Goal: Information Seeking & Learning: Find contact information

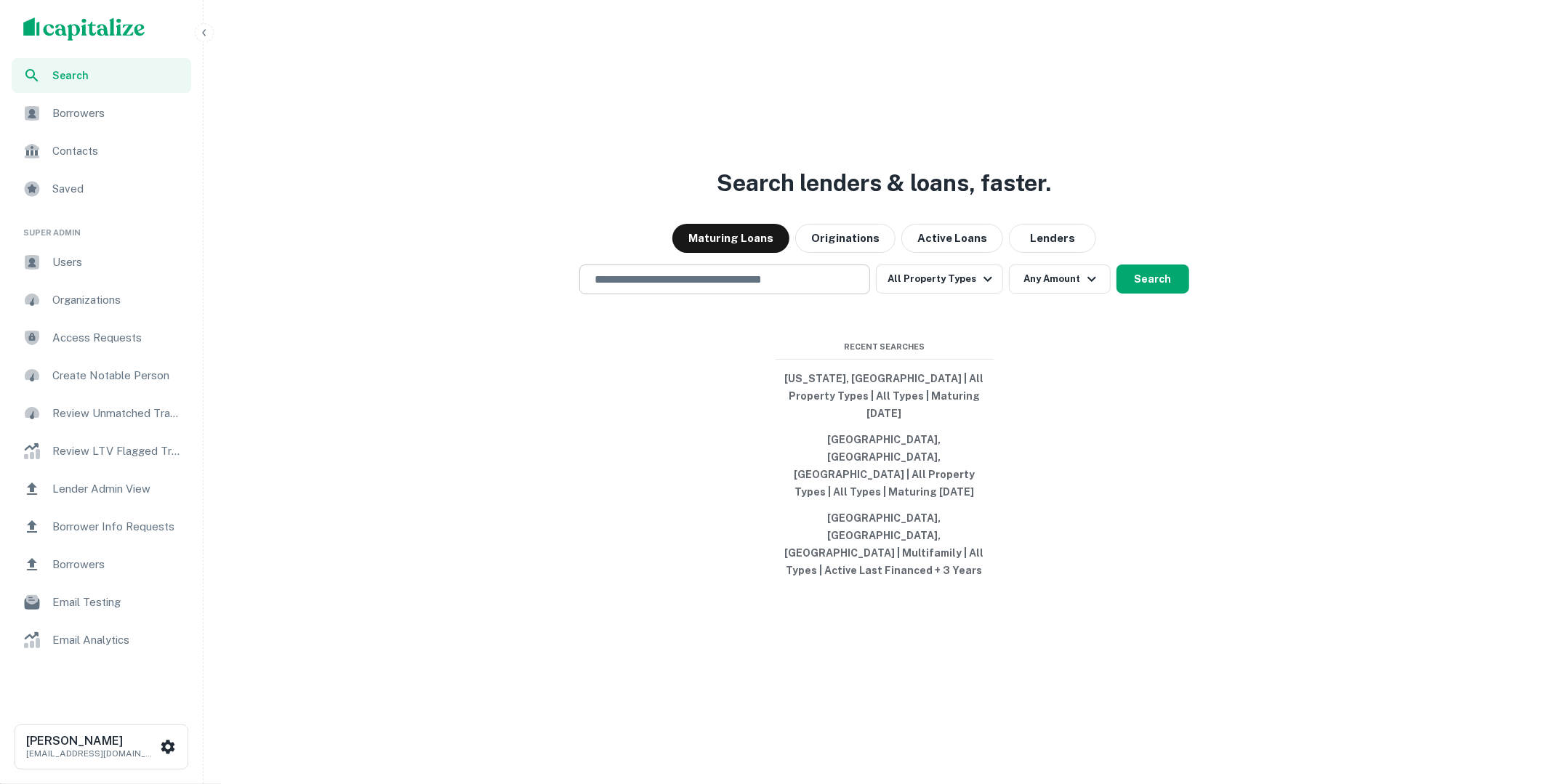
click at [828, 294] on div "​" at bounding box center [725, 279] width 291 height 30
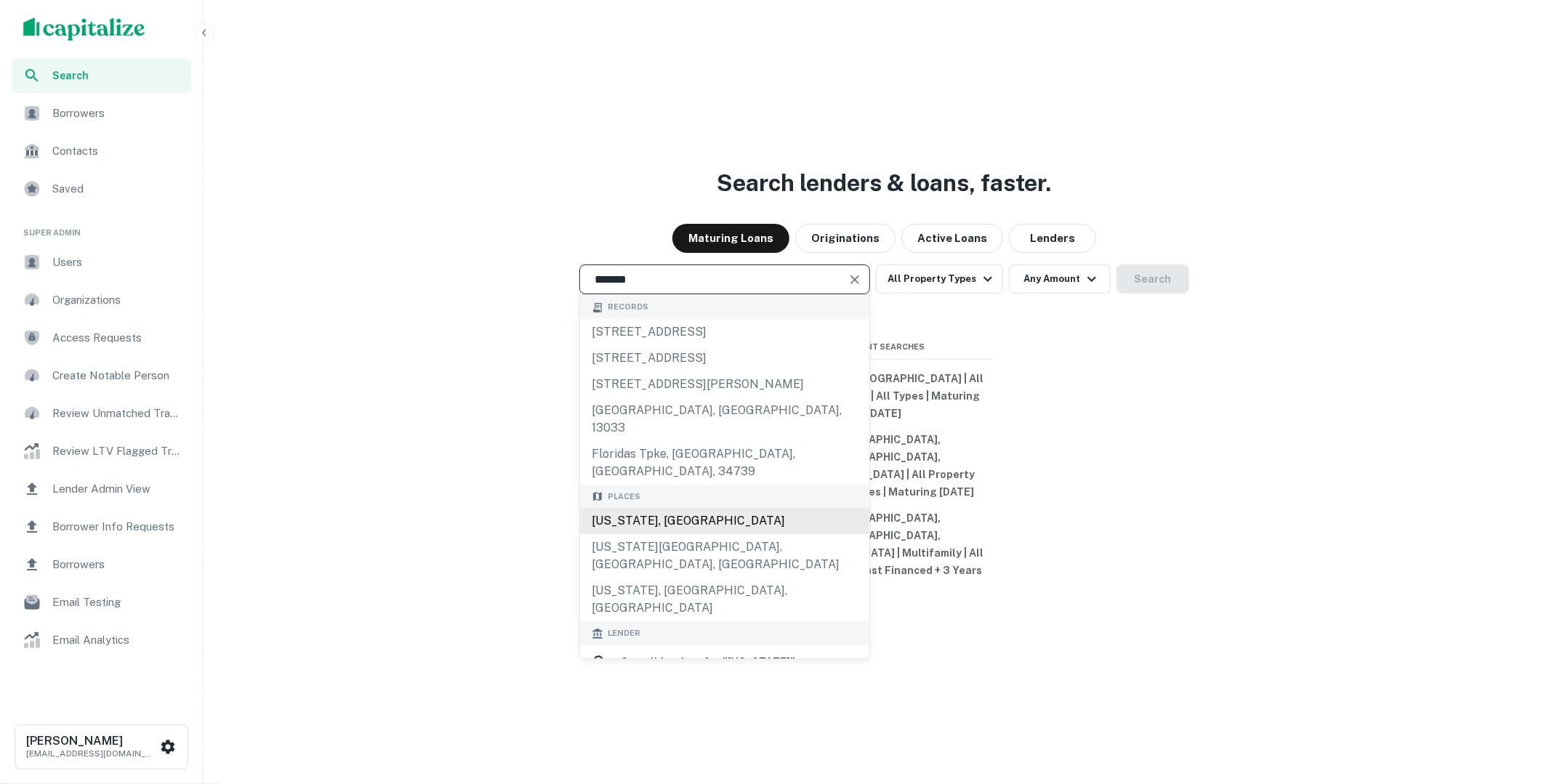
click at [640, 525] on div "Florida, USA" at bounding box center [725, 521] width 290 height 27
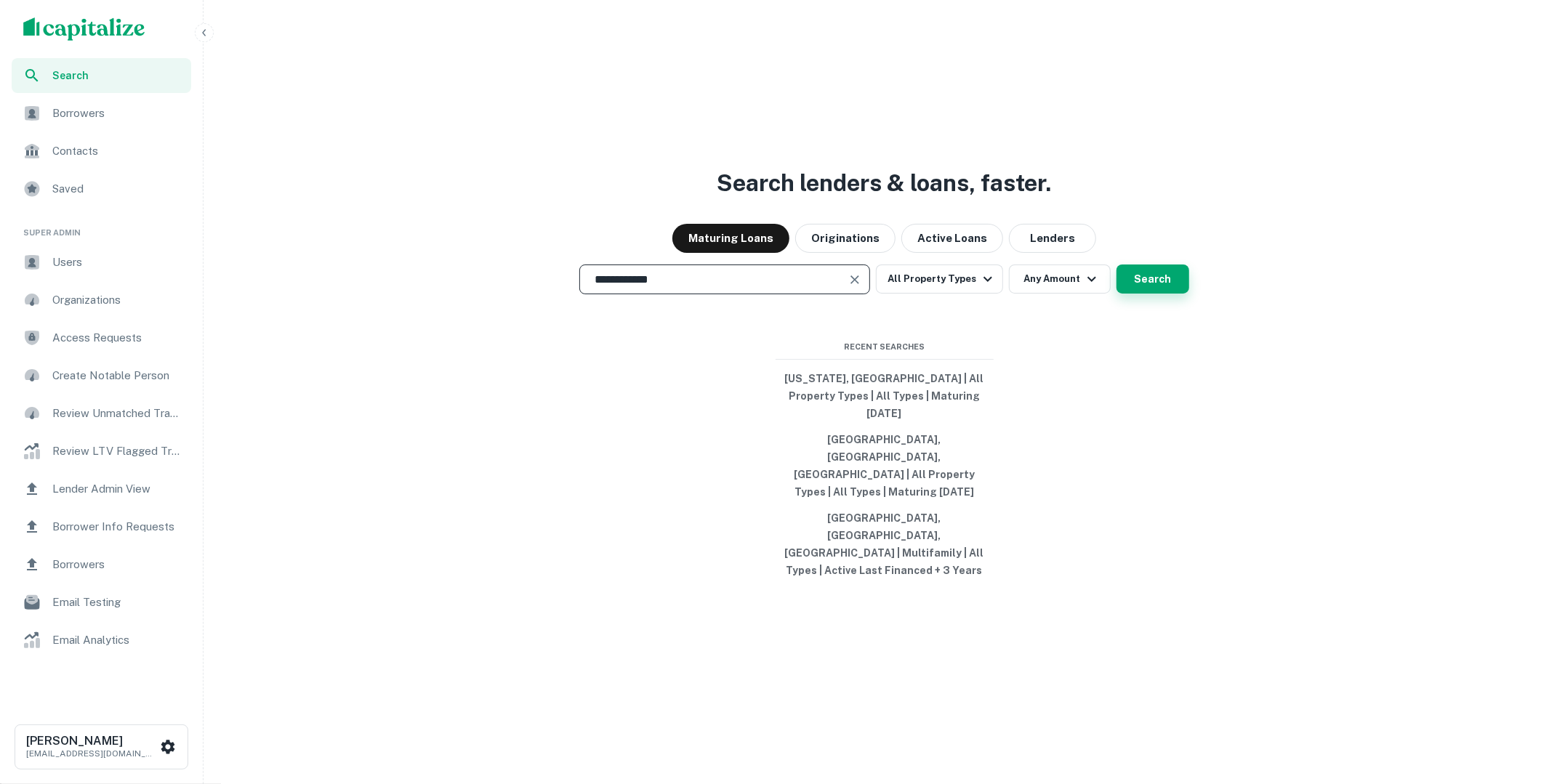
type input "**********"
click at [1167, 294] on button "Search" at bounding box center [1153, 279] width 73 height 29
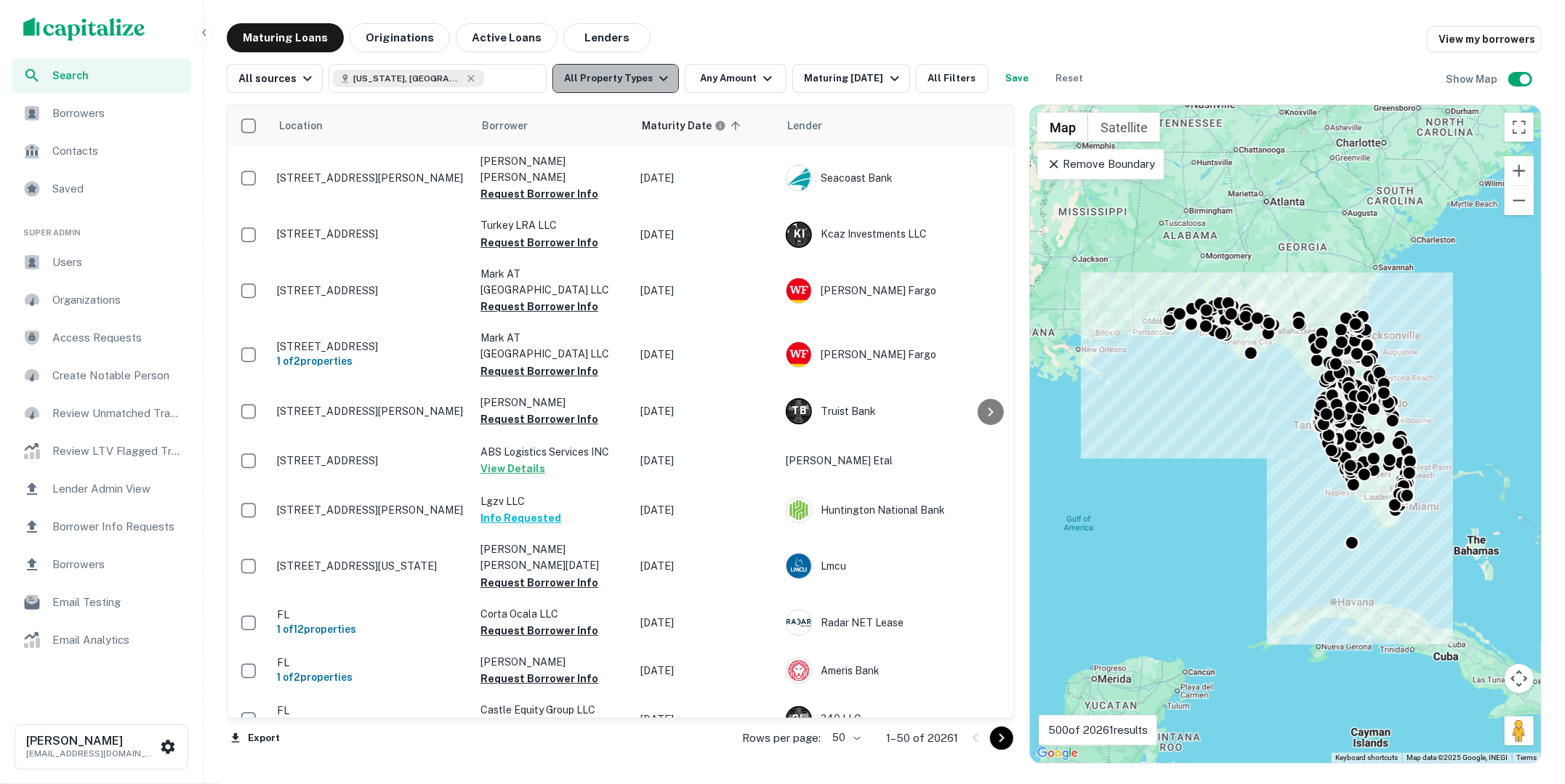
click at [655, 84] on icon "button" at bounding box center [663, 78] width 17 height 17
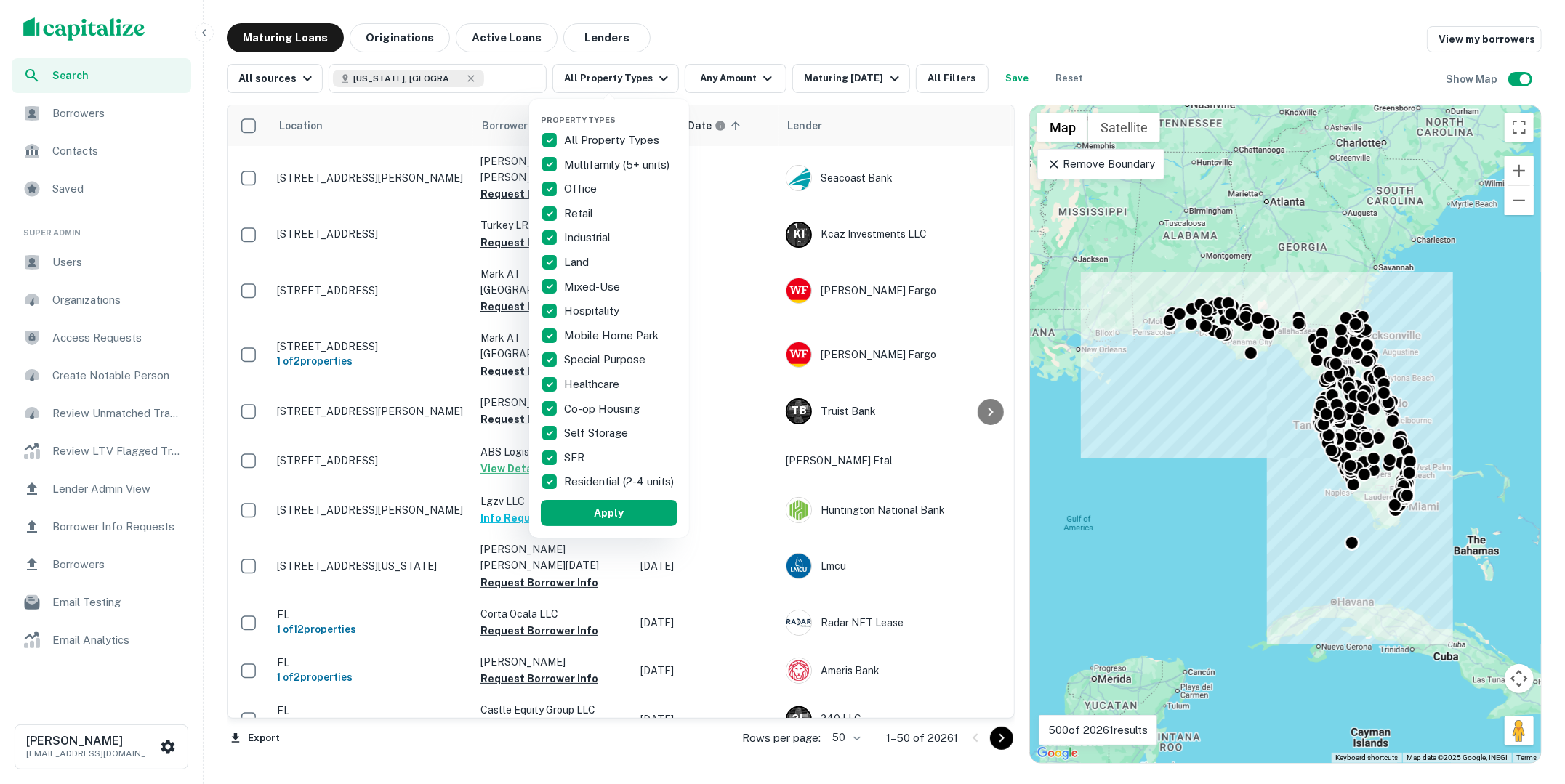
click at [761, 77] on div at bounding box center [782, 392] width 1565 height 784
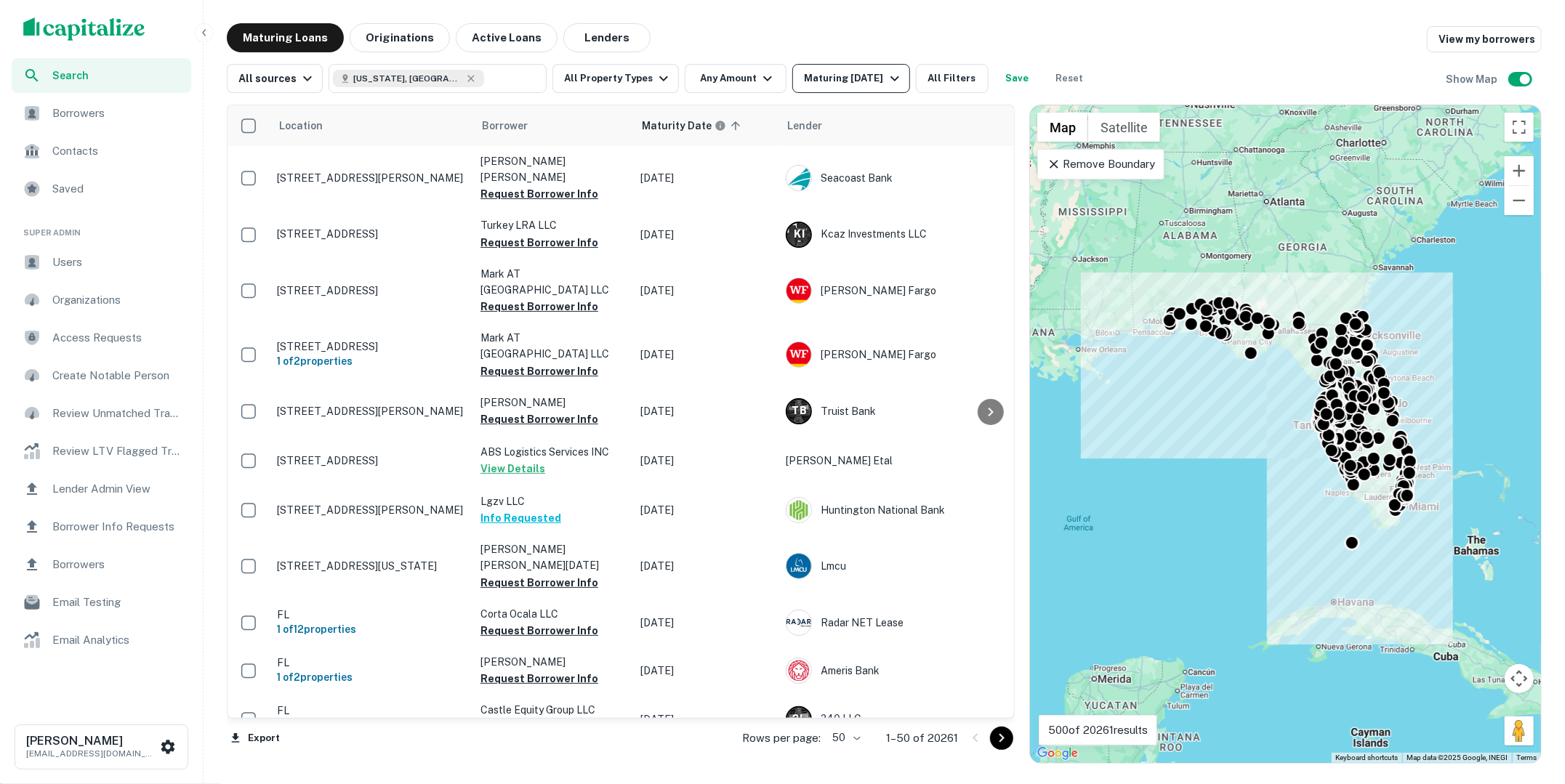
click at [889, 88] on button "Maturing [DATE]" at bounding box center [851, 78] width 117 height 29
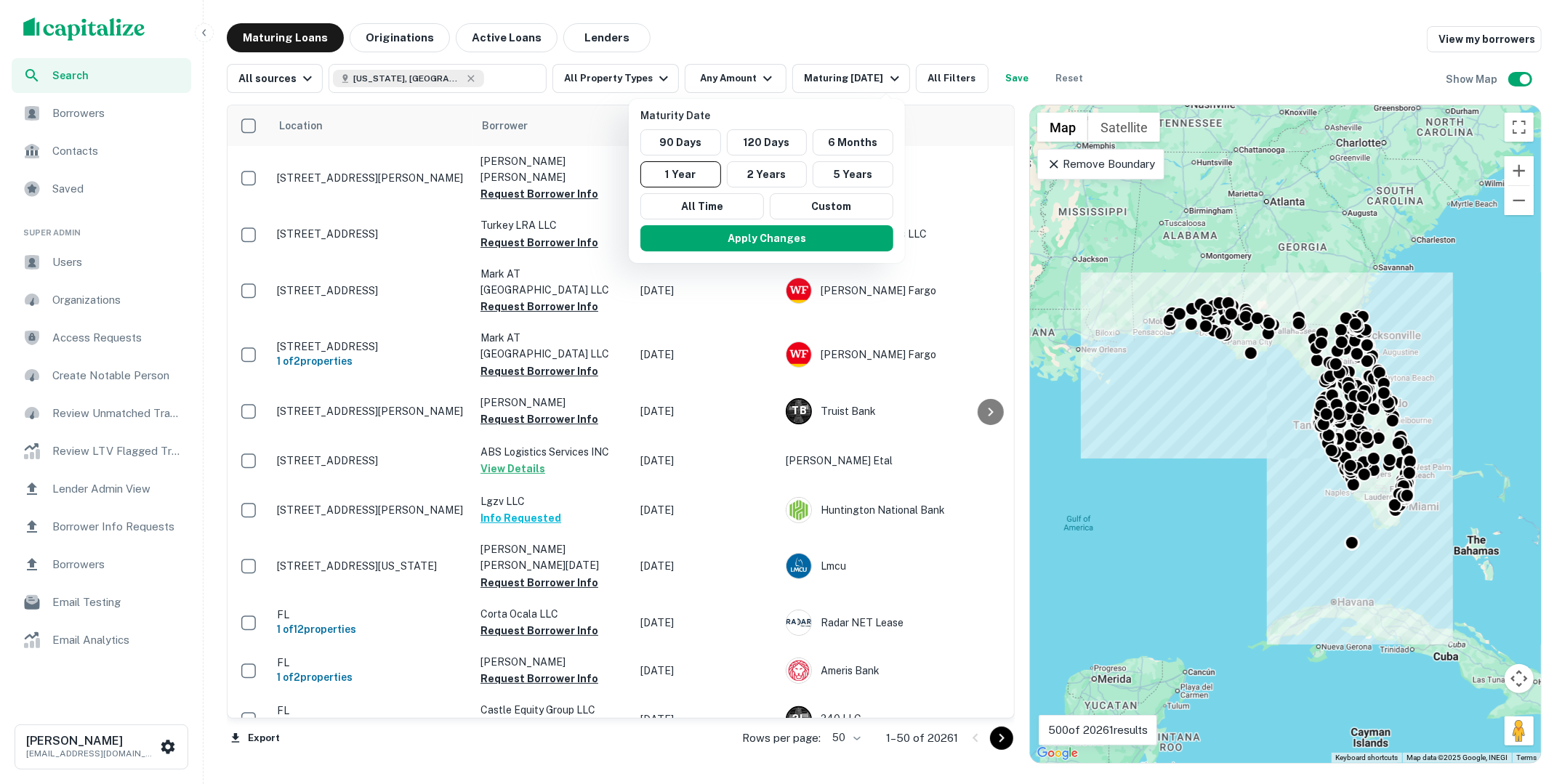
click at [865, 36] on div at bounding box center [782, 392] width 1565 height 784
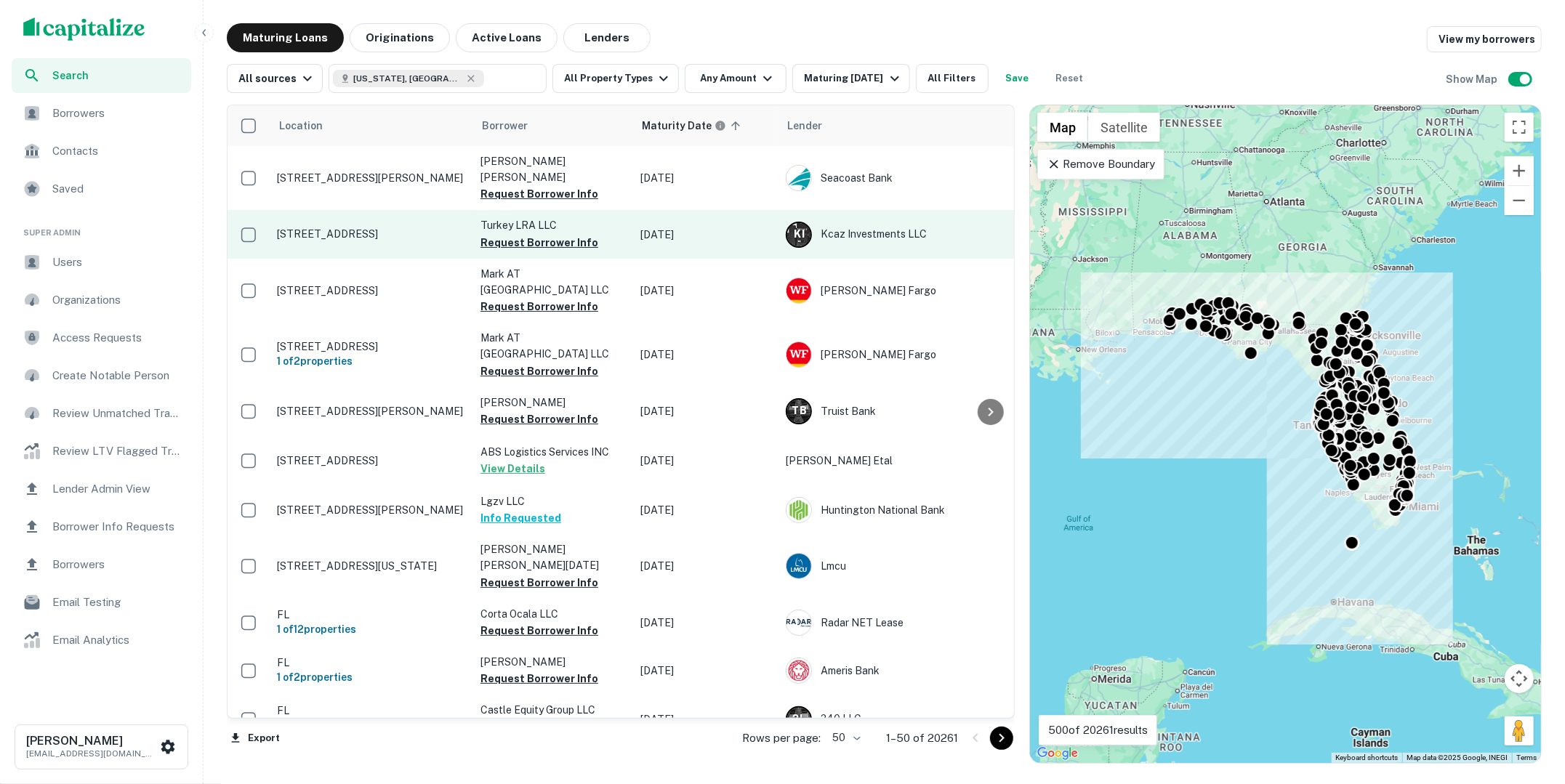
click at [382, 227] on p "[STREET_ADDRESS]" at bounding box center [371, 233] width 189 height 13
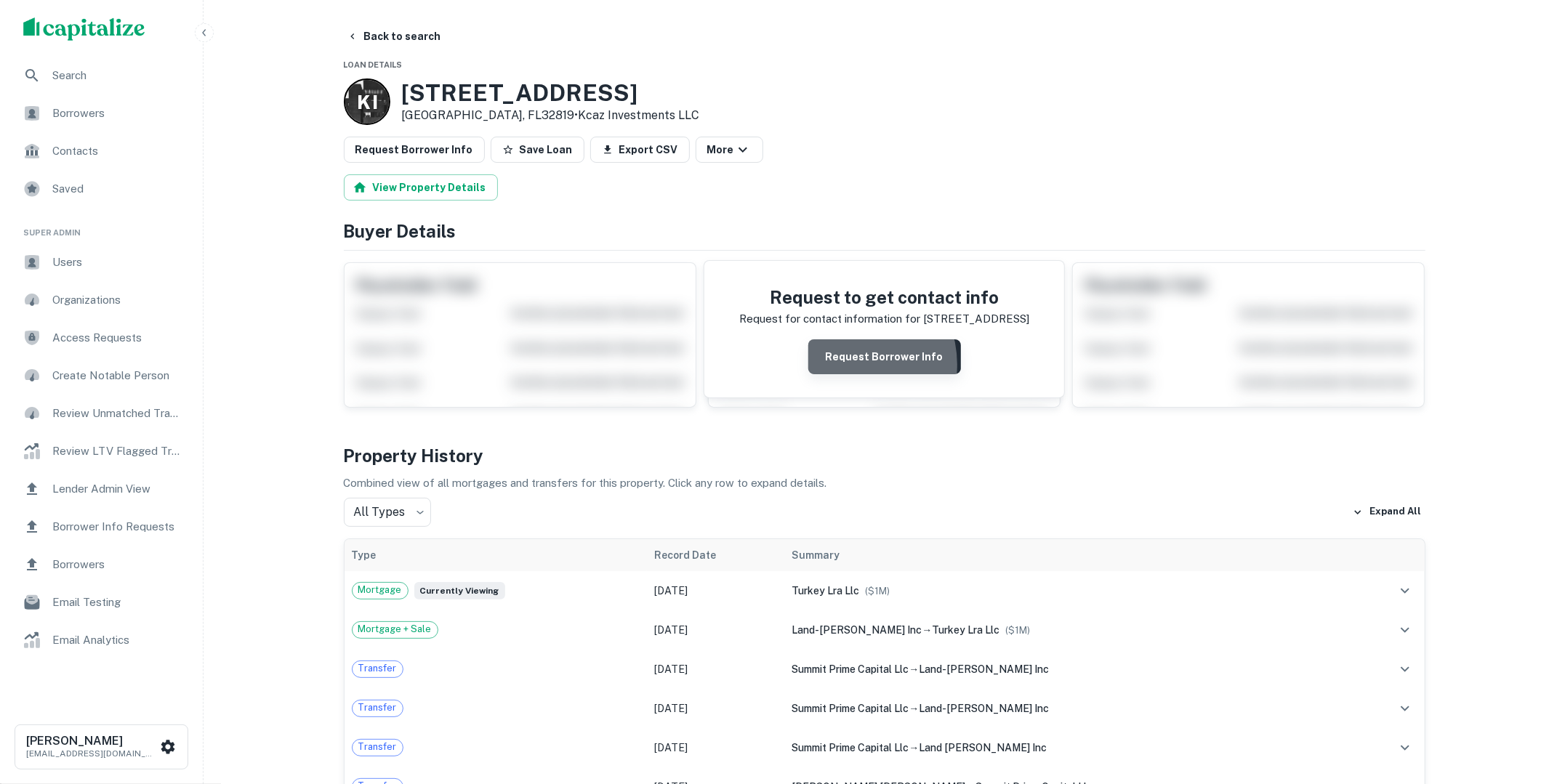
click at [850, 364] on button "Request Borrower Info" at bounding box center [884, 357] width 152 height 35
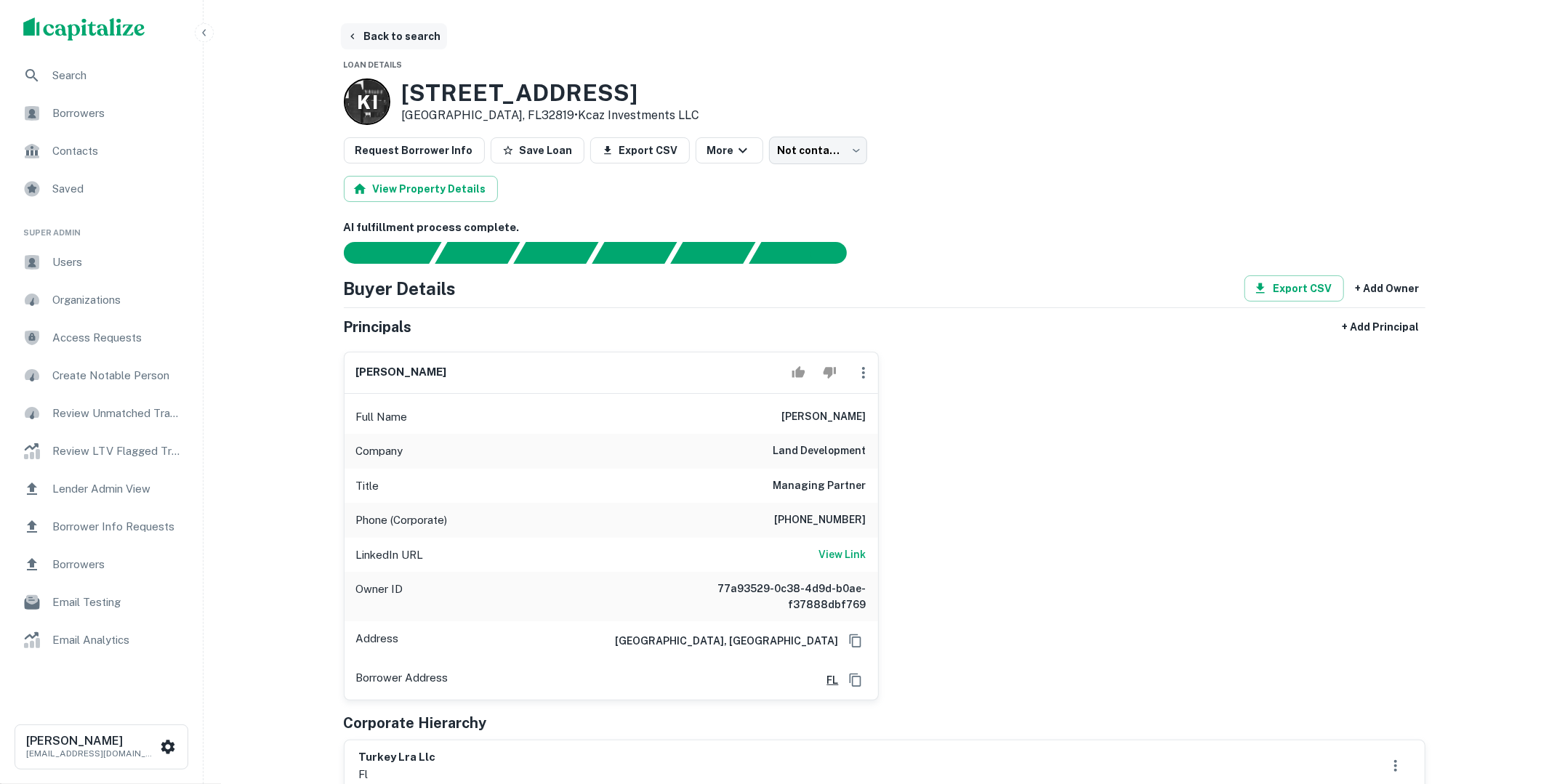
click at [422, 39] on button "Back to search" at bounding box center [394, 36] width 106 height 27
click at [387, 42] on button "Back to search" at bounding box center [394, 36] width 106 height 27
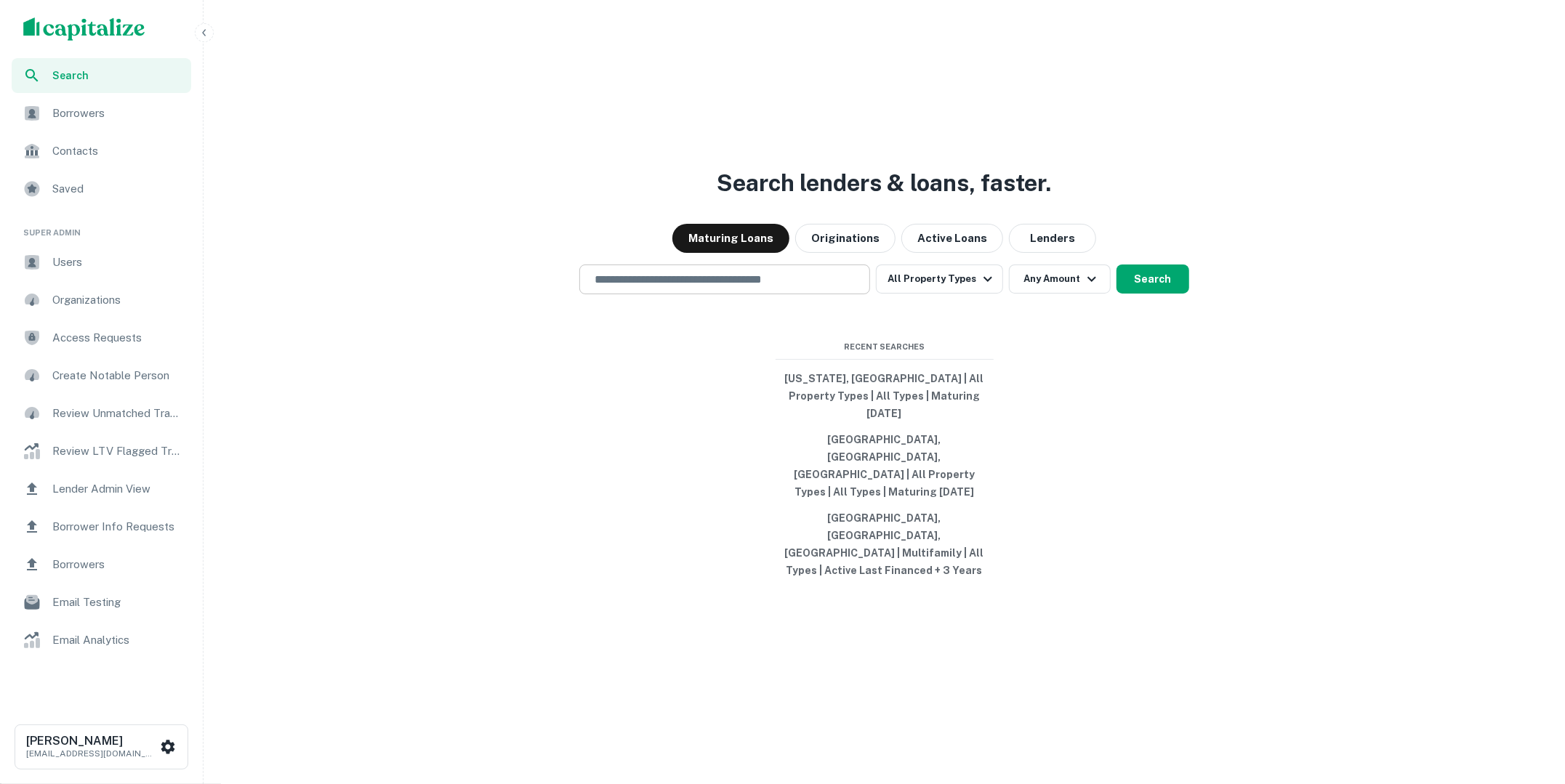
click at [701, 288] on input "text" at bounding box center [725, 280] width 277 height 17
type input "**********"
click at [1160, 294] on button "Search" at bounding box center [1153, 279] width 73 height 29
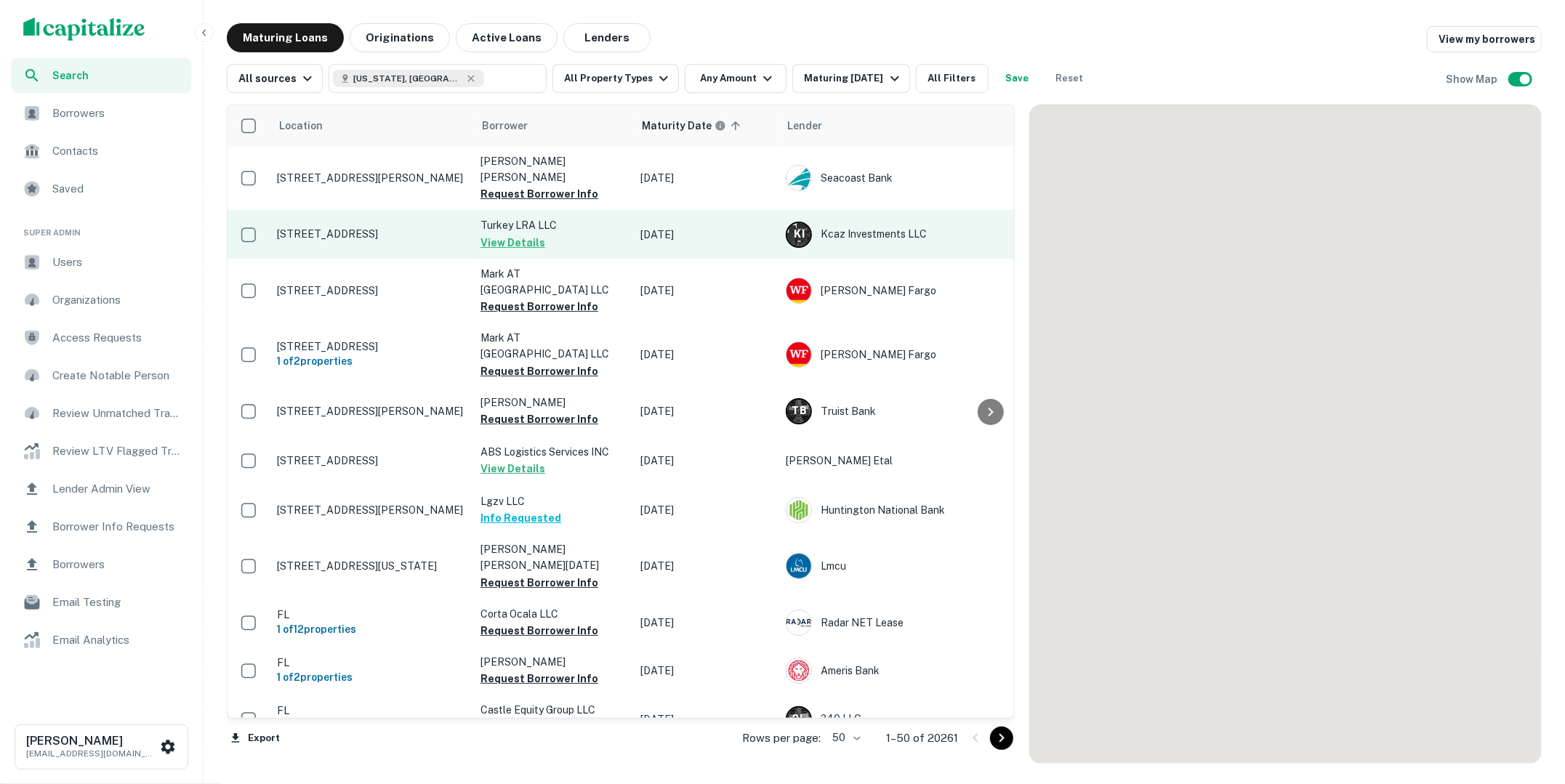
scroll to position [3, 0]
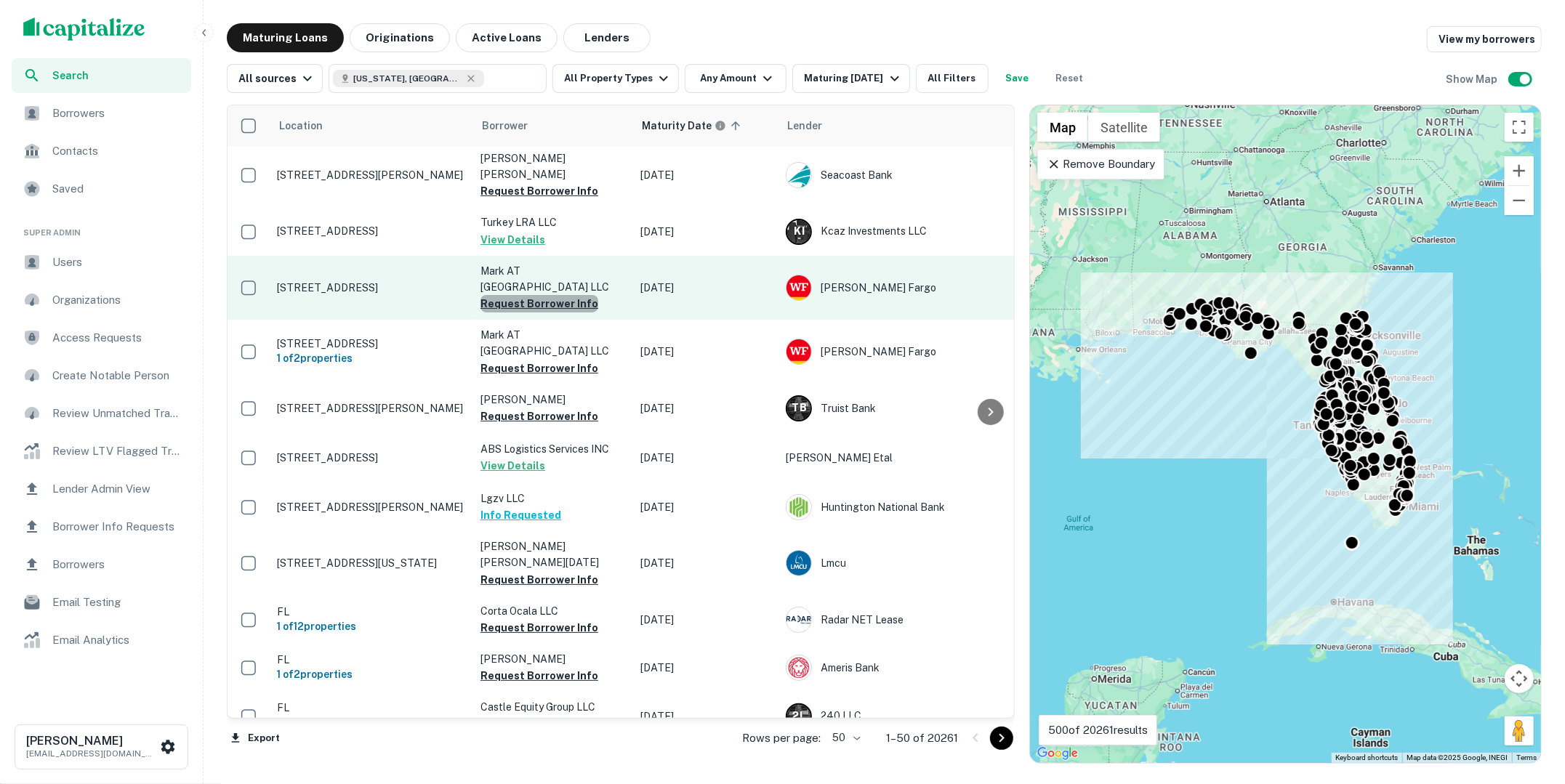
click at [540, 295] on button "Request Borrower Info" at bounding box center [539, 303] width 117 height 17
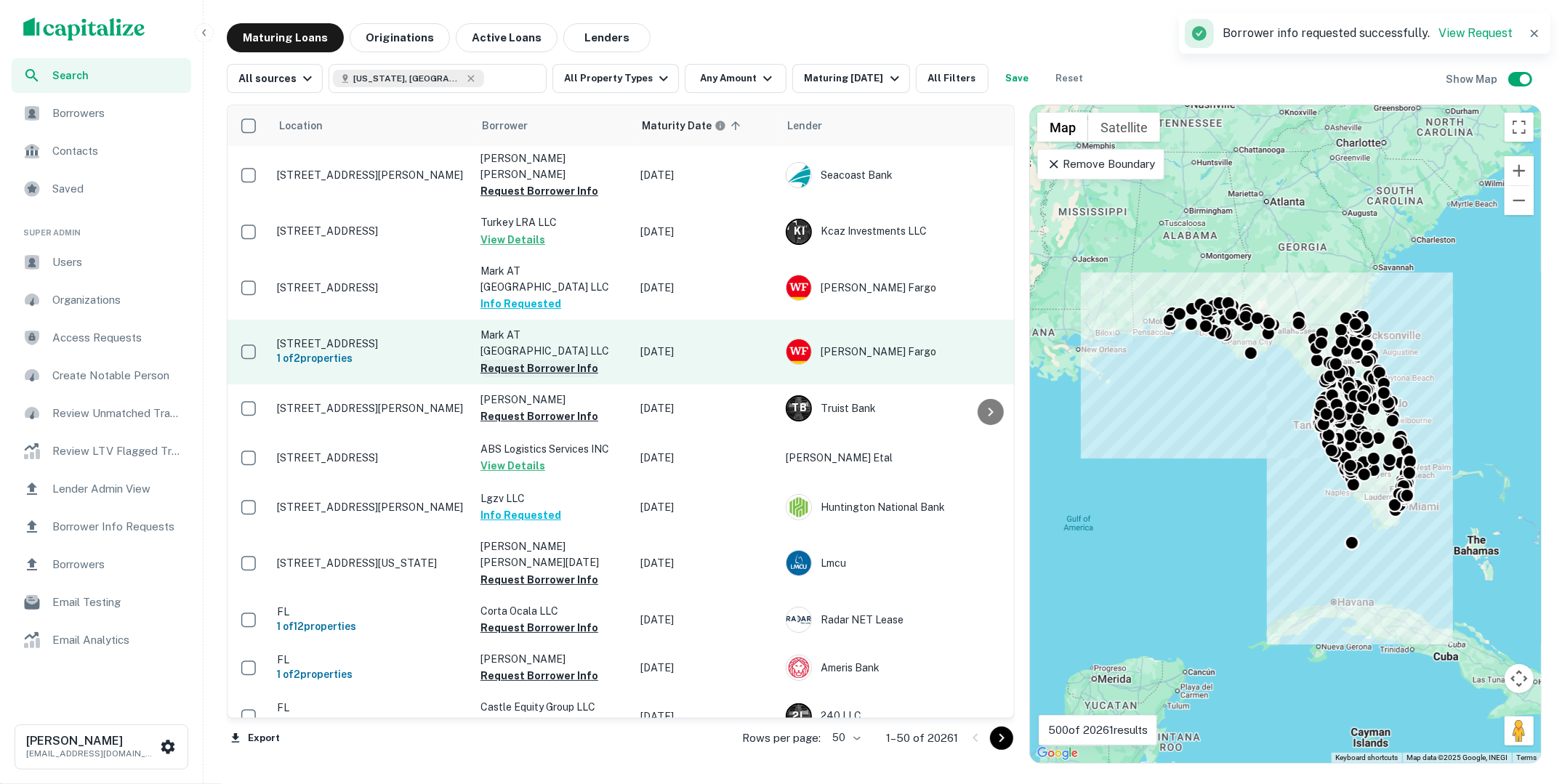
click at [539, 360] on button "Request Borrower Info" at bounding box center [539, 368] width 117 height 17
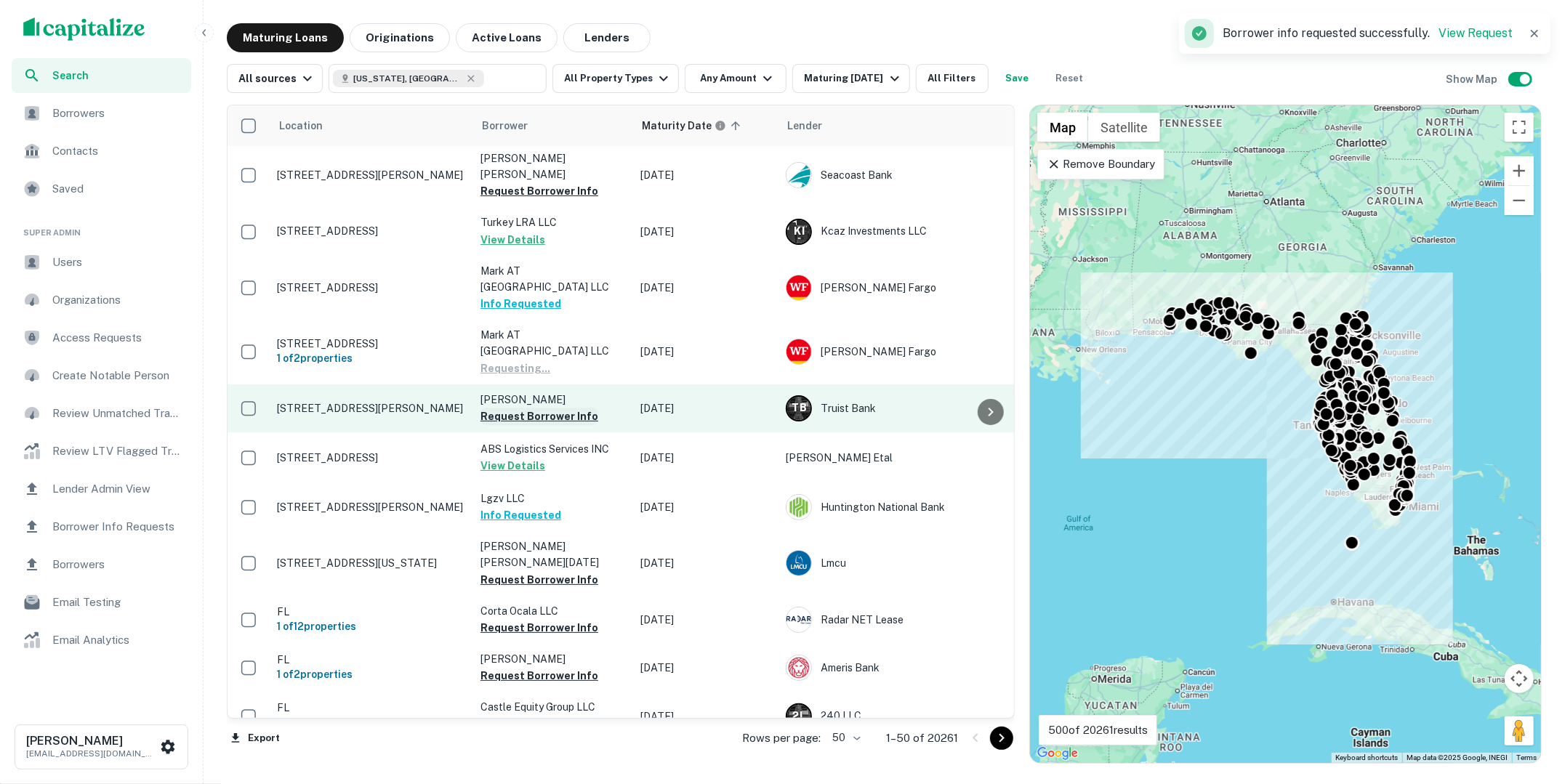
click at [533, 408] on button "Request Borrower Info" at bounding box center [539, 416] width 117 height 17
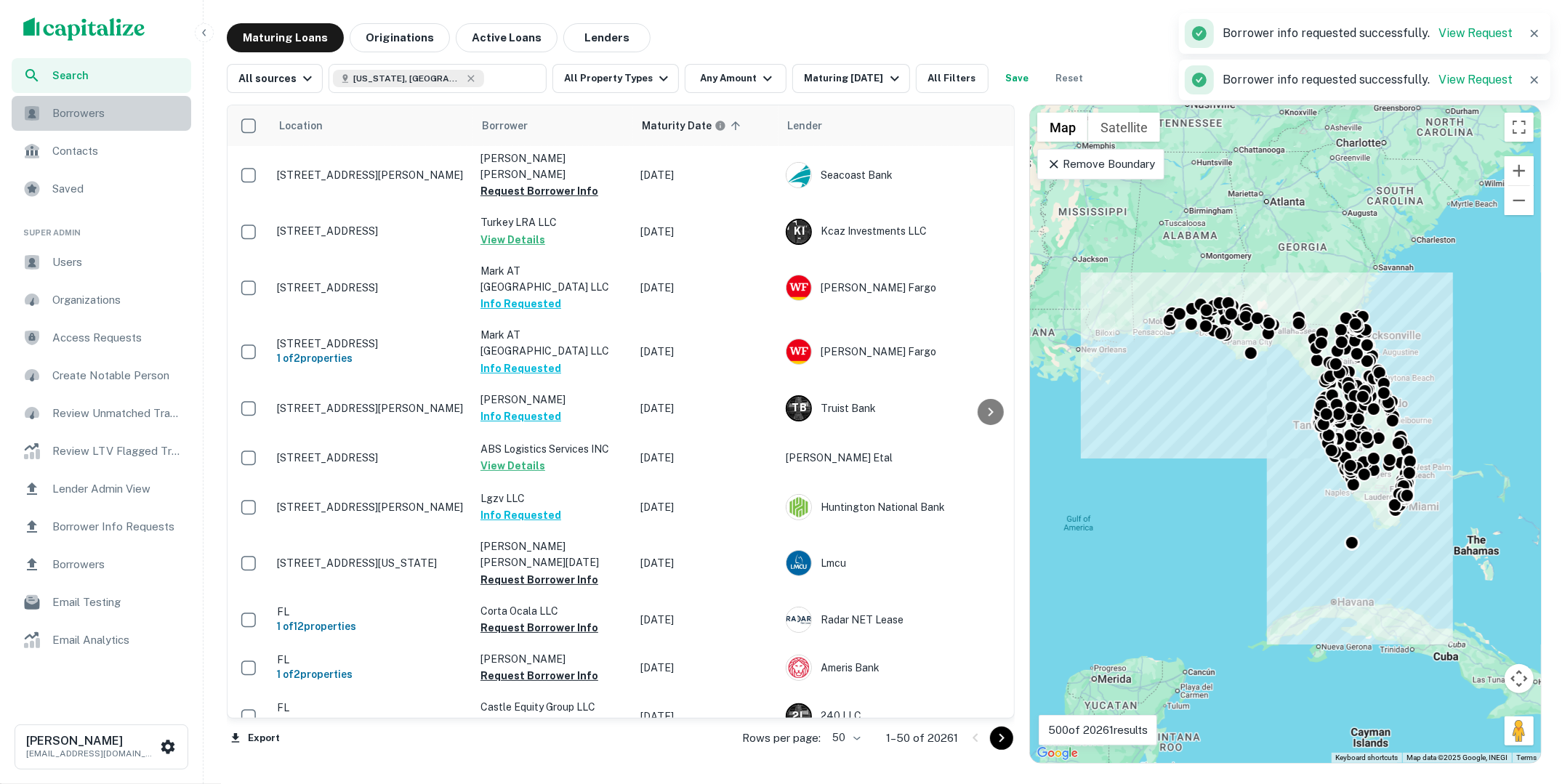
click at [137, 127] on div "Borrowers" at bounding box center [101, 114] width 180 height 35
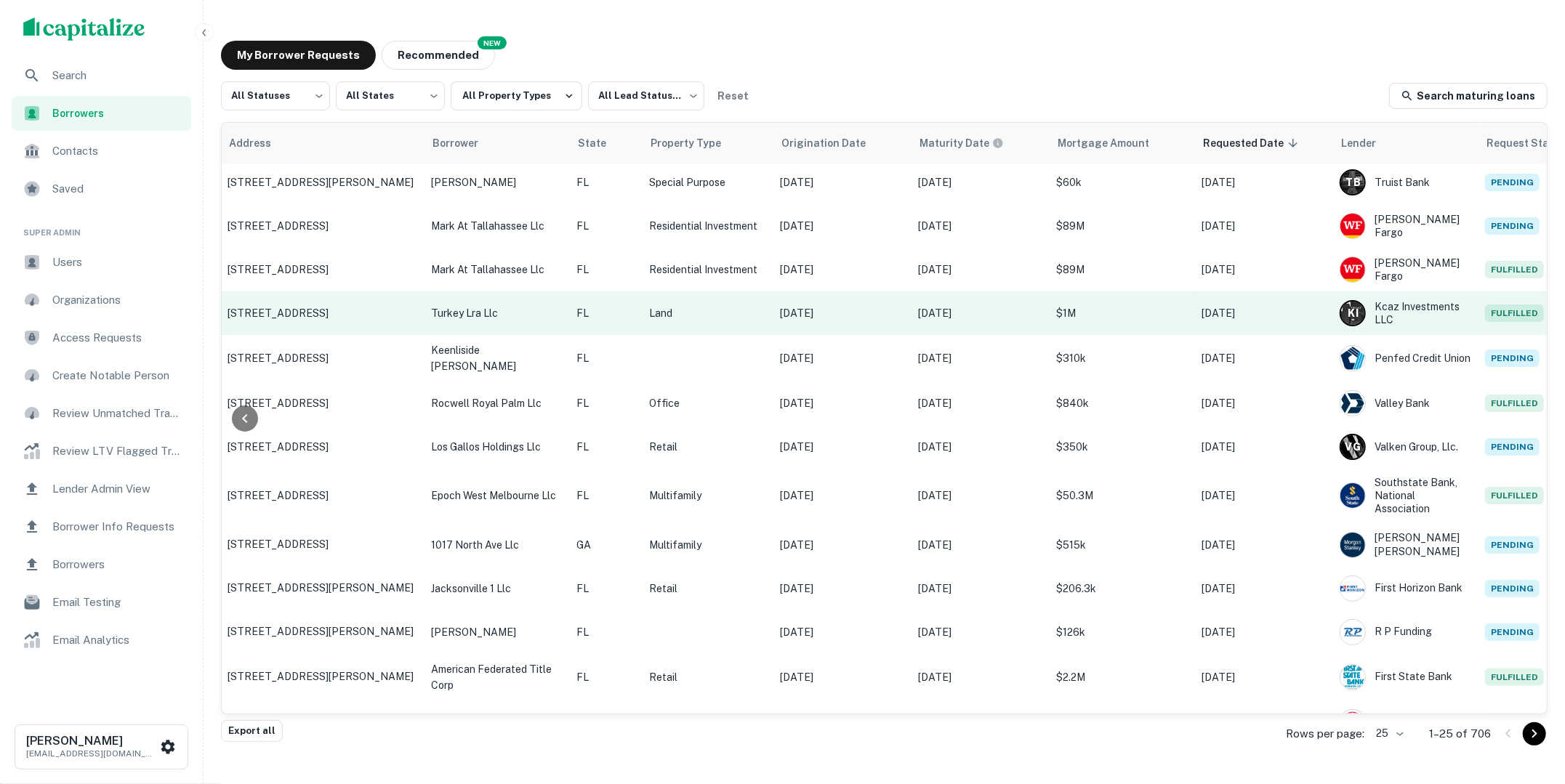
scroll to position [3, 236]
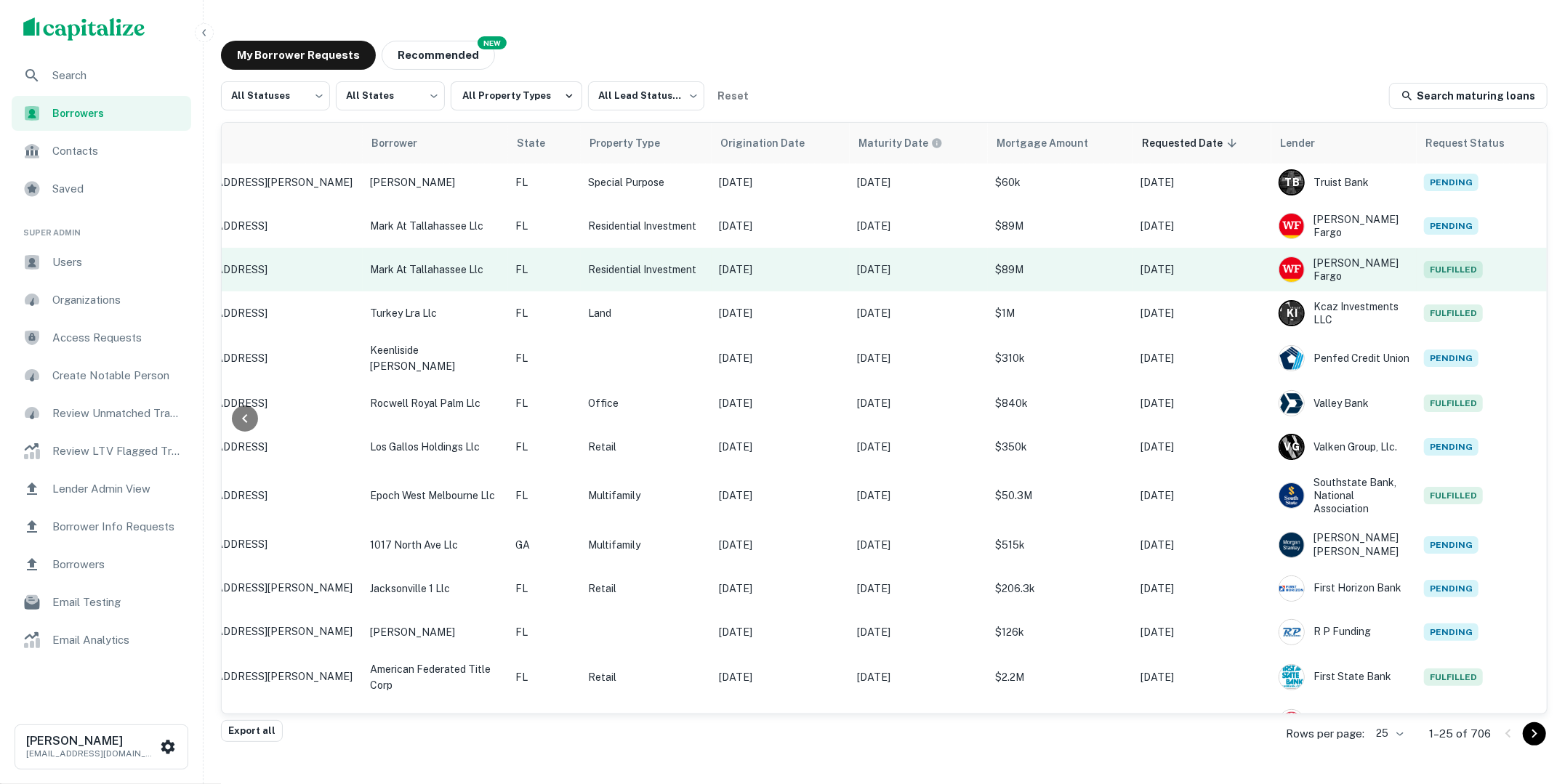
click at [1089, 266] on p "$89M" at bounding box center [1060, 269] width 131 height 16
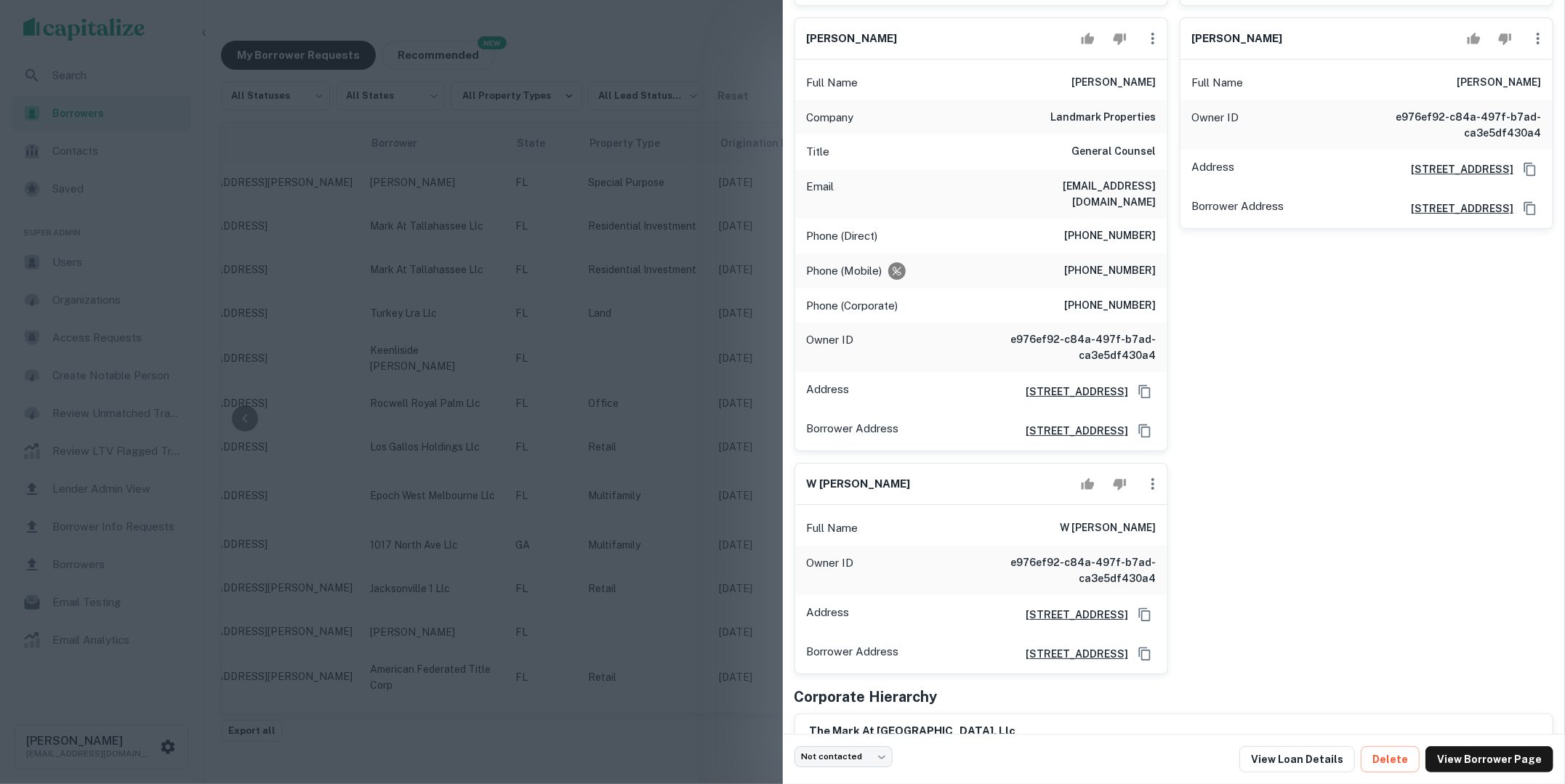
scroll to position [658, 0]
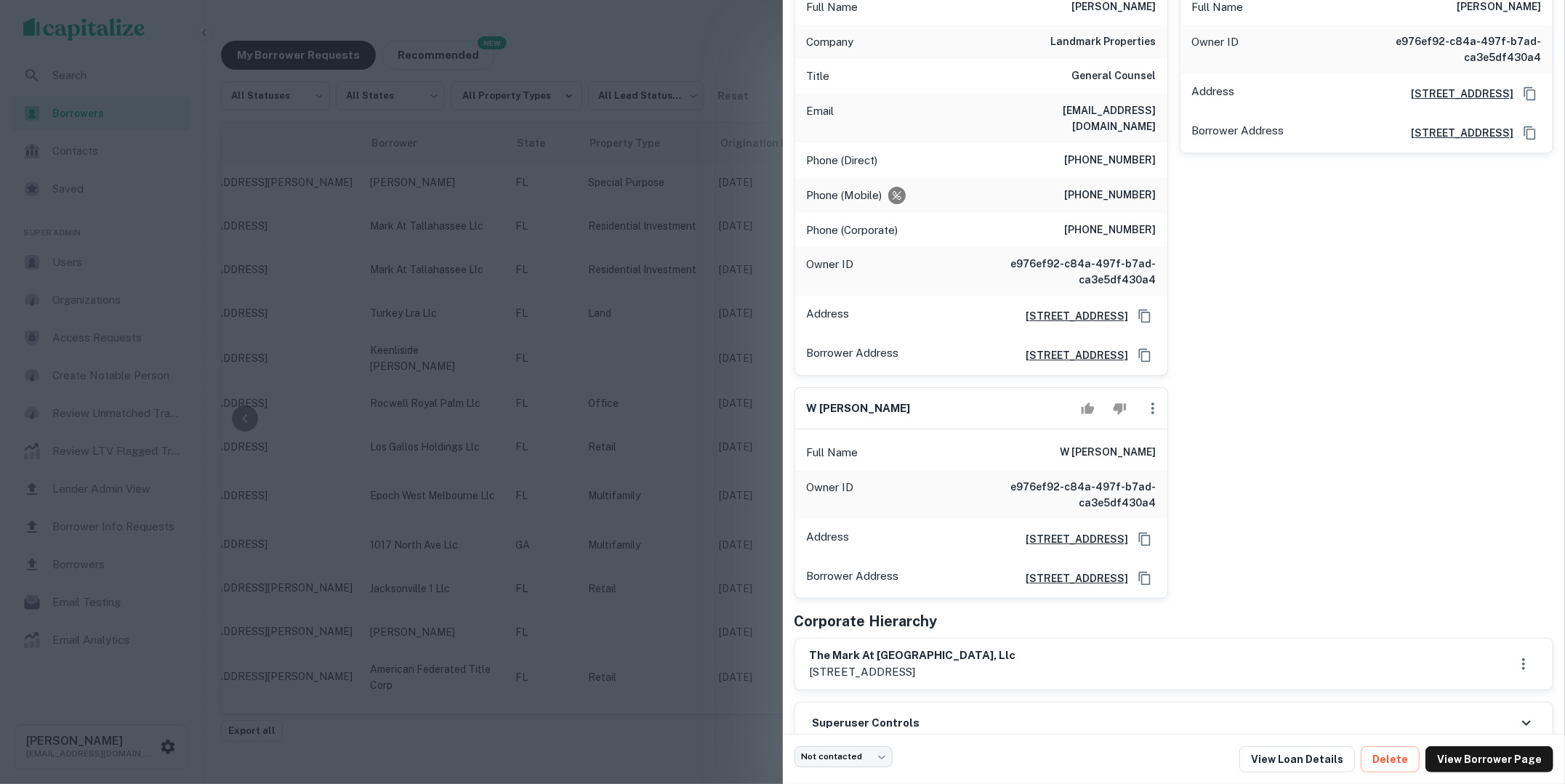
click at [715, 449] on div at bounding box center [782, 392] width 1565 height 784
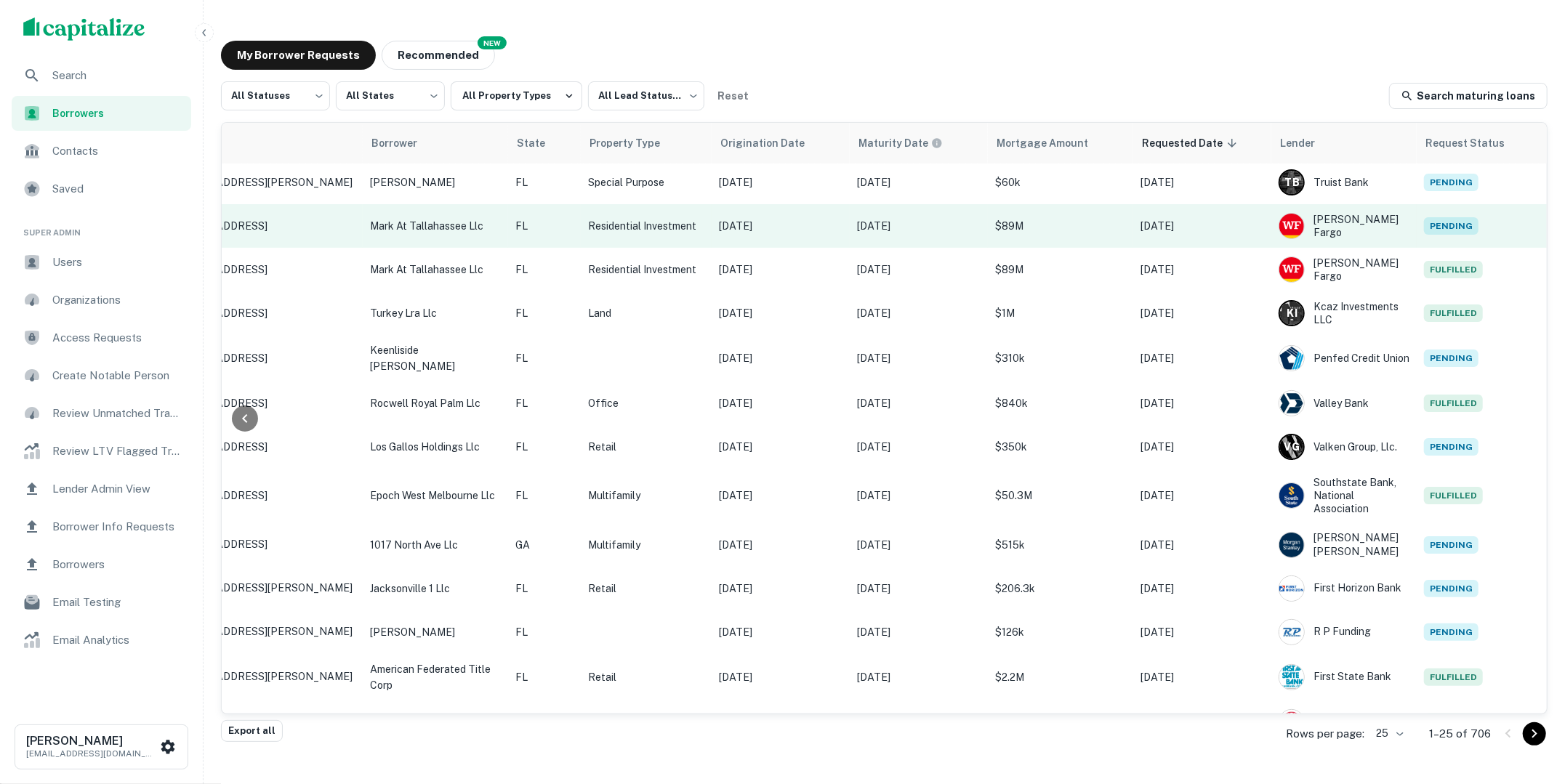
click at [1078, 234] on td "$89M" at bounding box center [1061, 226] width 146 height 44
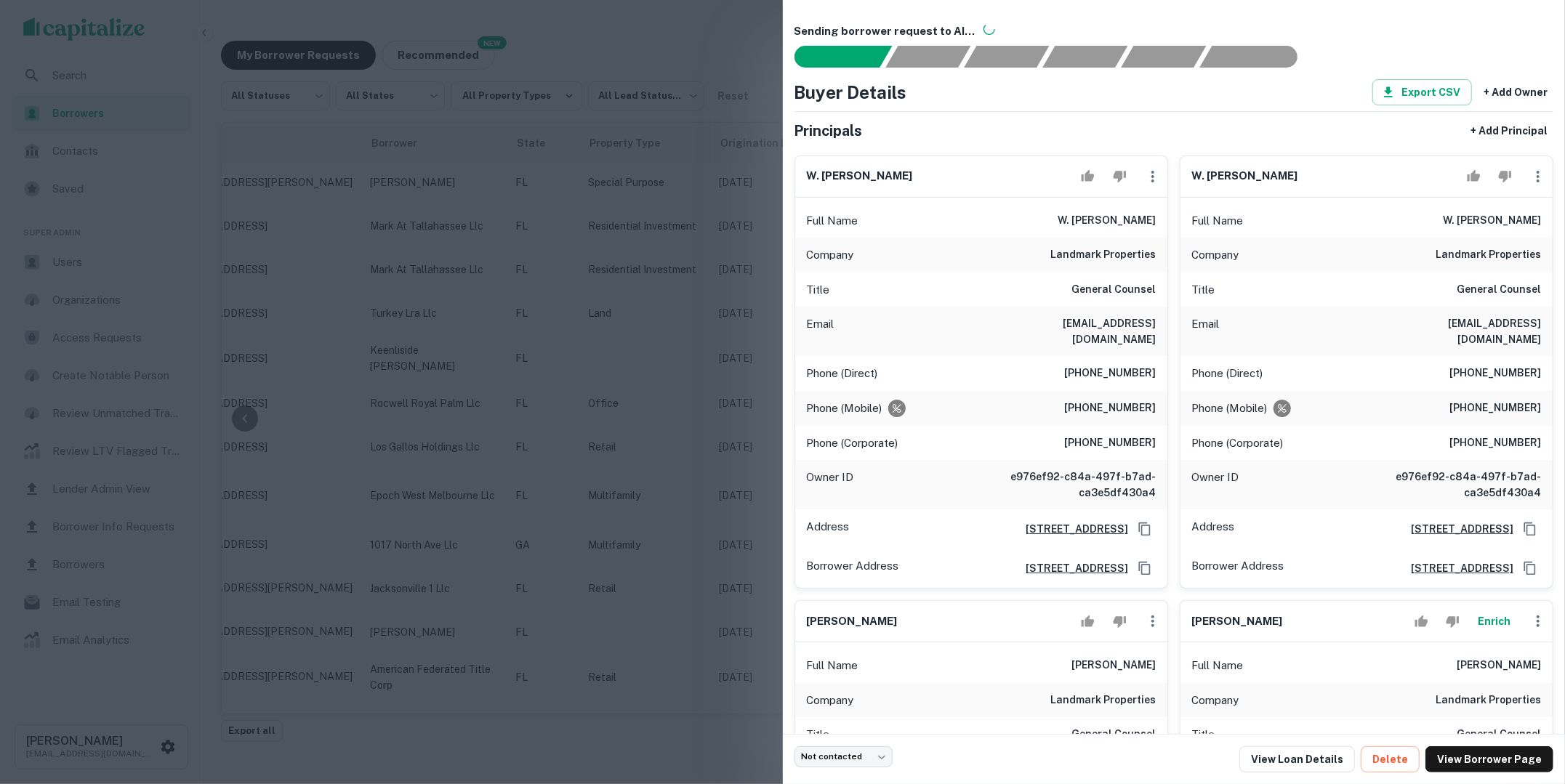
click at [644, 336] on div at bounding box center [782, 392] width 1565 height 784
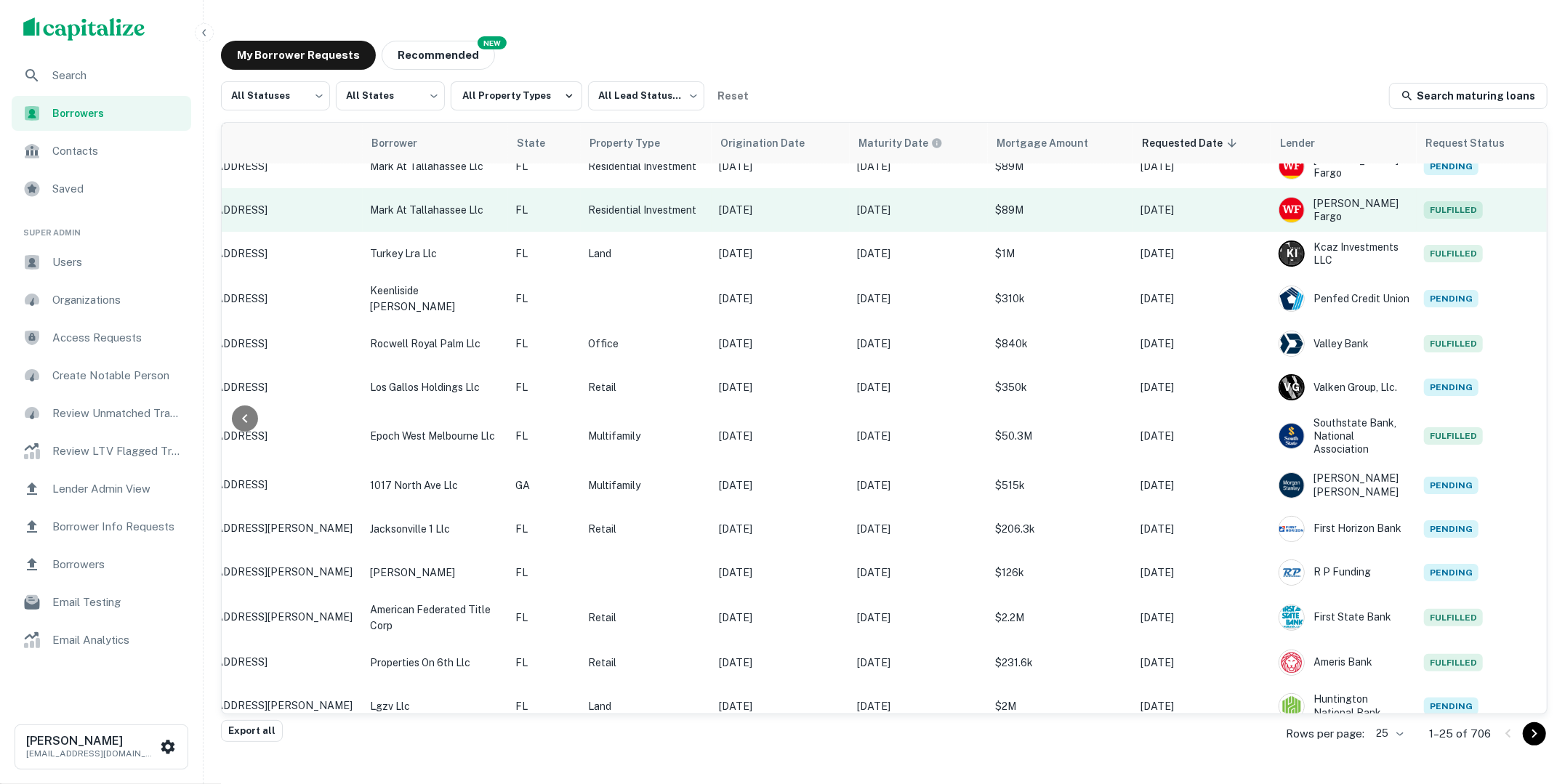
scroll to position [64, 236]
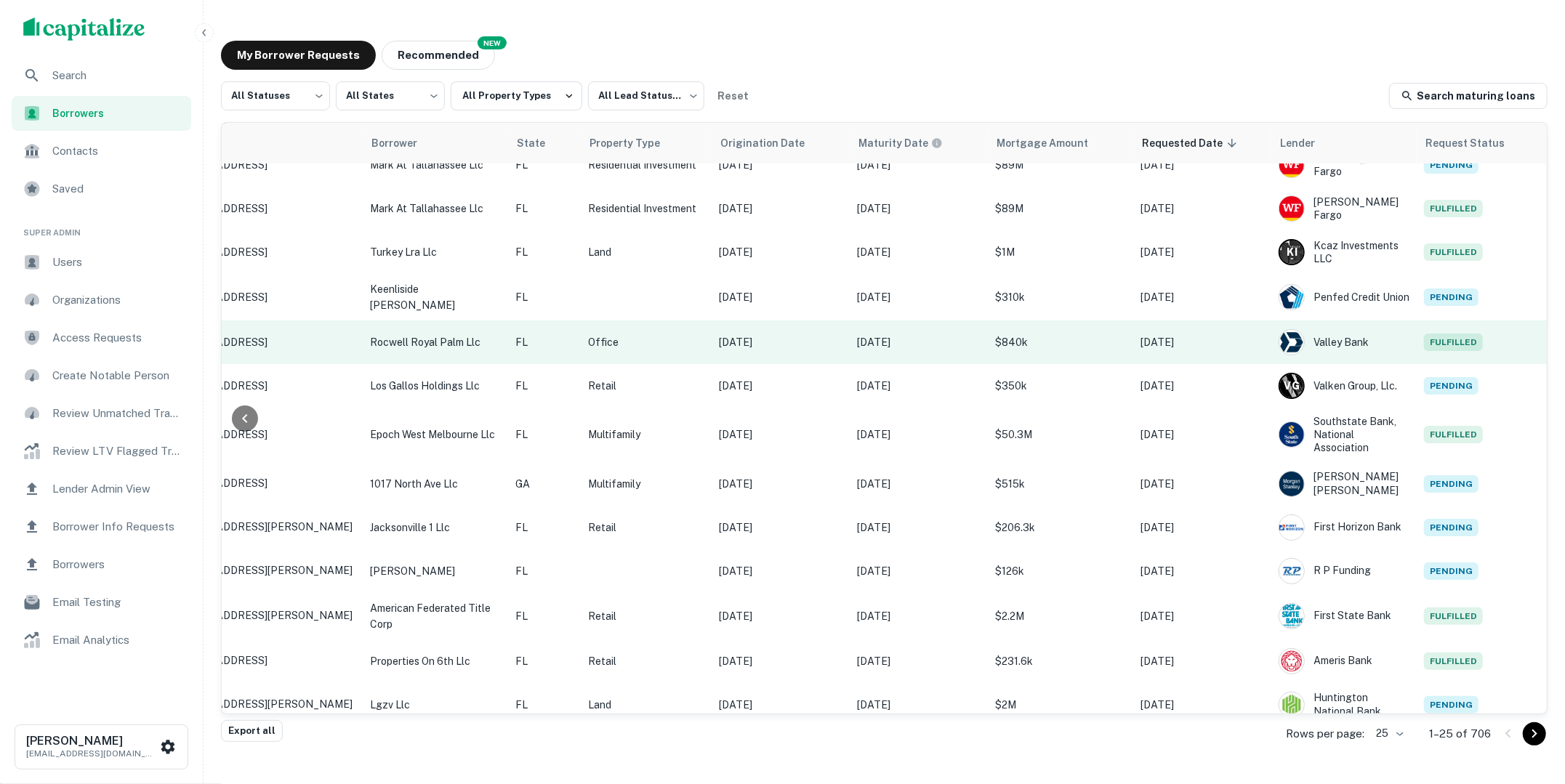
click at [1099, 341] on p "$840k" at bounding box center [1060, 342] width 131 height 16
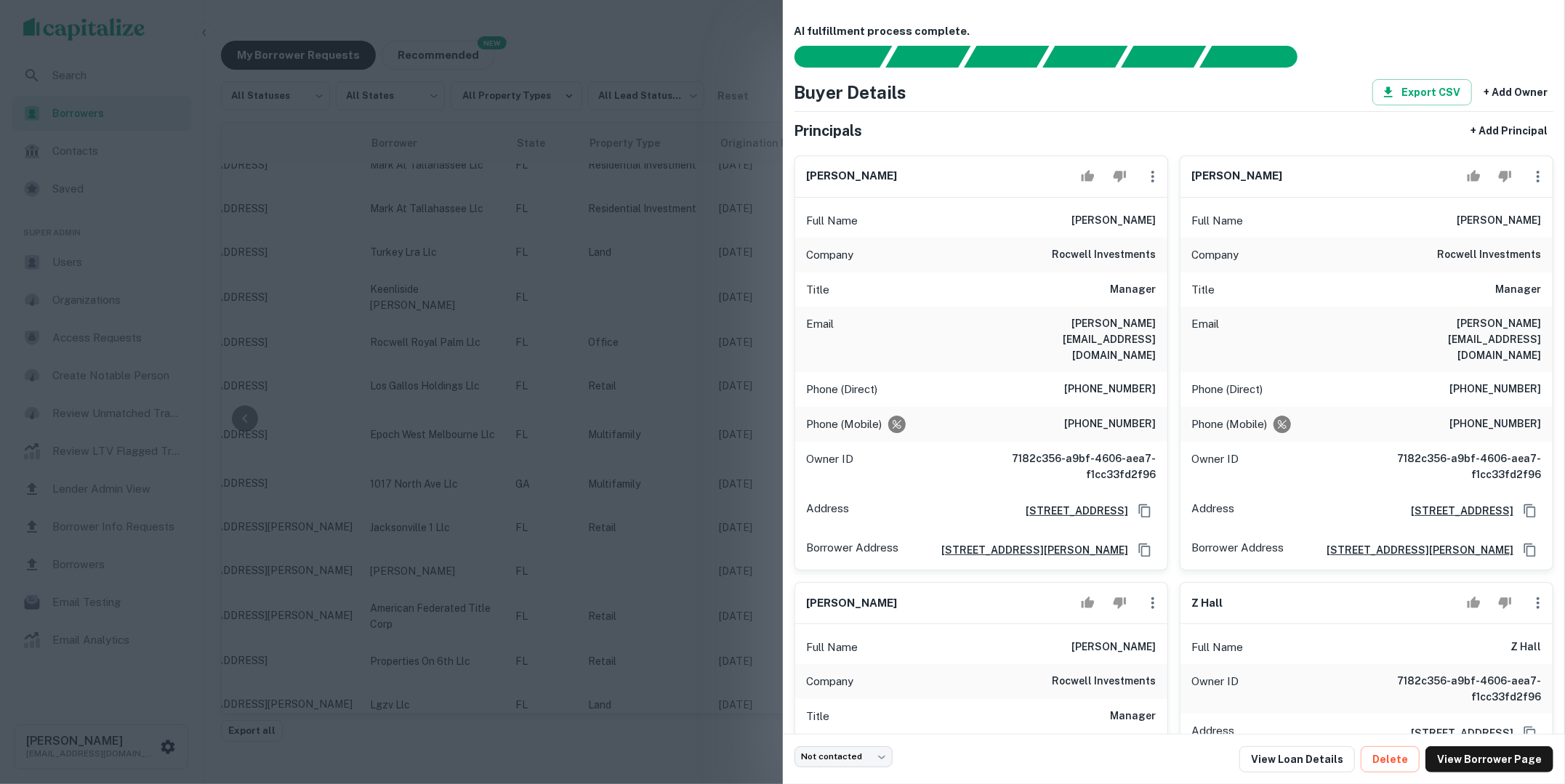
click at [537, 344] on div at bounding box center [782, 392] width 1565 height 784
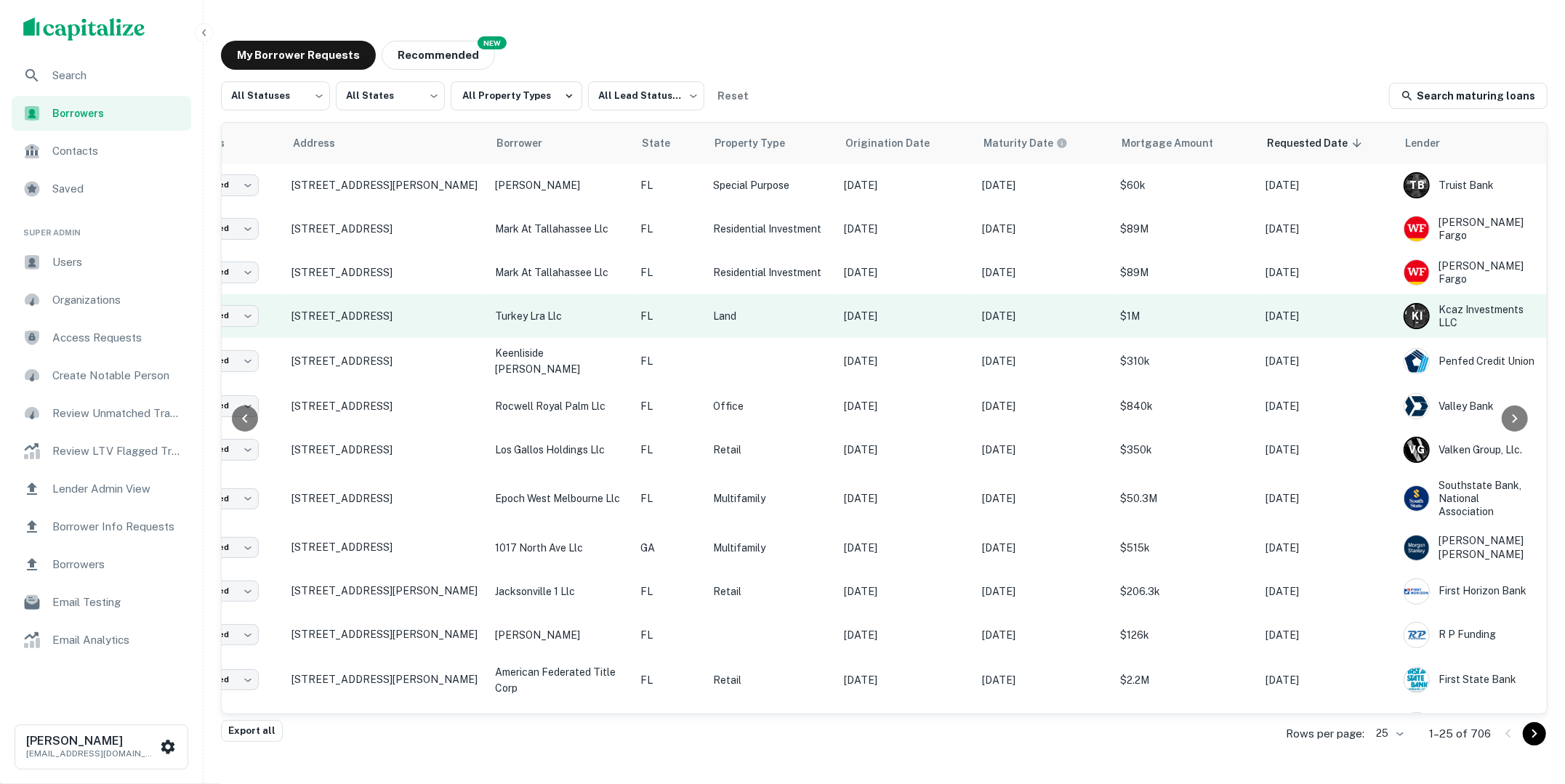
scroll to position [0, 109]
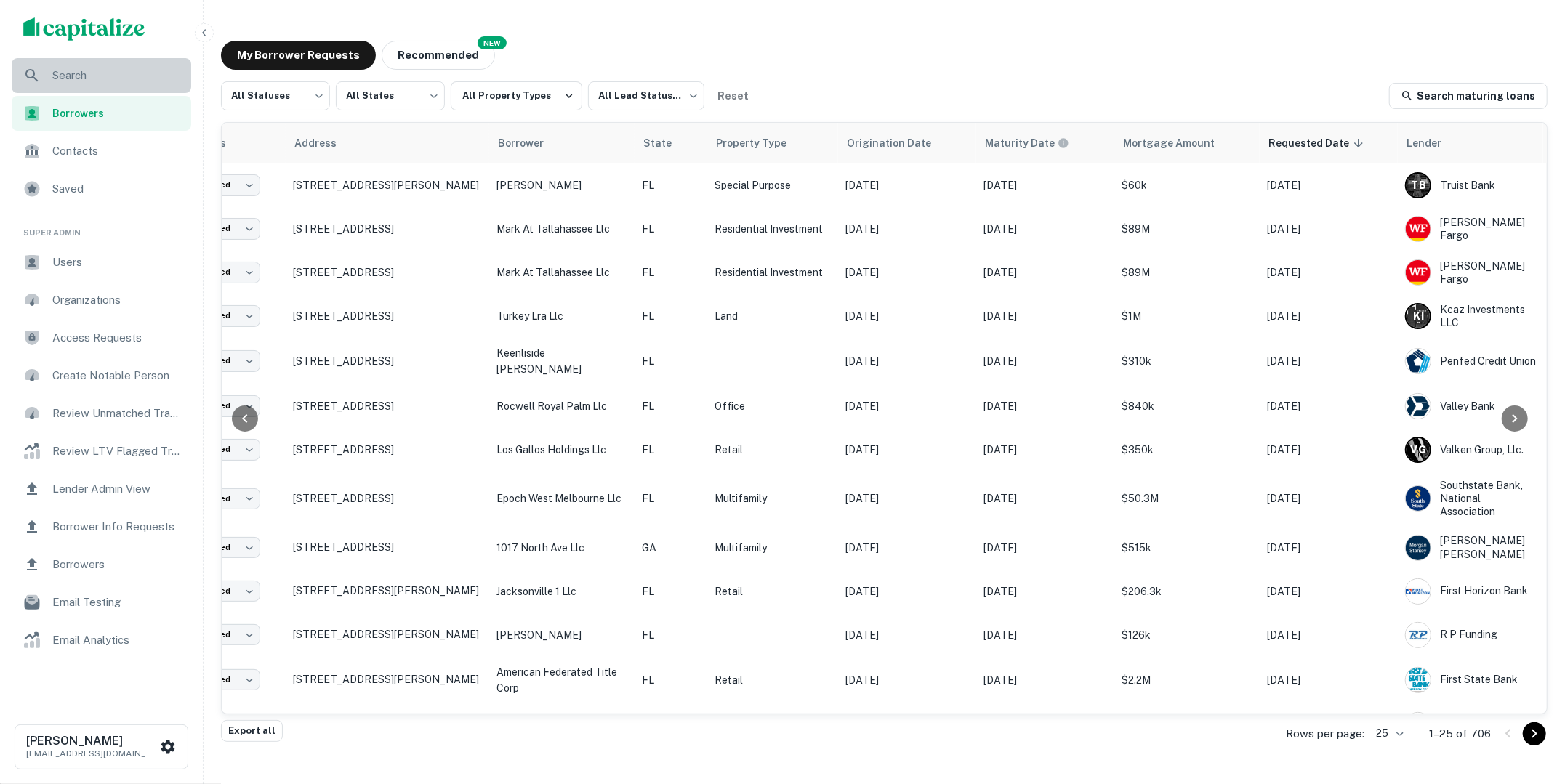
click at [127, 87] on div "Search" at bounding box center [101, 76] width 180 height 35
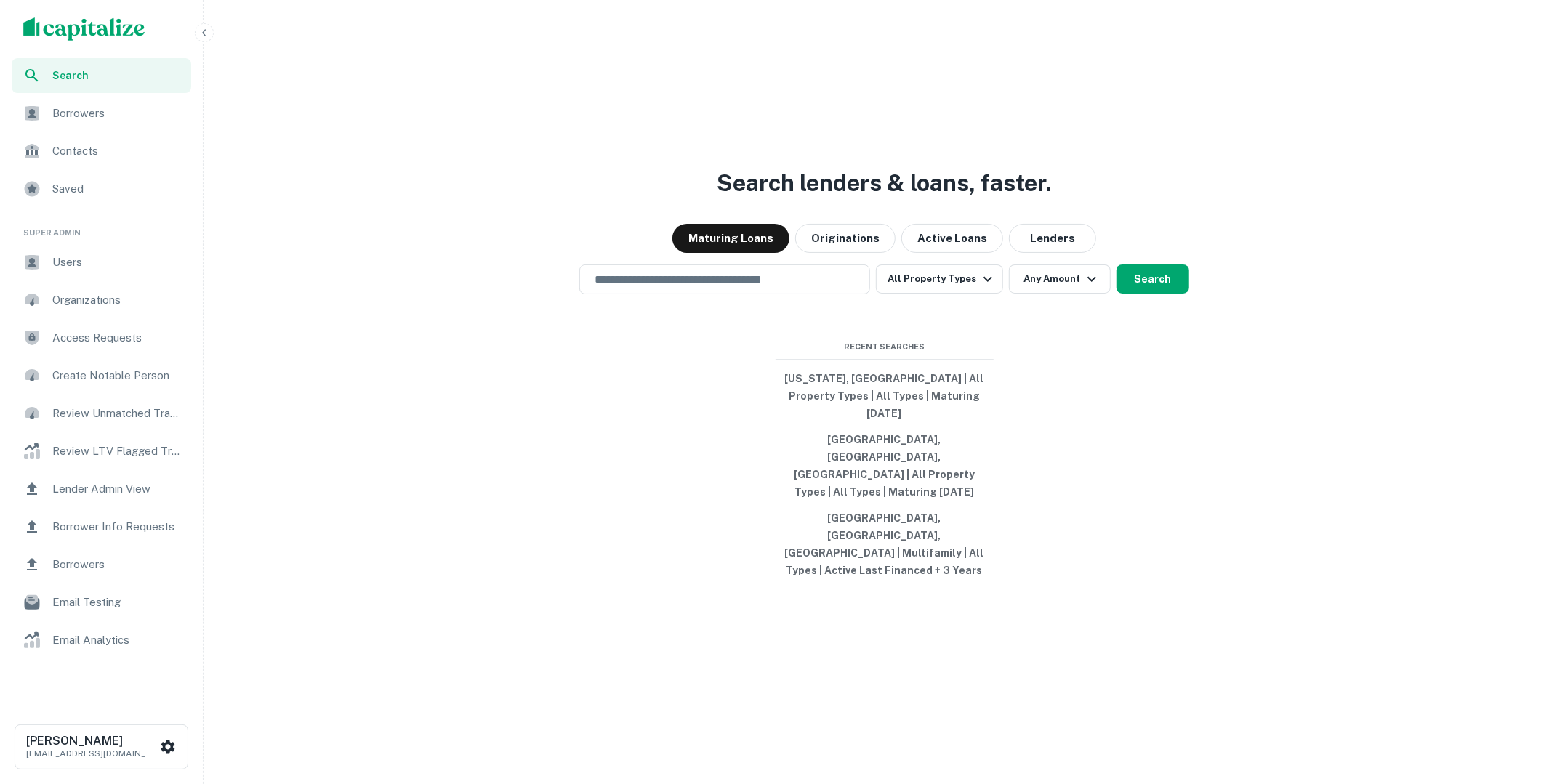
click at [750, 288] on input "text" at bounding box center [725, 280] width 277 height 17
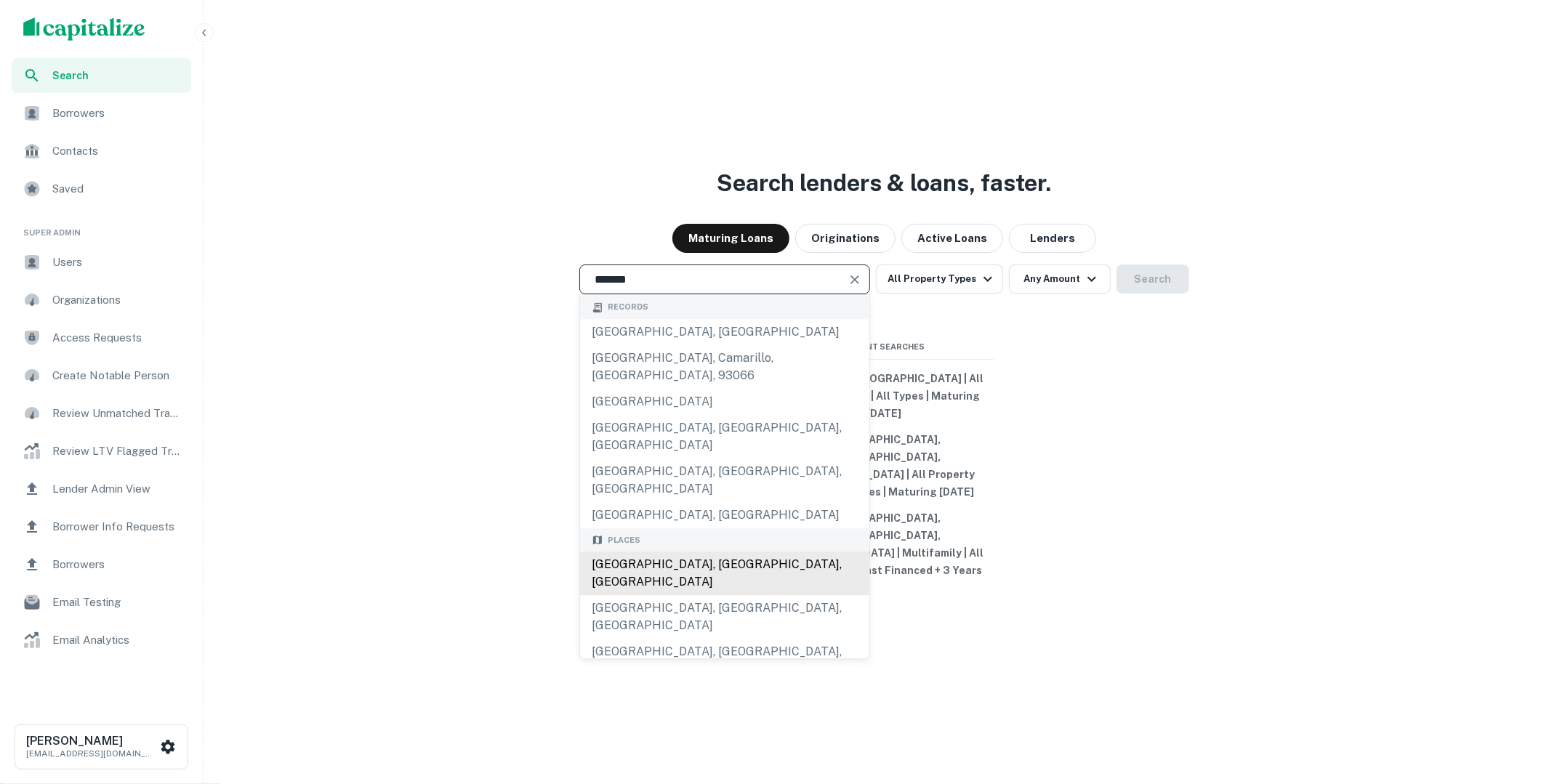
click at [703, 564] on div "Los Angeles, CA, USA" at bounding box center [725, 574] width 290 height 44
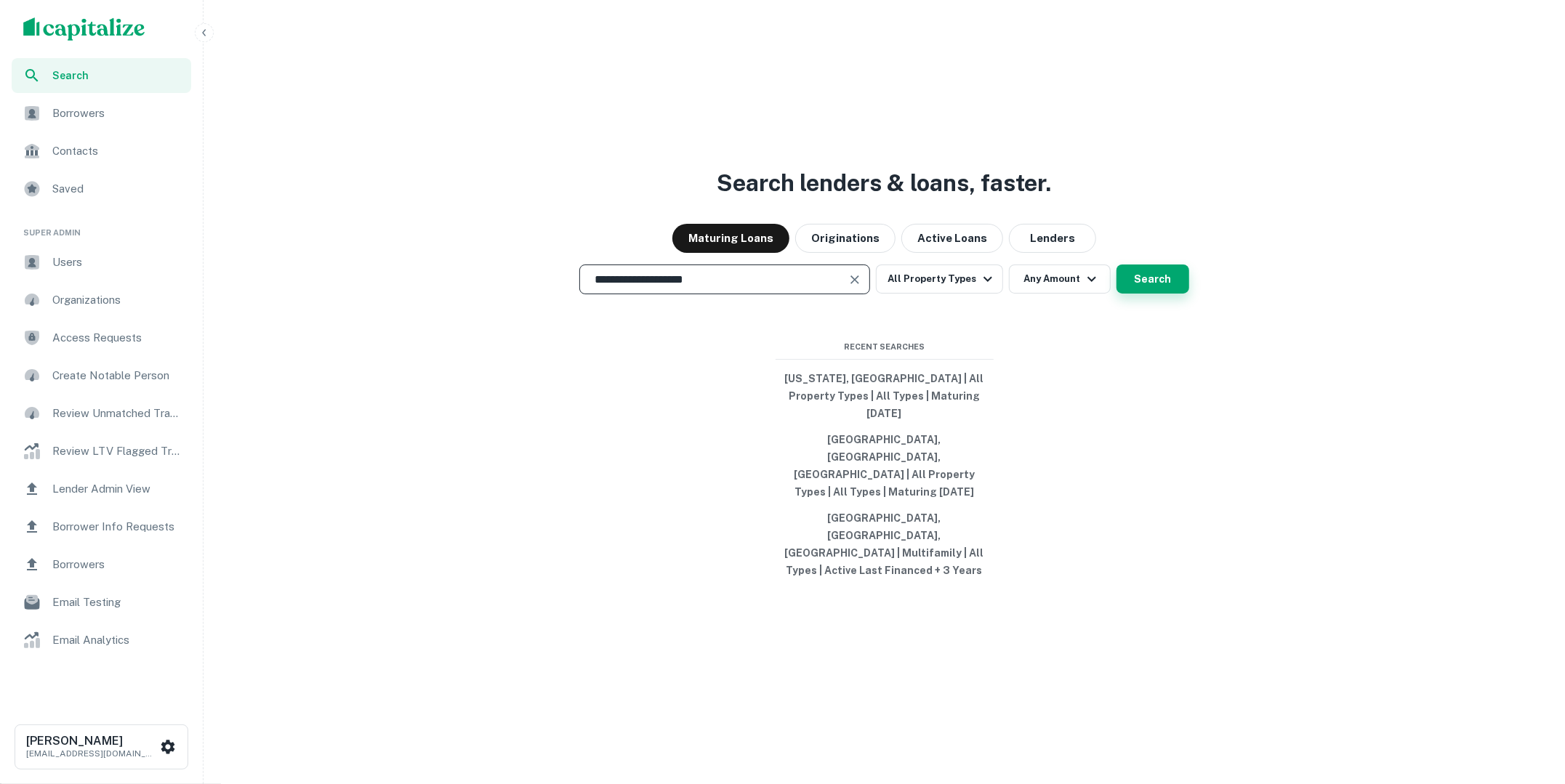
type input "**********"
click at [1137, 294] on button "Search" at bounding box center [1153, 279] width 73 height 29
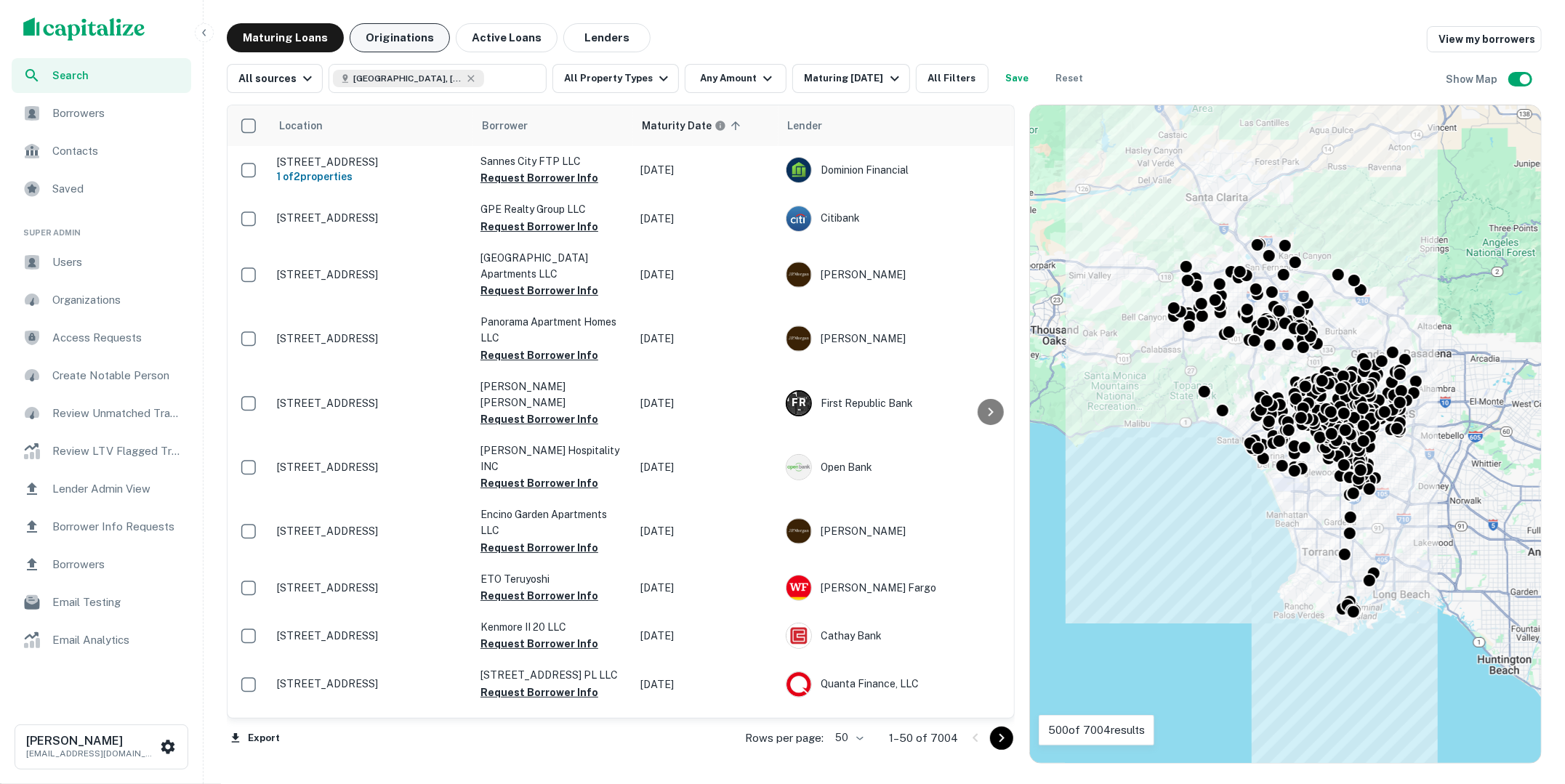
click at [396, 38] on button "Originations" at bounding box center [399, 38] width 100 height 29
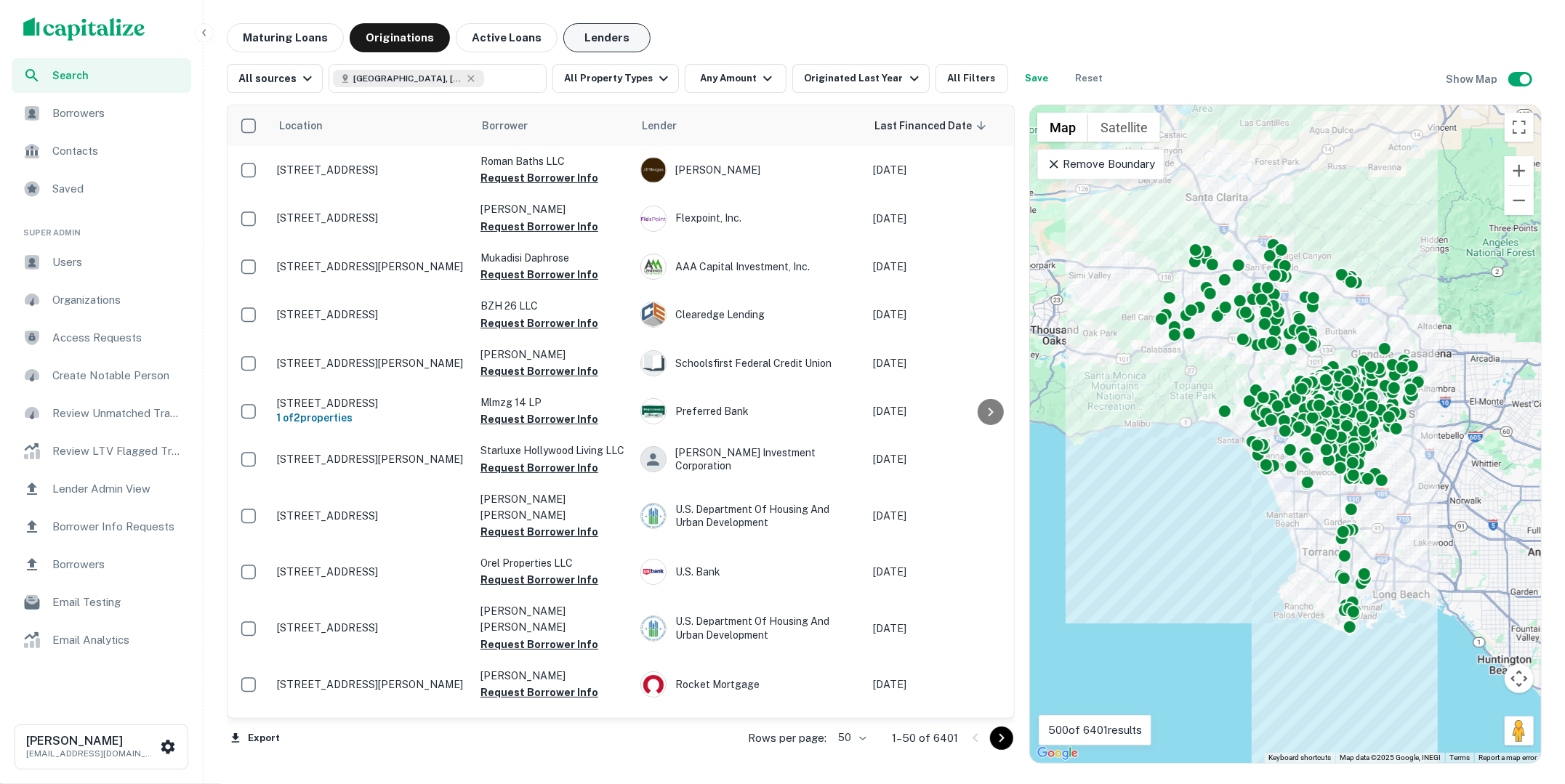
click at [596, 27] on button "Lenders" at bounding box center [606, 38] width 87 height 29
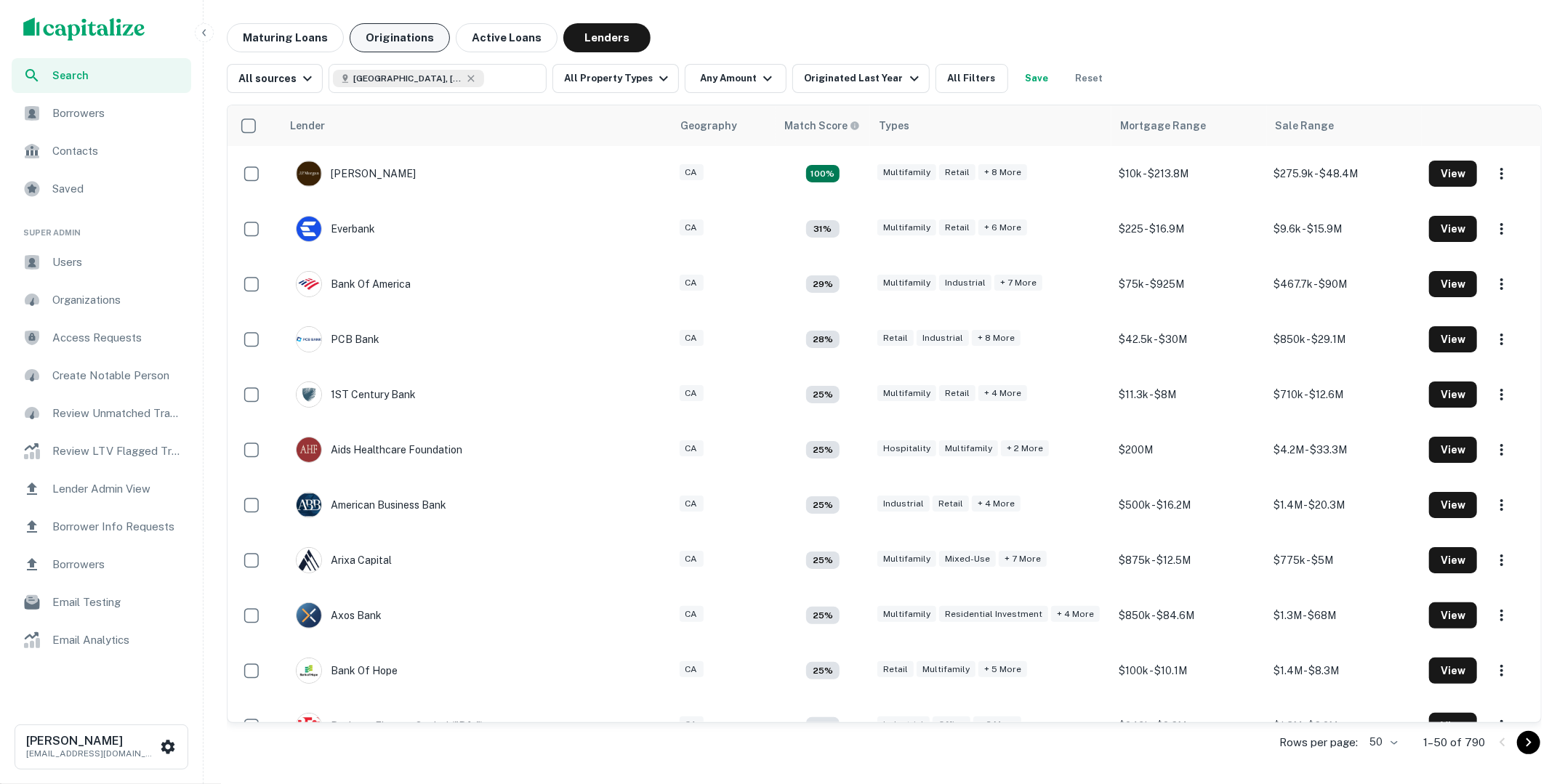
click at [411, 45] on button "Originations" at bounding box center [399, 38] width 100 height 29
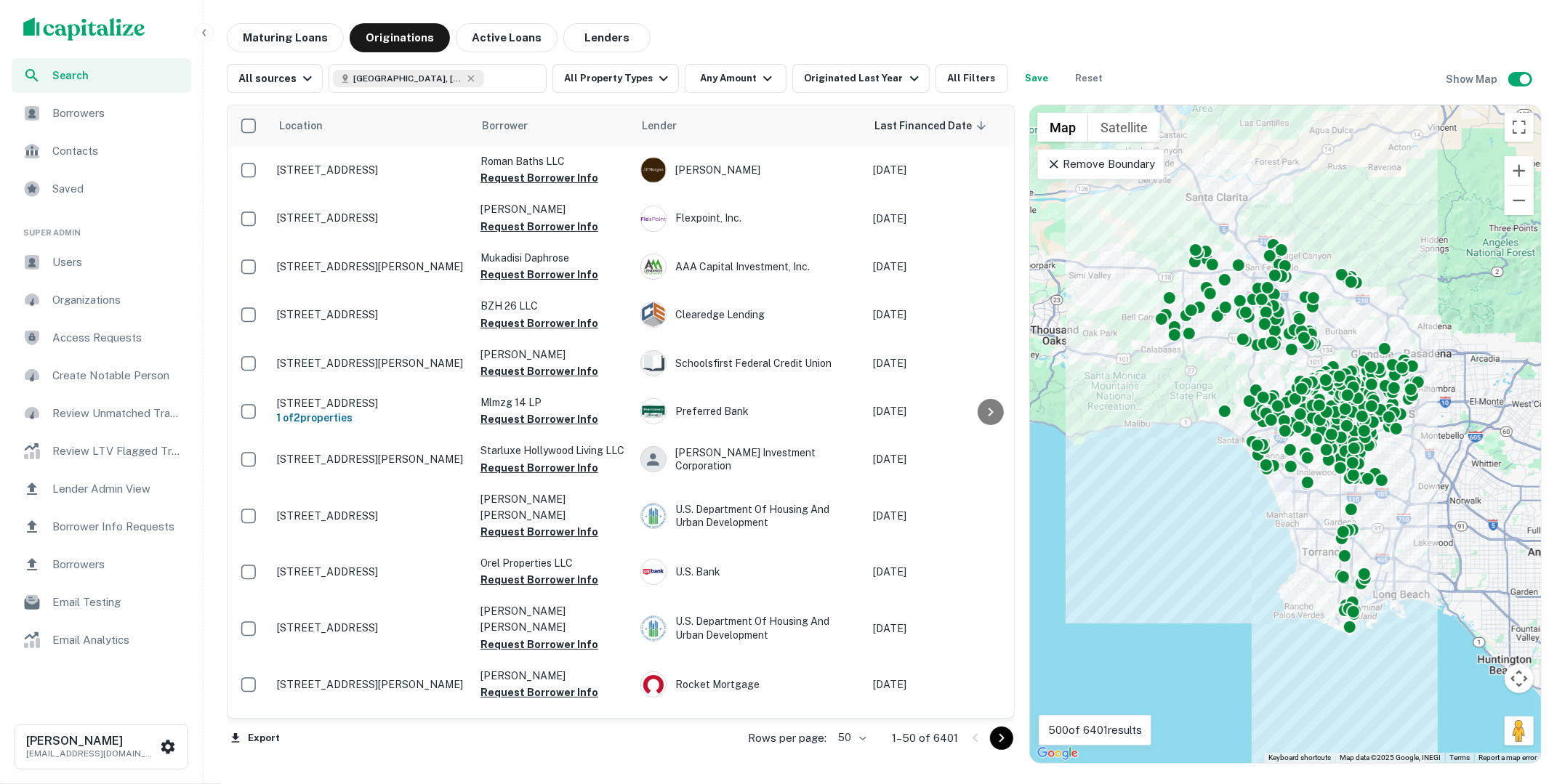
click at [711, 42] on div "Maturing Loans Originations Active Loans Lenders" at bounding box center [884, 38] width 1315 height 29
click at [966, 89] on button "All Filters" at bounding box center [972, 78] width 73 height 29
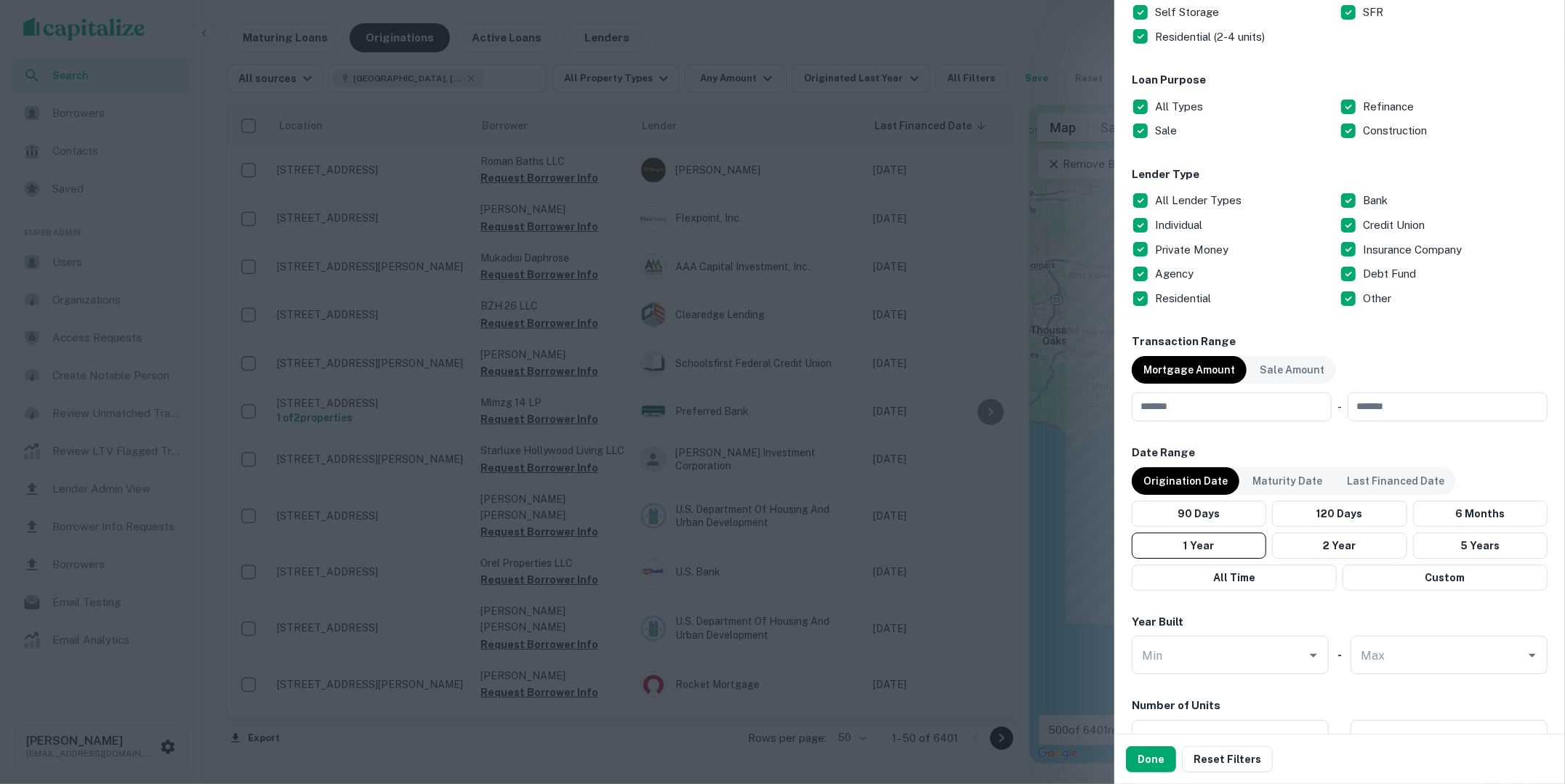
scroll to position [454, 0]
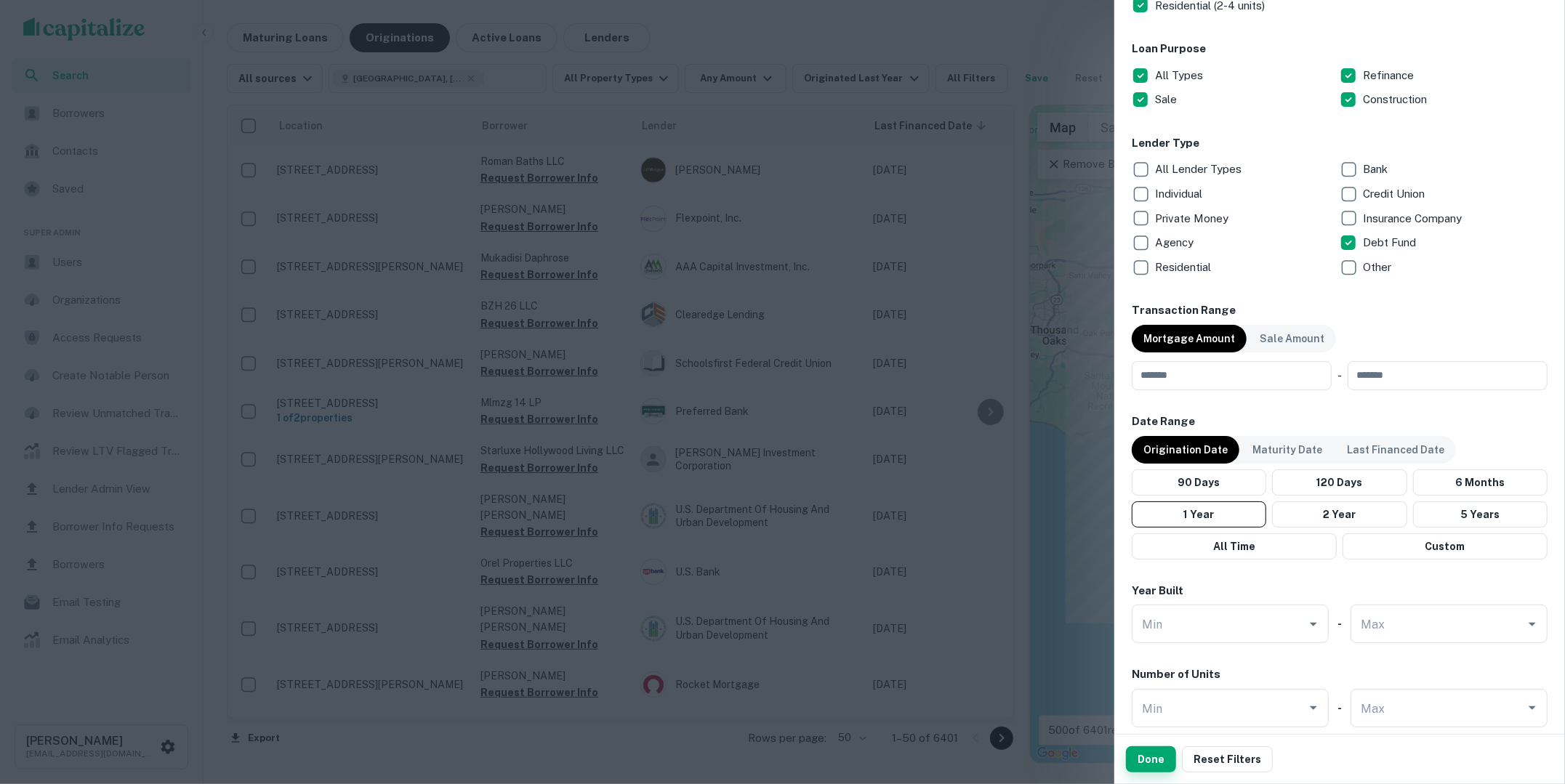
click at [1163, 757] on button "Done" at bounding box center [1151, 759] width 50 height 27
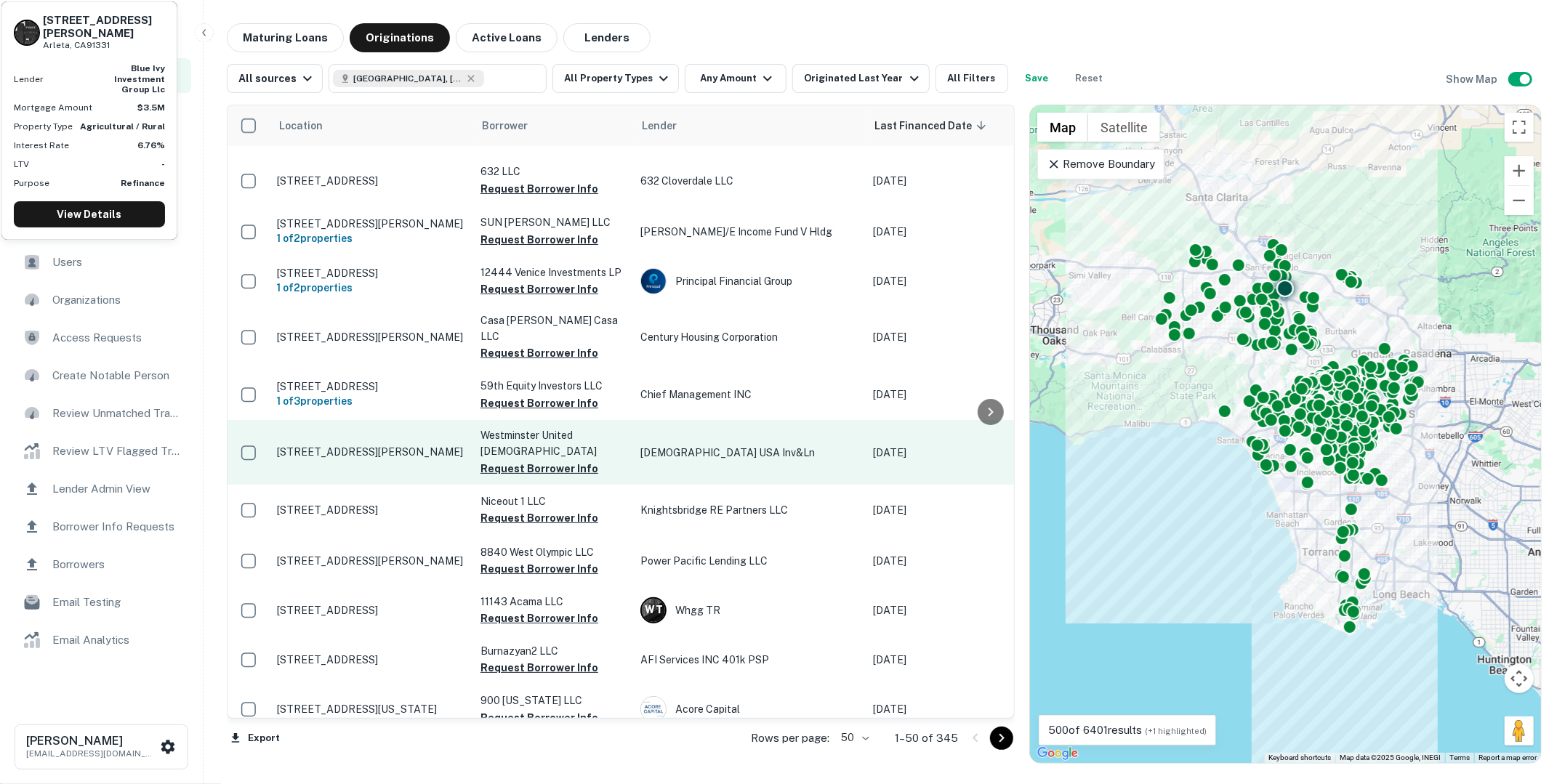
scroll to position [1003, 0]
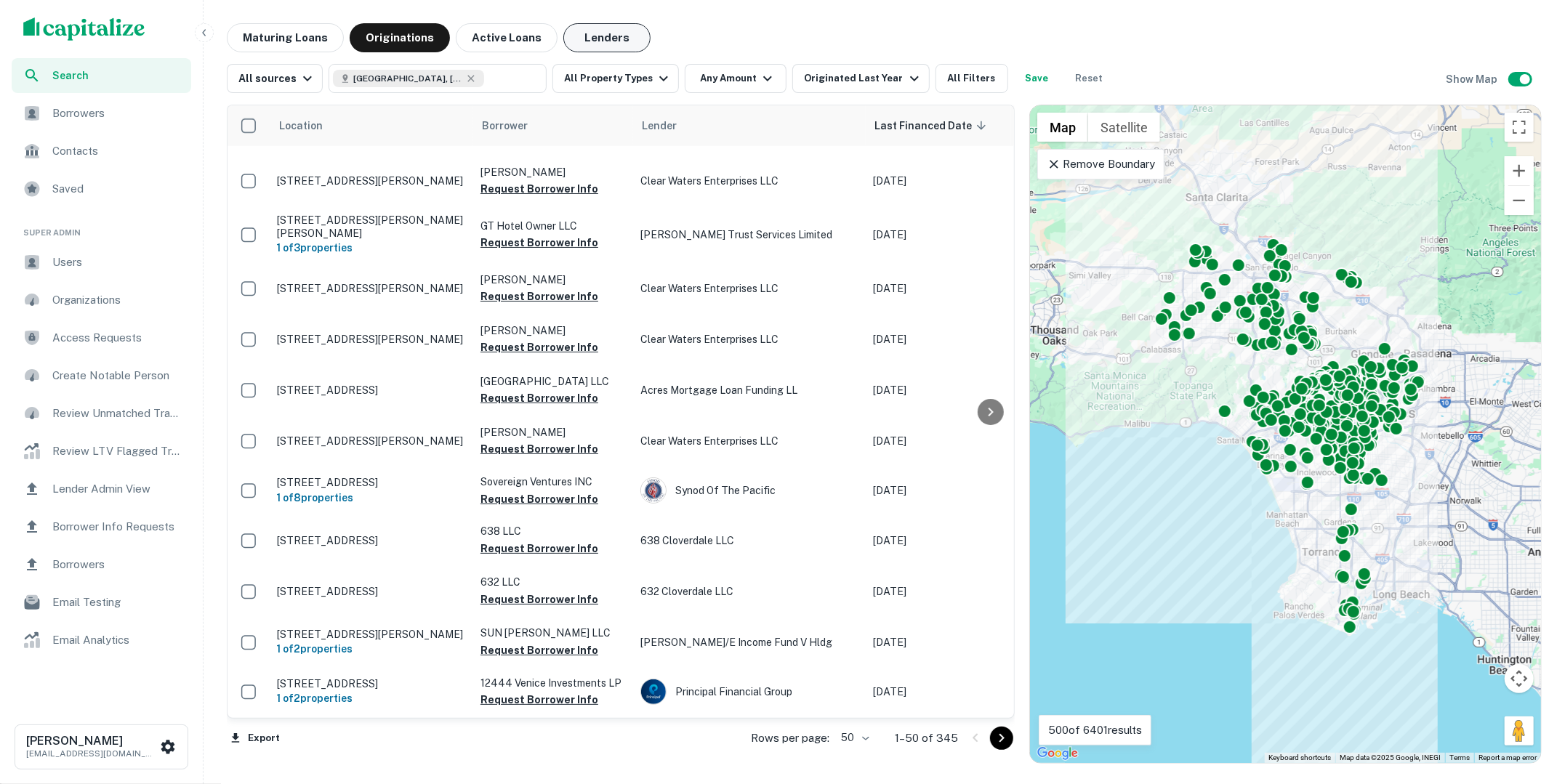
click at [586, 45] on button "Lenders" at bounding box center [606, 38] width 87 height 29
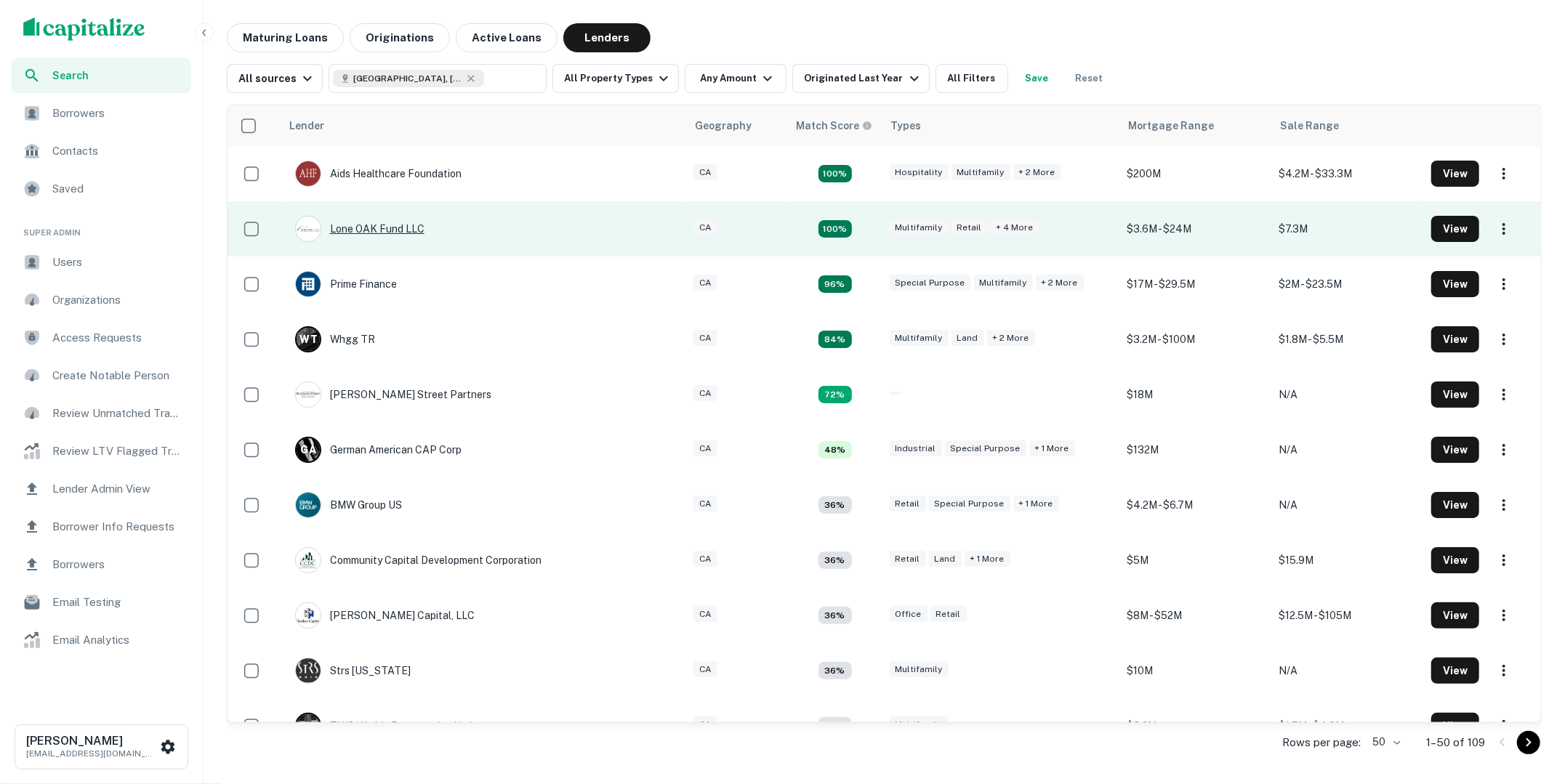
click at [382, 233] on div "Lone OAK Fund LLC" at bounding box center [359, 229] width 130 height 27
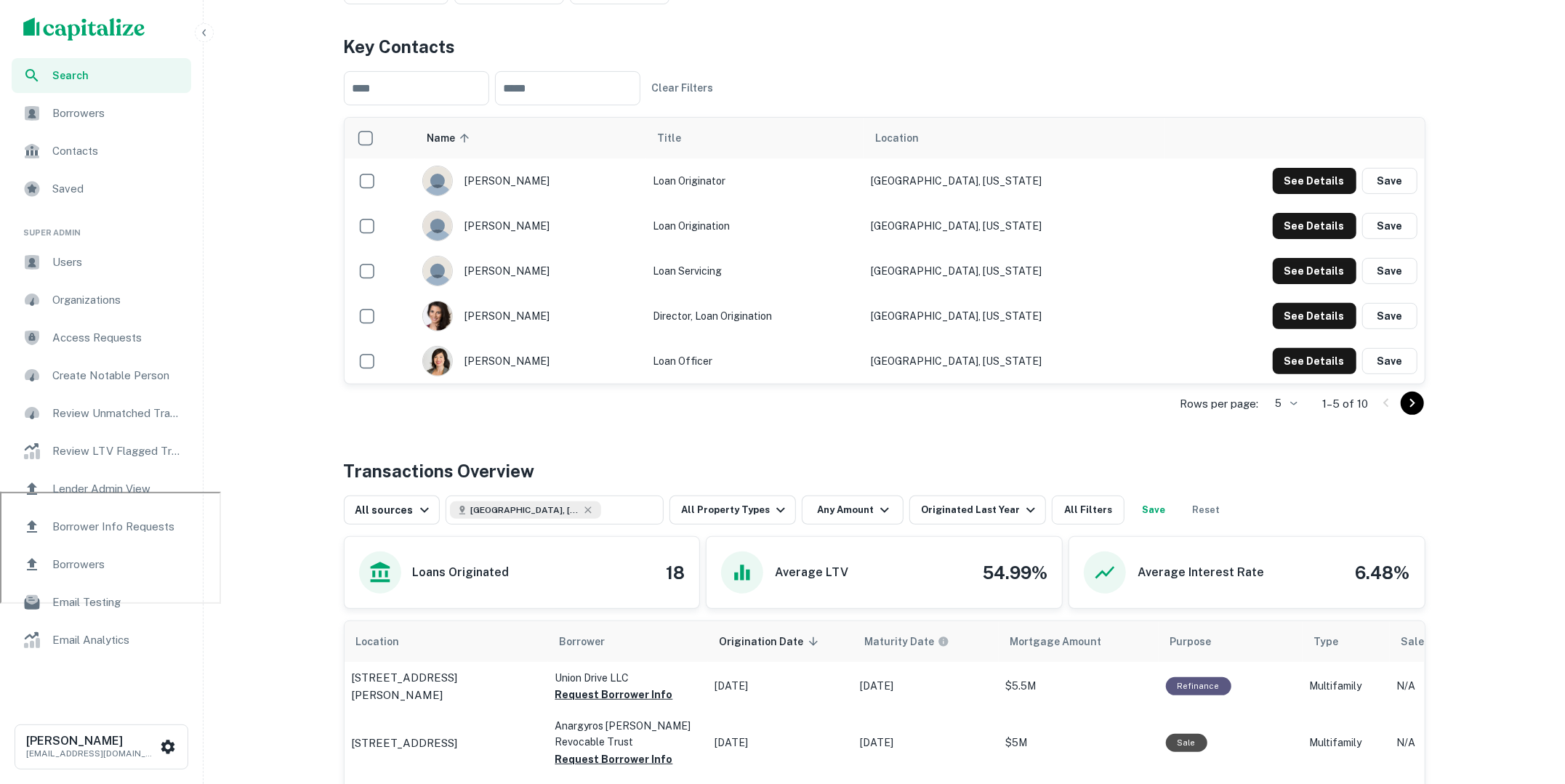
scroll to position [364, 0]
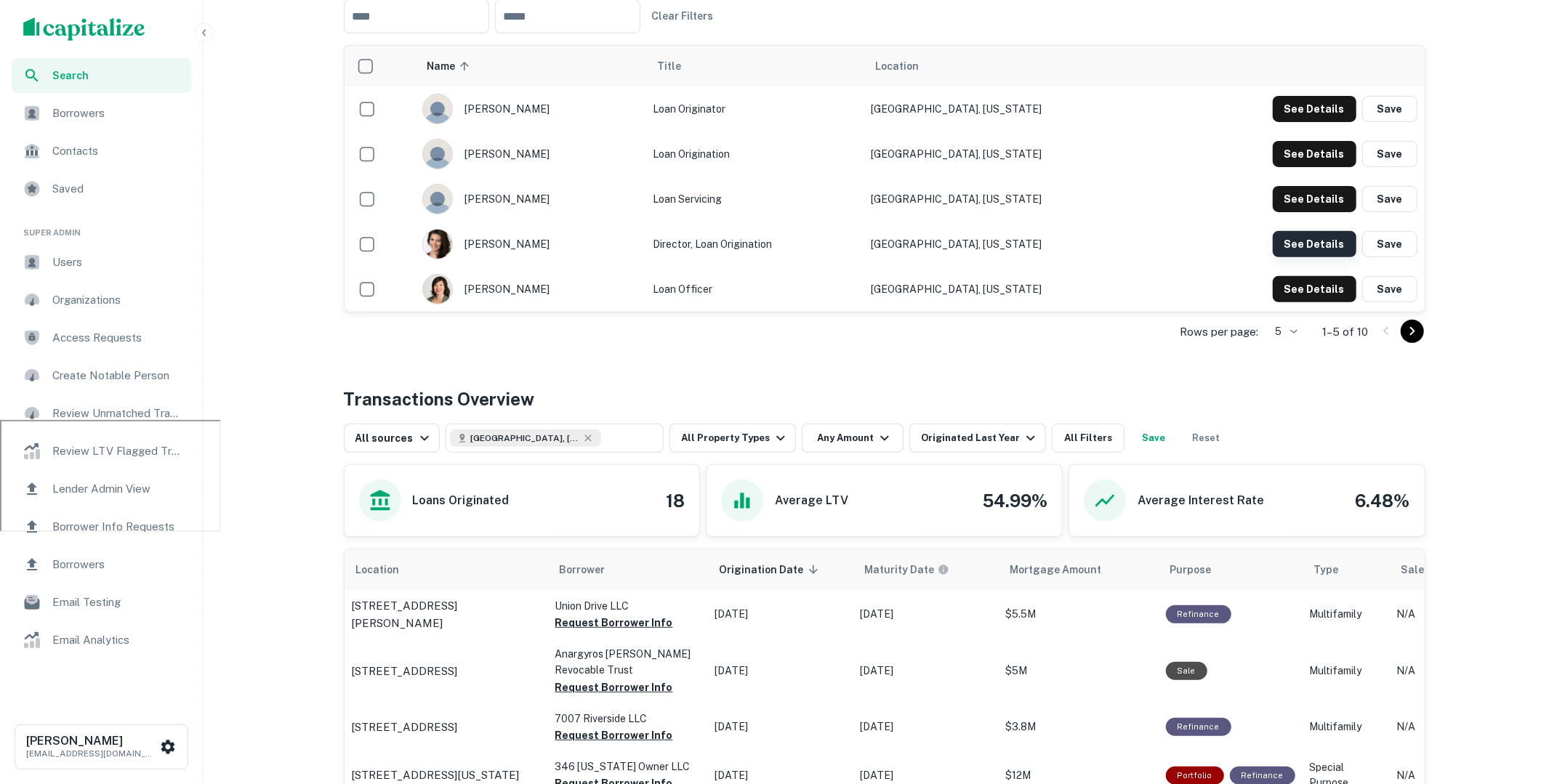
click at [1319, 122] on button "See Details" at bounding box center [1315, 109] width 83 height 27
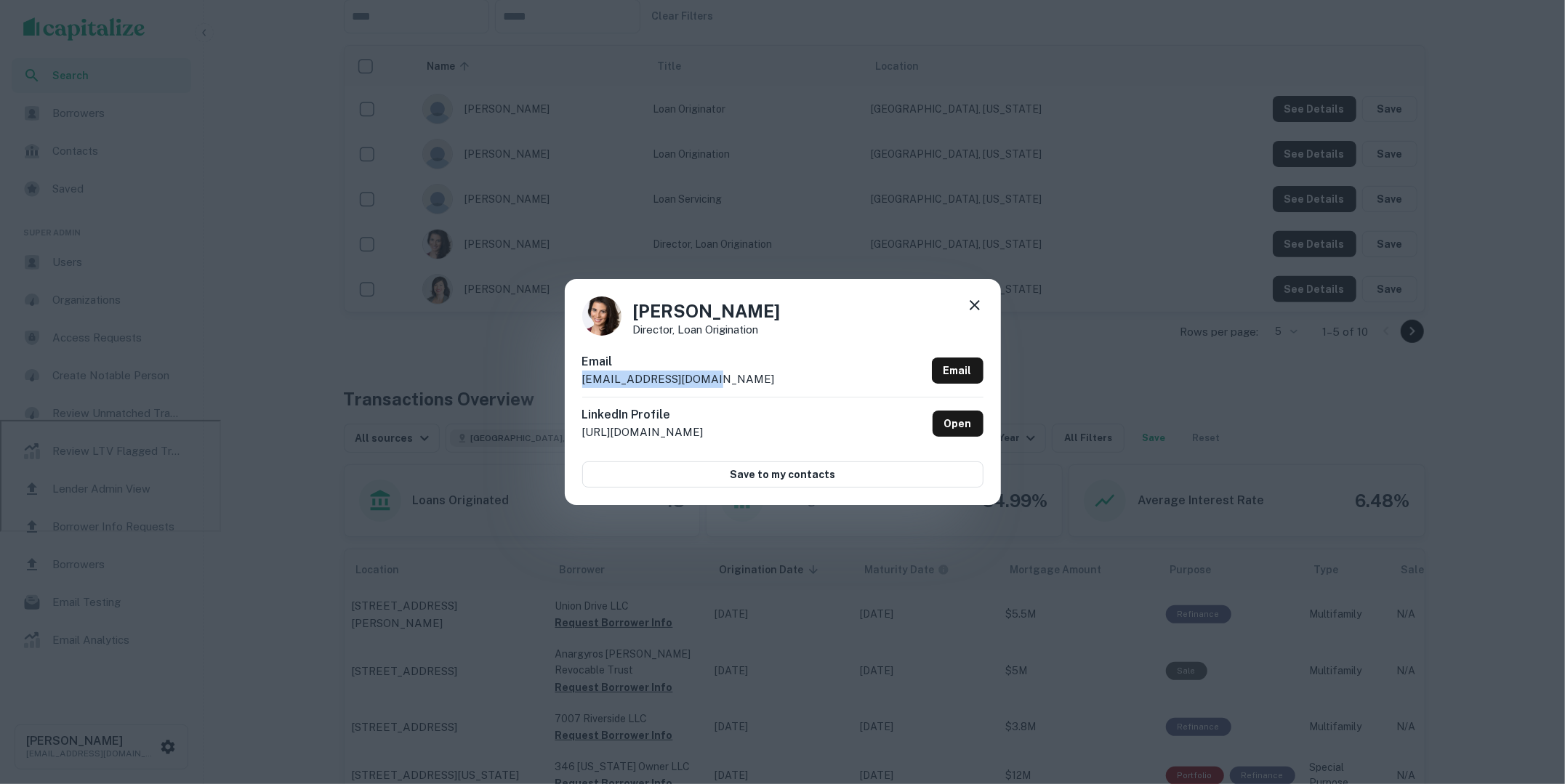
drag, startPoint x: 718, startPoint y: 382, endPoint x: 568, endPoint y: 383, distance: 150.0
click at [568, 383] on div "Alexa Mizrahi Director, Loan Origination Email alexa@loneoakfund.com Email Link…" at bounding box center [783, 391] width 437 height 225
click at [695, 423] on p "http://www.linkedin.com/in/alexa-mizrahi-07728b12" at bounding box center [643, 432] width 121 height 17
click at [1062, 355] on div "Alexa Mizrahi Director, Loan Origination Email alexa@loneoakfund.com Email Link…" at bounding box center [782, 392] width 1565 height 784
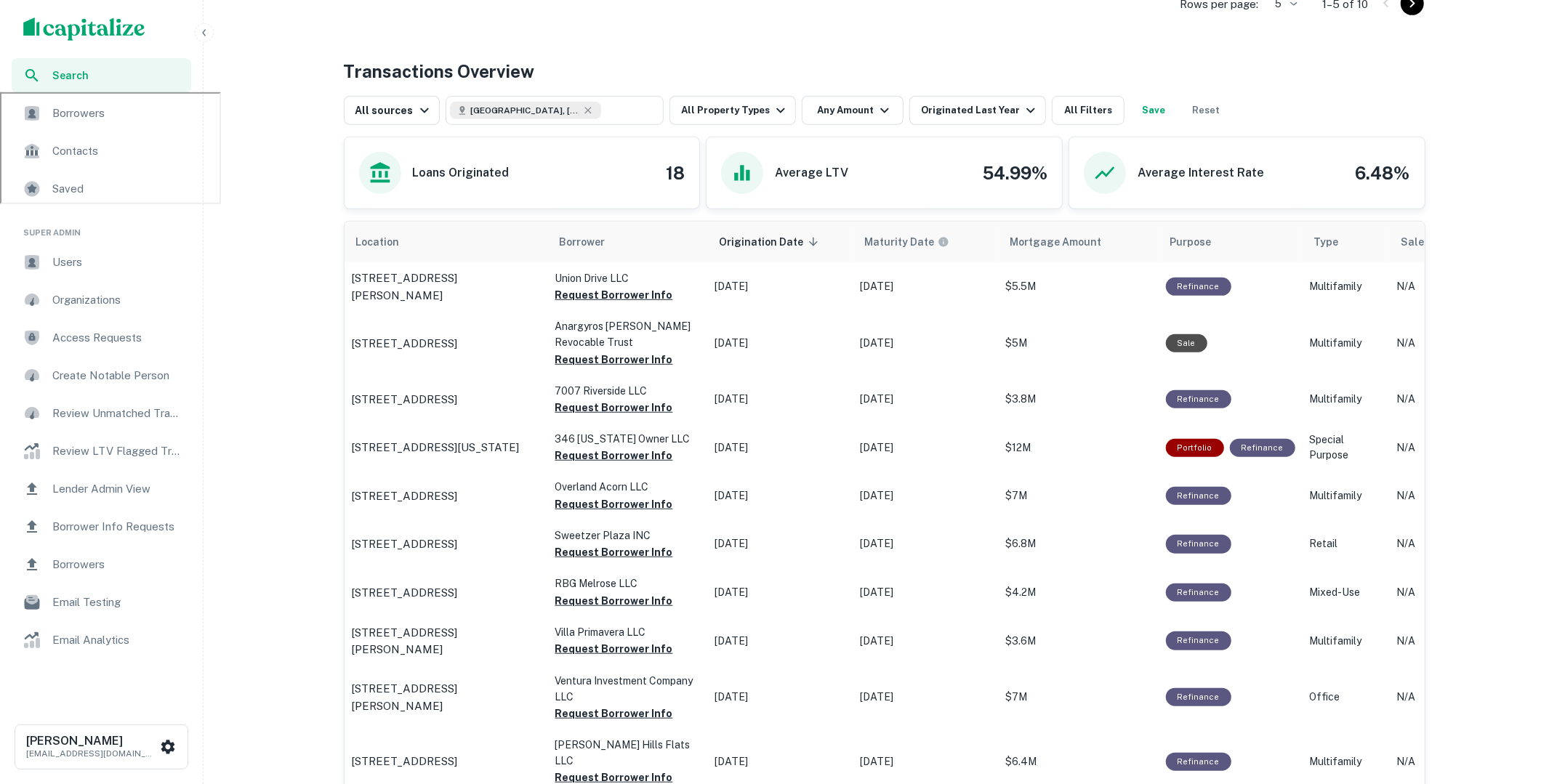
scroll to position [692, 0]
click at [1022, 115] on icon "button" at bounding box center [1031, 109] width 17 height 17
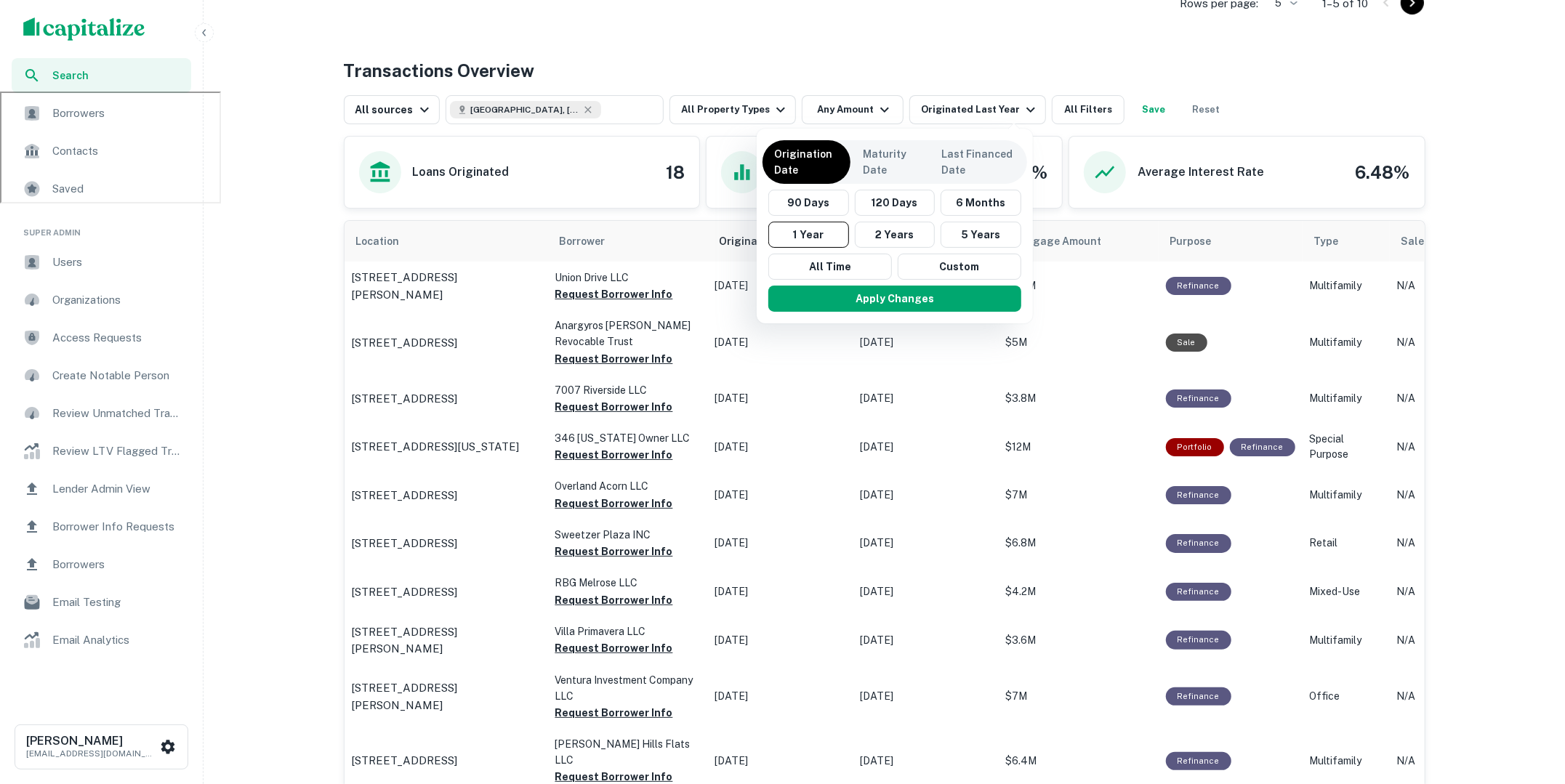
click at [1181, 107] on div at bounding box center [782, 392] width 1565 height 784
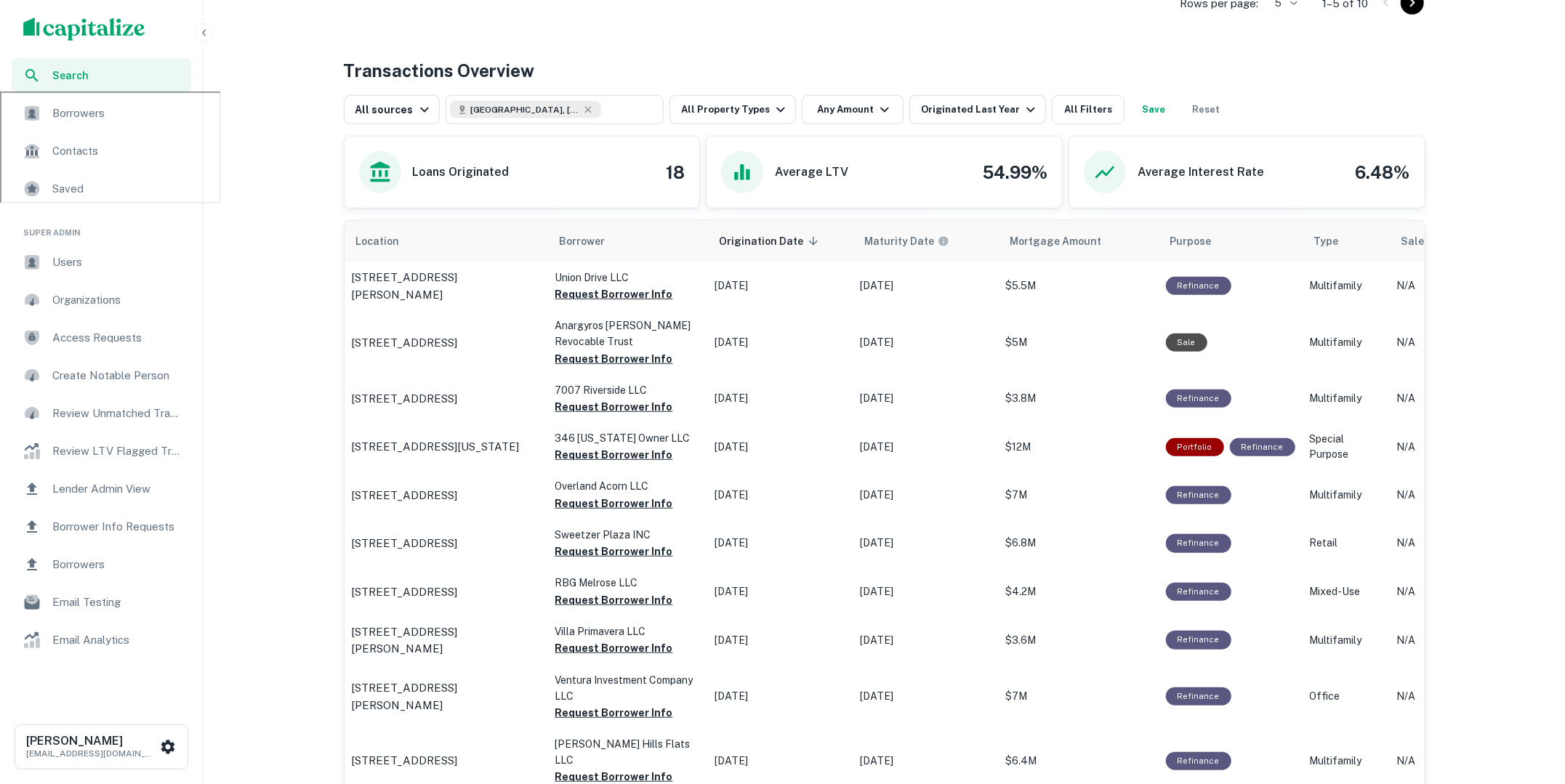
scroll to position [646, 0]
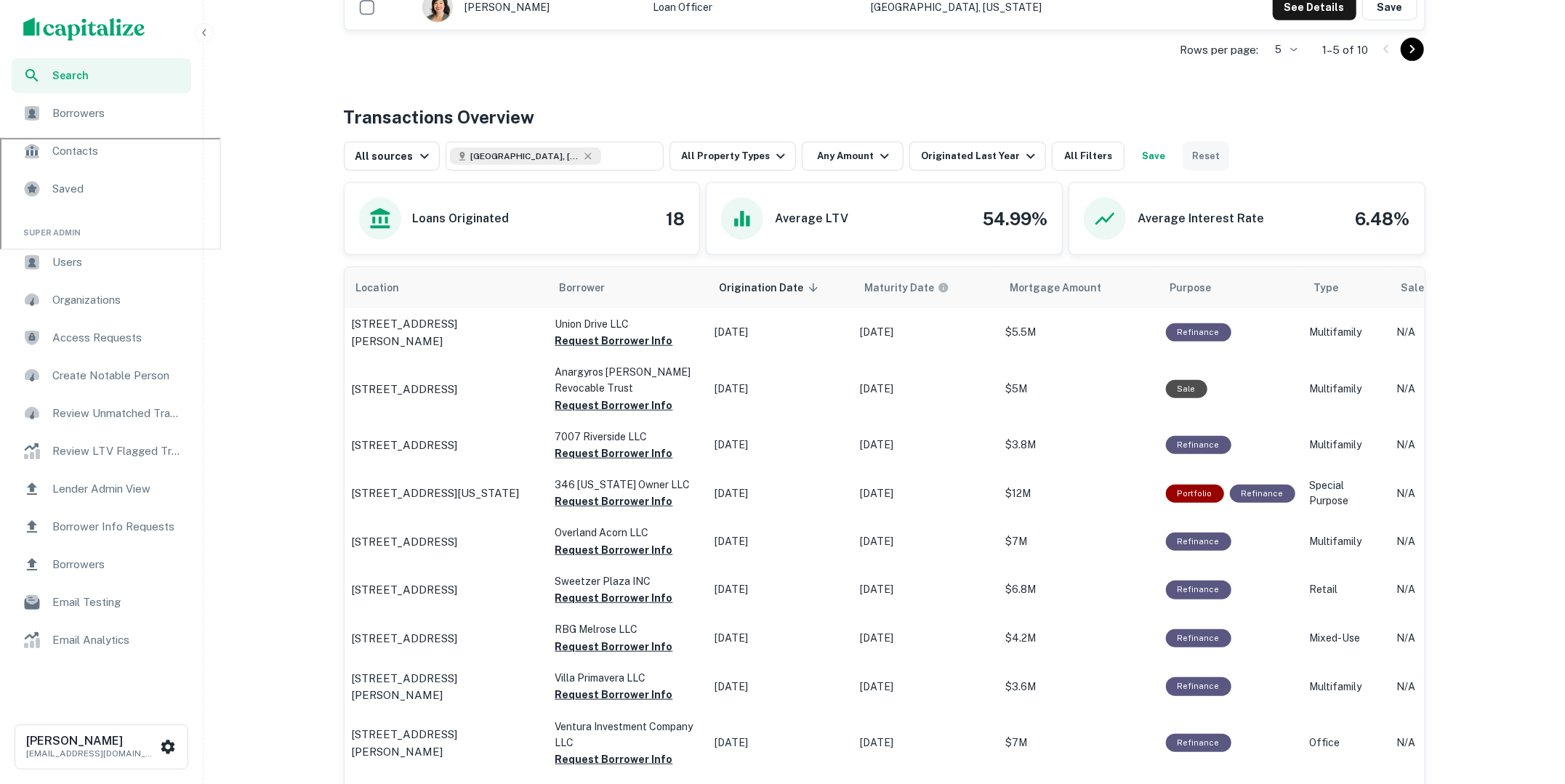
click at [1185, 151] on button "Reset" at bounding box center [1206, 156] width 46 height 29
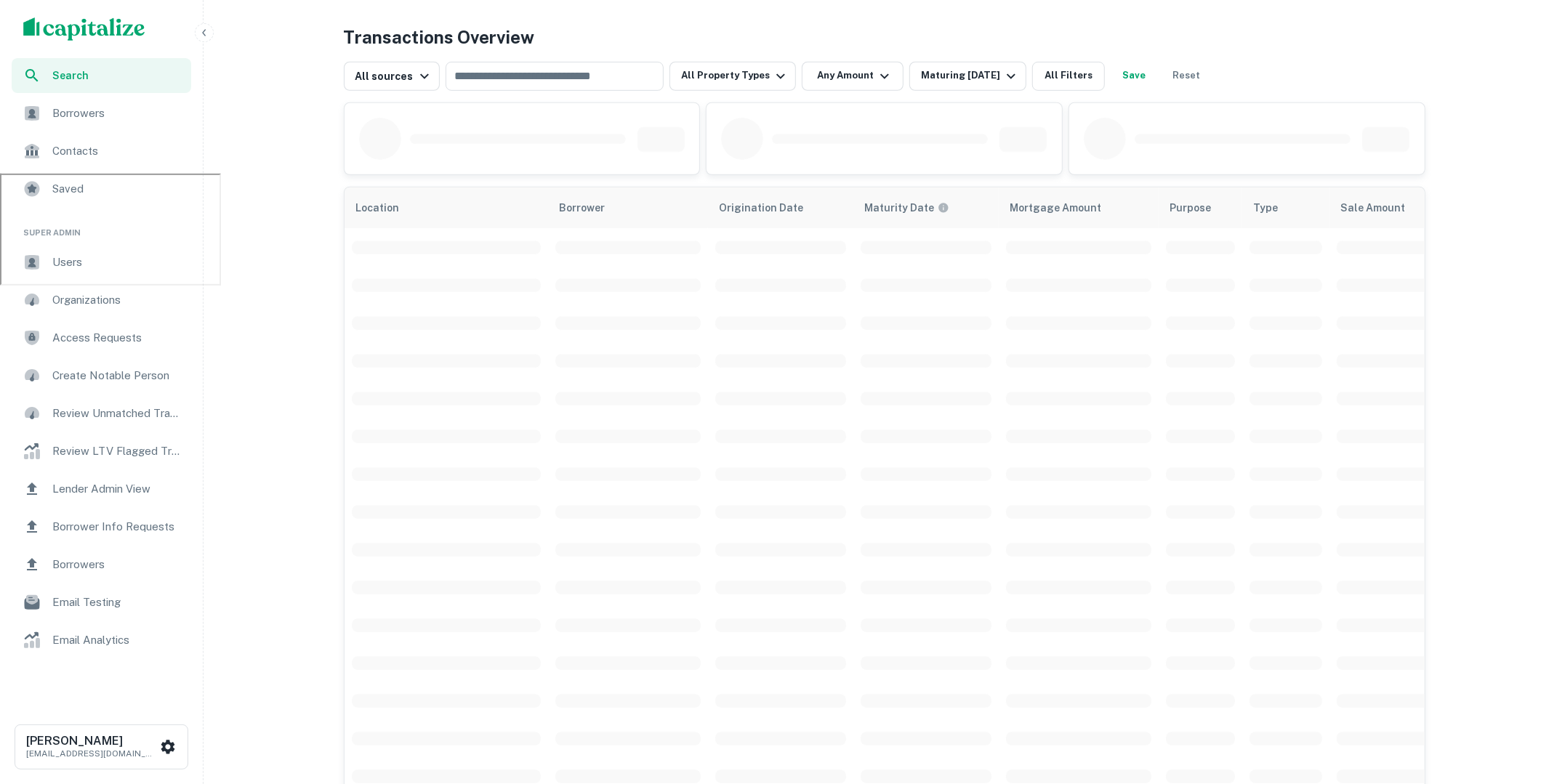
scroll to position [603, 0]
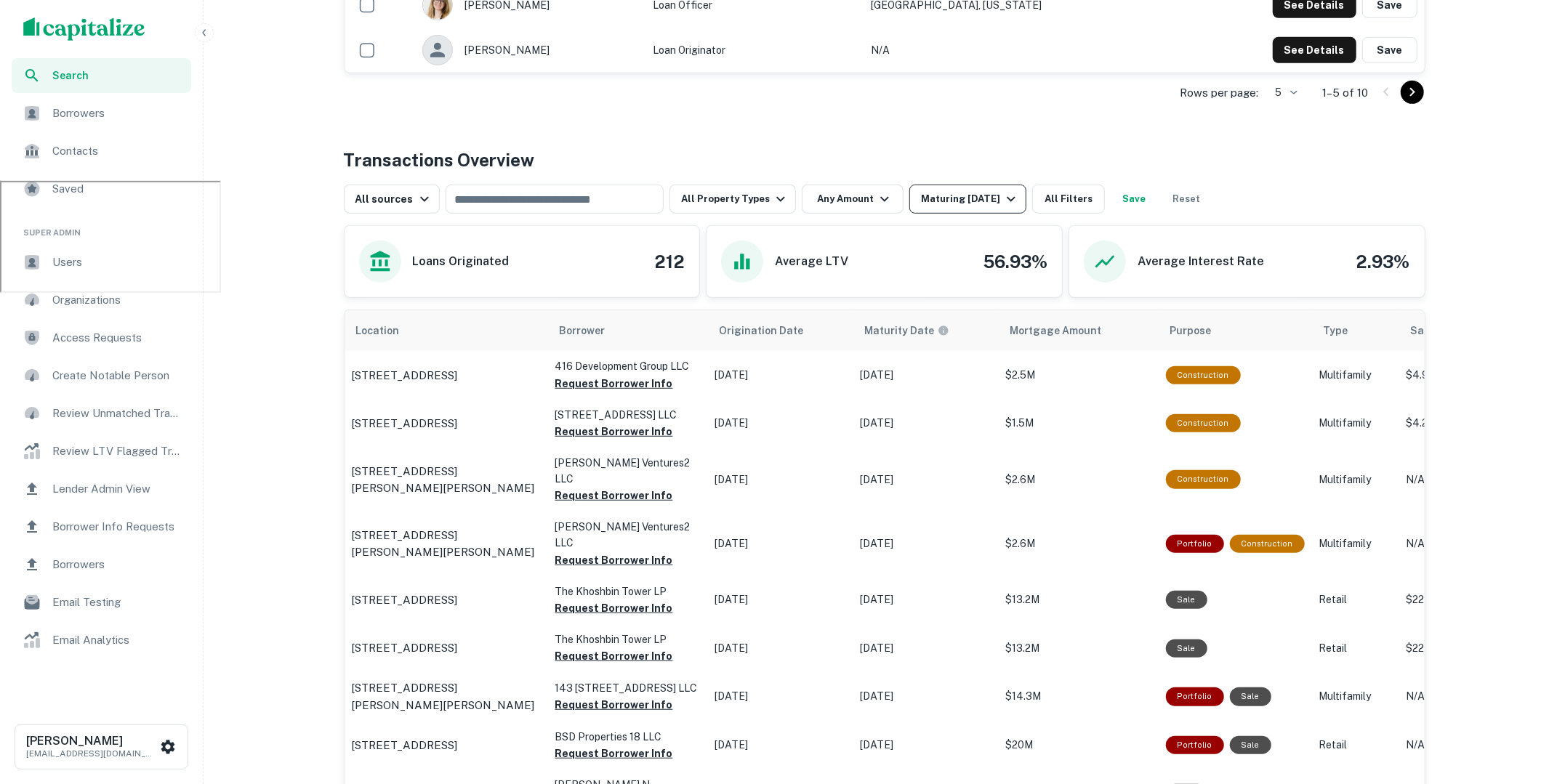
click at [1003, 193] on icon "button" at bounding box center [1011, 198] width 17 height 17
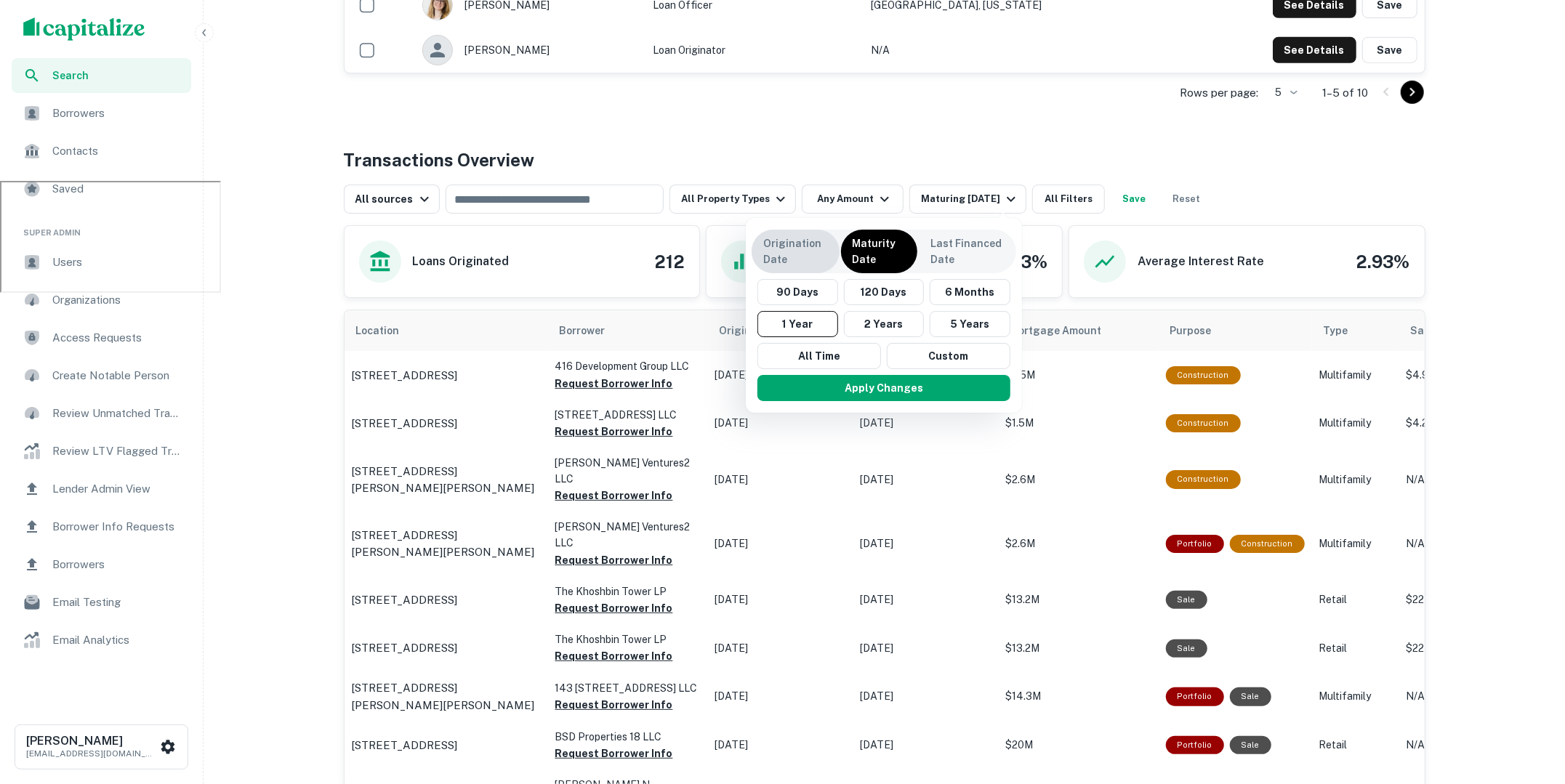
click at [815, 256] on p "Origination Date" at bounding box center [795, 251] width 64 height 32
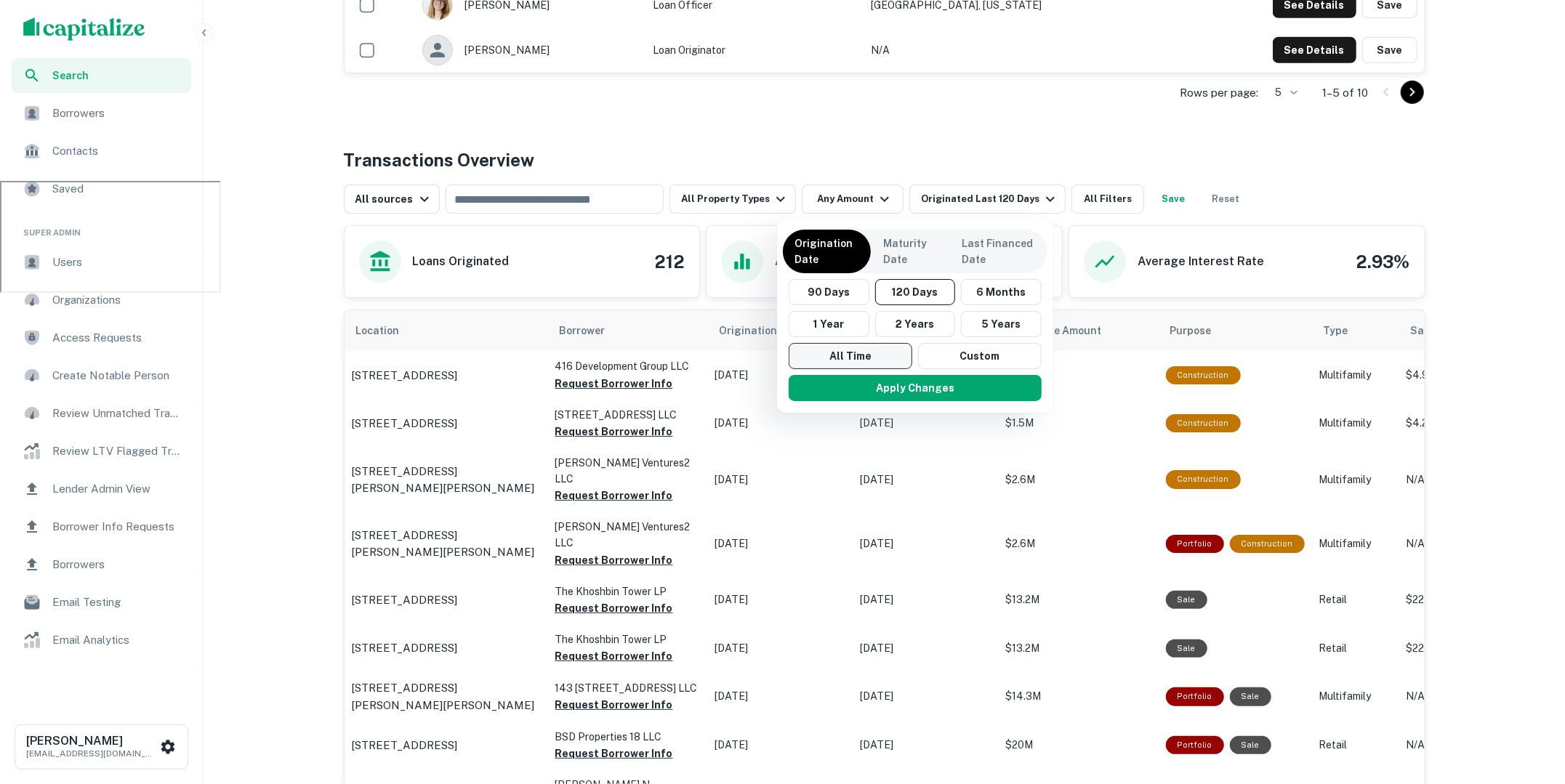
click at [859, 355] on button "All Time" at bounding box center [850, 356] width 124 height 27
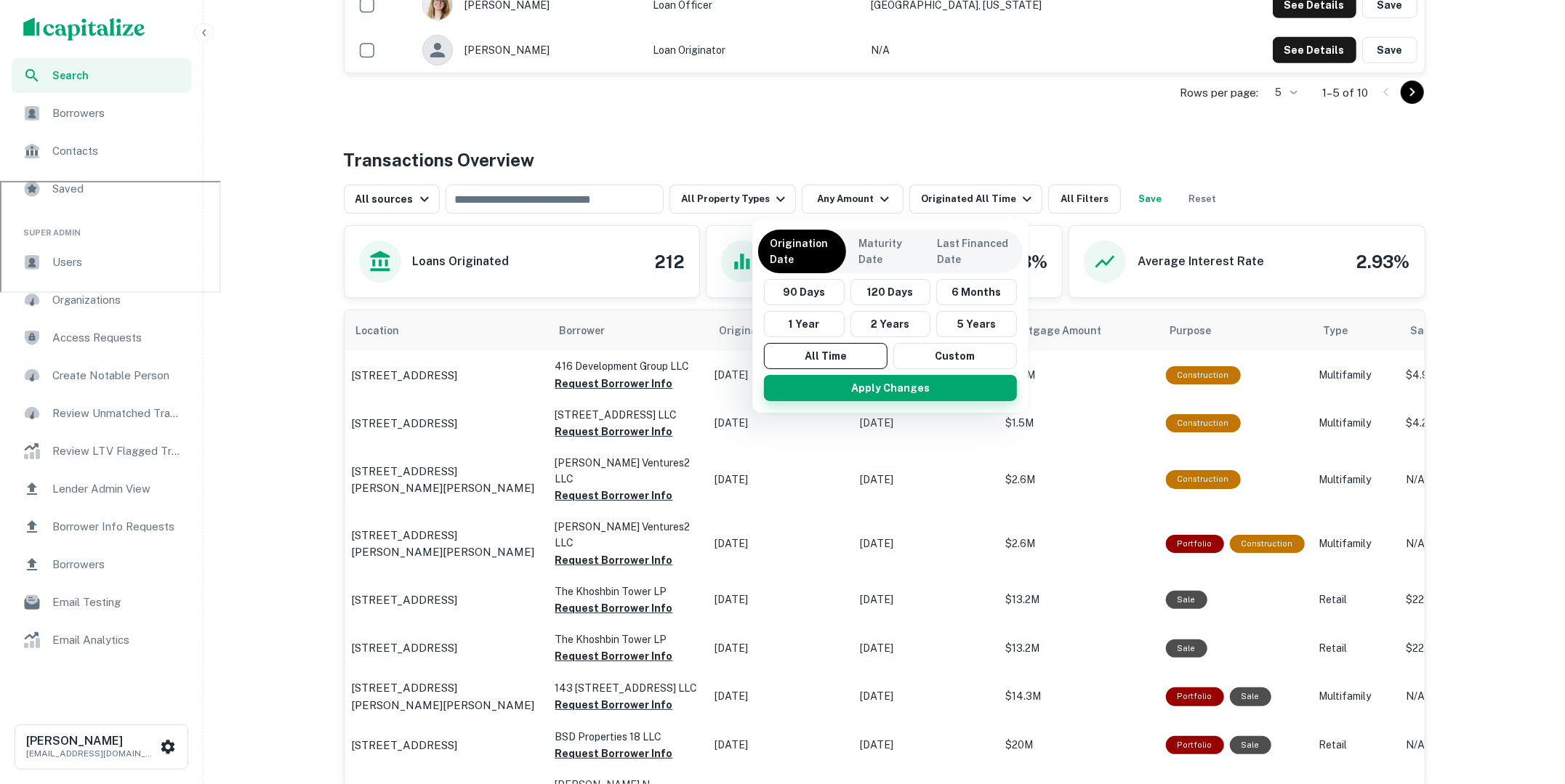
click at [862, 384] on button "Apply Changes" at bounding box center [890, 388] width 253 height 27
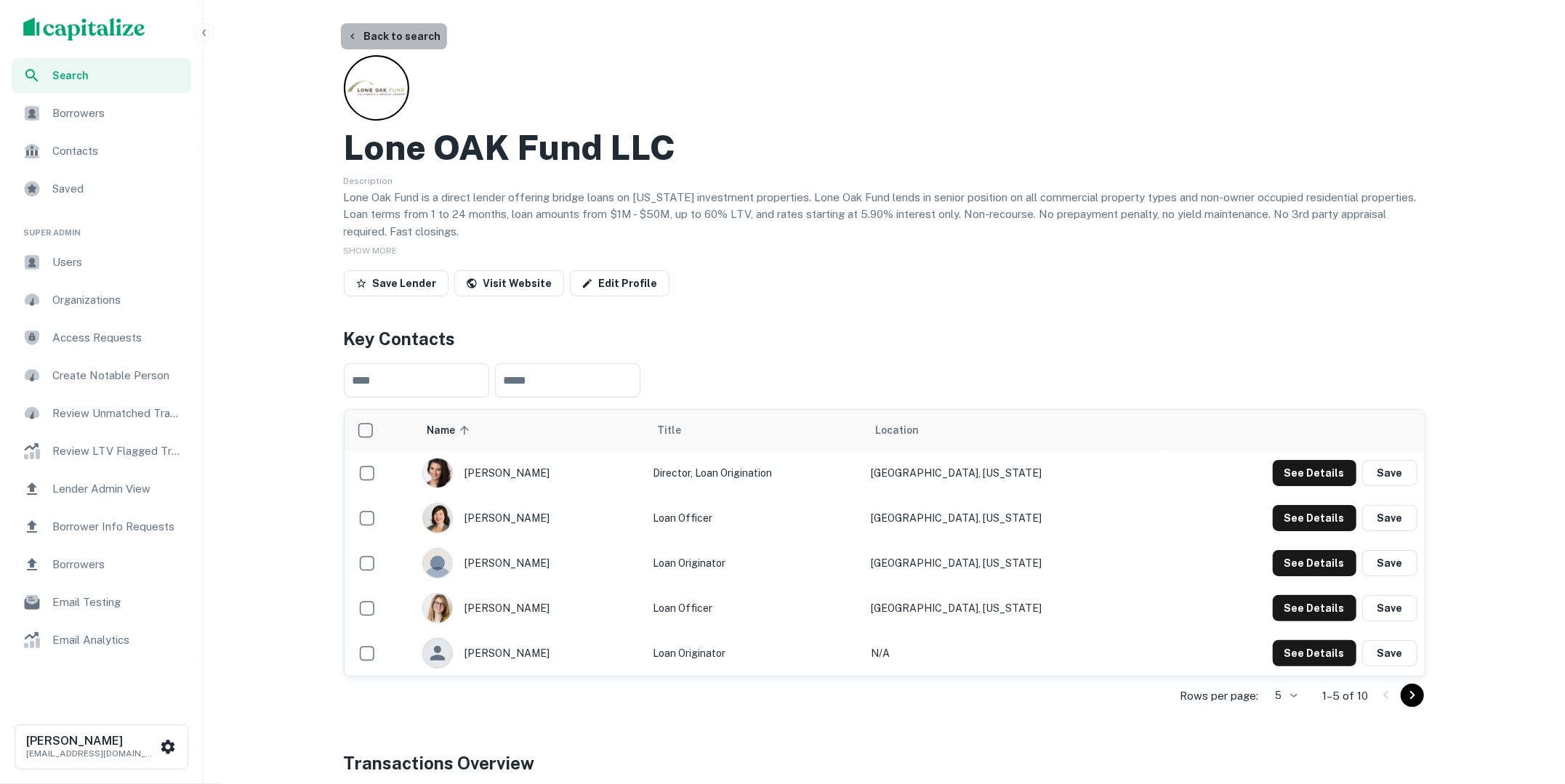
click at [397, 43] on button "Back to search" at bounding box center [394, 36] width 106 height 27
click at [374, 27] on button "Back to search" at bounding box center [394, 36] width 106 height 27
click at [406, 37] on button "Back to search" at bounding box center [394, 36] width 106 height 27
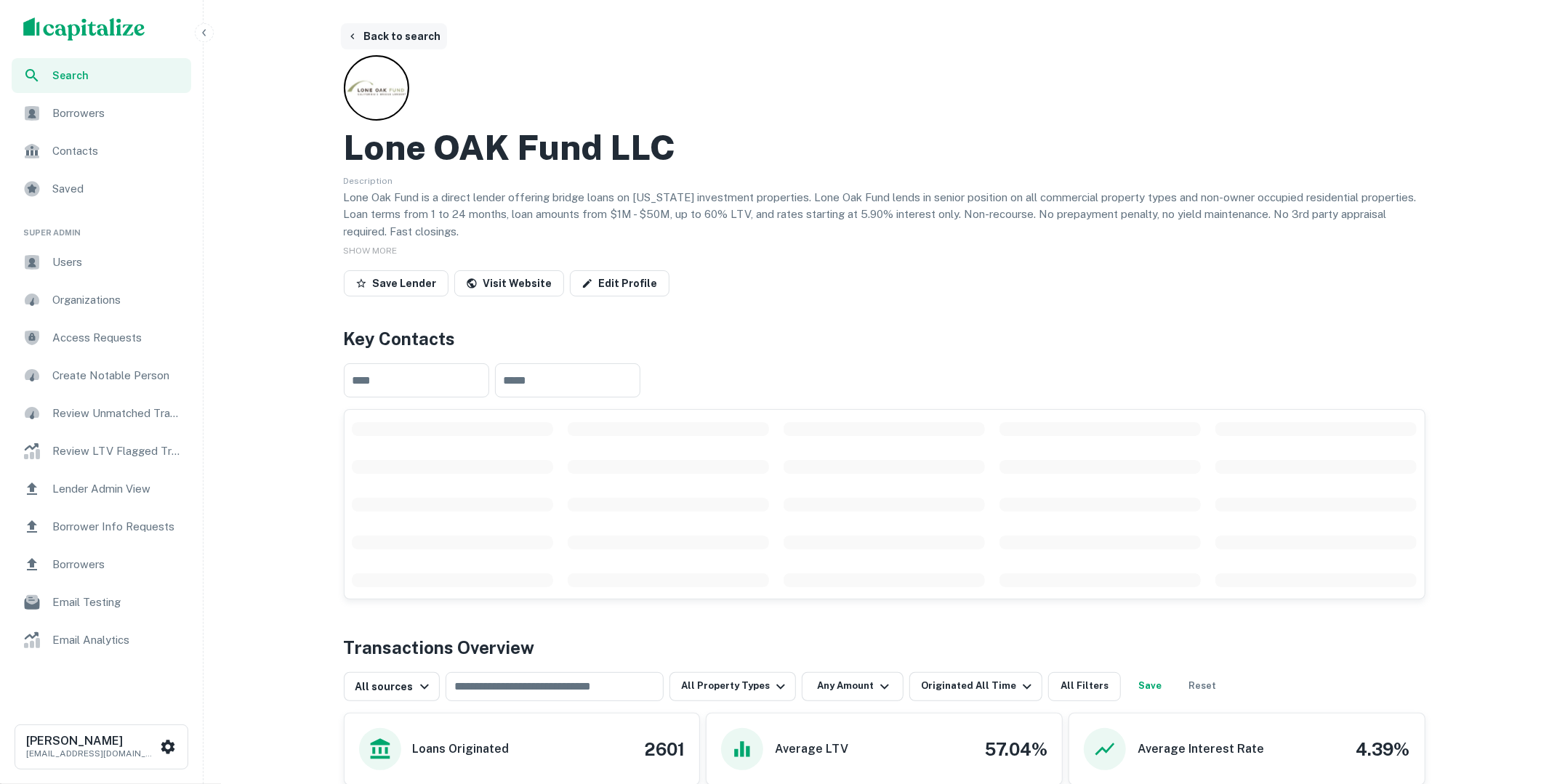
click at [406, 37] on button "Back to search" at bounding box center [394, 36] width 106 height 27
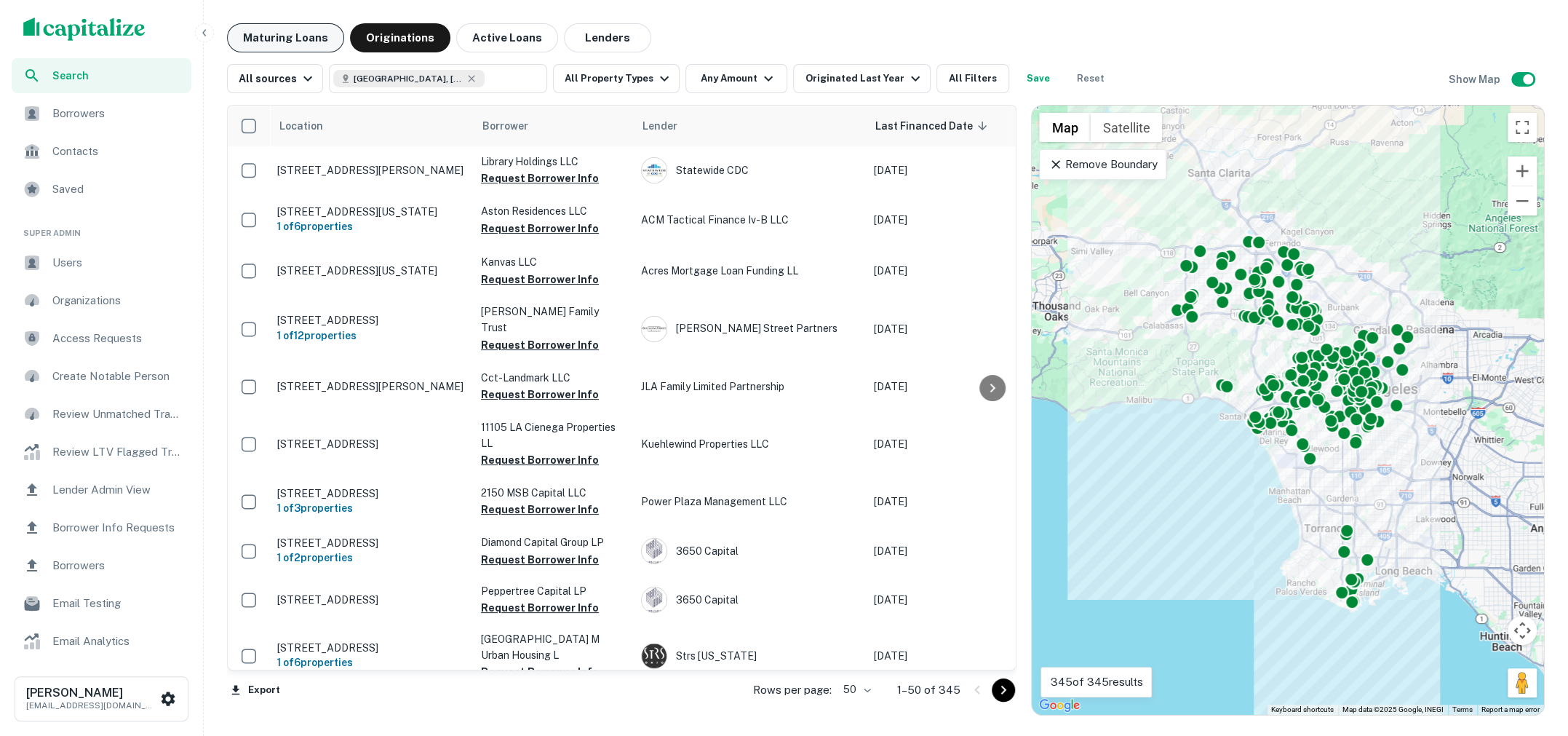
click at [275, 33] on button "Maturing Loans" at bounding box center [285, 38] width 117 height 29
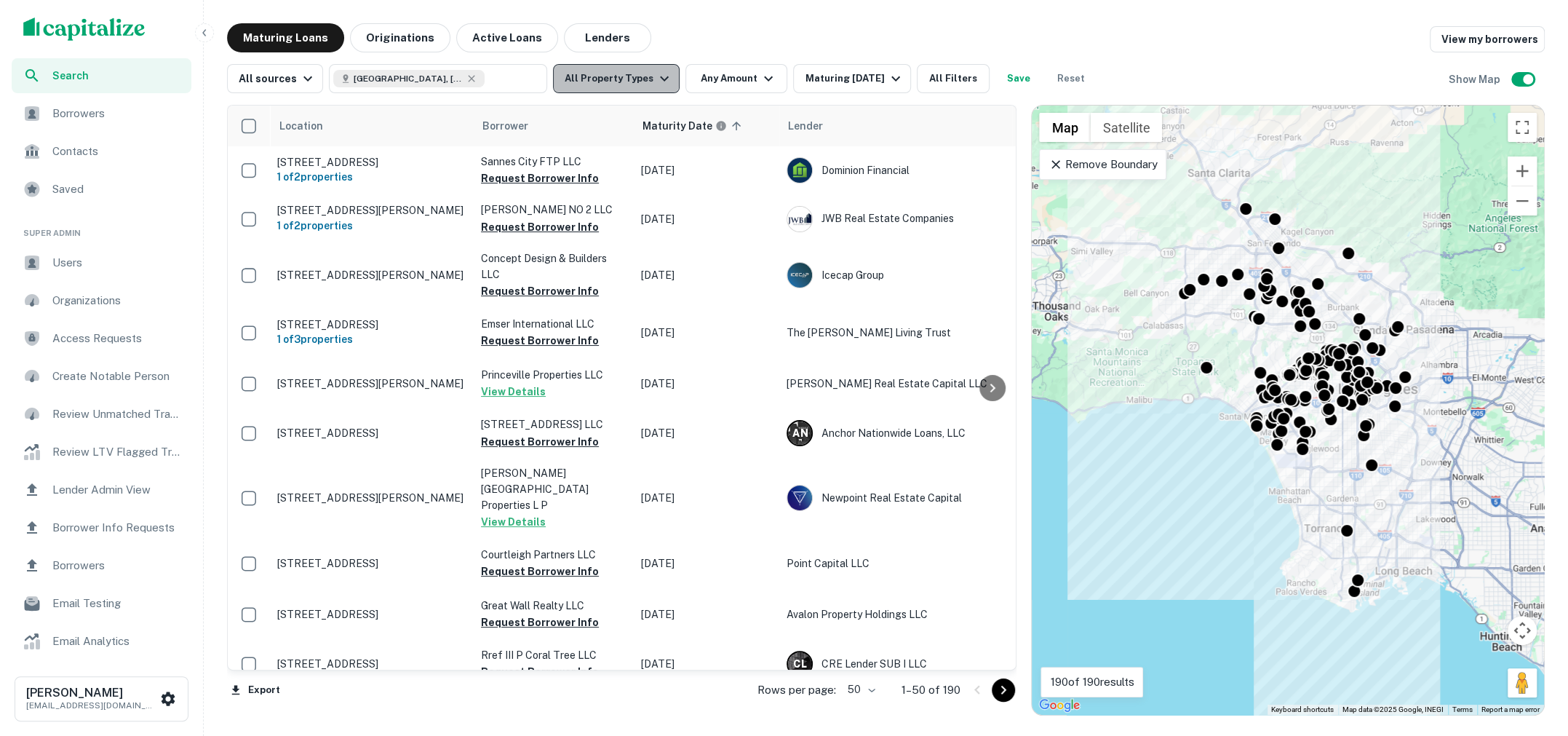
click at [660, 80] on icon "button" at bounding box center [664, 78] width 17 height 17
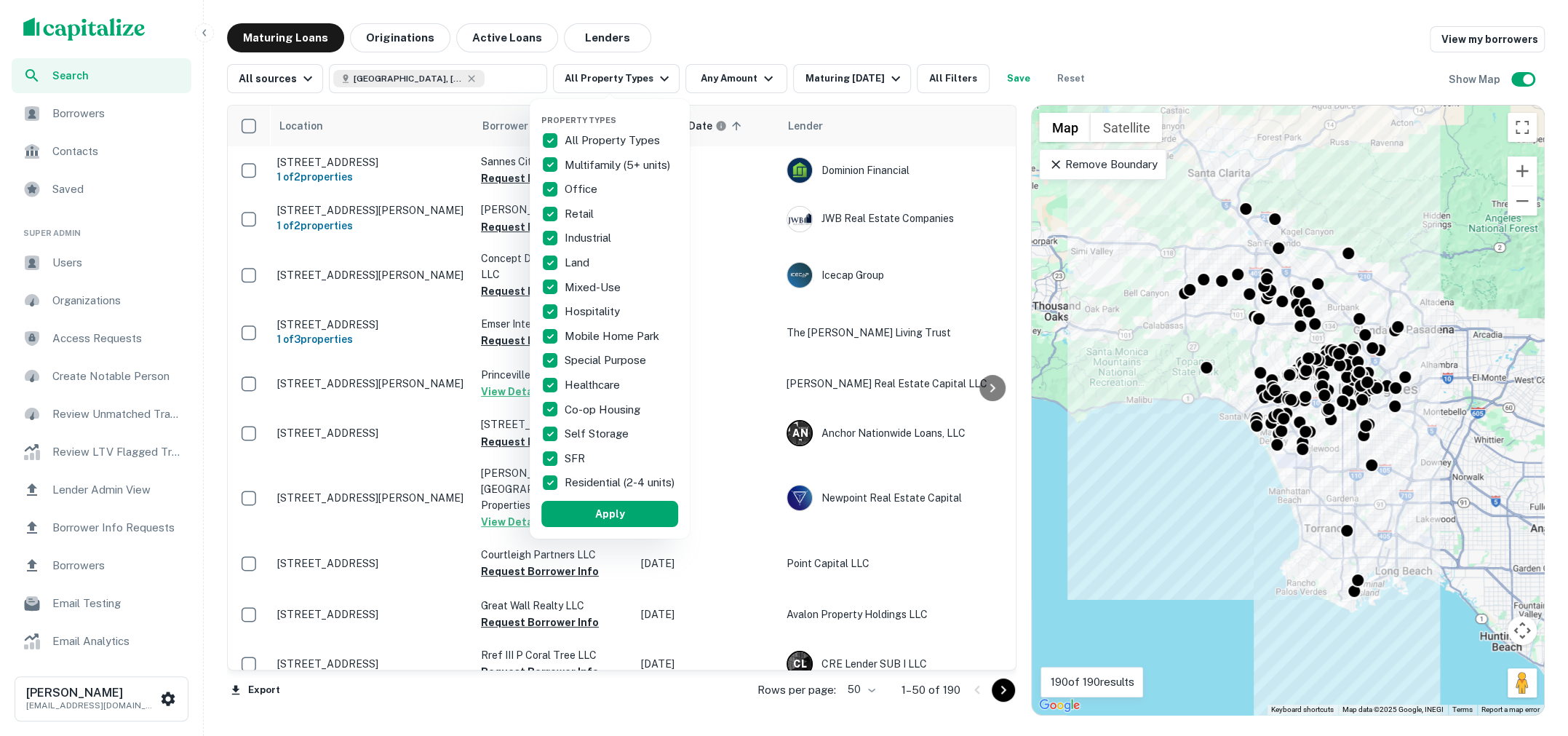
click at [655, 77] on div at bounding box center [784, 368] width 1568 height 736
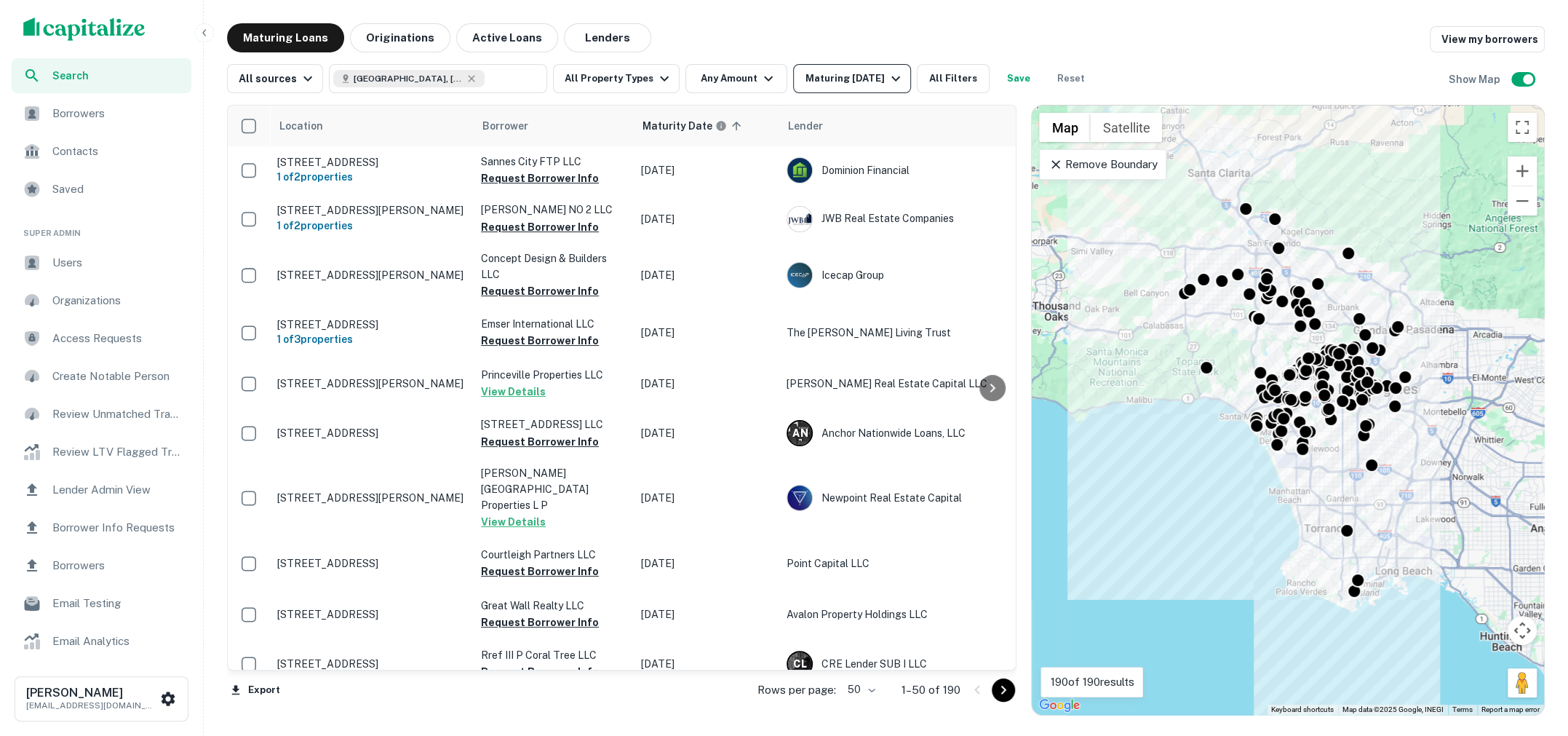
click at [876, 77] on div "Maturing [DATE]" at bounding box center [854, 78] width 99 height 17
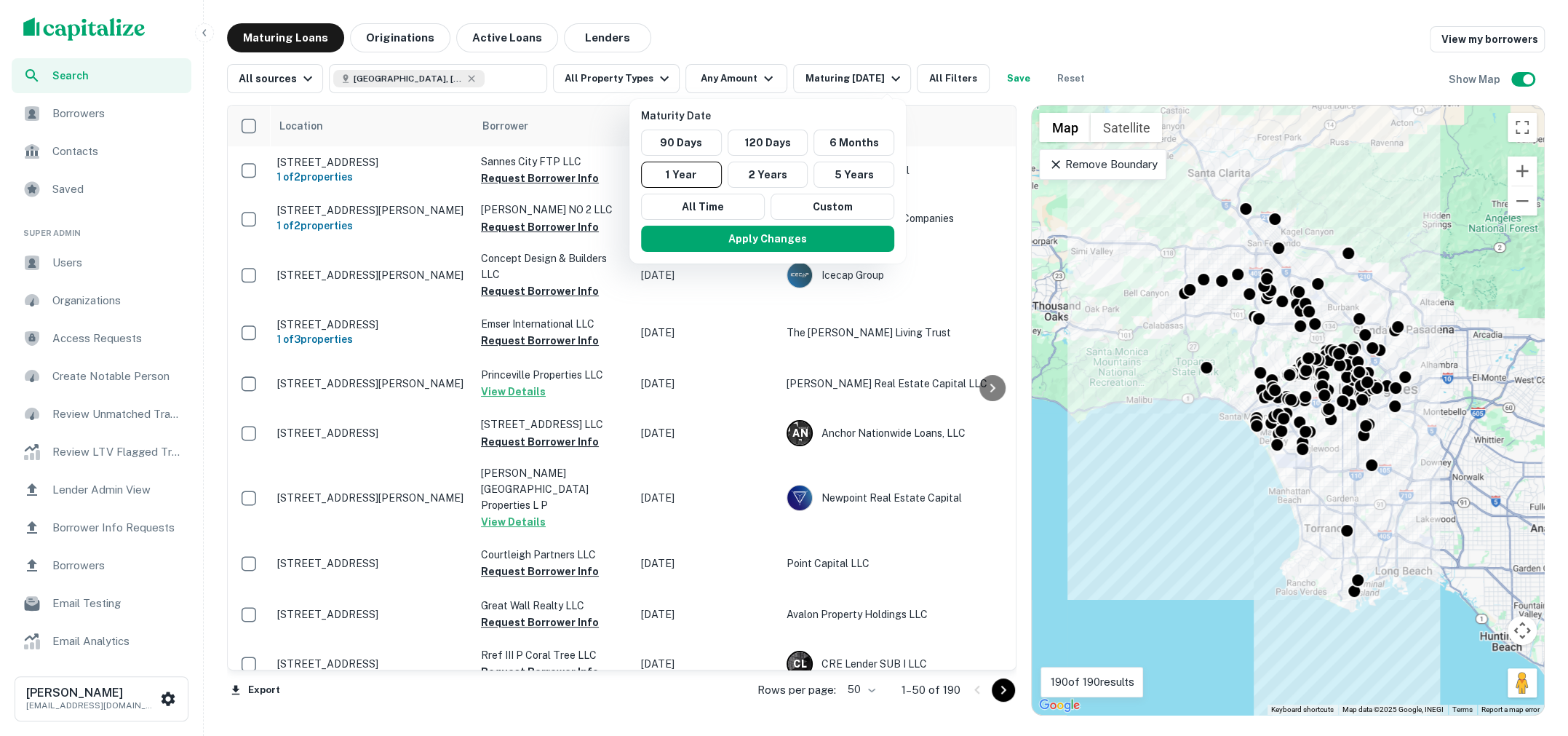
click at [1191, 62] on div at bounding box center [784, 368] width 1568 height 736
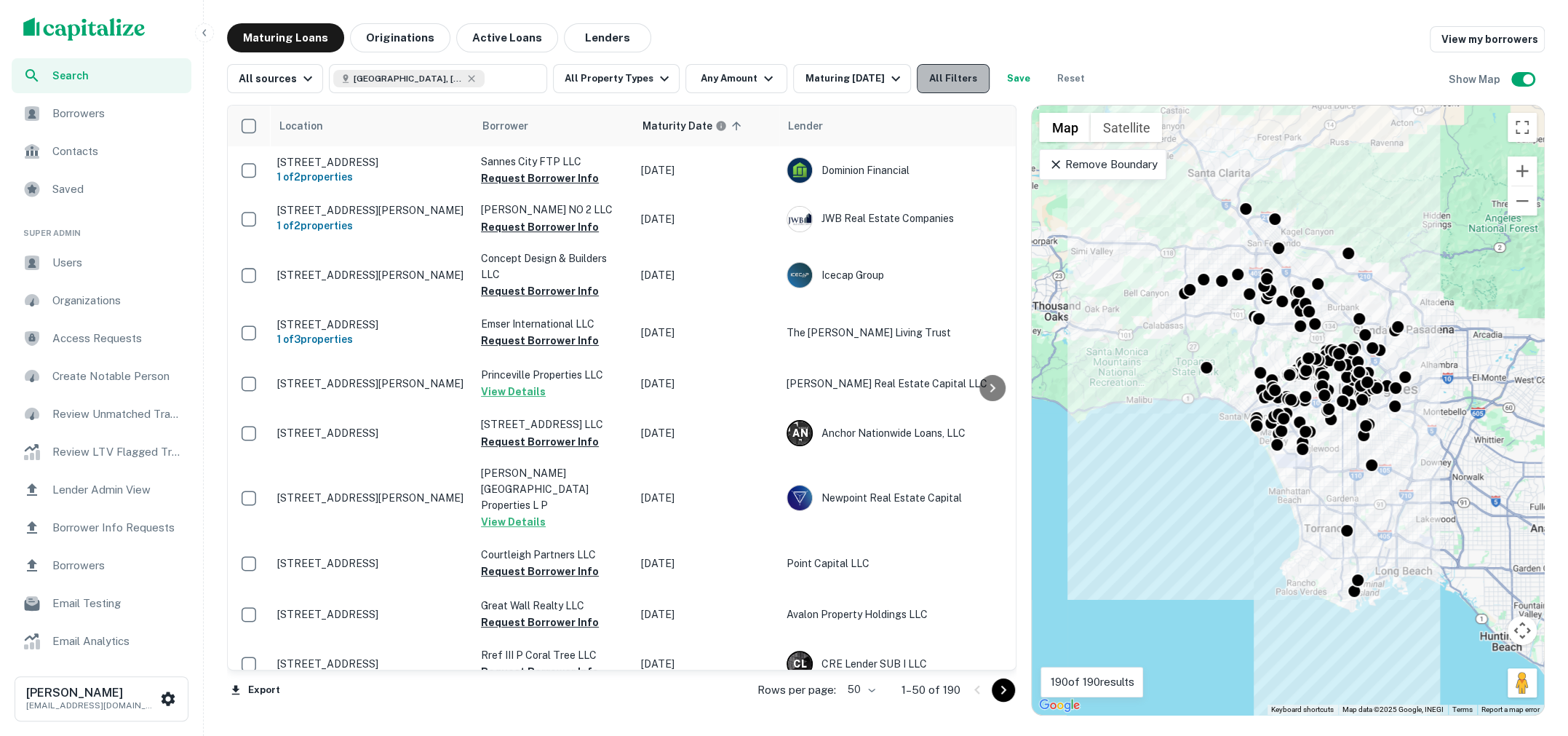
click at [955, 87] on button "All Filters" at bounding box center [954, 78] width 73 height 29
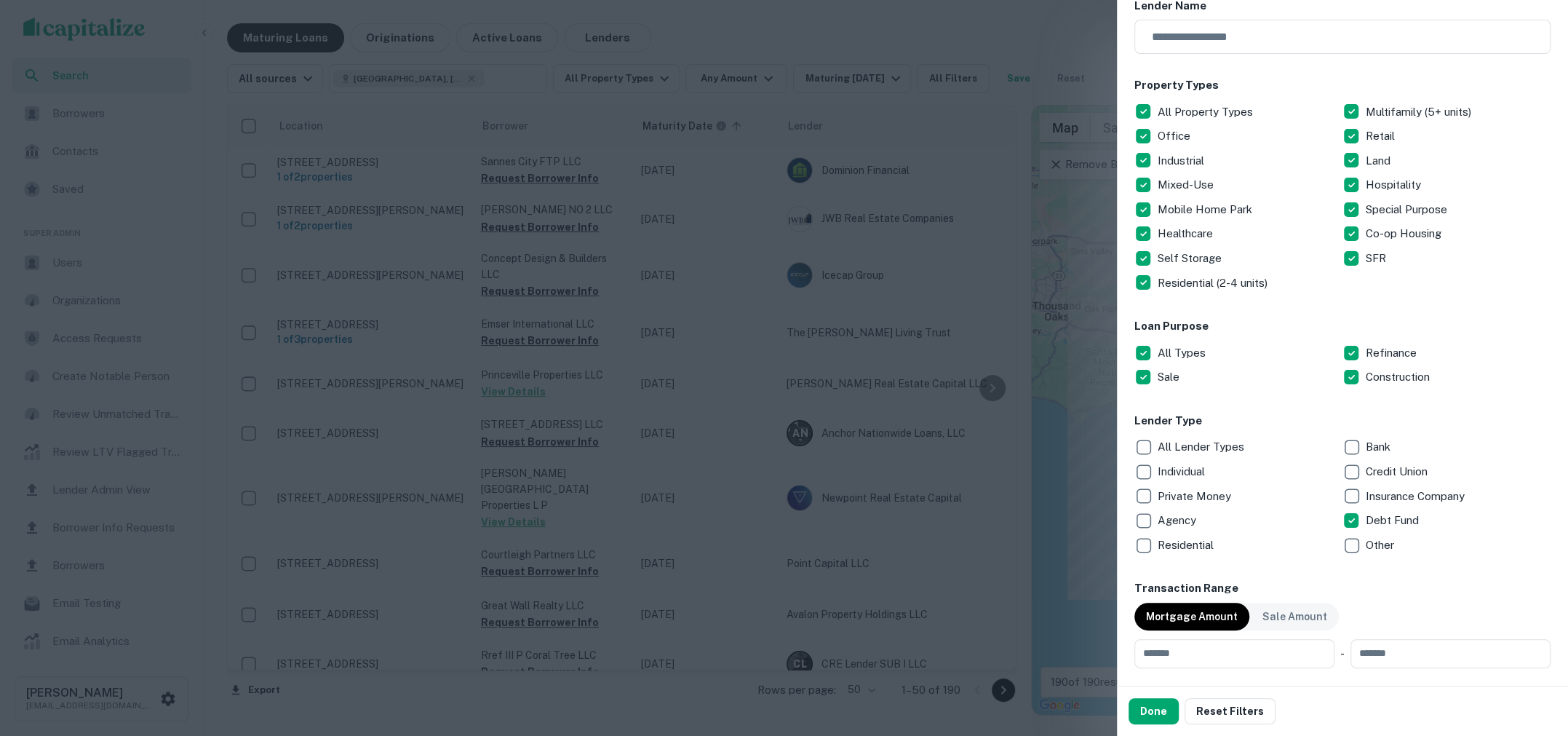
scroll to position [184, 0]
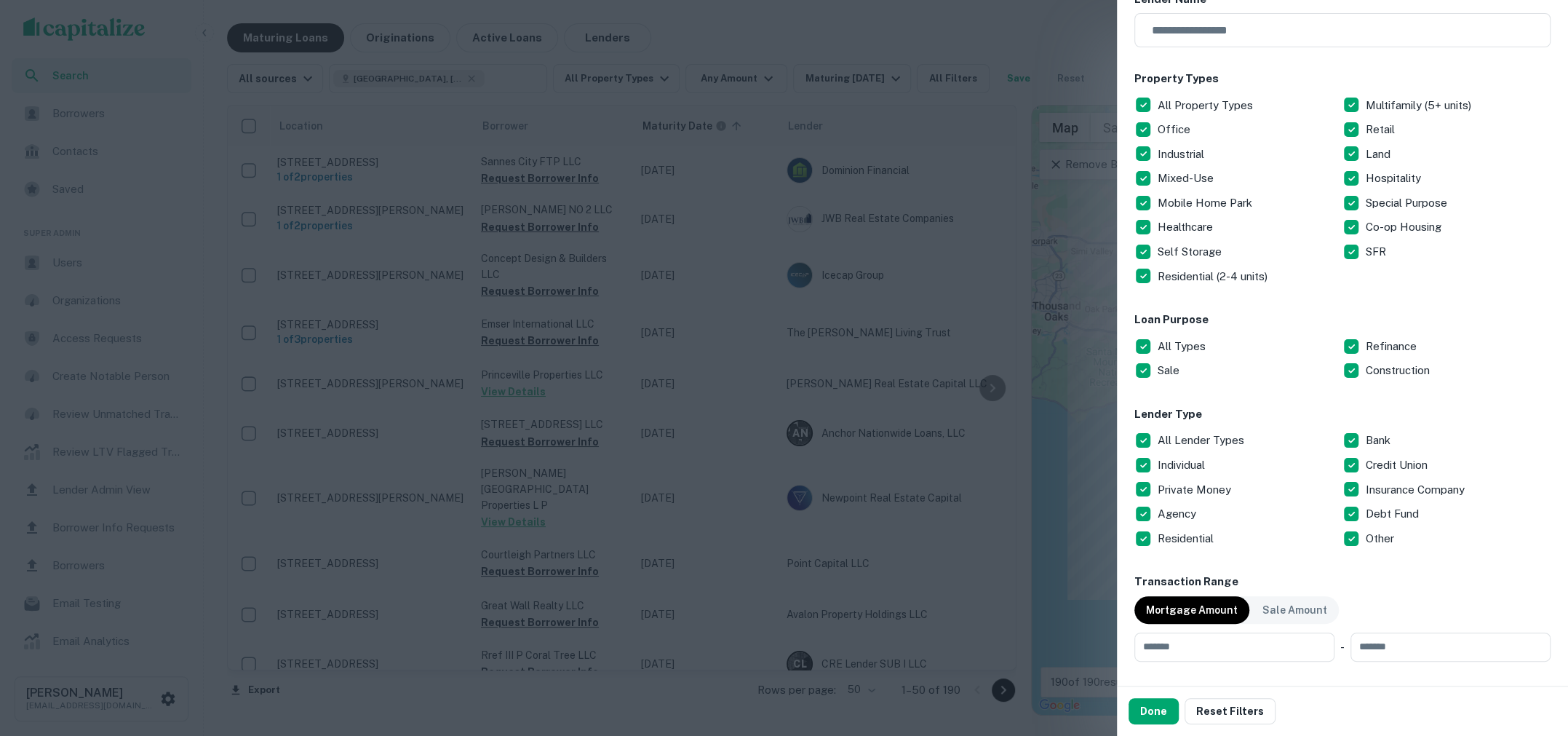
drag, startPoint x: 1152, startPoint y: 702, endPoint x: 1115, endPoint y: 663, distance: 53.8
click at [1152, 702] on button "Done" at bounding box center [1154, 711] width 50 height 27
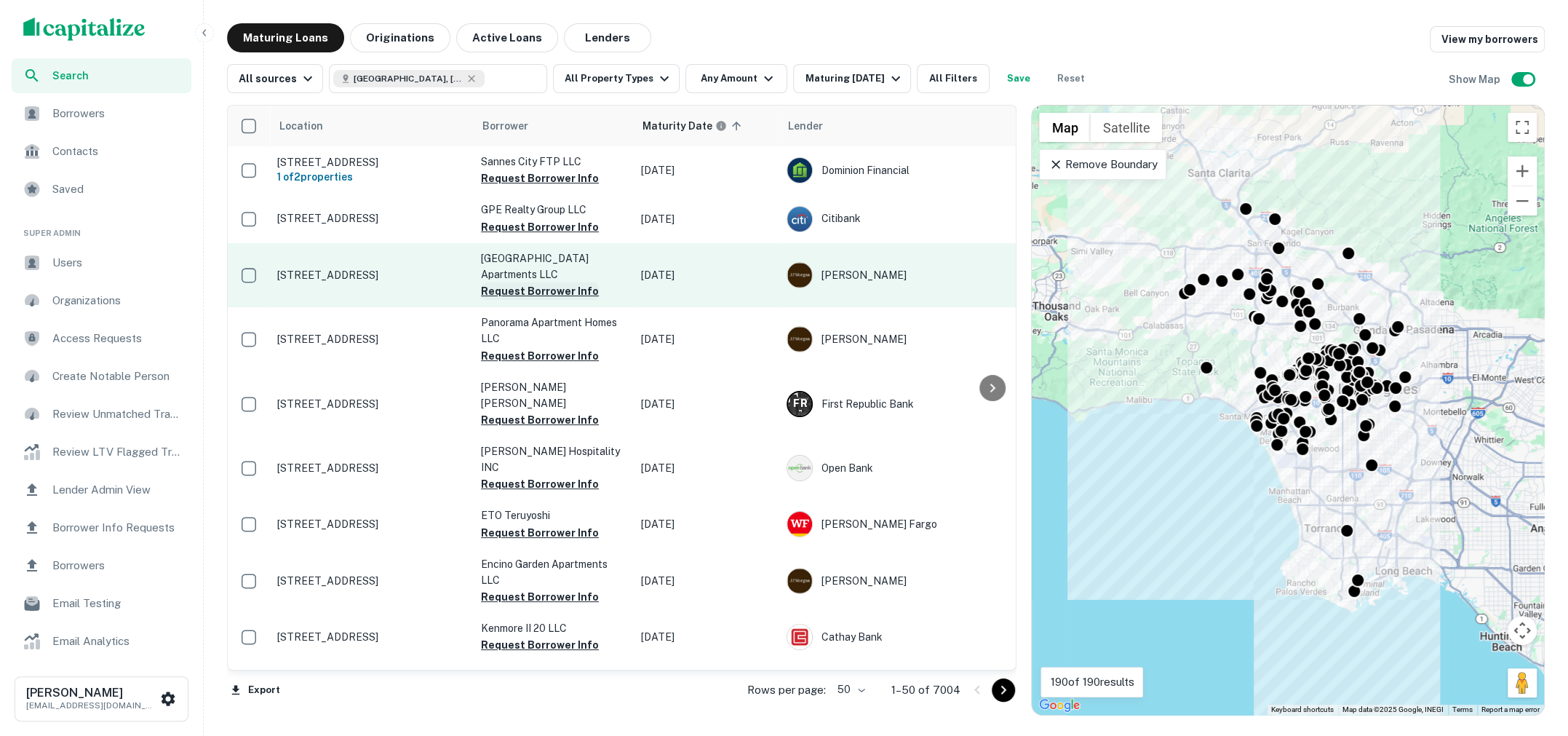
click at [504, 300] on button "Request Borrower Info" at bounding box center [539, 291] width 118 height 17
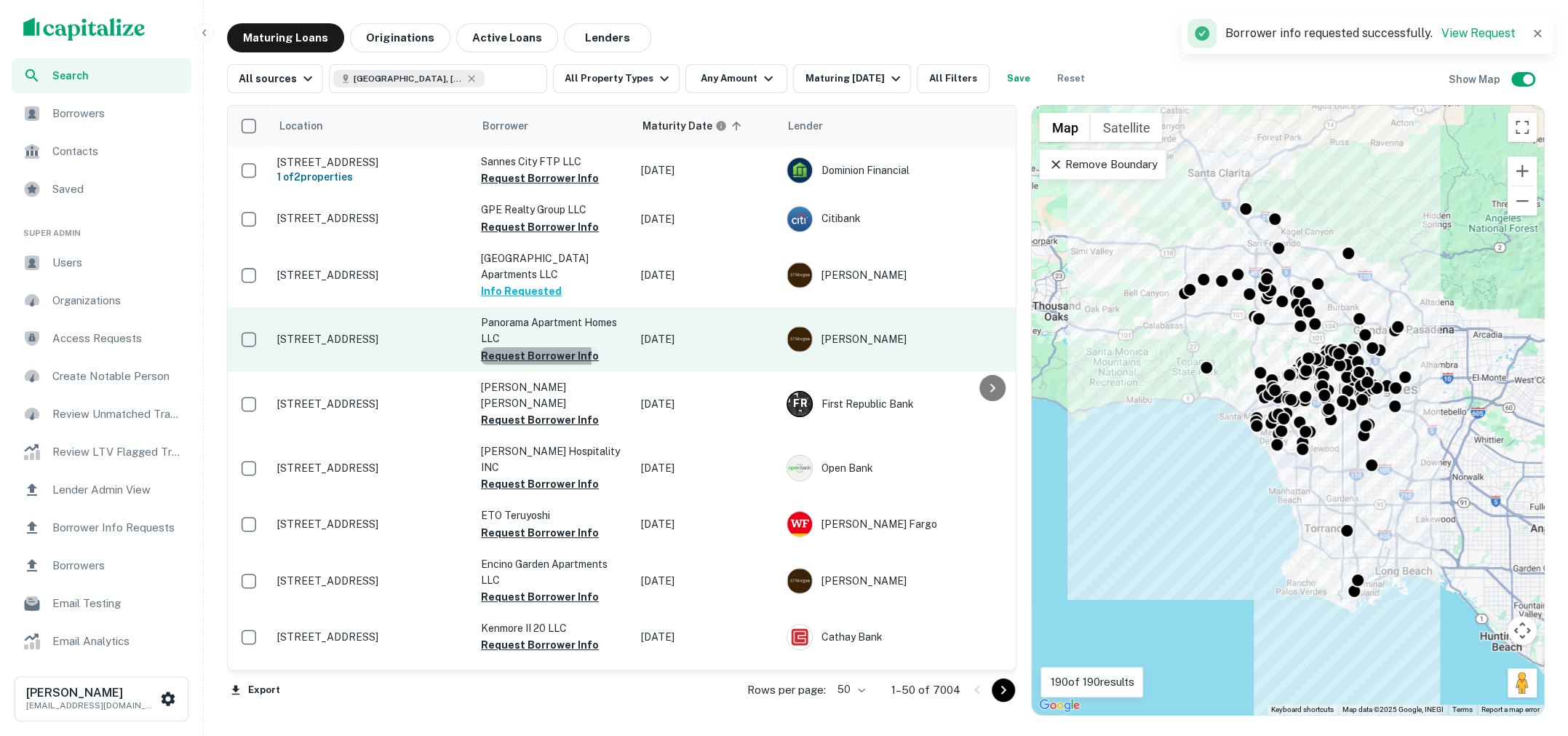
click at [526, 365] on button "Request Borrower Info" at bounding box center [539, 356] width 118 height 17
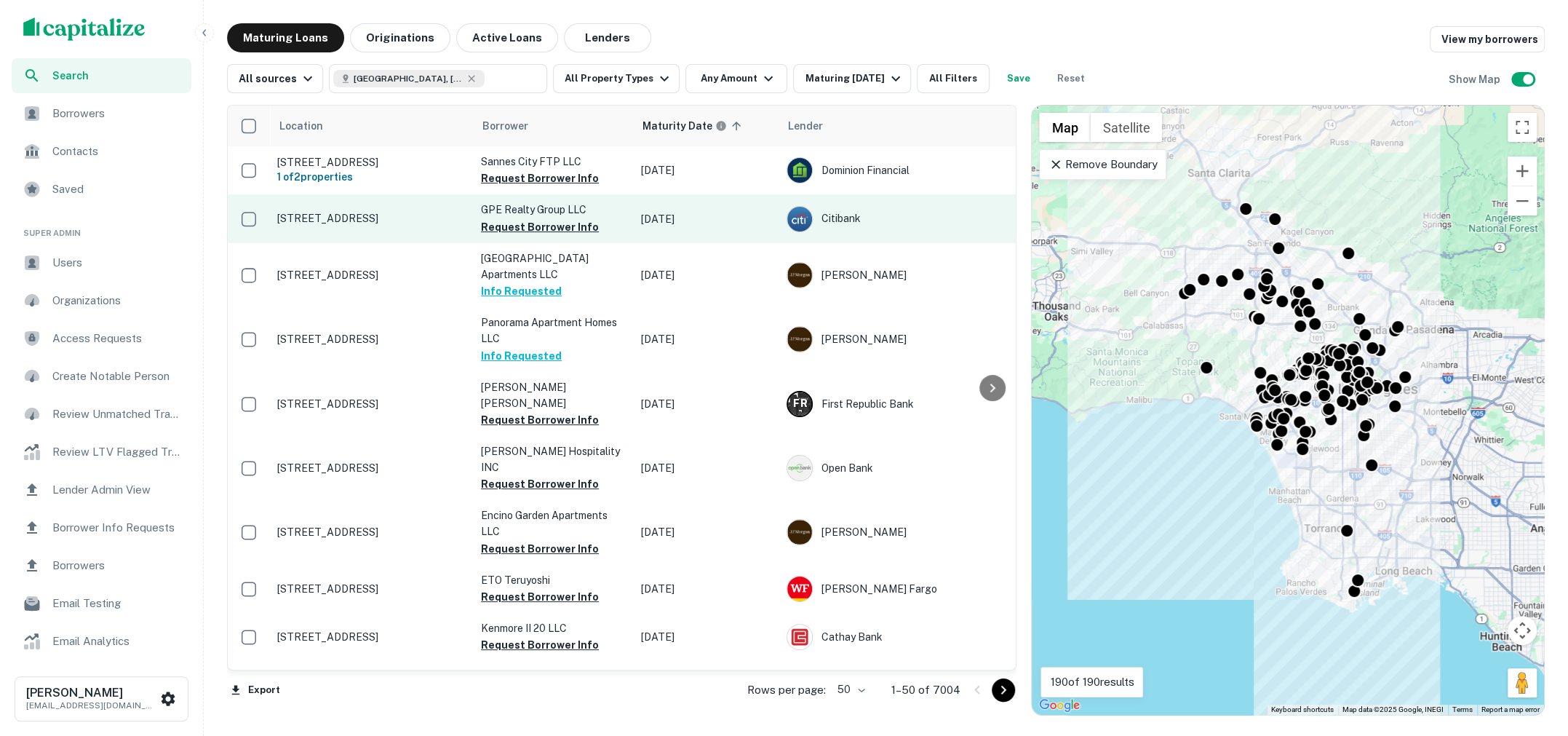
click at [357, 225] on p "[STREET_ADDRESS]" at bounding box center [371, 218] width 189 height 13
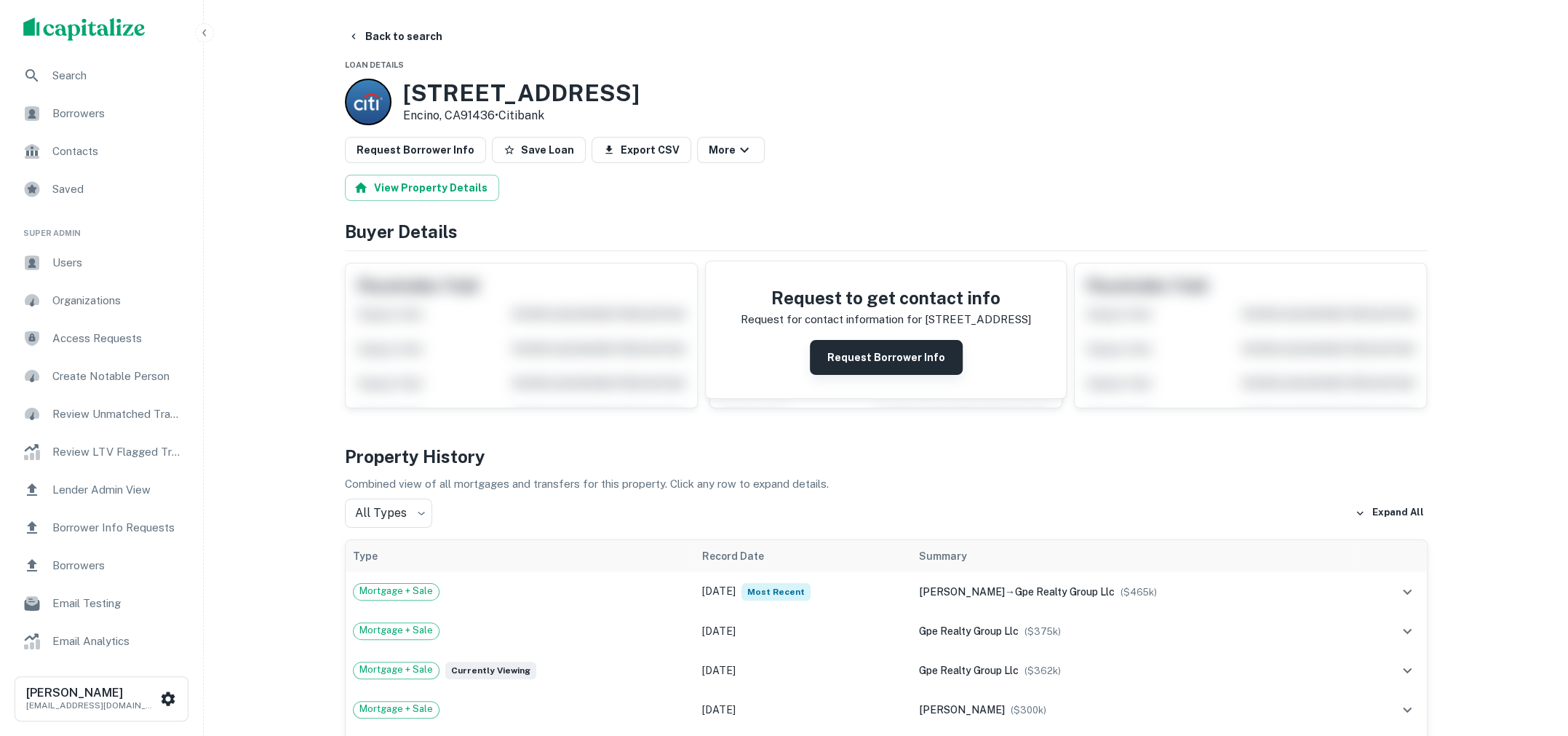
click at [850, 355] on button "Request Borrower Info" at bounding box center [886, 357] width 152 height 35
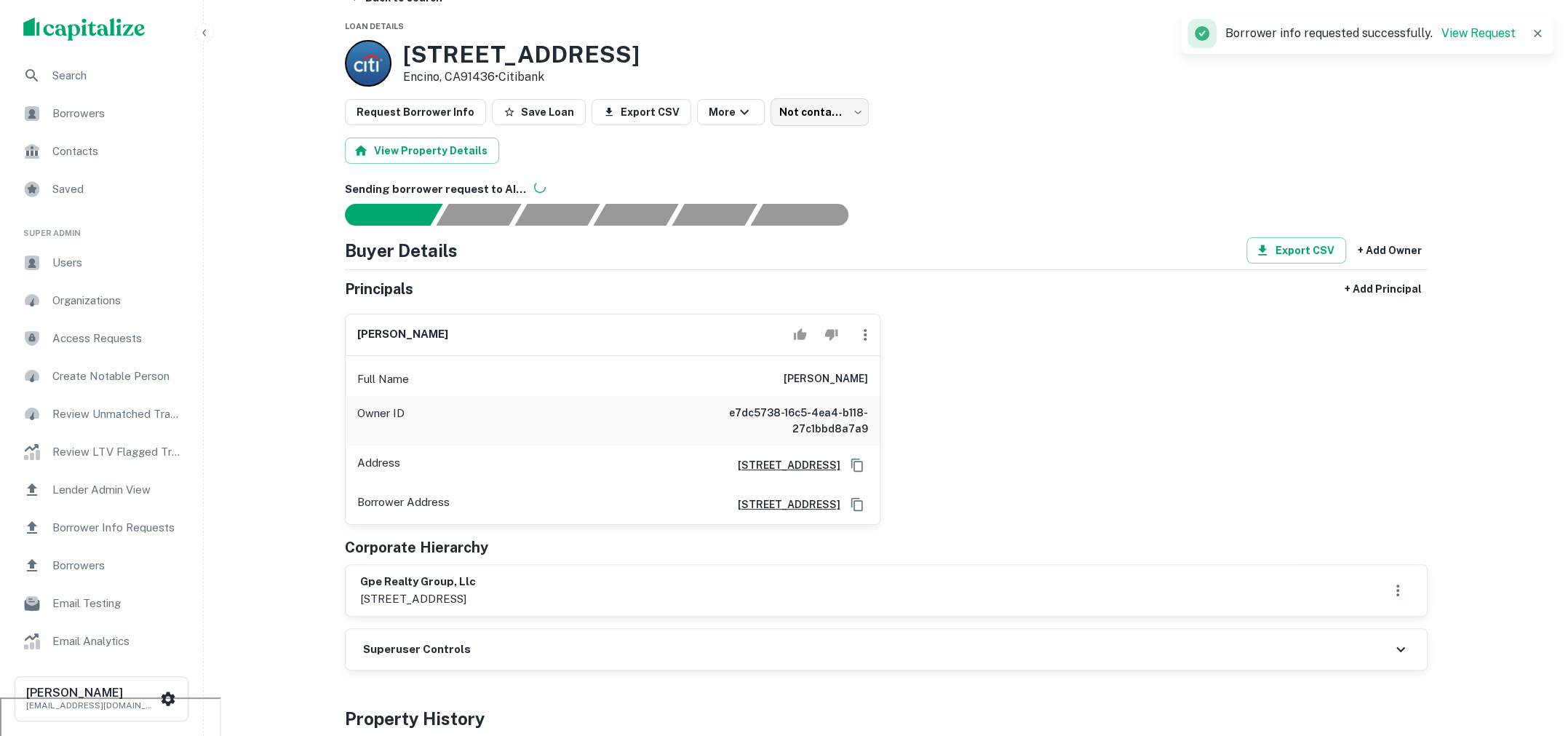
scroll to position [45, 0]
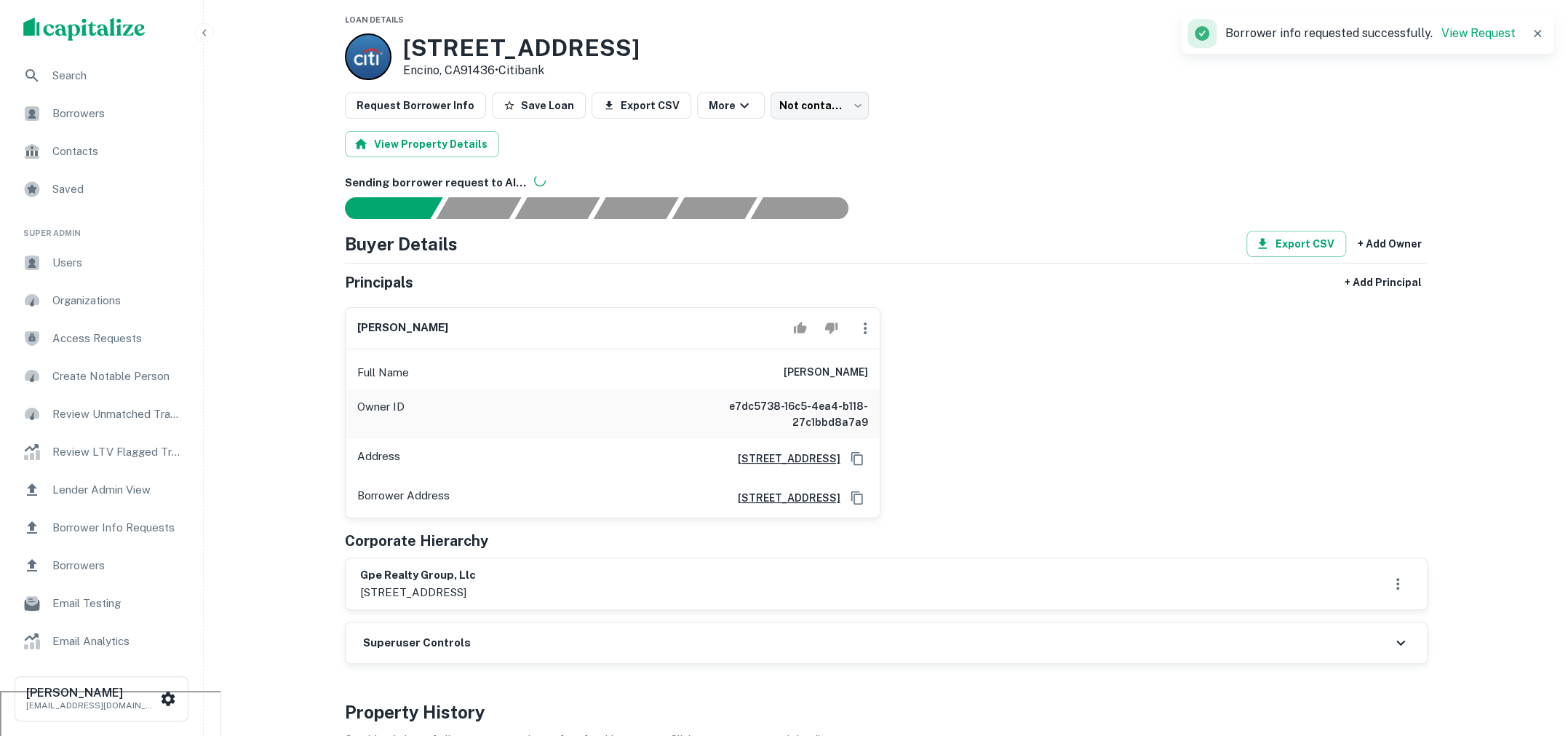
drag, startPoint x: 774, startPoint y: 370, endPoint x: 870, endPoint y: 371, distance: 96.0
click at [870, 371] on div "Full Name david gharakhanian" at bounding box center [613, 373] width 534 height 35
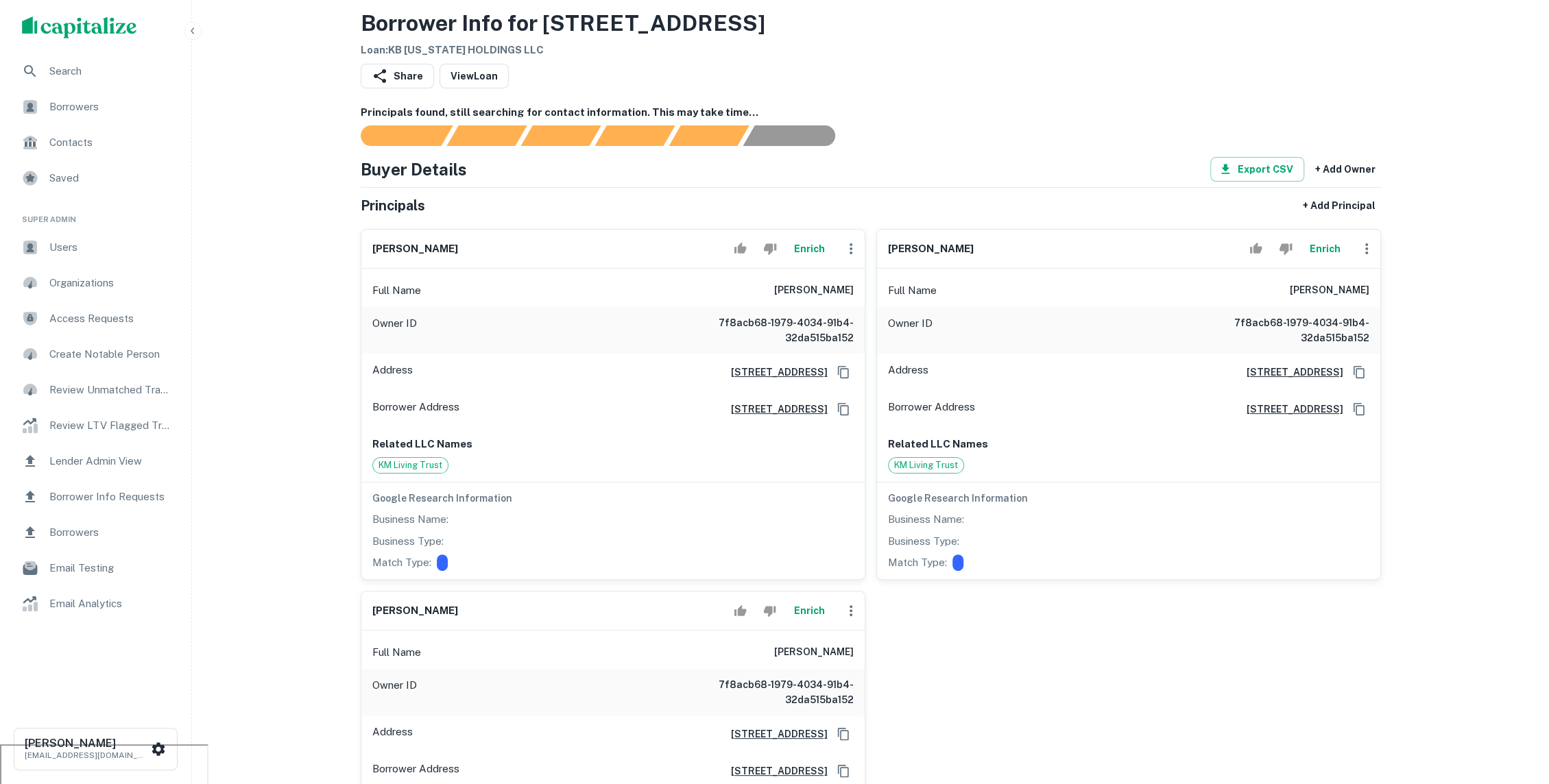
scroll to position [48, 0]
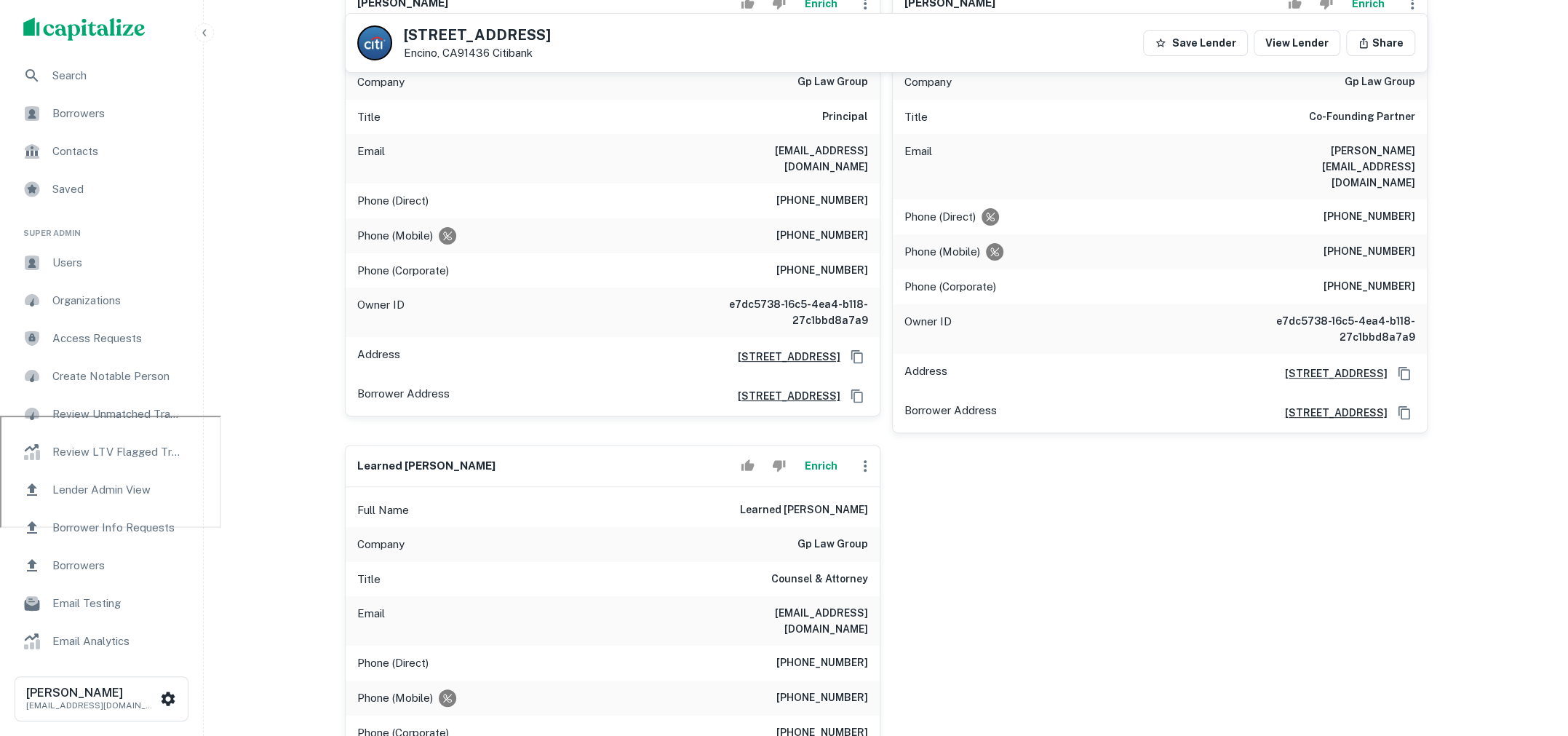
scroll to position [321, 0]
drag, startPoint x: 767, startPoint y: 546, endPoint x: 887, endPoint y: 550, distance: 120.1
click at [887, 550] on div "[PERSON_NAME] Enrich Full Name [PERSON_NAME] Company gp law group Title Princip…" at bounding box center [880, 424] width 1095 height 908
click at [828, 492] on div "Full Name [PERSON_NAME]" at bounding box center [613, 509] width 534 height 35
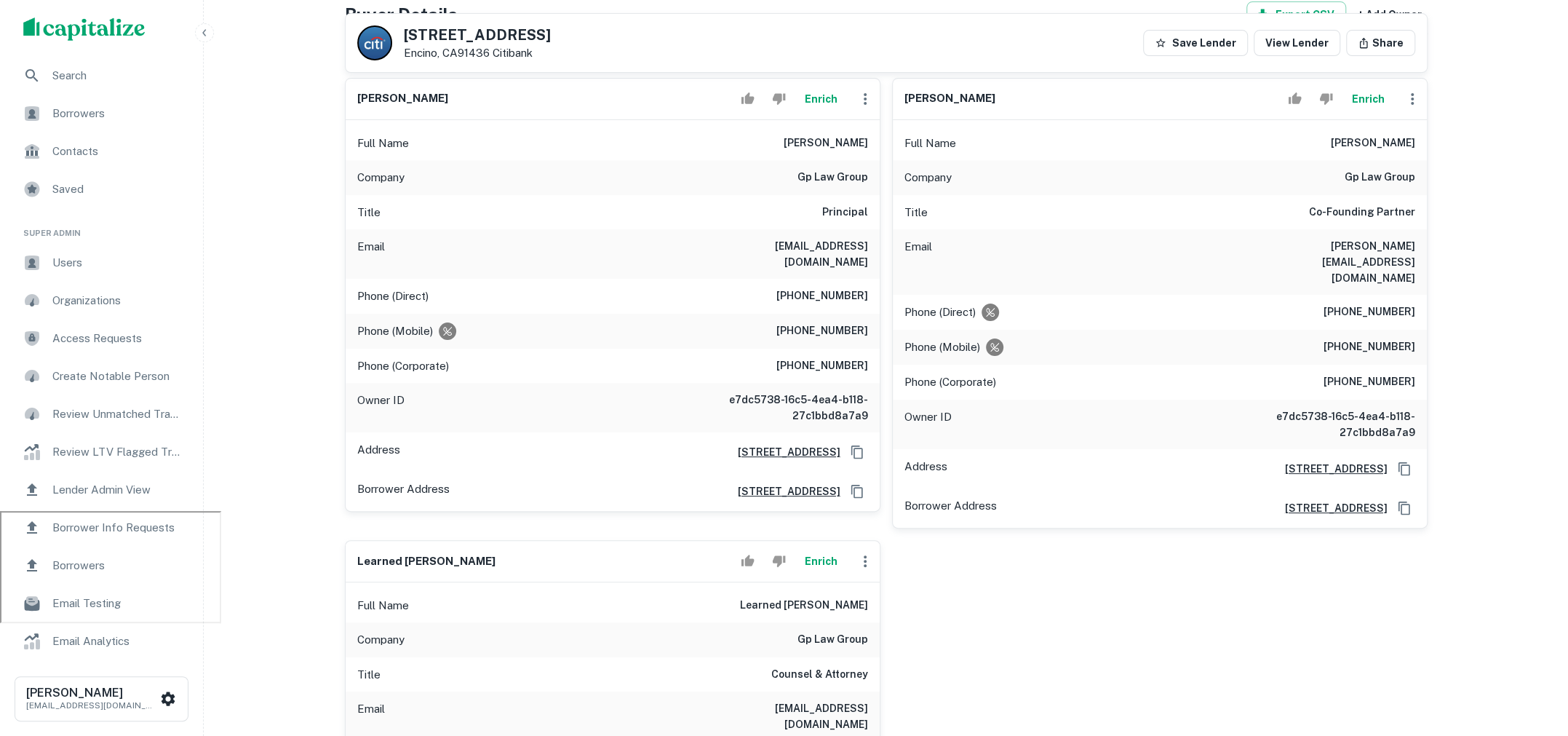
scroll to position [224, 0]
drag, startPoint x: 784, startPoint y: 145, endPoint x: 843, endPoint y: 145, distance: 59.0
click at [843, 145] on div "Full Name [PERSON_NAME]" at bounding box center [613, 144] width 534 height 35
click at [865, 187] on div "Company gp law group" at bounding box center [613, 178] width 534 height 35
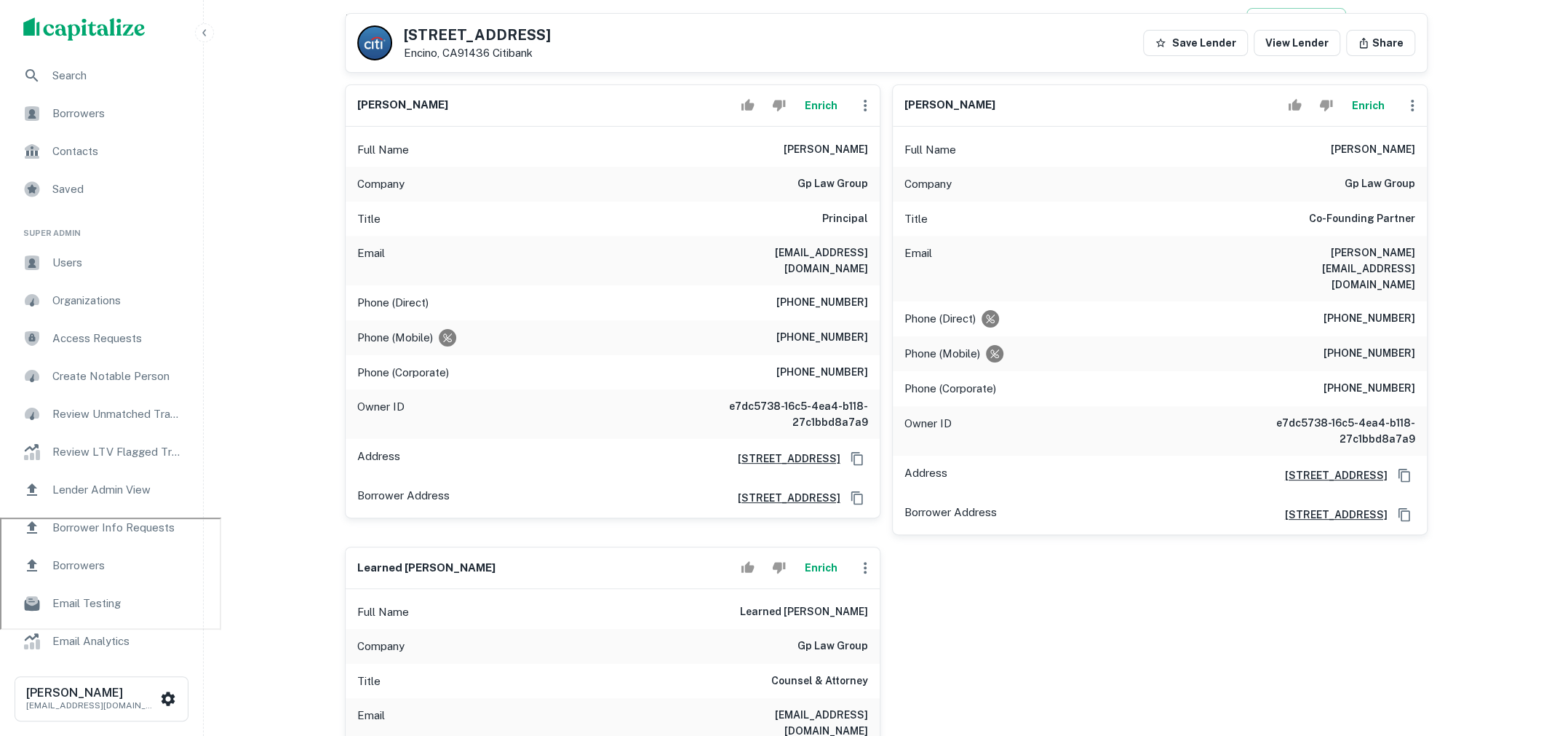
scroll to position [0, 0]
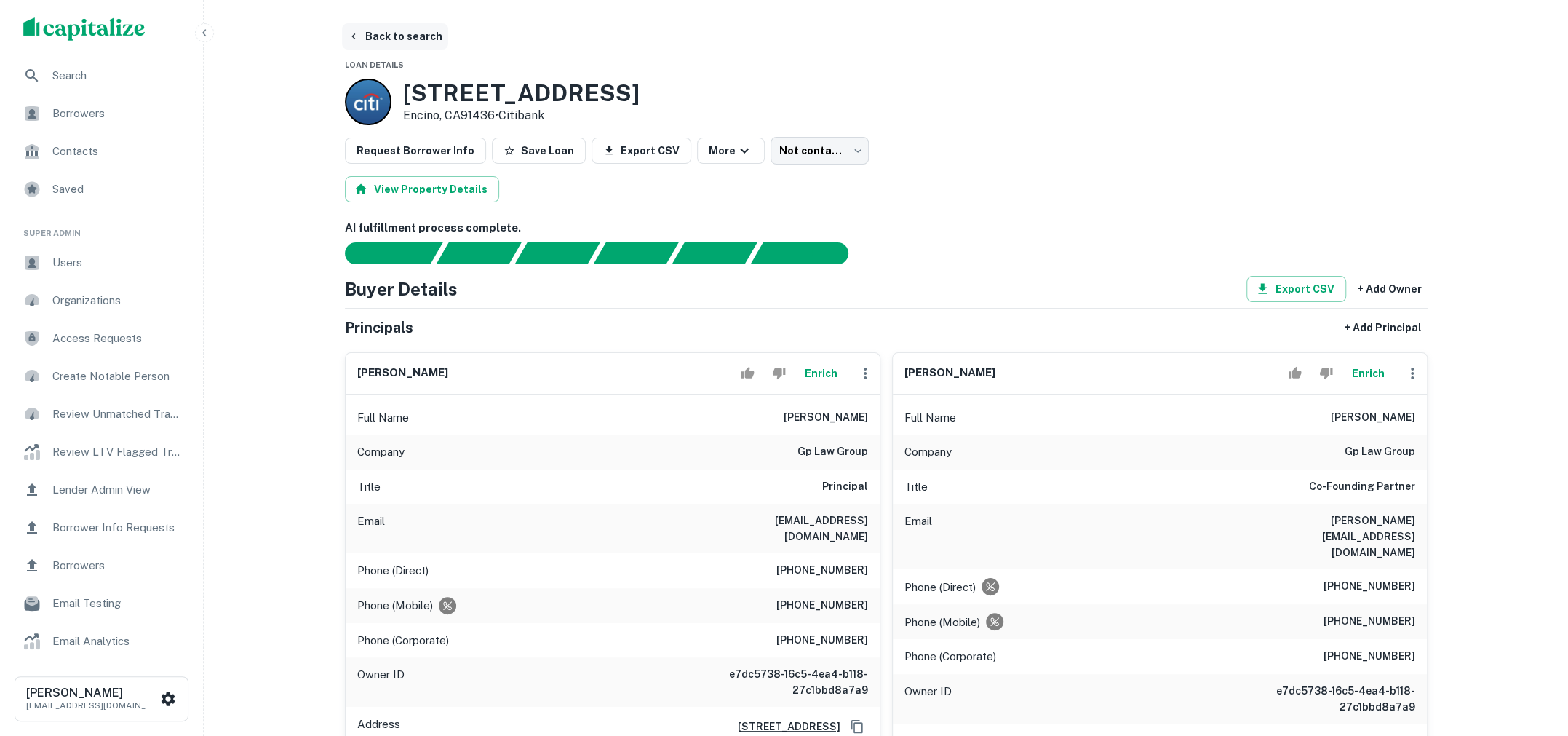
click at [374, 29] on button "Back to search" at bounding box center [395, 36] width 106 height 27
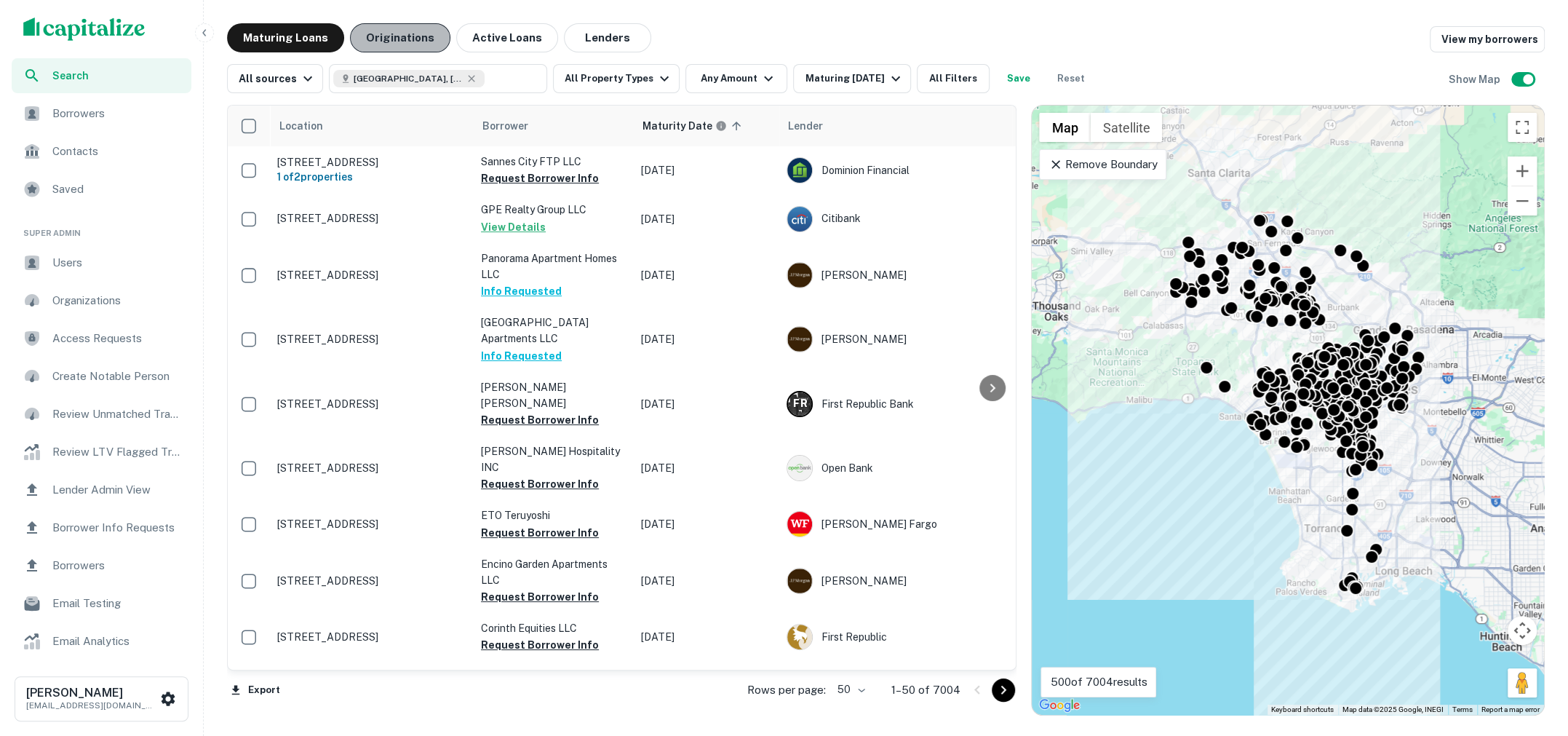
click at [407, 44] on button "Originations" at bounding box center [400, 38] width 100 height 29
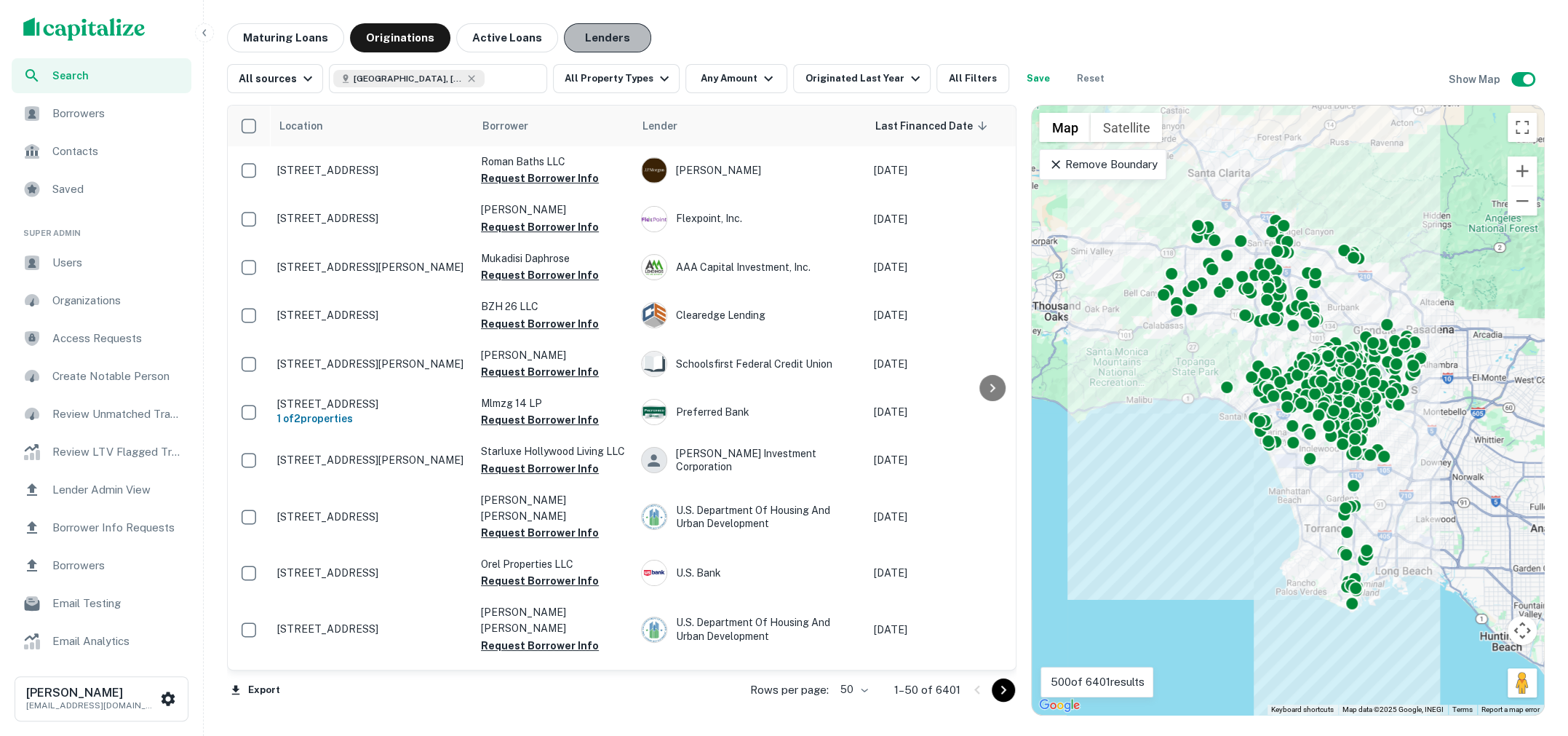
click at [579, 42] on button "Lenders" at bounding box center [607, 38] width 87 height 29
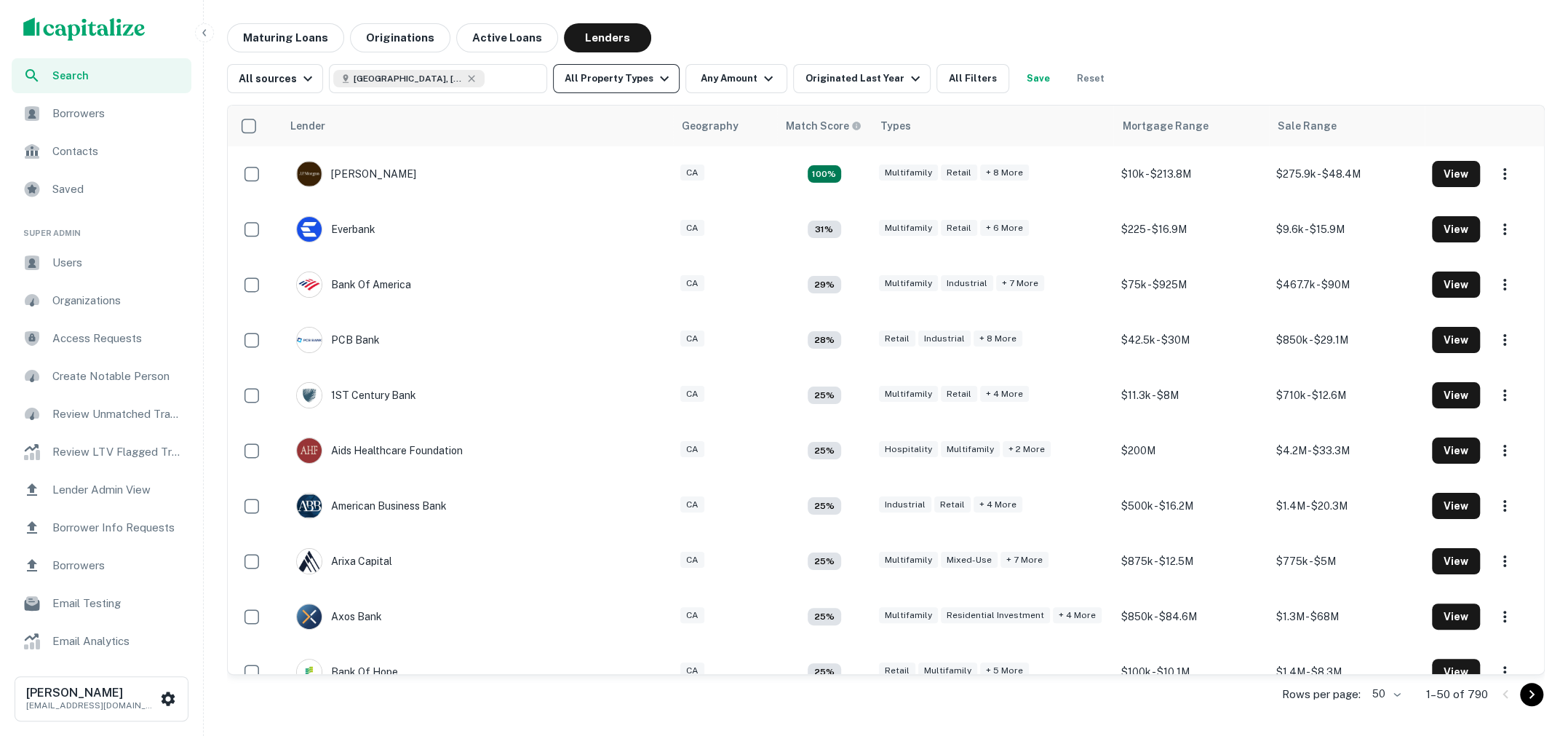
click at [655, 75] on icon "button" at bounding box center [664, 78] width 17 height 17
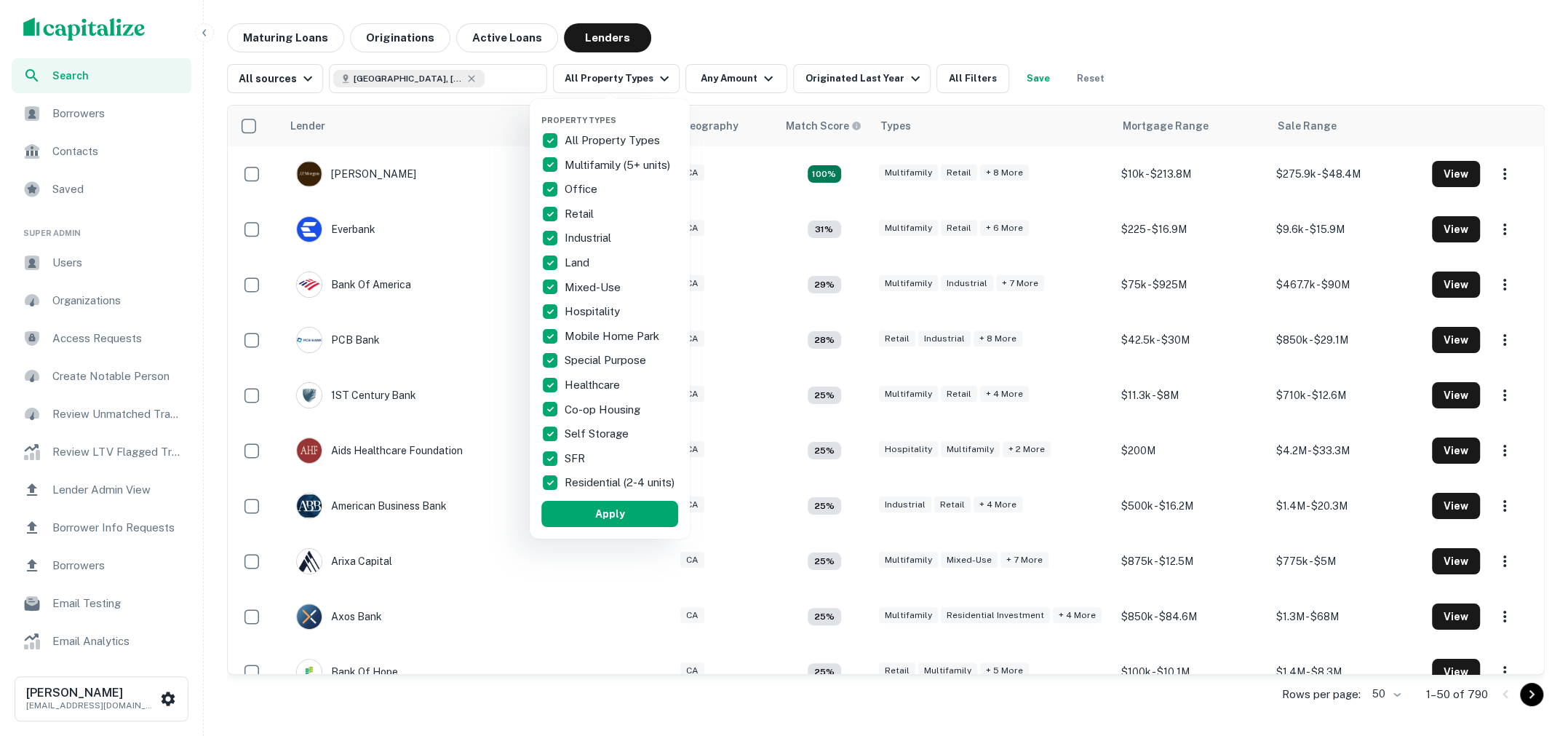
click at [753, 56] on div at bounding box center [784, 368] width 1568 height 736
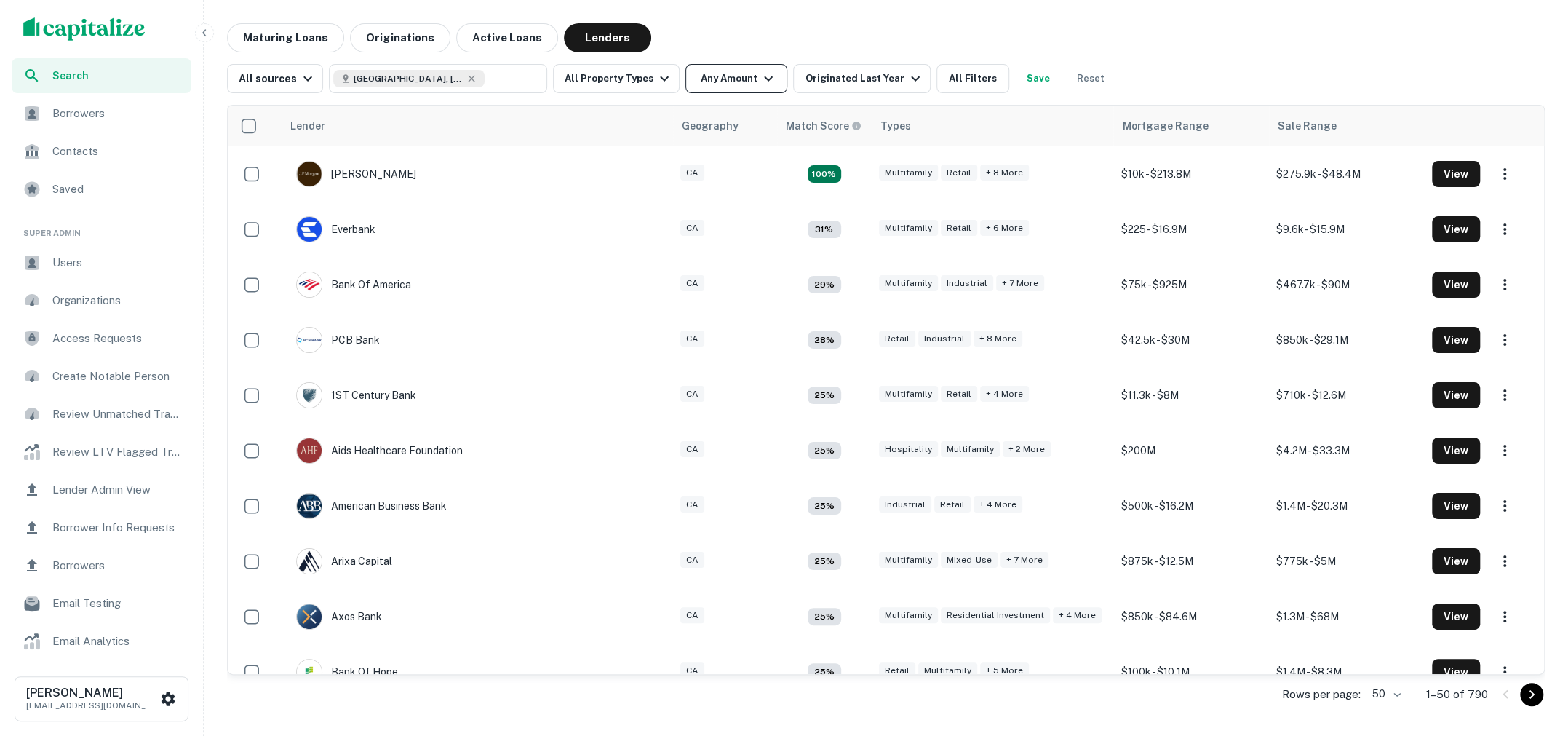
click at [759, 72] on icon "button" at bounding box center [768, 78] width 17 height 17
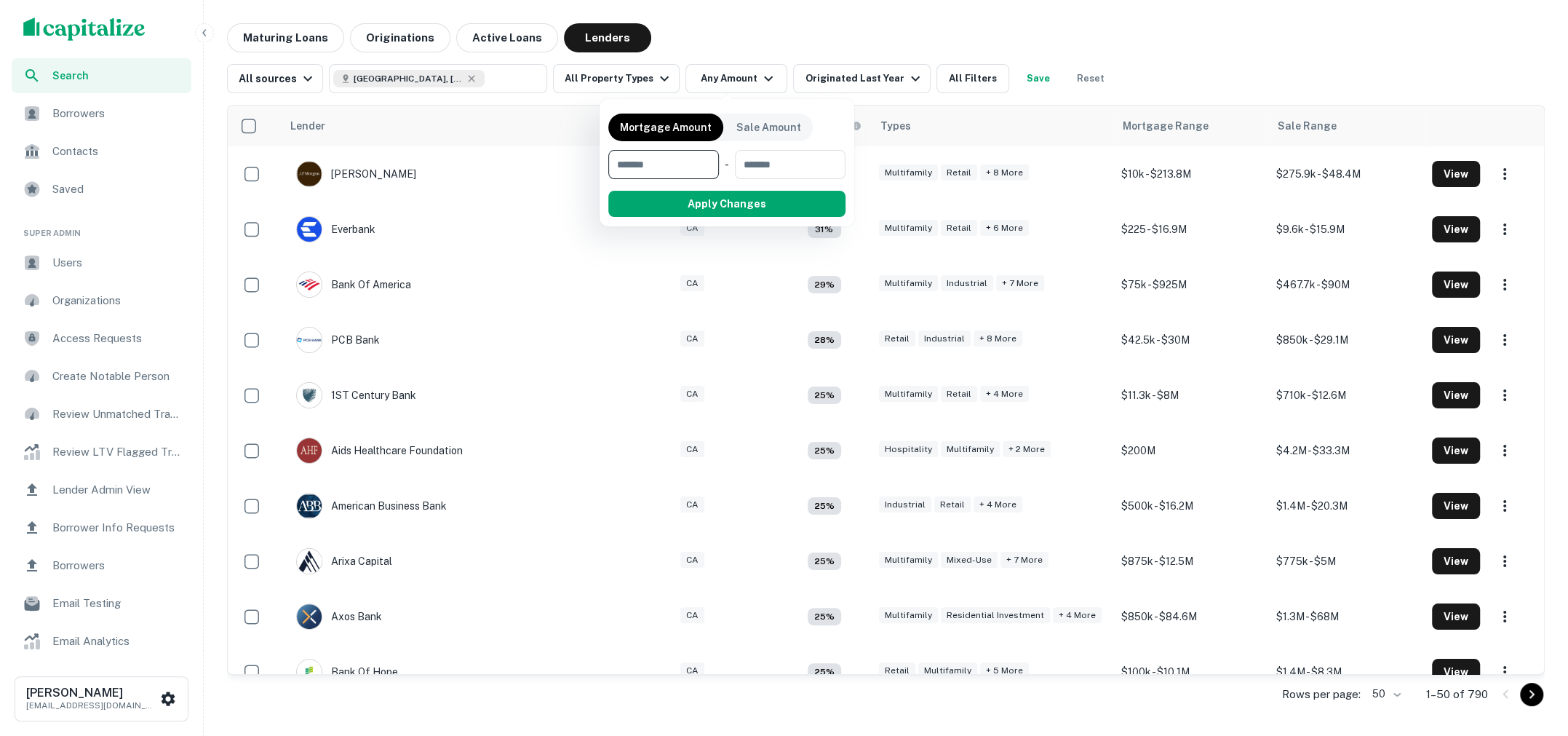
click at [656, 74] on div at bounding box center [784, 368] width 1568 height 736
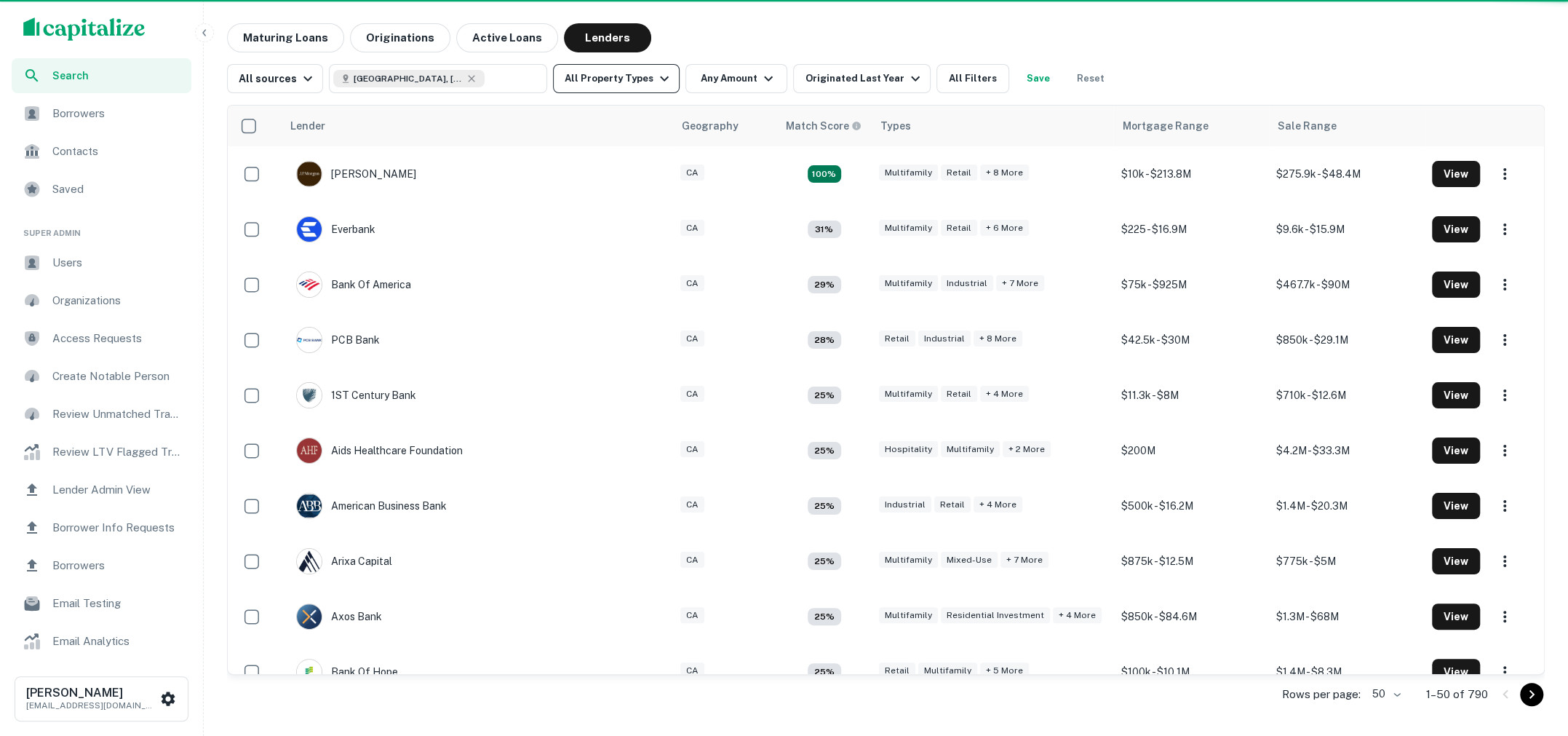
click at [656, 76] on icon "button" at bounding box center [664, 78] width 17 height 17
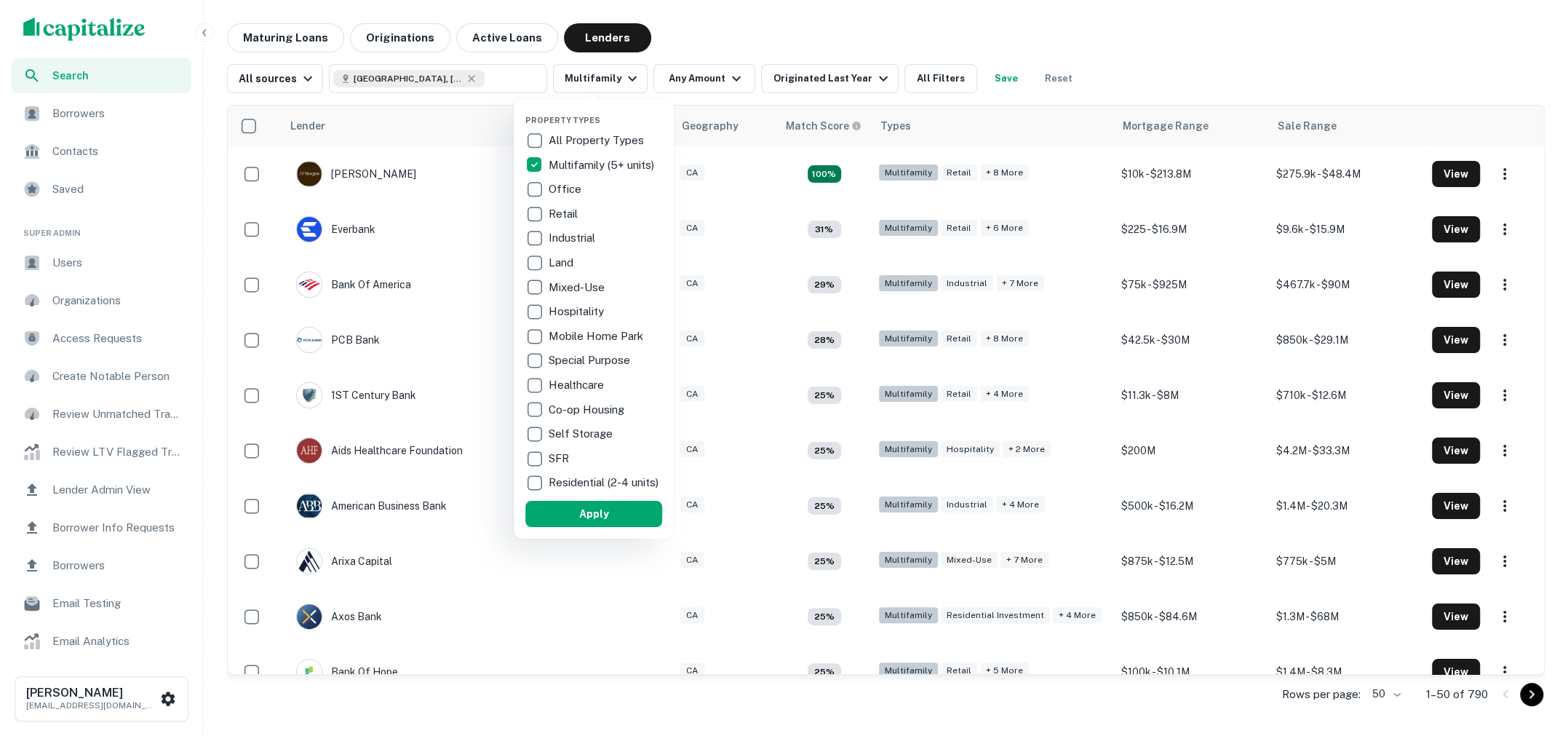
click at [595, 527] on button "Apply" at bounding box center [594, 514] width 137 height 27
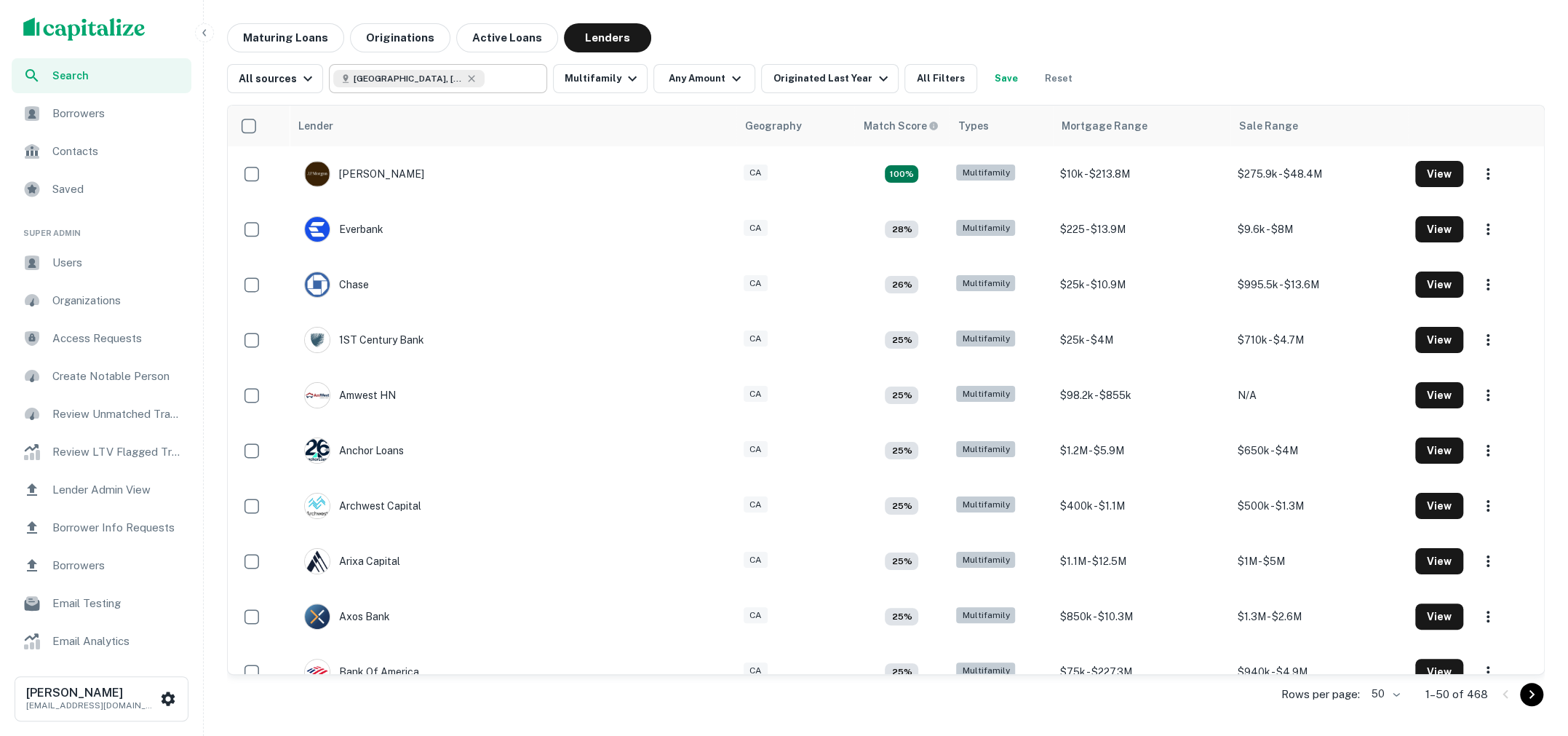
type input "**********"
click at [529, 86] on div "**********" at bounding box center [438, 78] width 218 height 29
click at [529, 86] on button "Clear" at bounding box center [532, 78] width 20 height 20
click at [519, 86] on input "text" at bounding box center [426, 78] width 186 height 20
type input "*****"
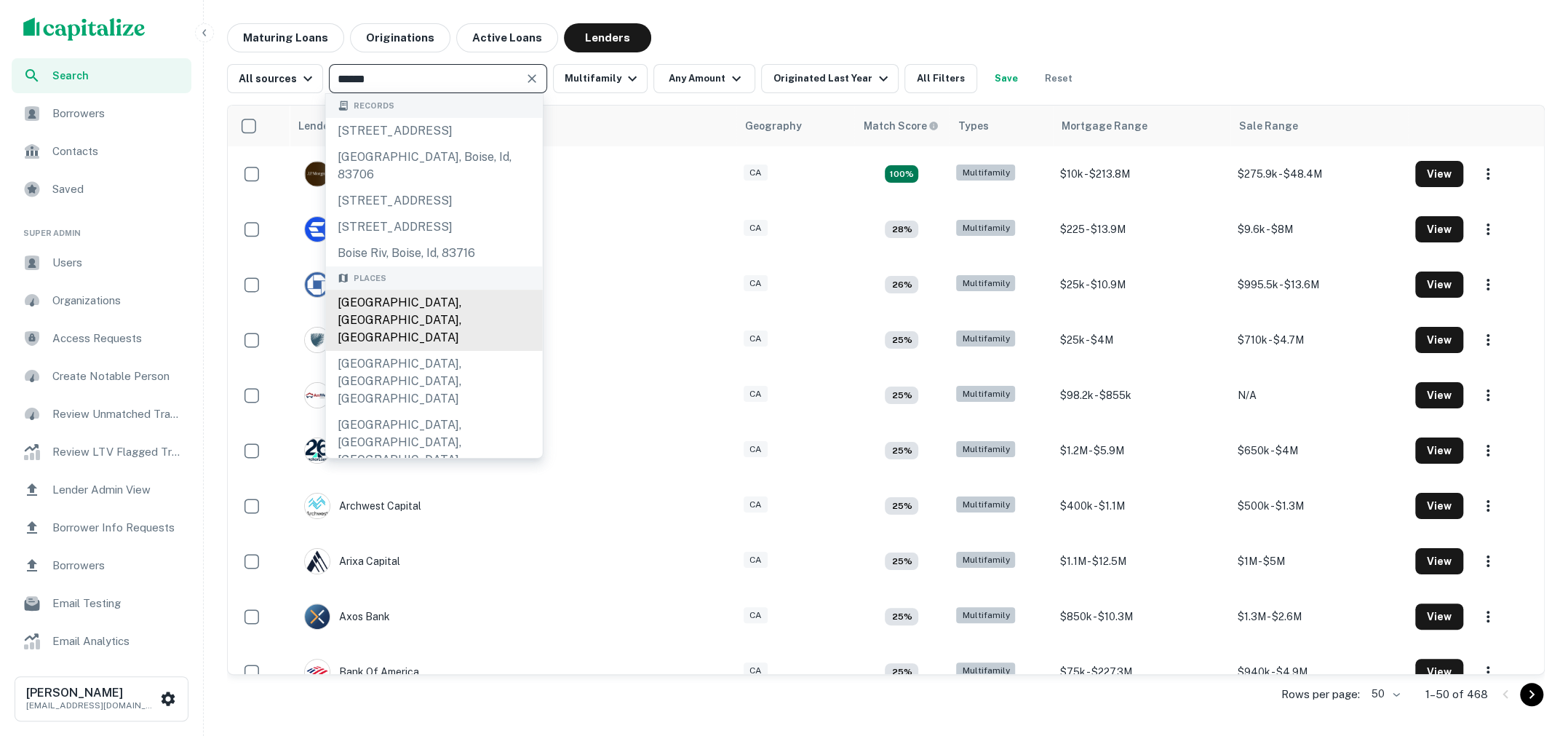
click at [414, 313] on div "Boise, ID, USA" at bounding box center [435, 320] width 217 height 61
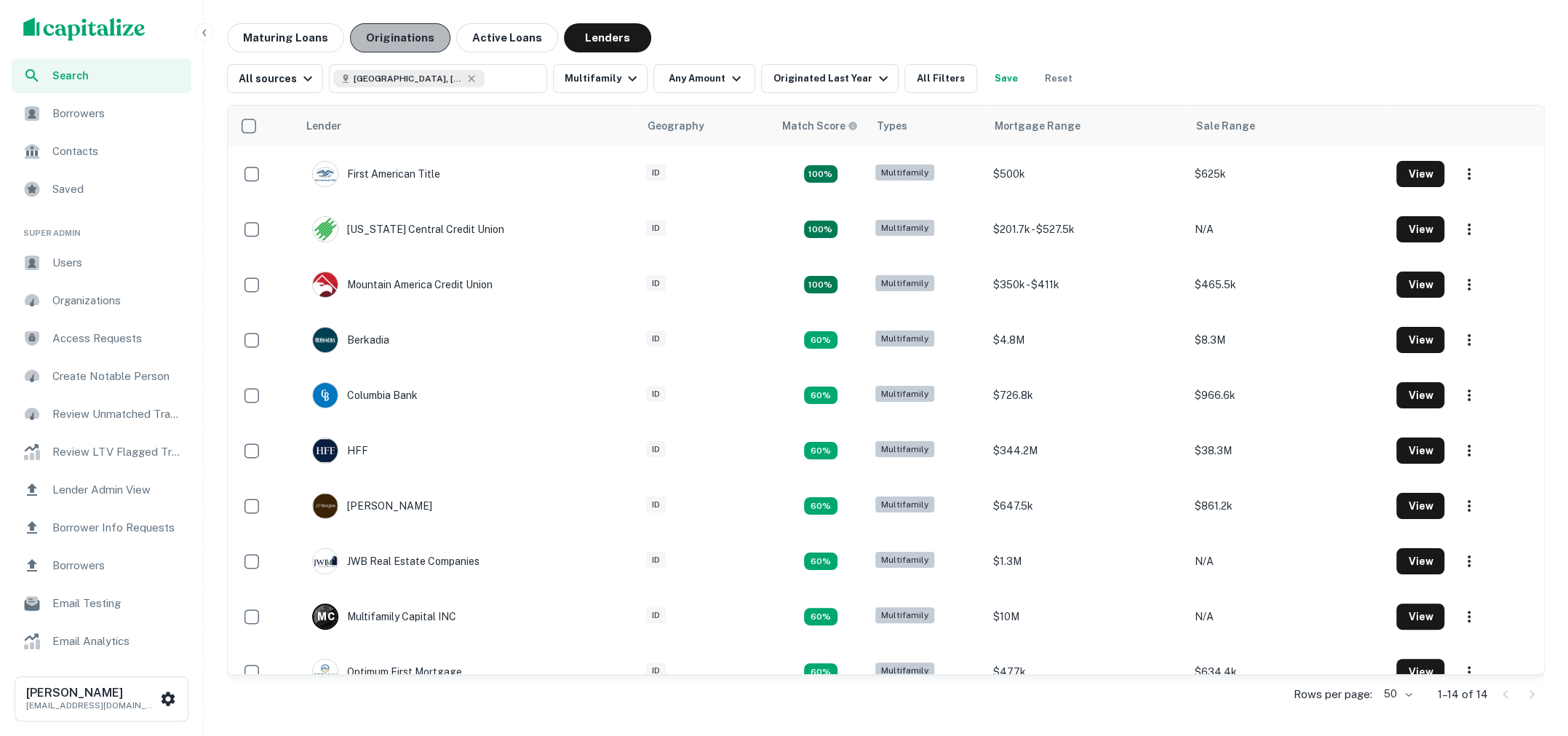
click at [403, 36] on button "Originations" at bounding box center [400, 38] width 100 height 29
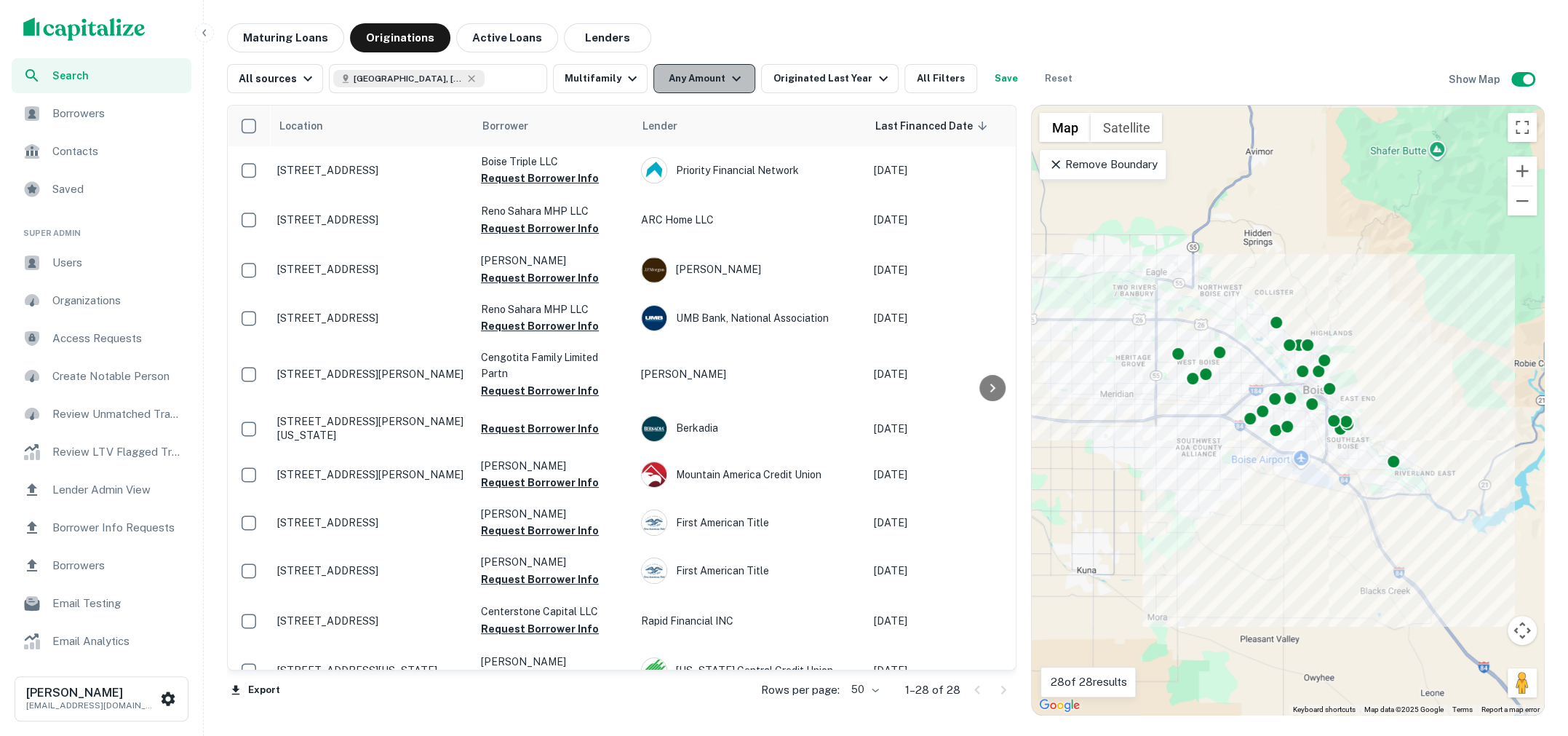
click at [735, 84] on icon "button" at bounding box center [736, 78] width 17 height 17
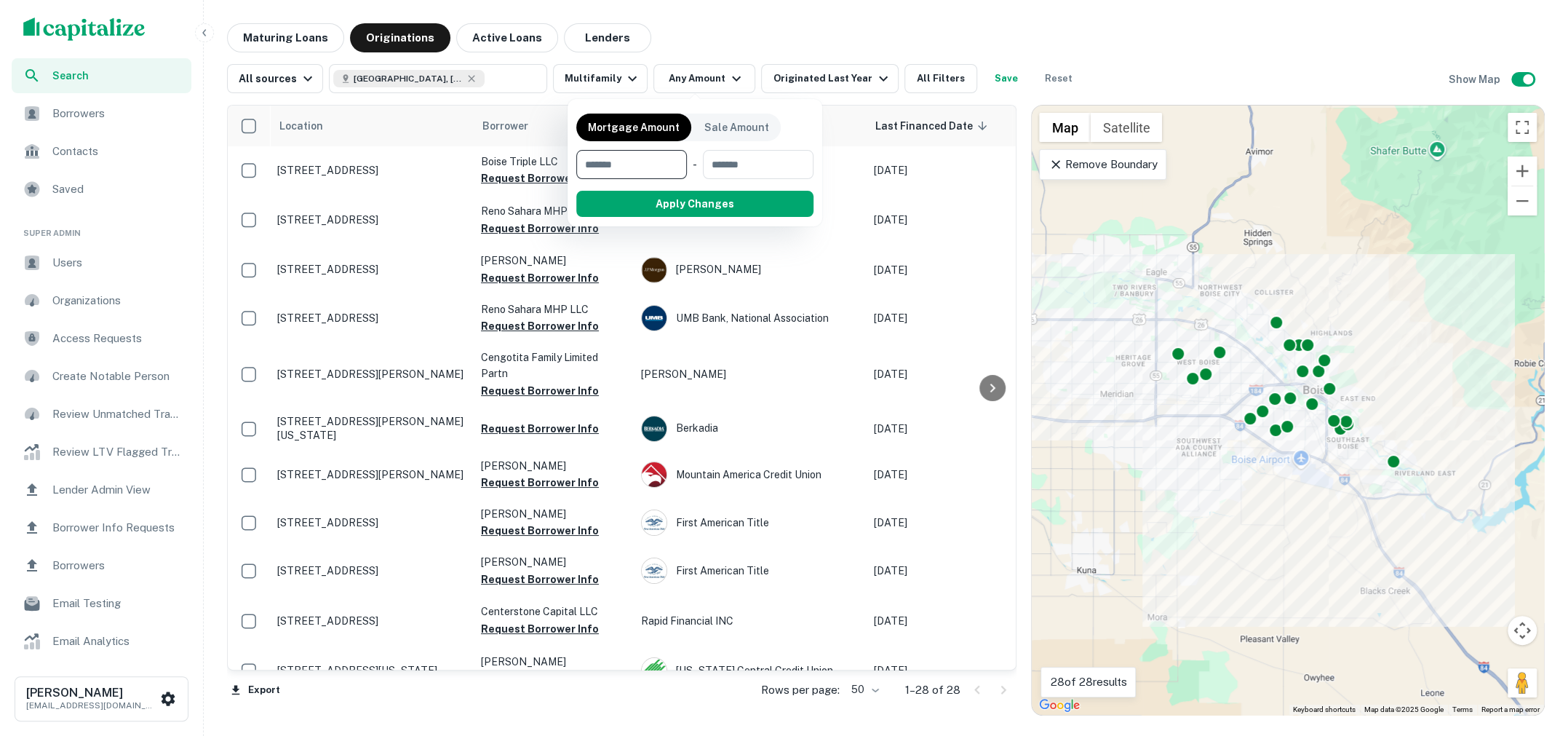
click at [1013, 27] on div at bounding box center [784, 368] width 1568 height 736
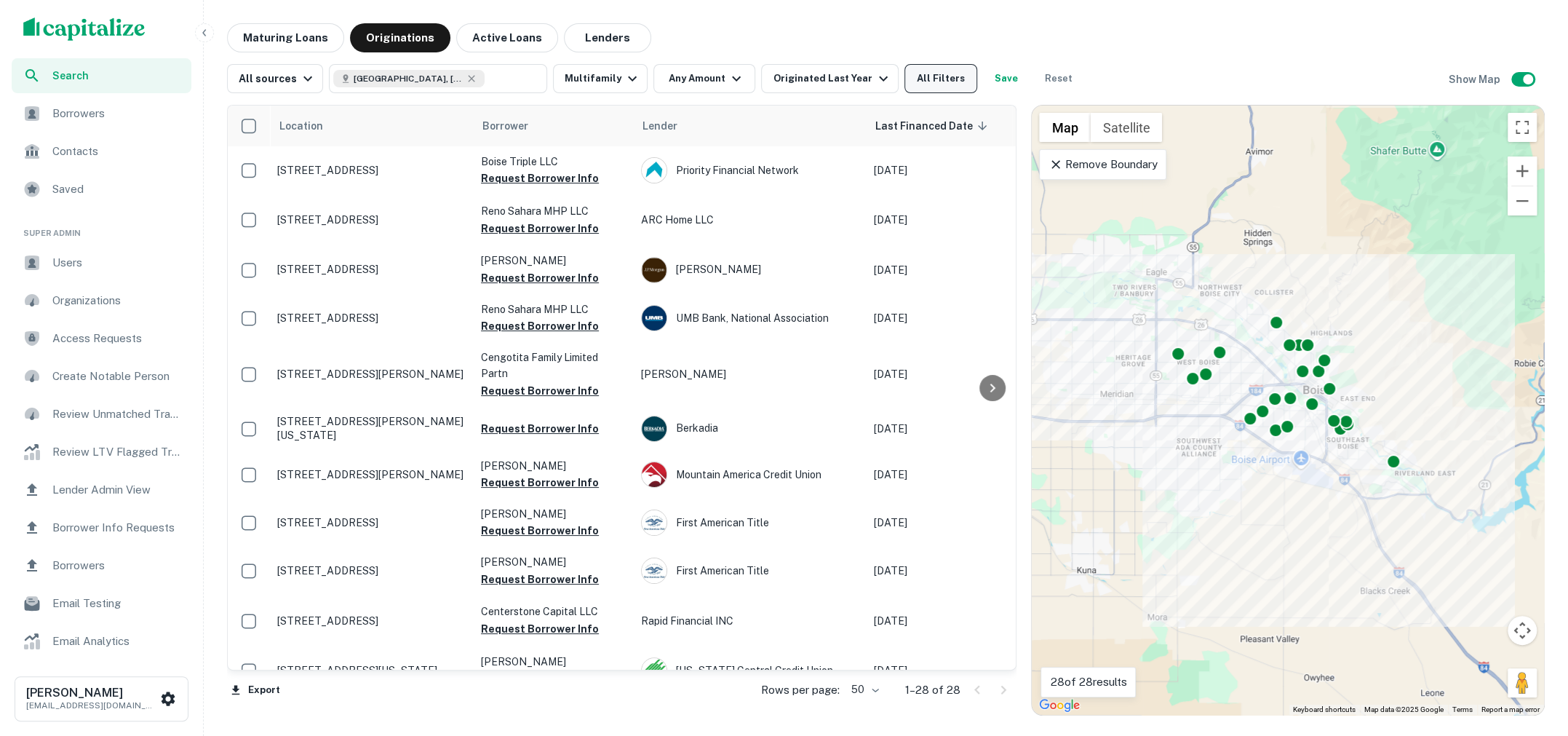
click at [936, 72] on button "All Filters" at bounding box center [941, 78] width 73 height 29
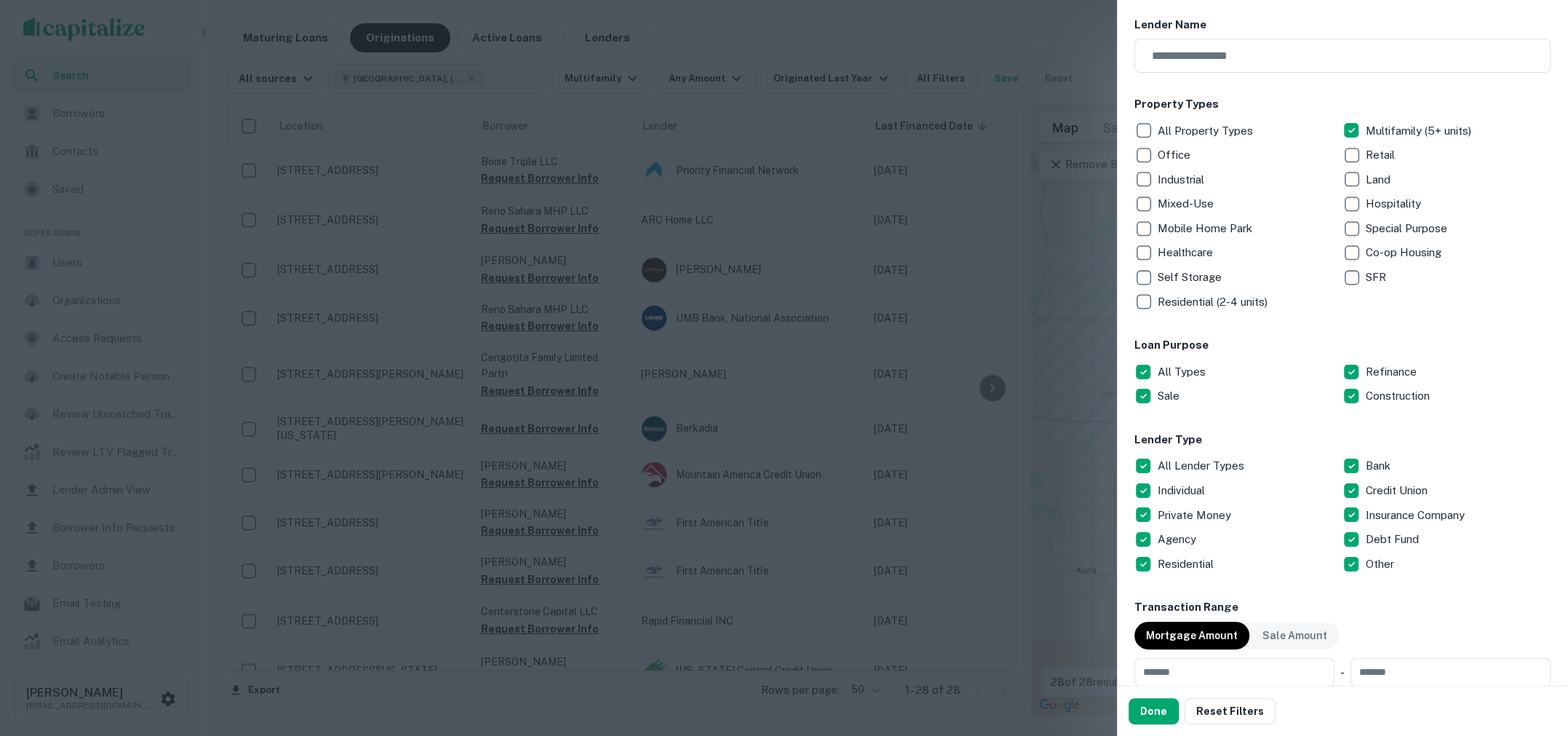
scroll to position [168, 0]
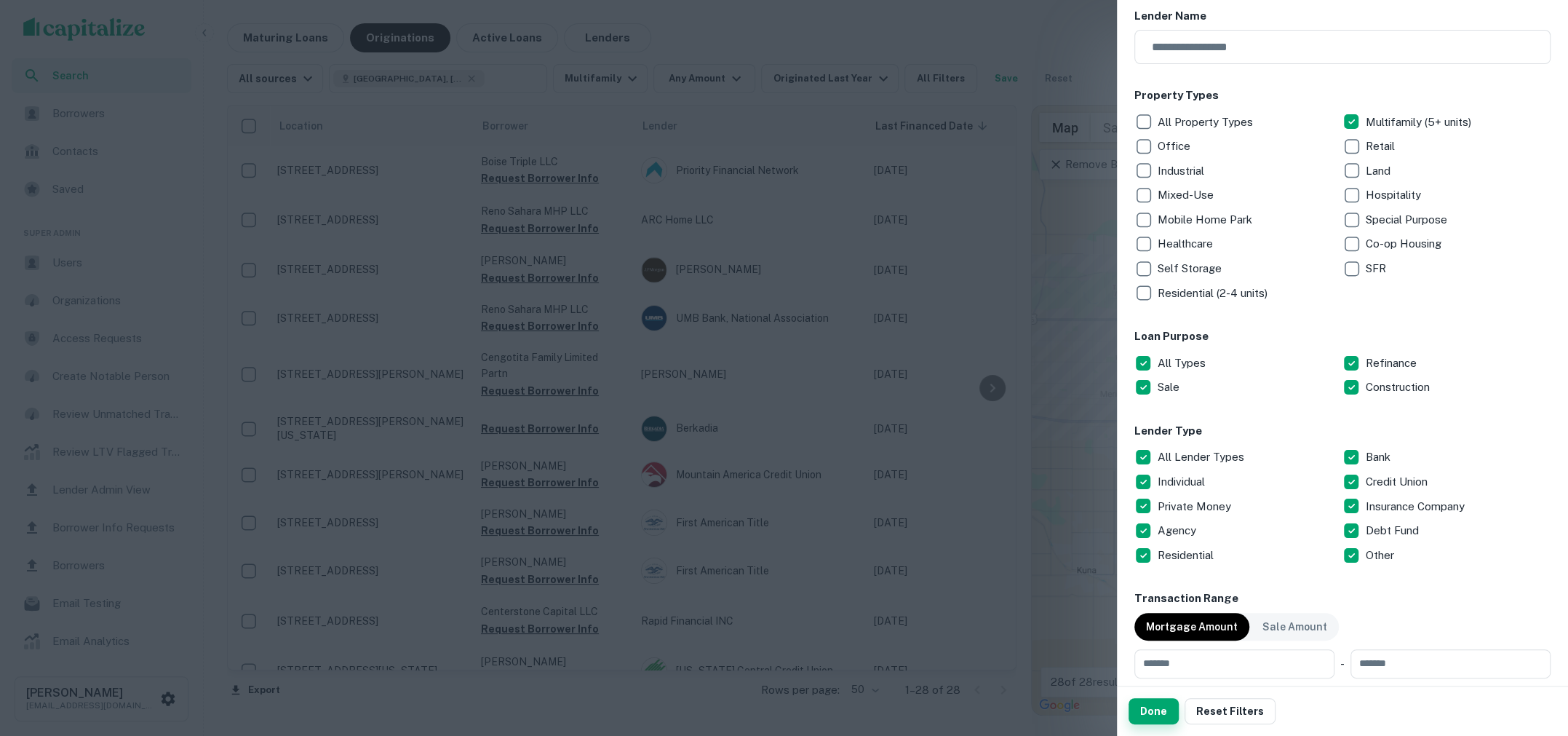
click at [1160, 706] on button "Done" at bounding box center [1154, 711] width 50 height 27
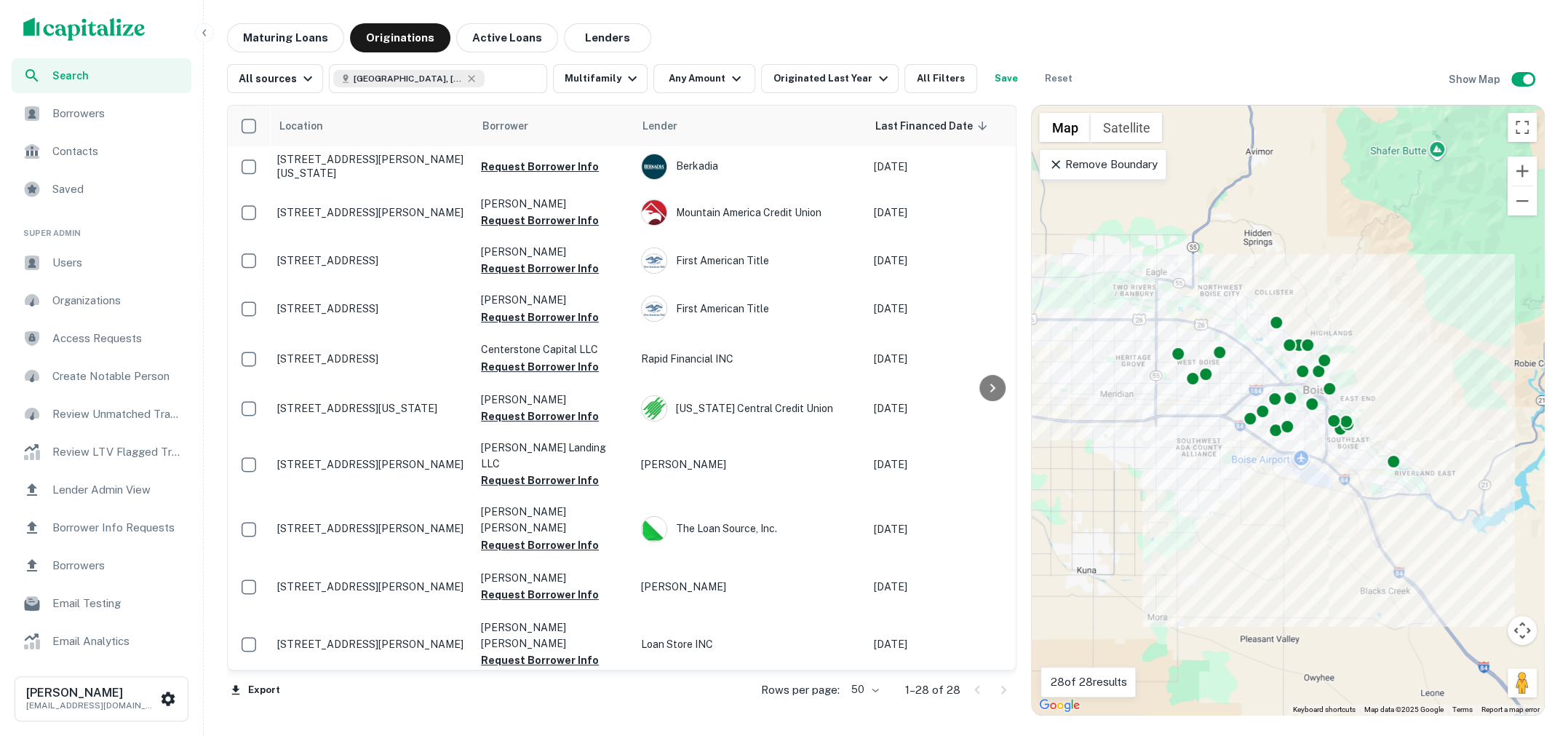
scroll to position [269, 0]
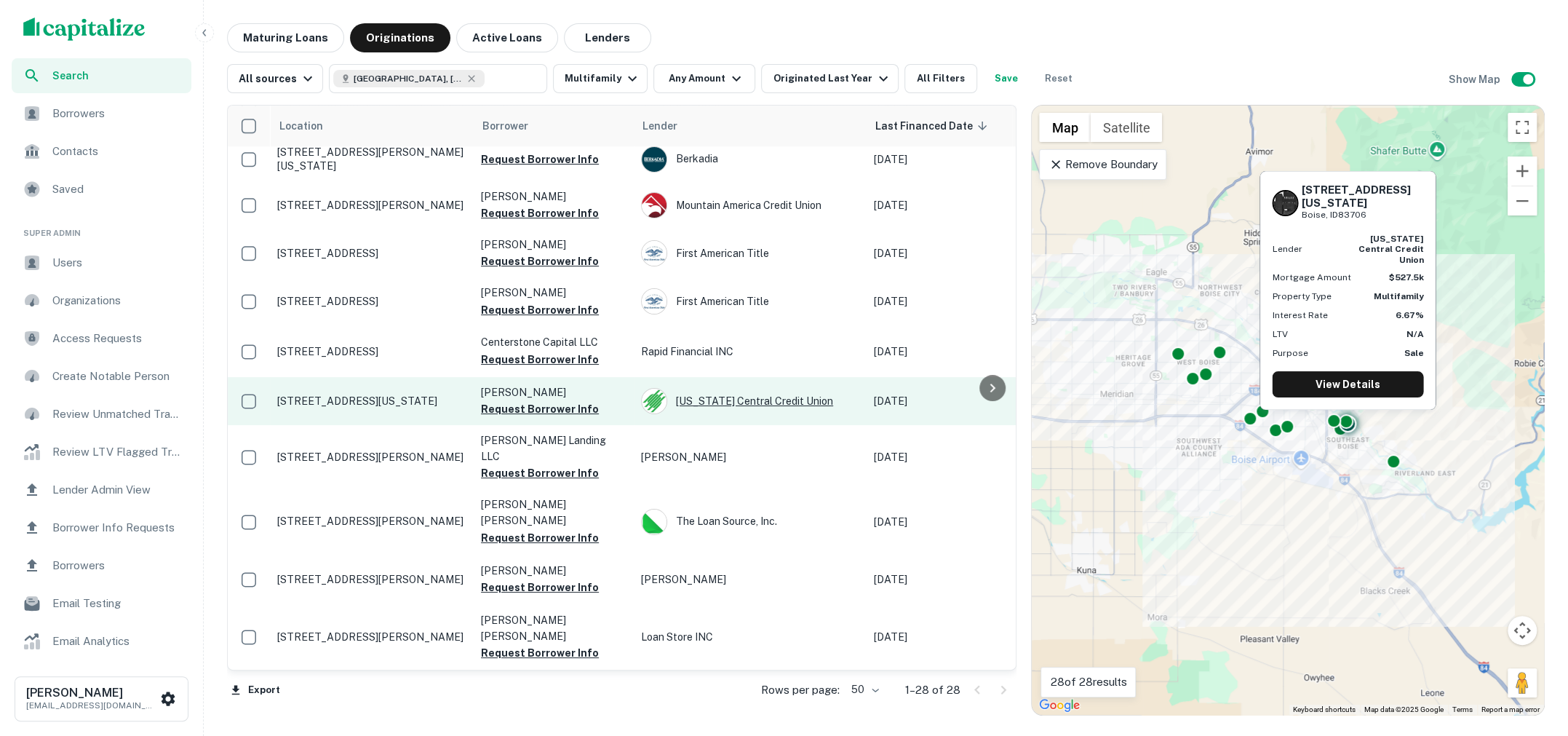
click at [746, 406] on div "Idaho Central Credit Union" at bounding box center [750, 401] width 218 height 27
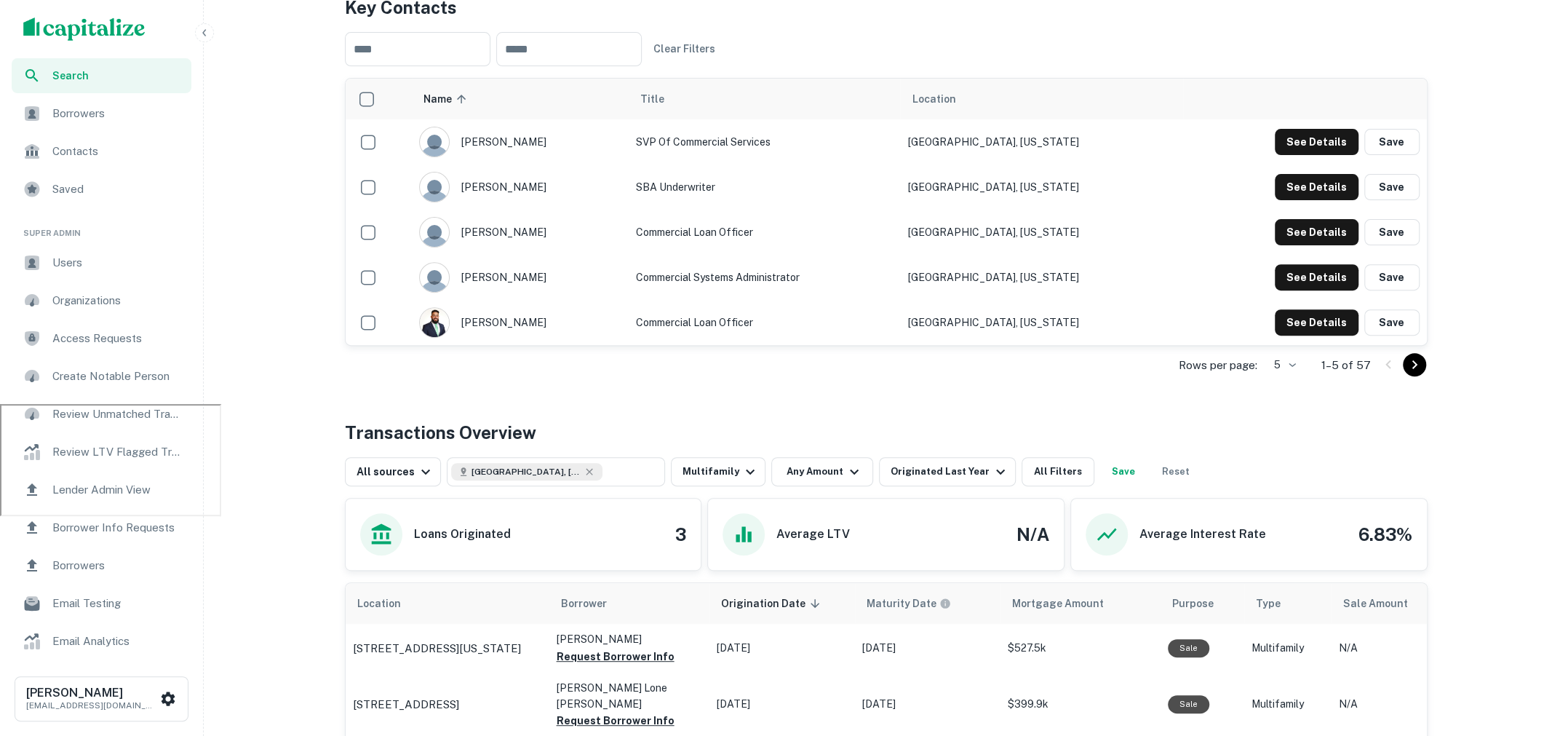
scroll to position [326, 0]
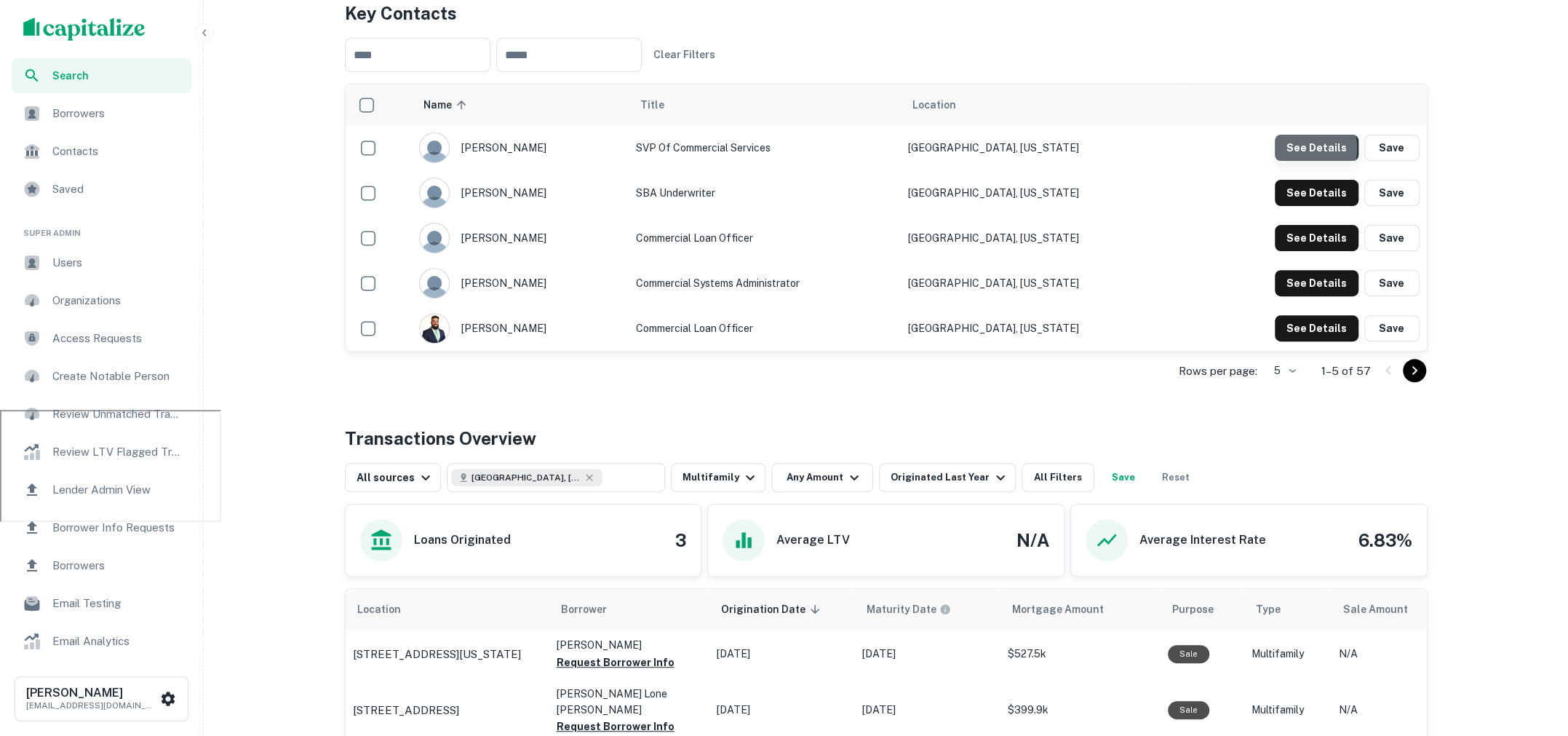
click at [1293, 148] on button "See Details" at bounding box center [1317, 147] width 83 height 27
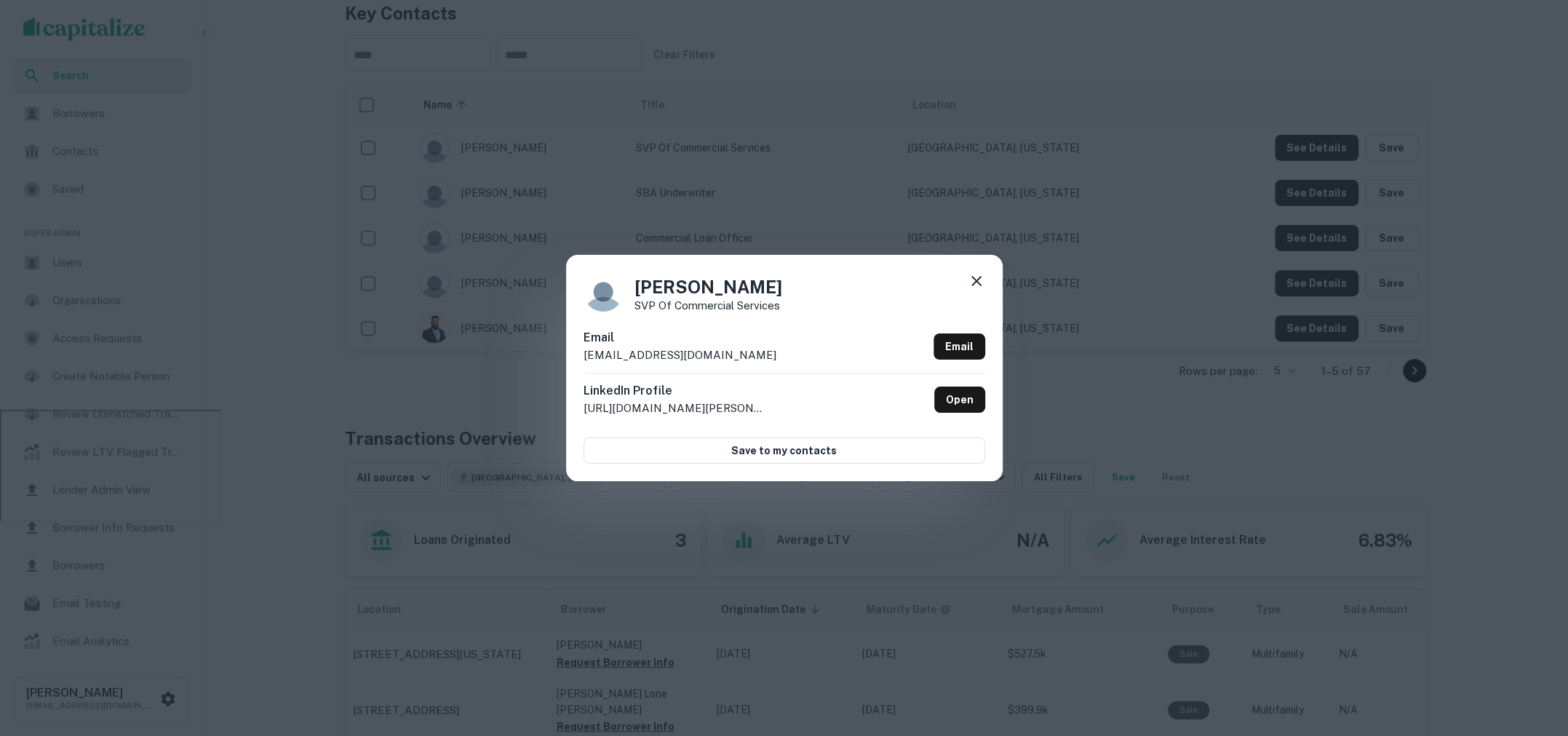
click at [975, 282] on icon at bounding box center [976, 281] width 17 height 17
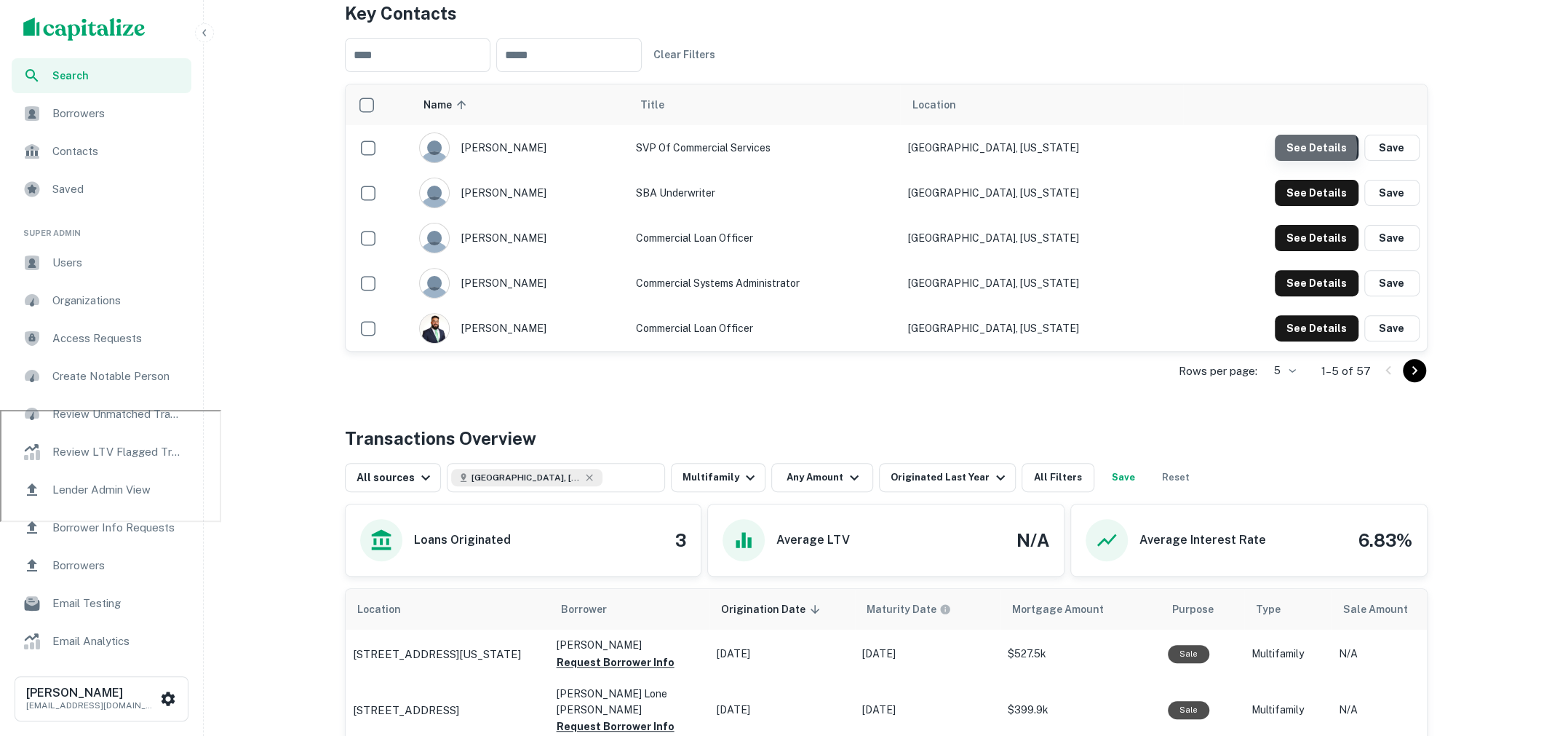
click at [1305, 148] on button "See Details" at bounding box center [1317, 147] width 83 height 27
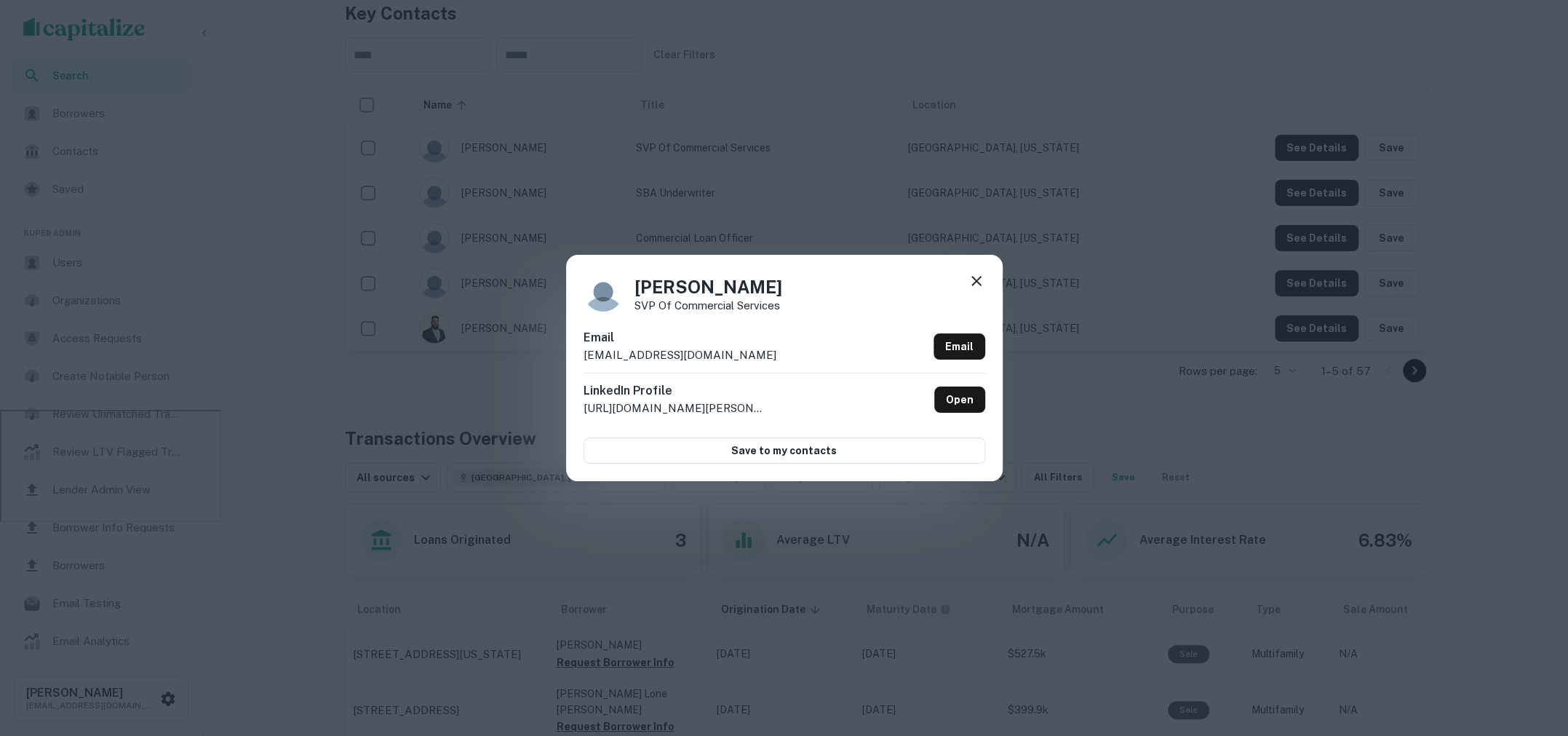
click at [718, 373] on div "LinkedIn Profile http://www.linkedin.com/in/lance-hatzenbeller-94586117 Open" at bounding box center [784, 399] width 401 height 53
click at [509, 272] on div "Lance Hatzenbeller SVP of Commercial Services Email lhatzenbeller@iccu.com Emai…" at bounding box center [784, 368] width 1568 height 736
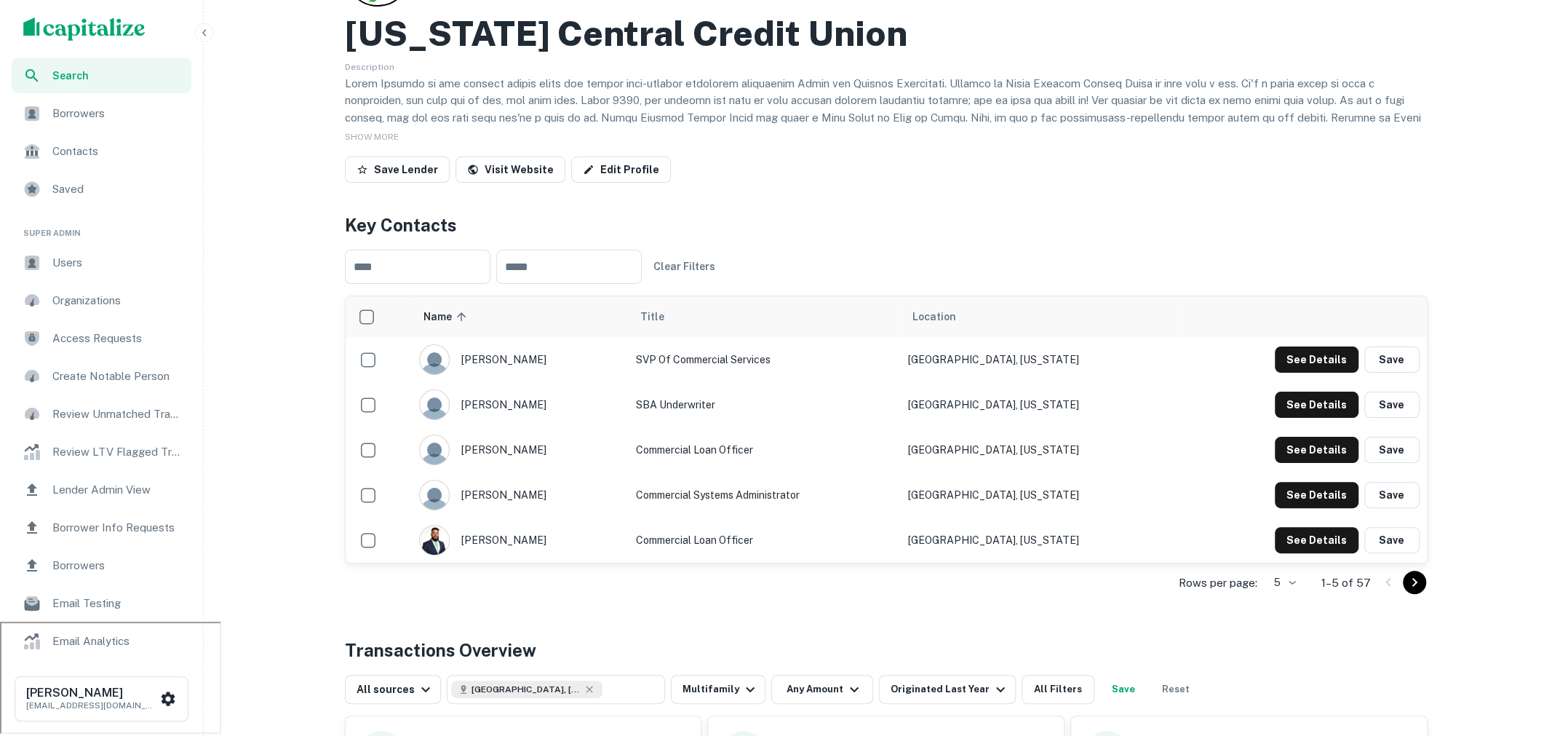
scroll to position [0, 0]
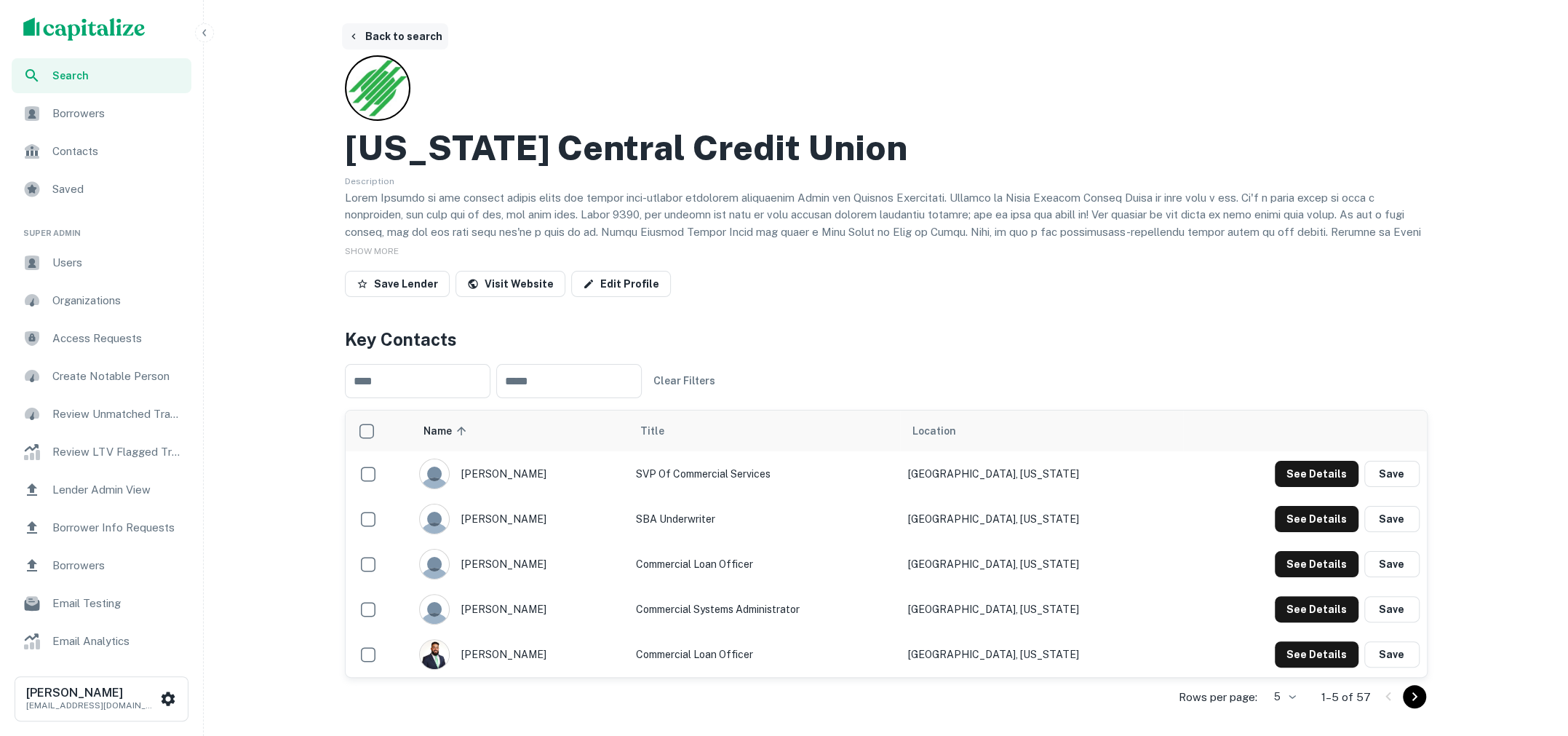
click at [410, 27] on button "Back to search" at bounding box center [395, 36] width 106 height 27
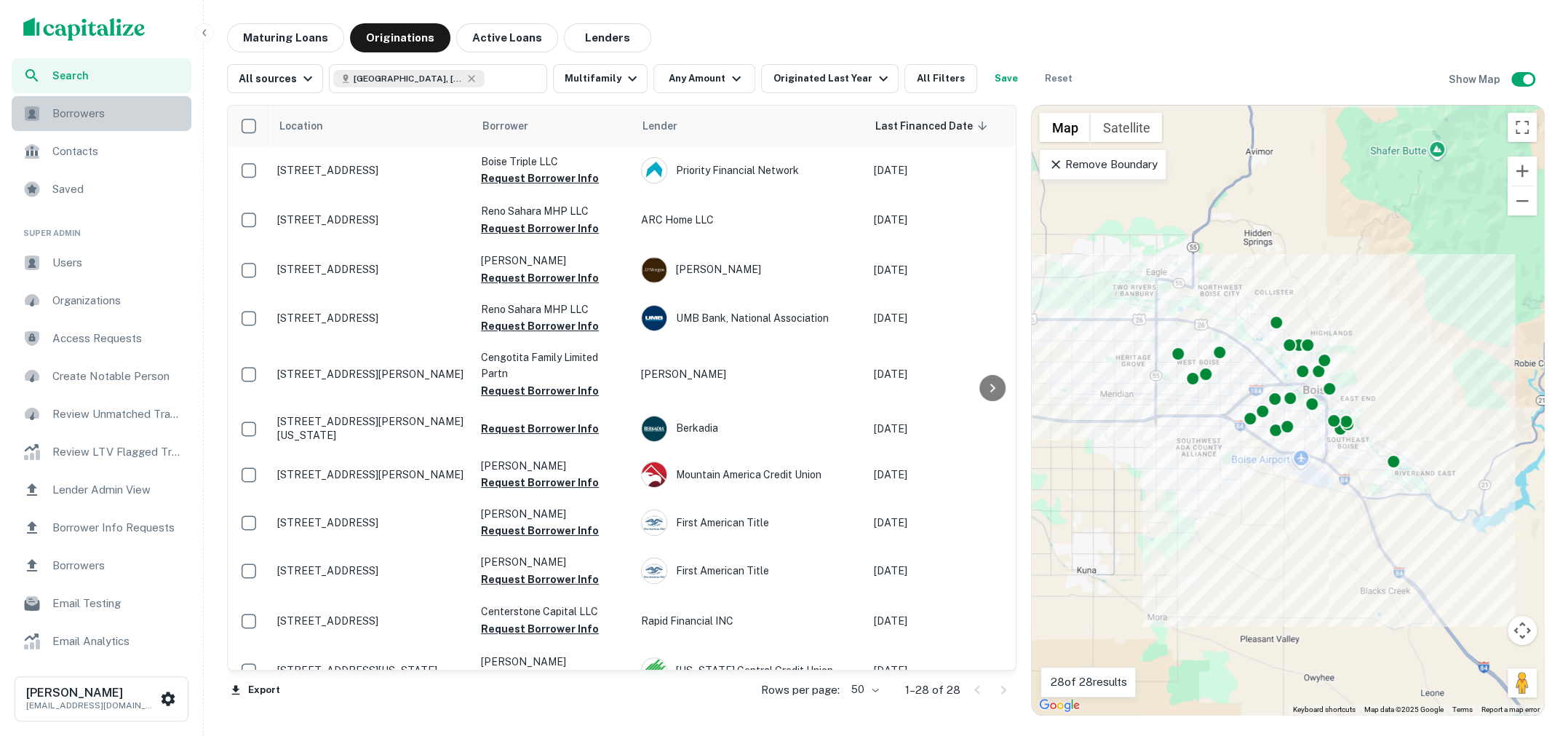
click at [119, 125] on div "Borrowers" at bounding box center [101, 114] width 180 height 35
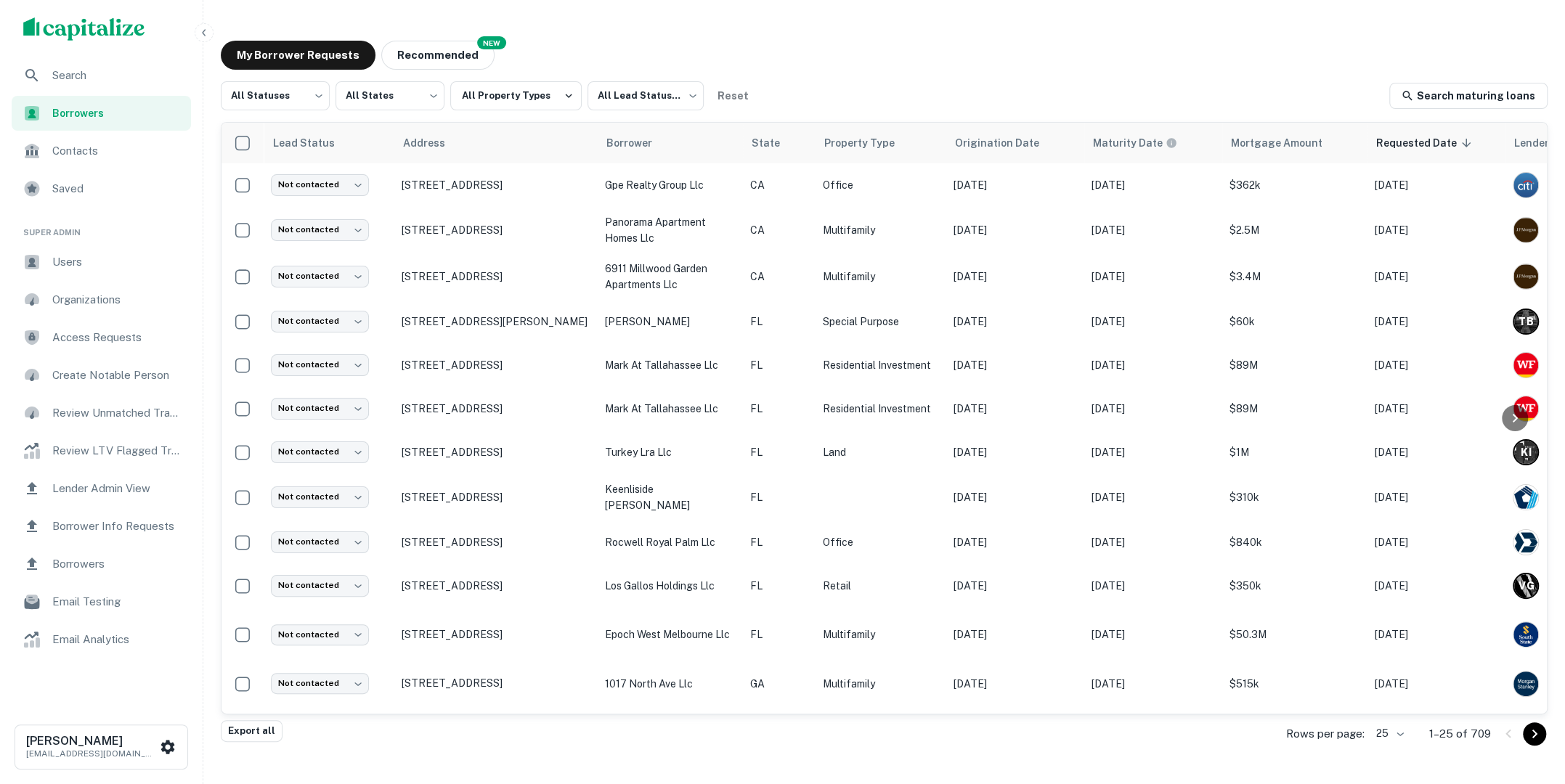
click at [64, 73] on span "Search" at bounding box center [117, 75] width 130 height 17
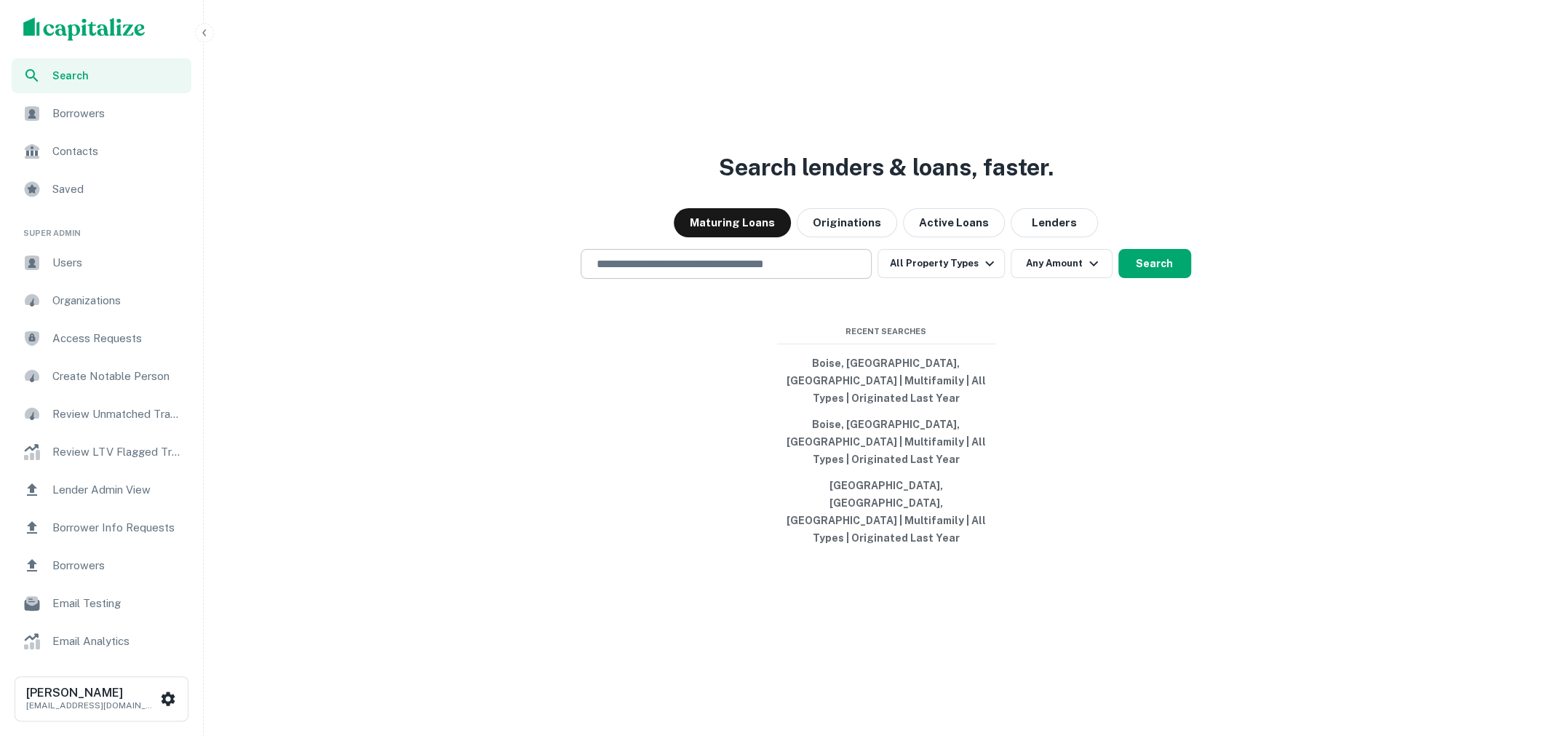
click at [768, 272] on input "text" at bounding box center [726, 264] width 278 height 17
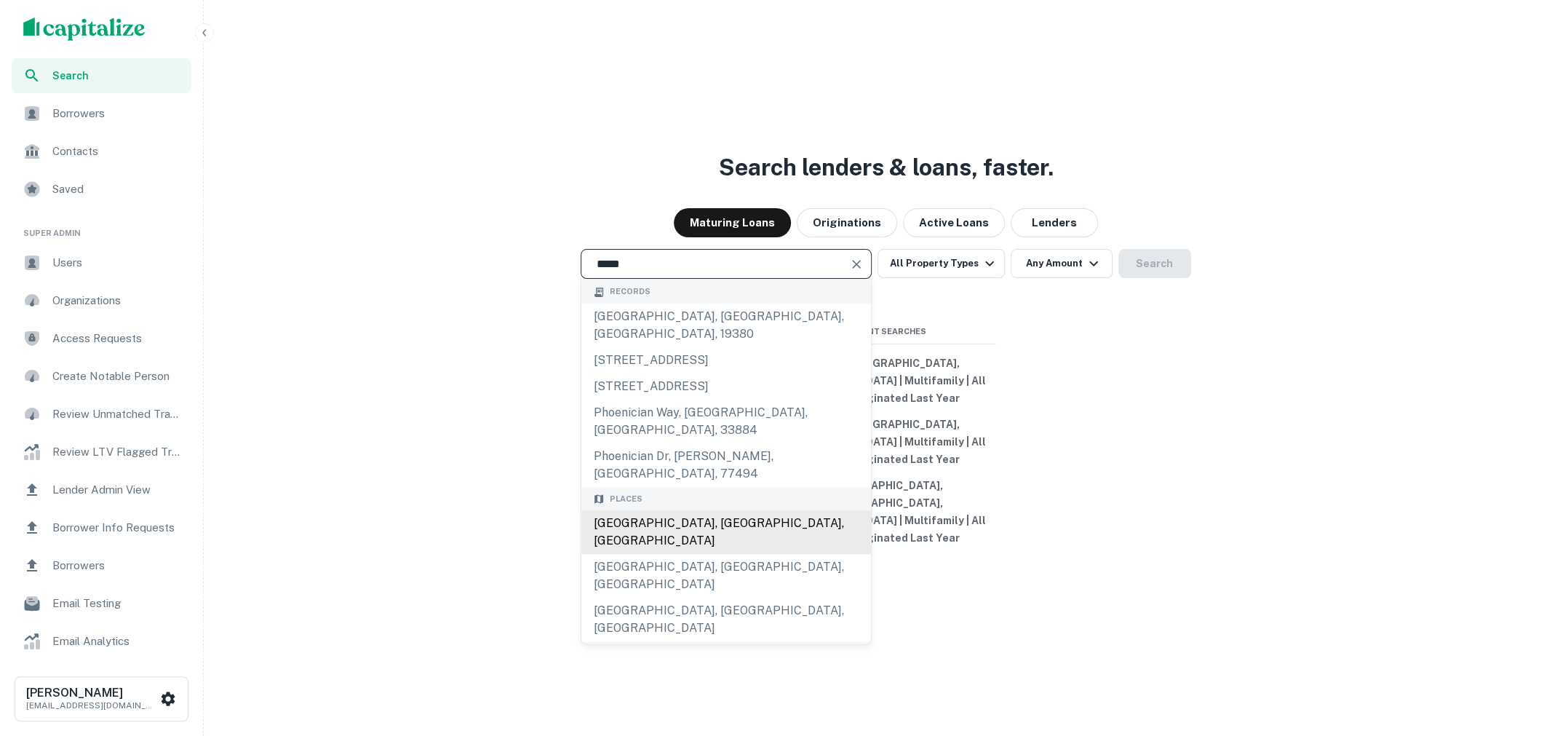
click at [661, 516] on div "[GEOGRAPHIC_DATA], [GEOGRAPHIC_DATA], [GEOGRAPHIC_DATA]" at bounding box center [726, 533] width 290 height 44
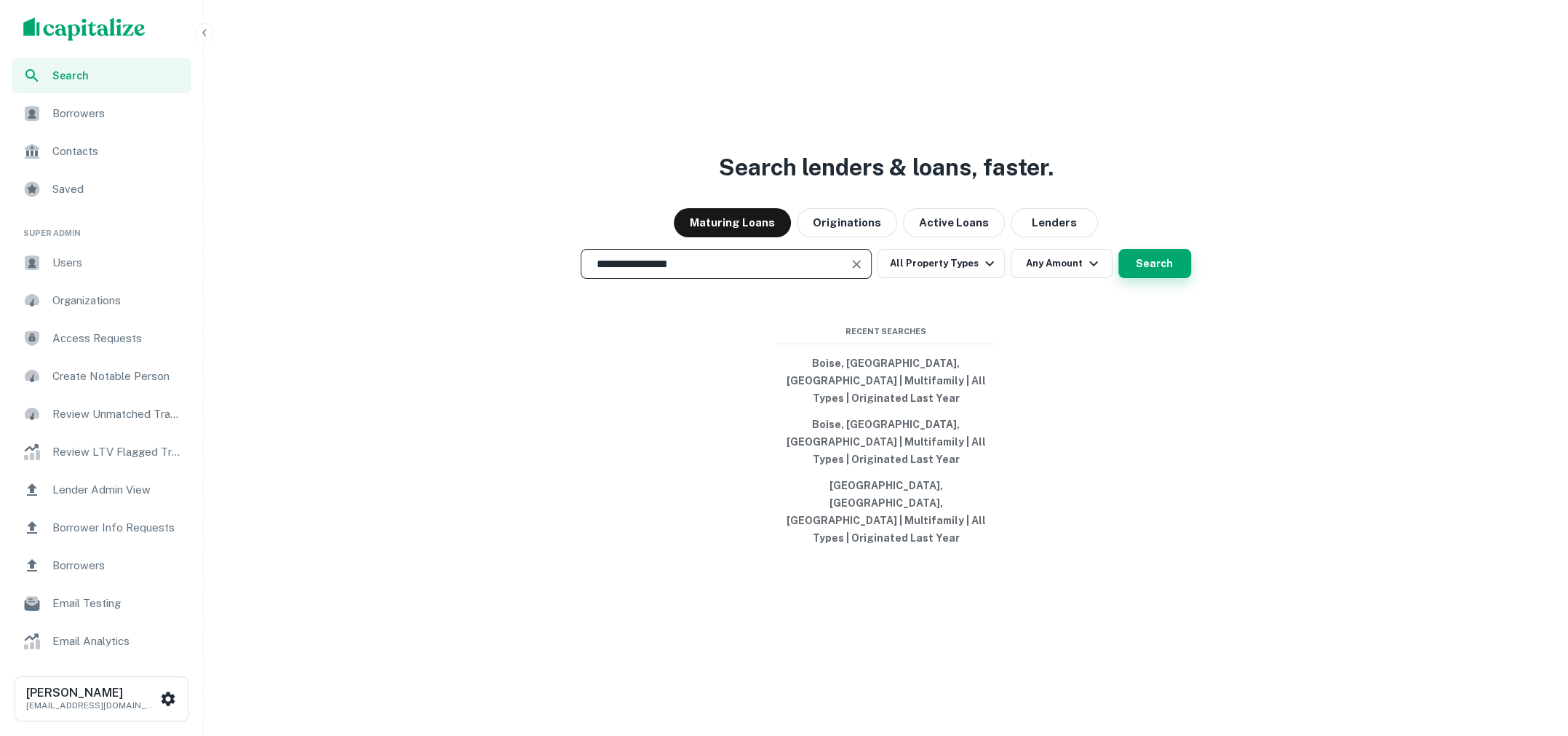
type input "**********"
click at [1147, 278] on button "Search" at bounding box center [1155, 263] width 73 height 29
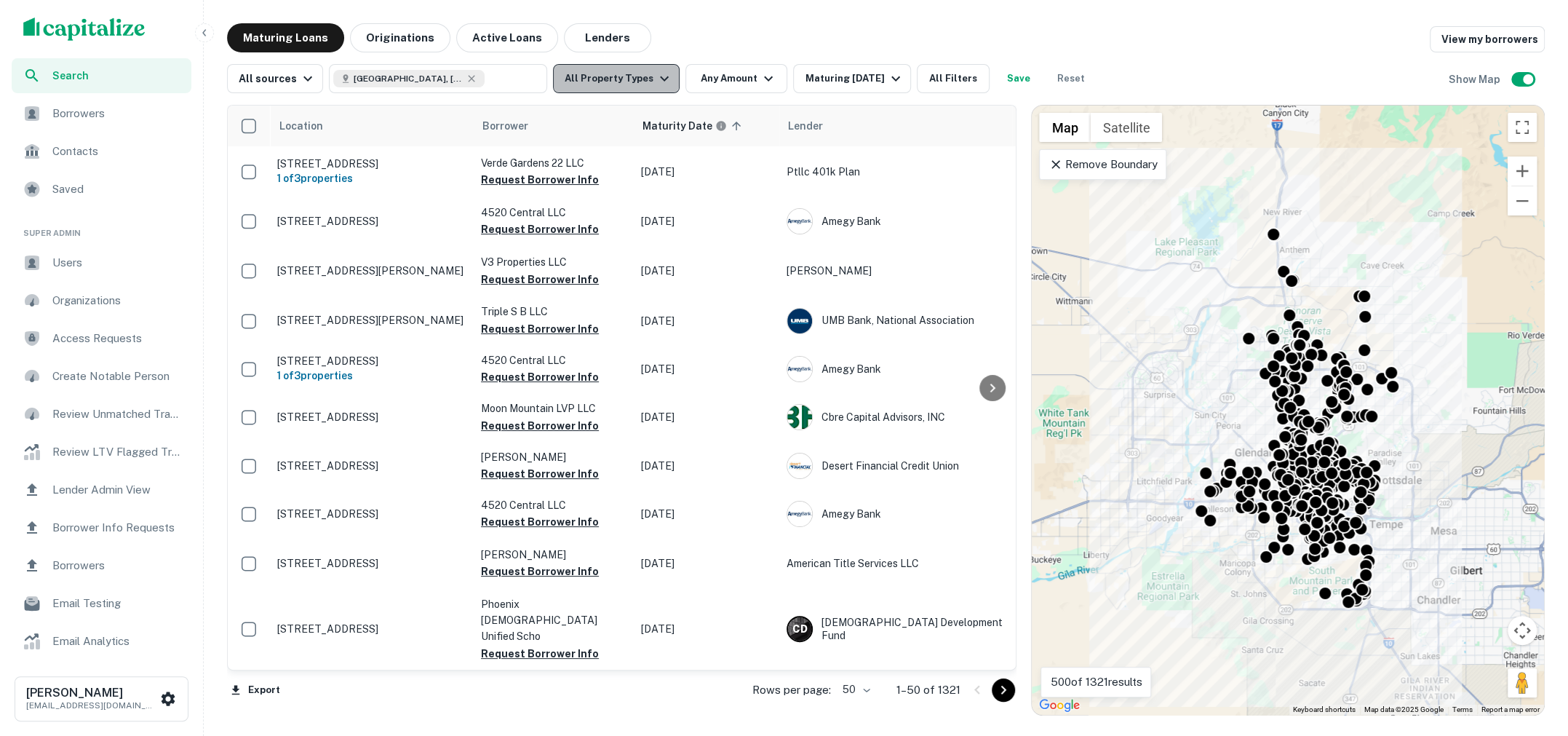
click at [655, 70] on icon "button" at bounding box center [664, 78] width 17 height 17
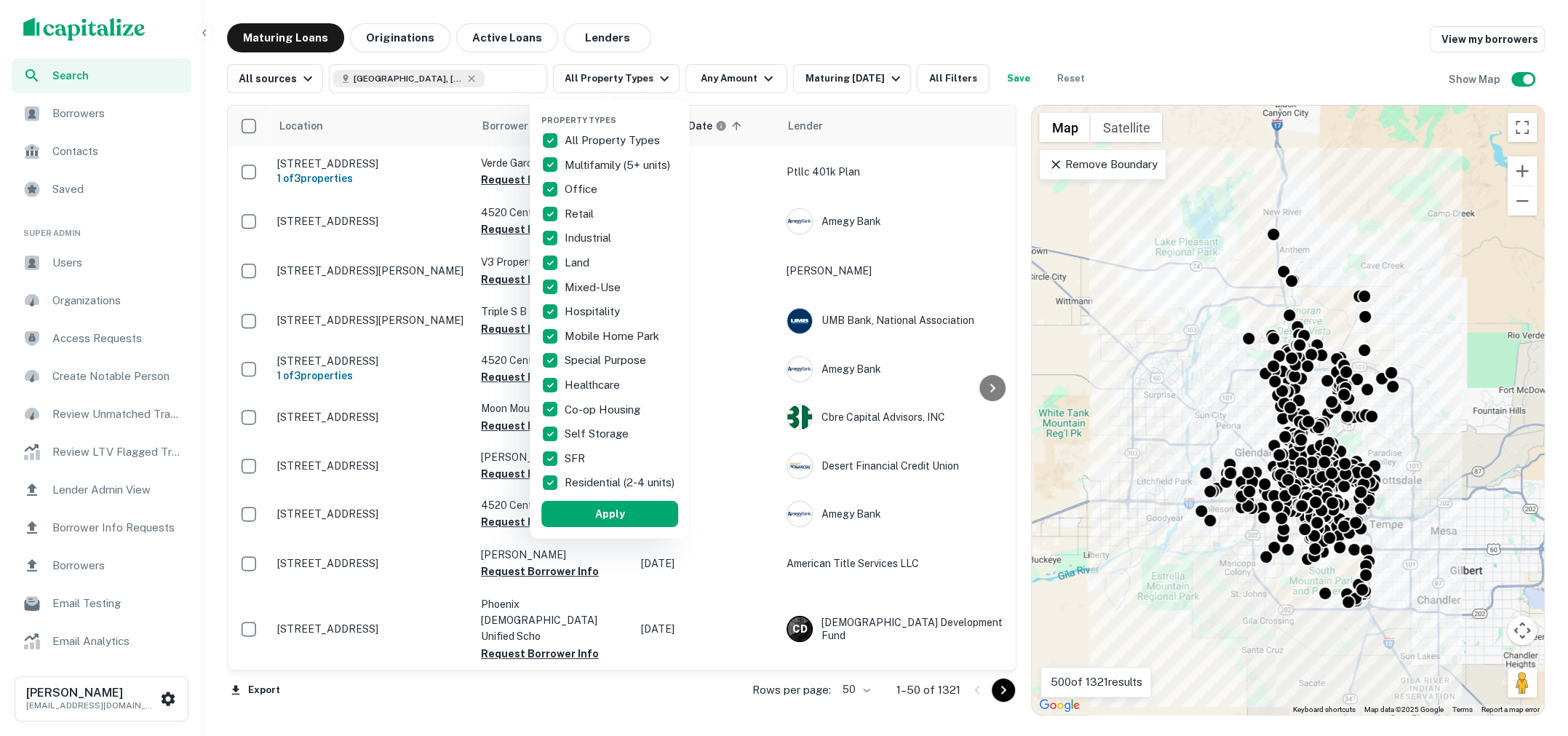
click at [762, 21] on div at bounding box center [784, 368] width 1568 height 736
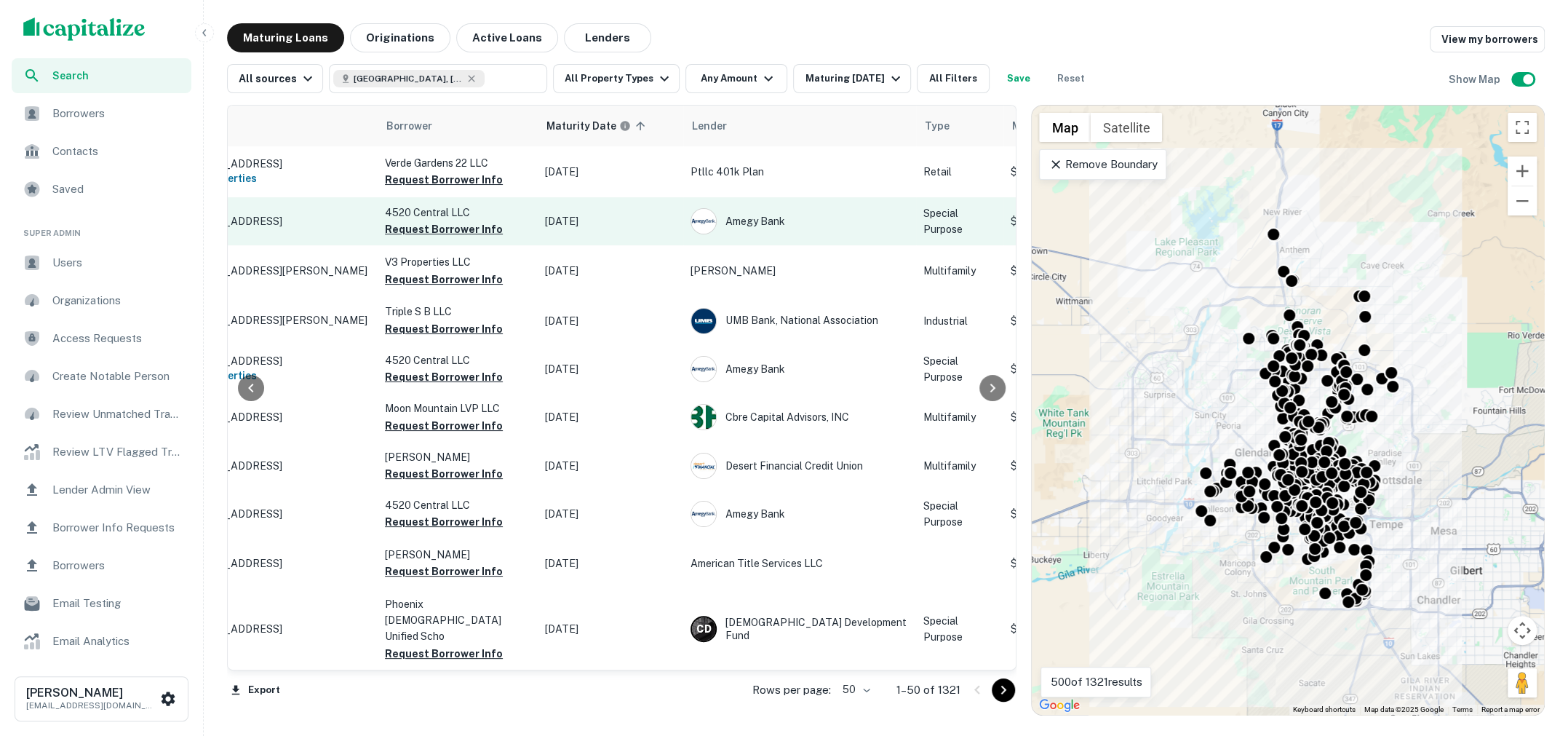
scroll to position [0, 99]
click at [341, 222] on p "25 W Minnezona Ave Phoenix, AZ85013" at bounding box center [272, 221] width 189 height 13
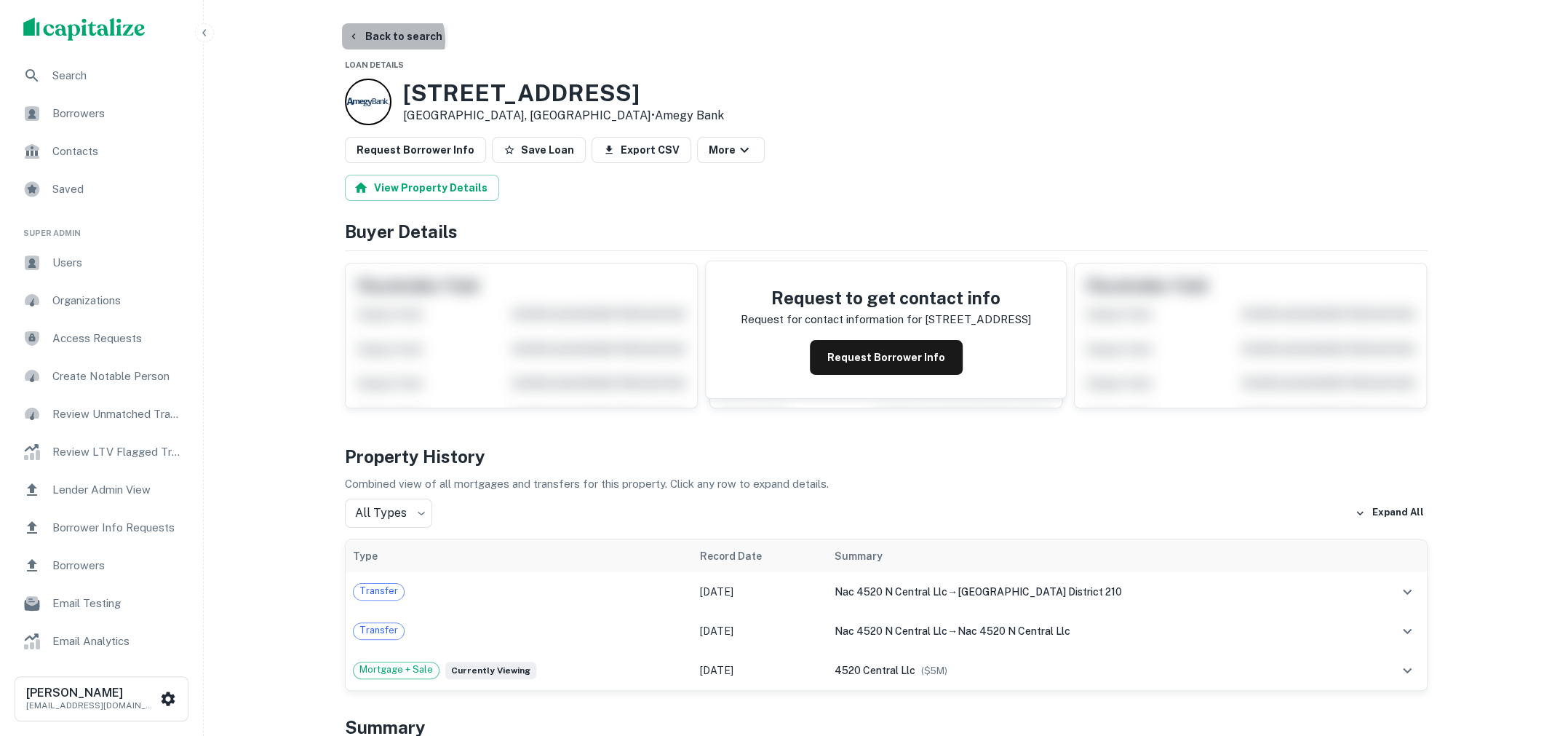
click at [388, 40] on button "Back to search" at bounding box center [395, 36] width 106 height 27
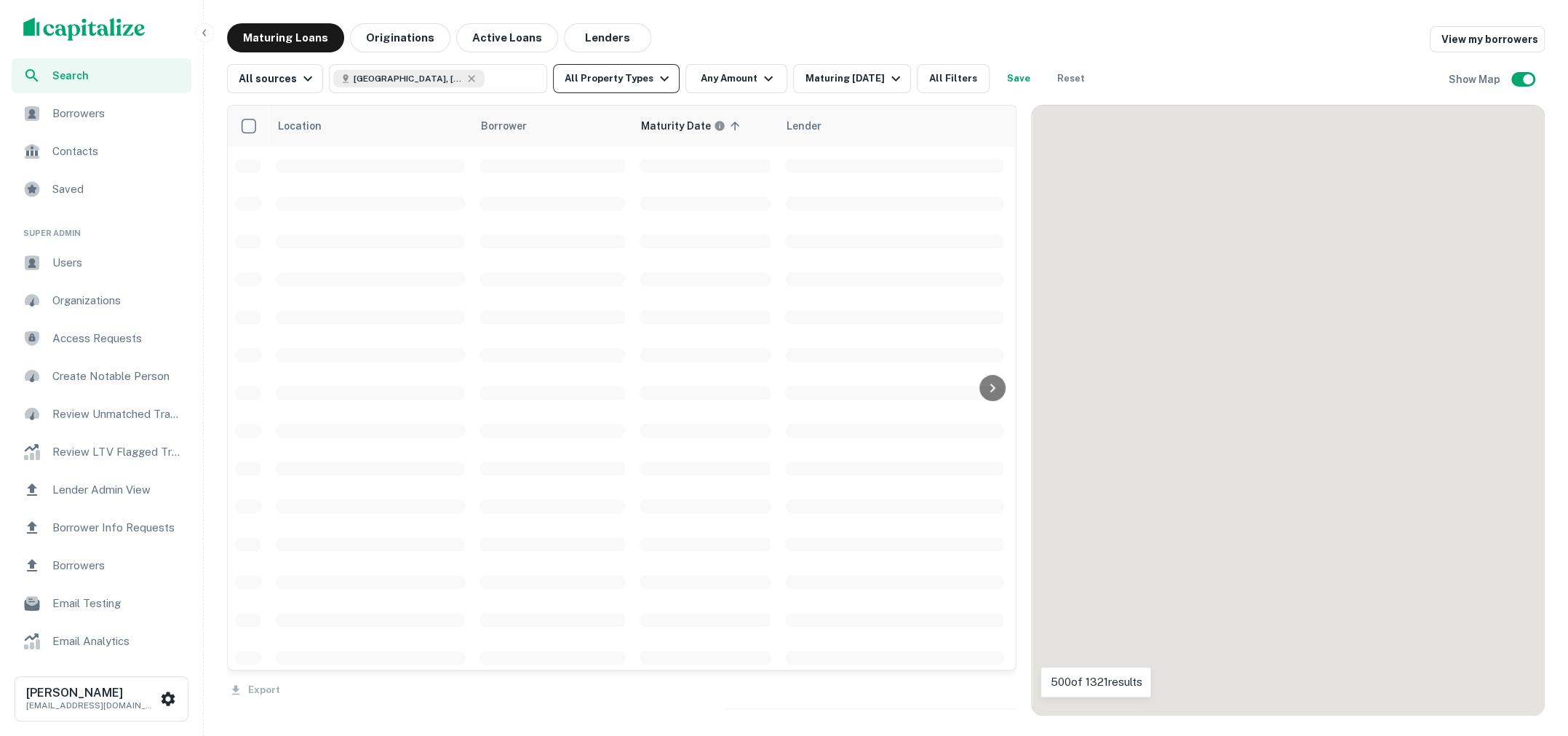
click at [655, 77] on icon "button" at bounding box center [664, 78] width 17 height 17
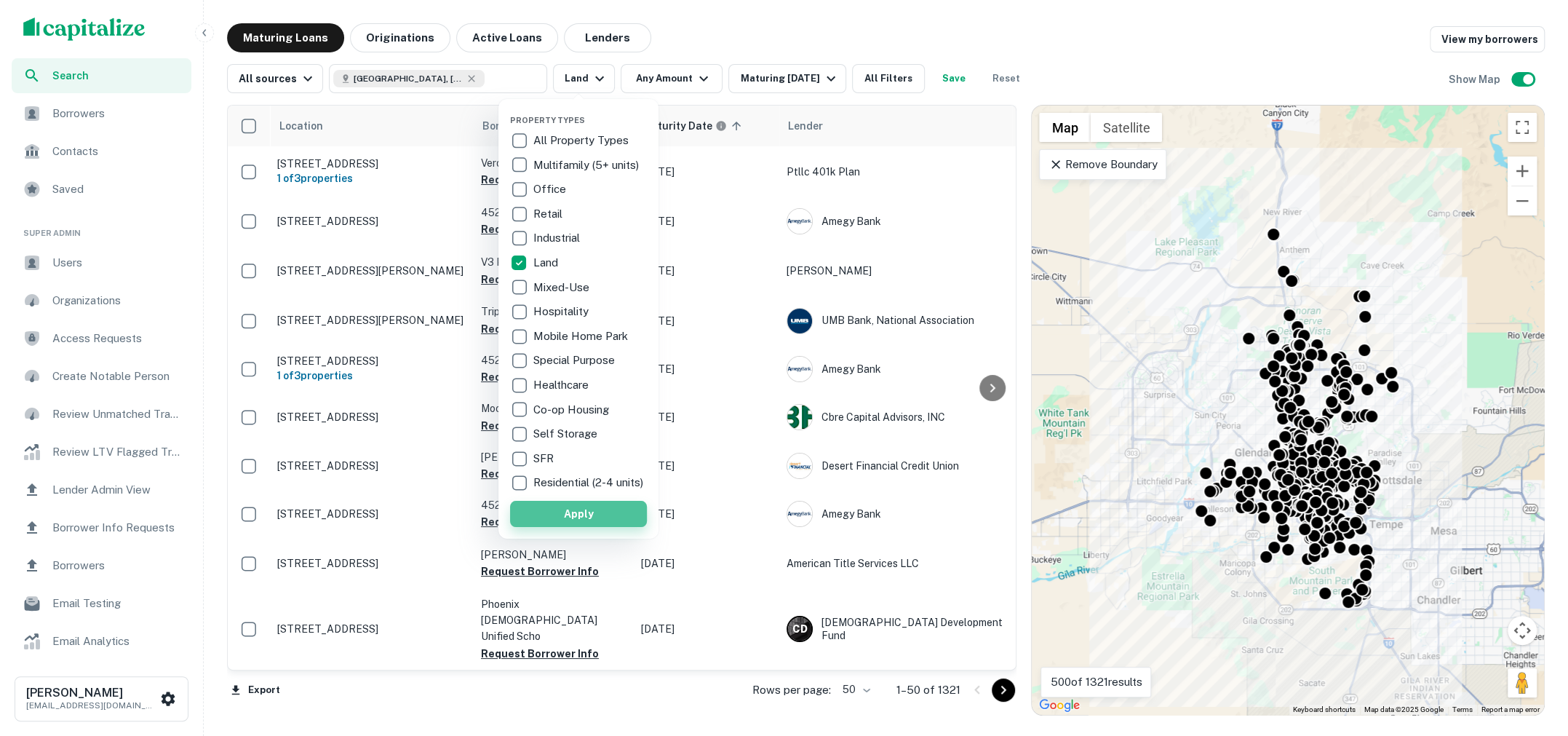
click at [567, 527] on button "Apply" at bounding box center [578, 514] width 137 height 27
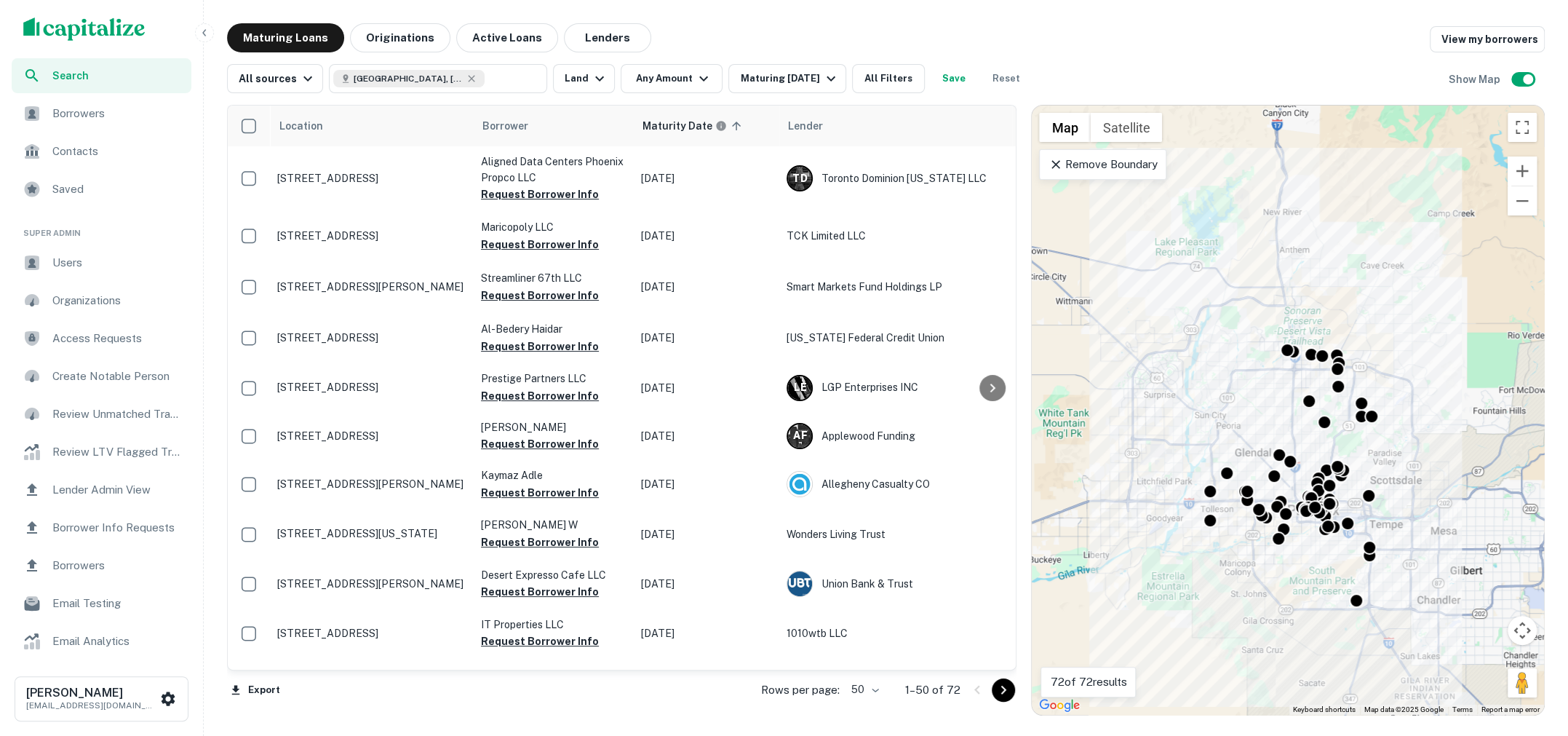
click at [1056, 169] on icon at bounding box center [1055, 164] width 14 height 14
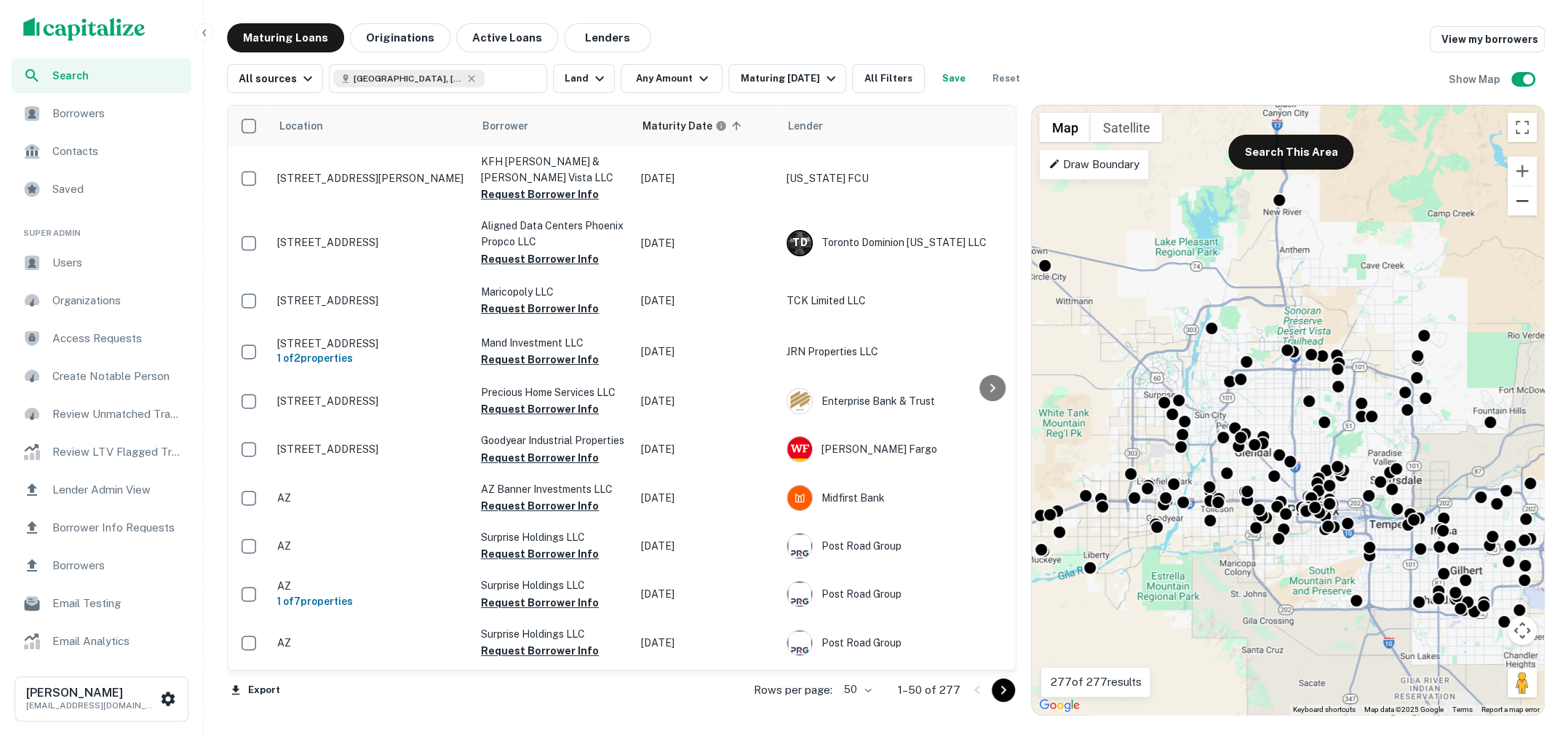
click at [1526, 206] on button "Zoom out" at bounding box center [1522, 201] width 29 height 29
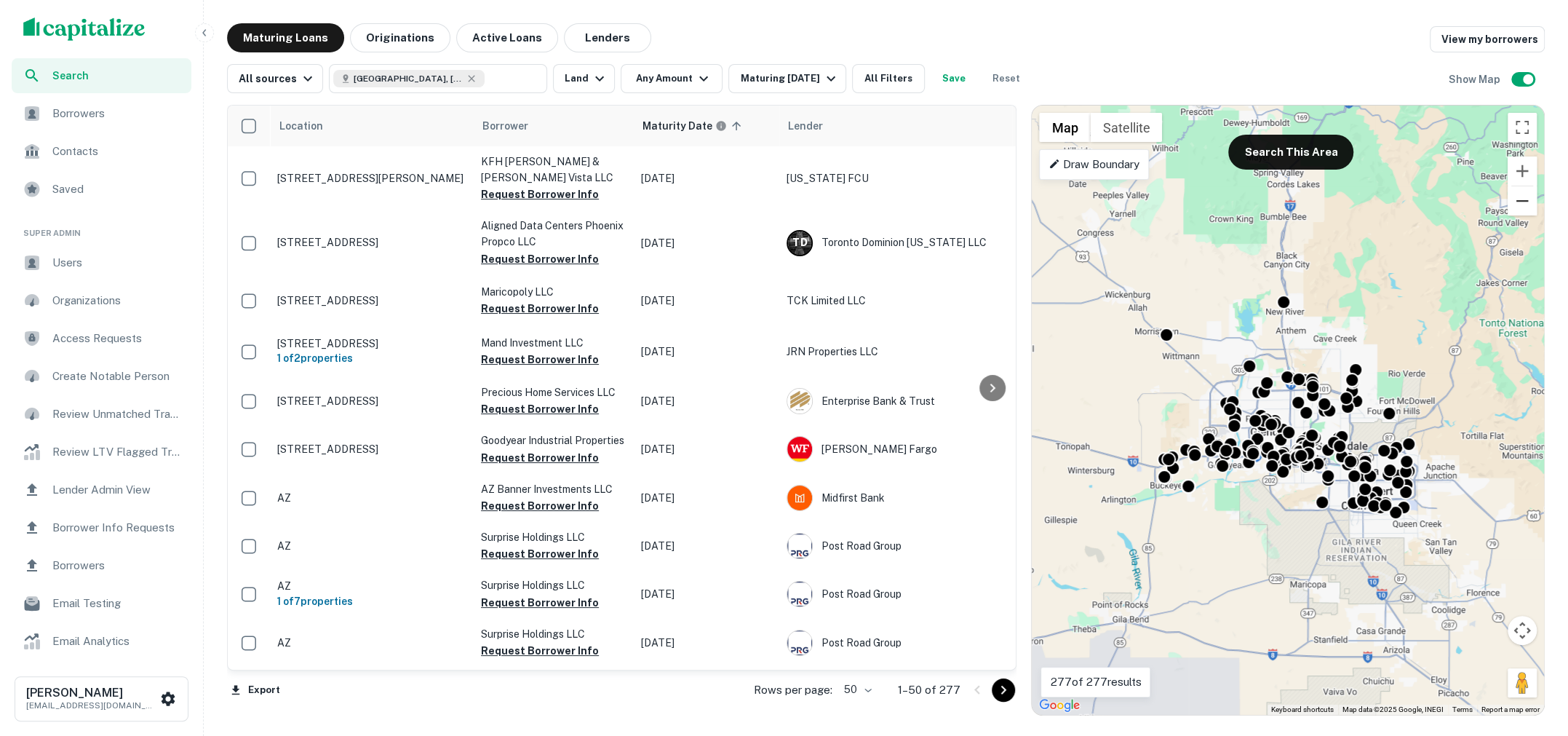
click at [1526, 206] on button "Zoom out" at bounding box center [1522, 201] width 29 height 29
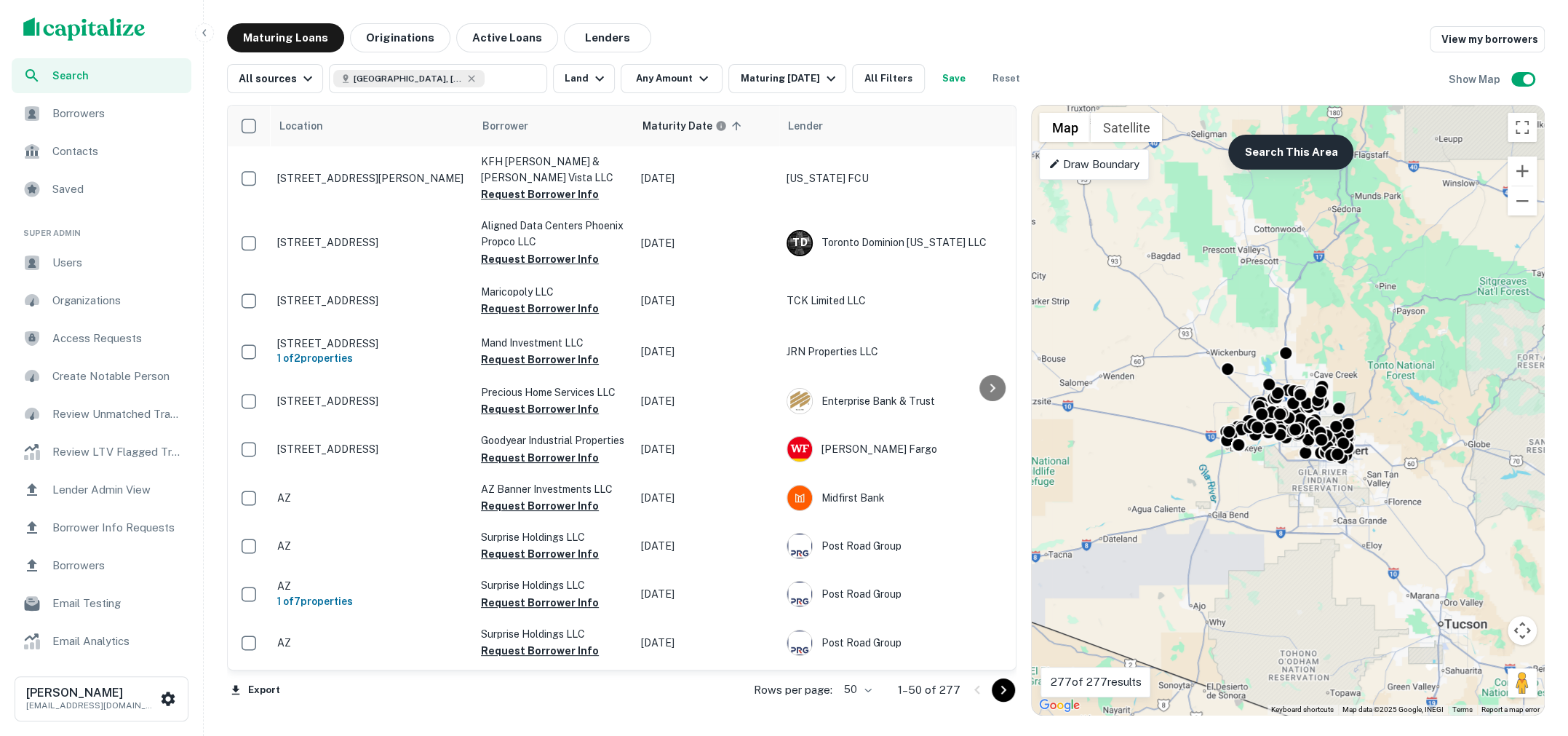
click at [1308, 157] on button "Search This Area" at bounding box center [1290, 152] width 125 height 35
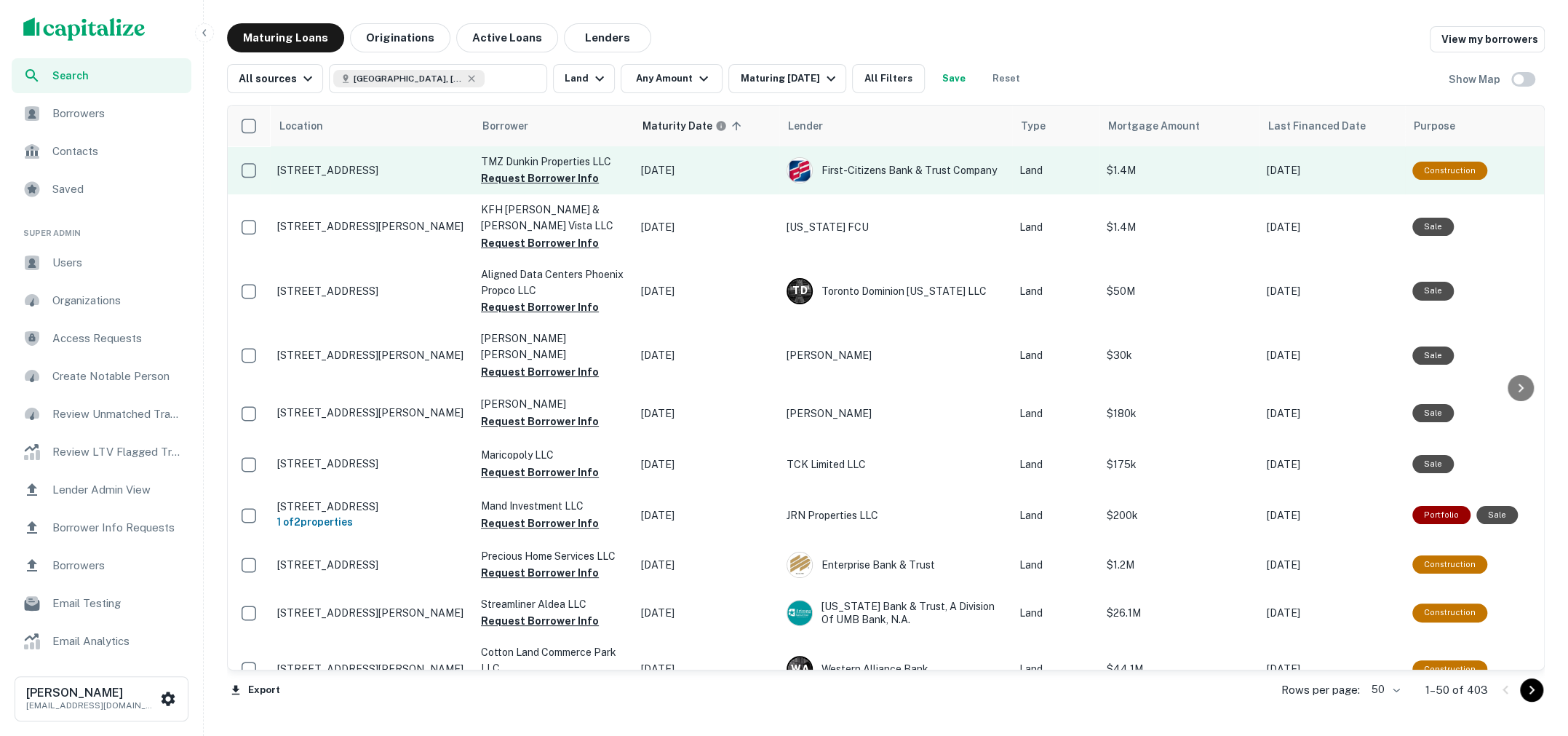
click at [388, 168] on p "1993 E Ajo Way Tucson, AZ85713" at bounding box center [371, 170] width 189 height 13
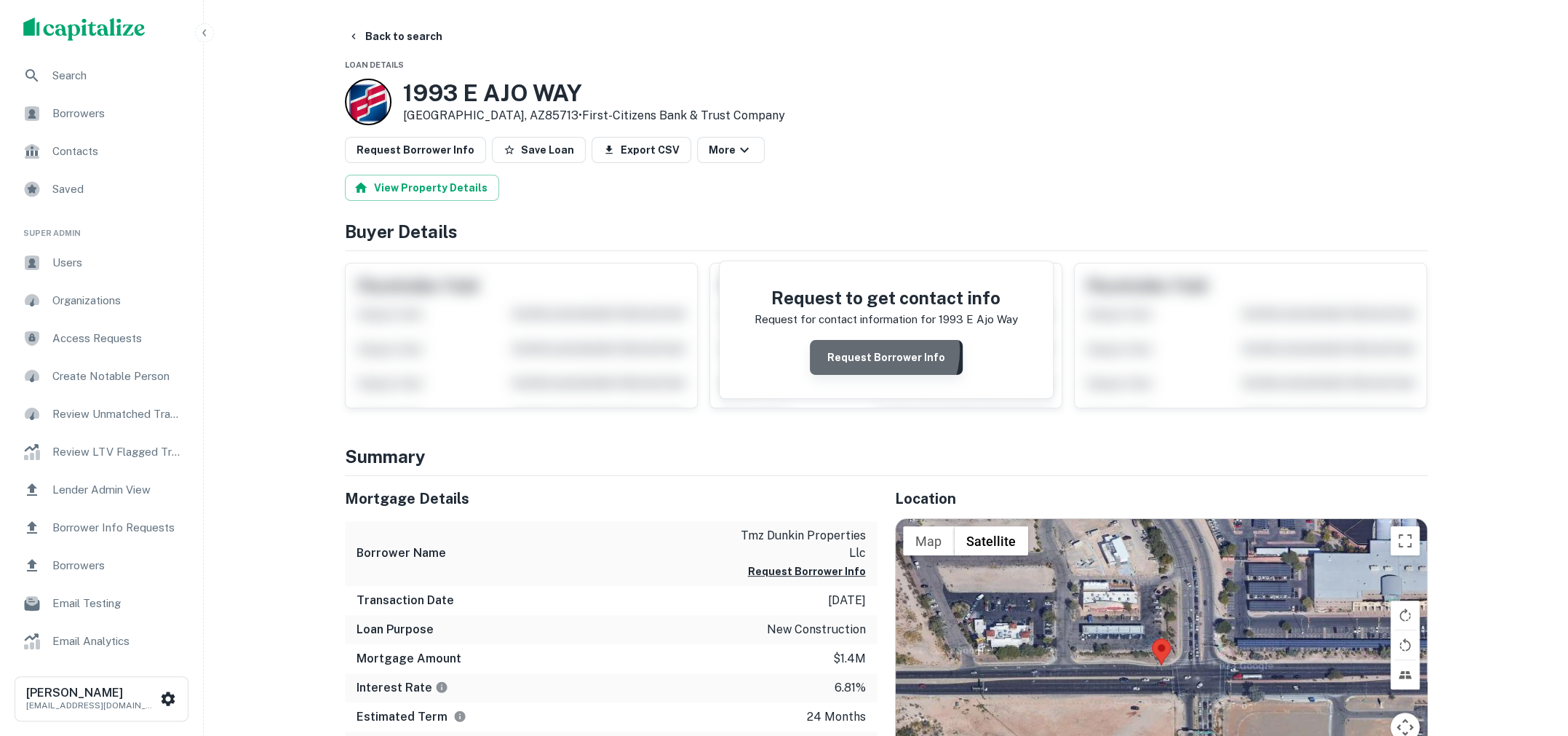
click at [878, 349] on button "Request Borrower Info" at bounding box center [886, 357] width 152 height 35
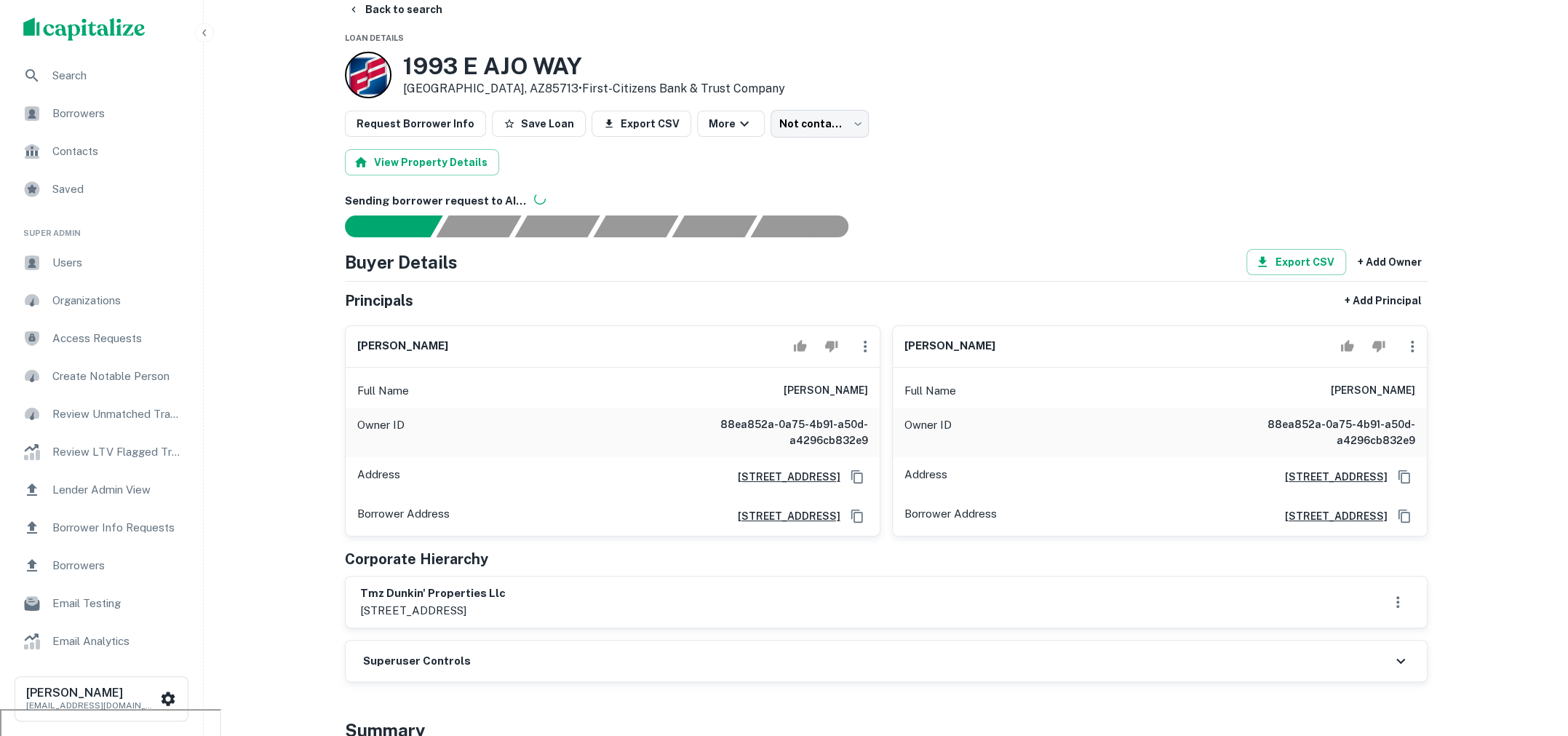
scroll to position [20, 0]
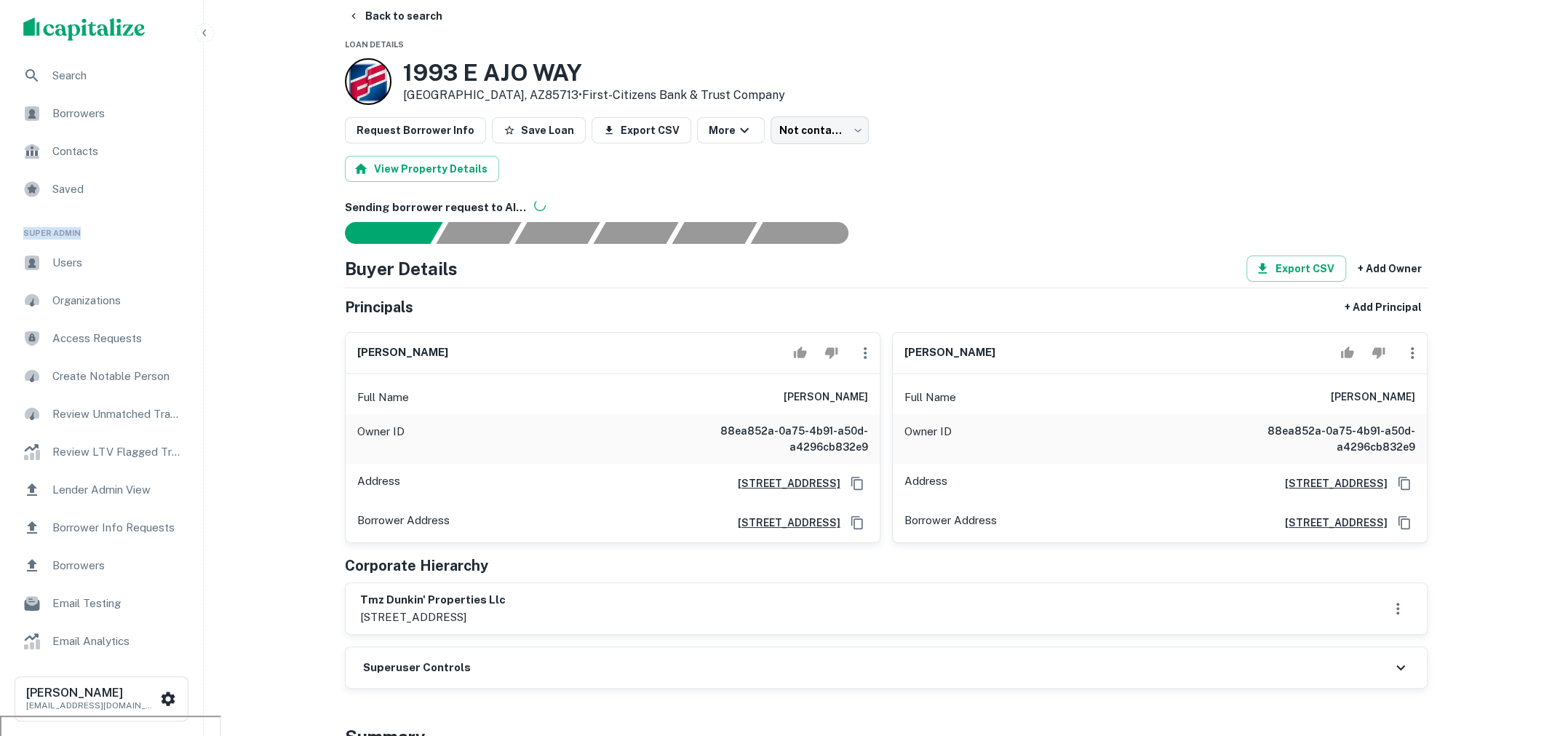
drag, startPoint x: 93, startPoint y: 238, endPoint x: 24, endPoint y: 237, distance: 69.0
click at [24, 237] on li "Super Admin" at bounding box center [101, 227] width 180 height 36
click at [407, 19] on button "Back to search" at bounding box center [395, 16] width 106 height 27
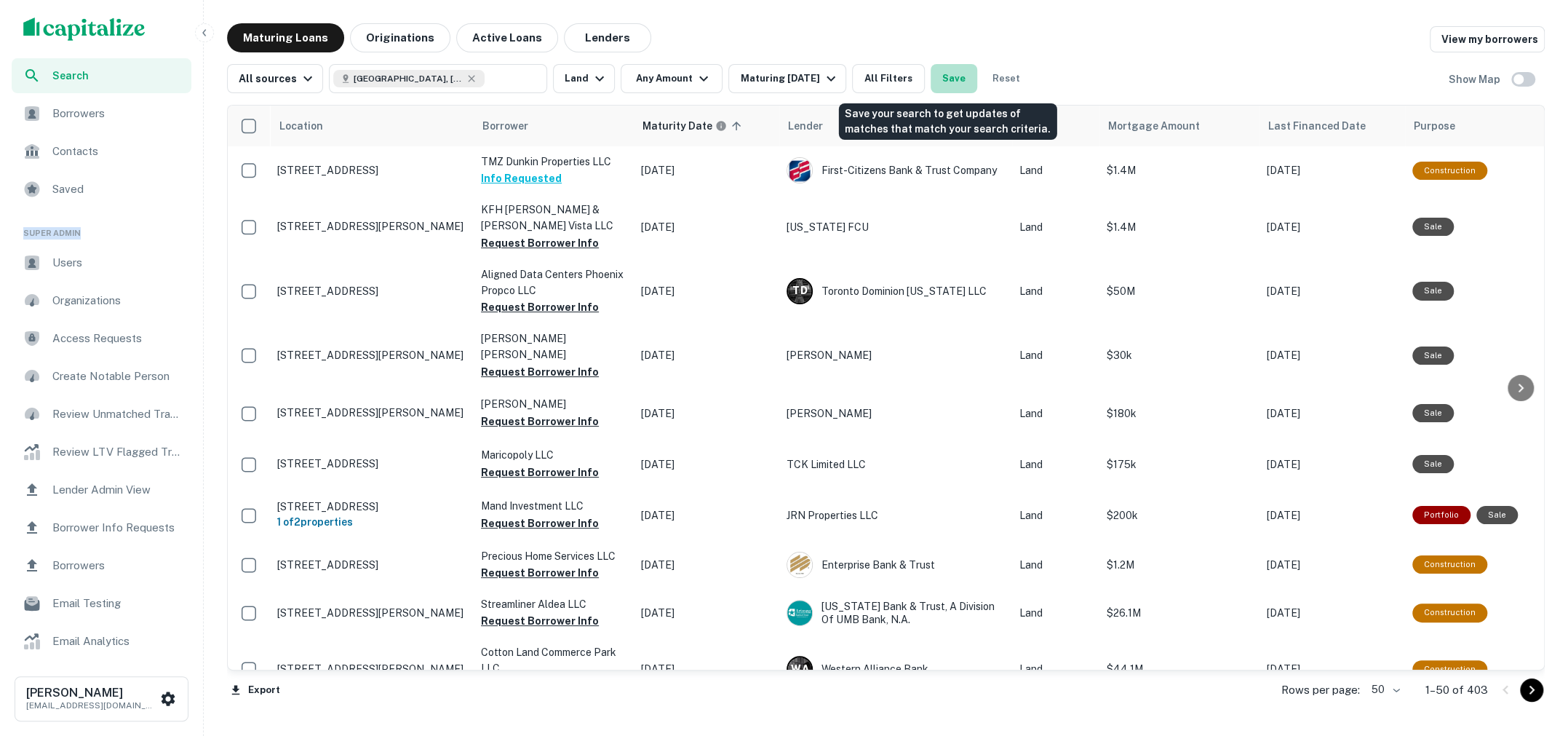
click at [948, 80] on button "Save" at bounding box center [954, 78] width 46 height 29
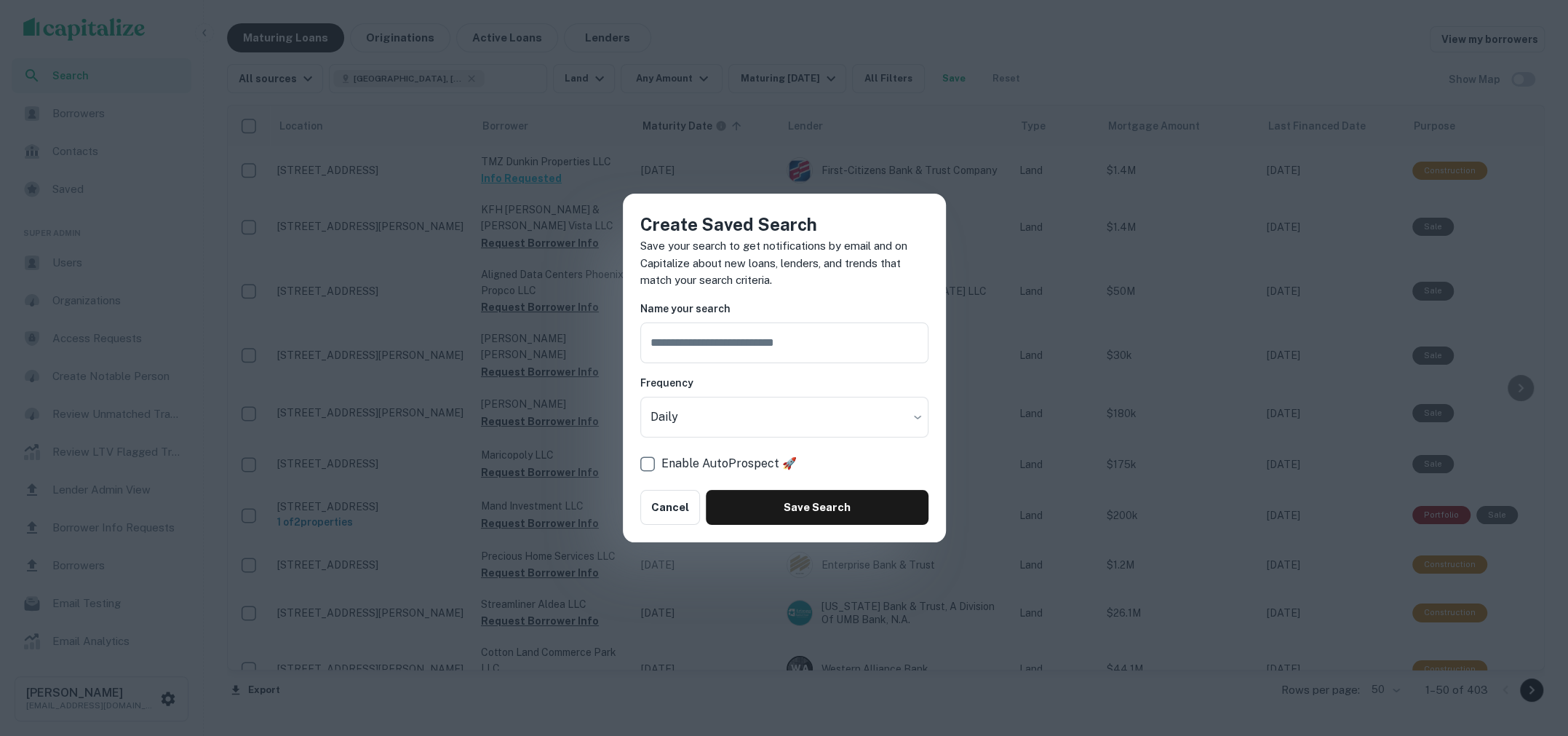
click at [745, 282] on p "Save your search to get notifications by email and on Capitalize about new loan…" at bounding box center [784, 263] width 288 height 52
click at [741, 496] on button "Save Search" at bounding box center [816, 508] width 222 height 35
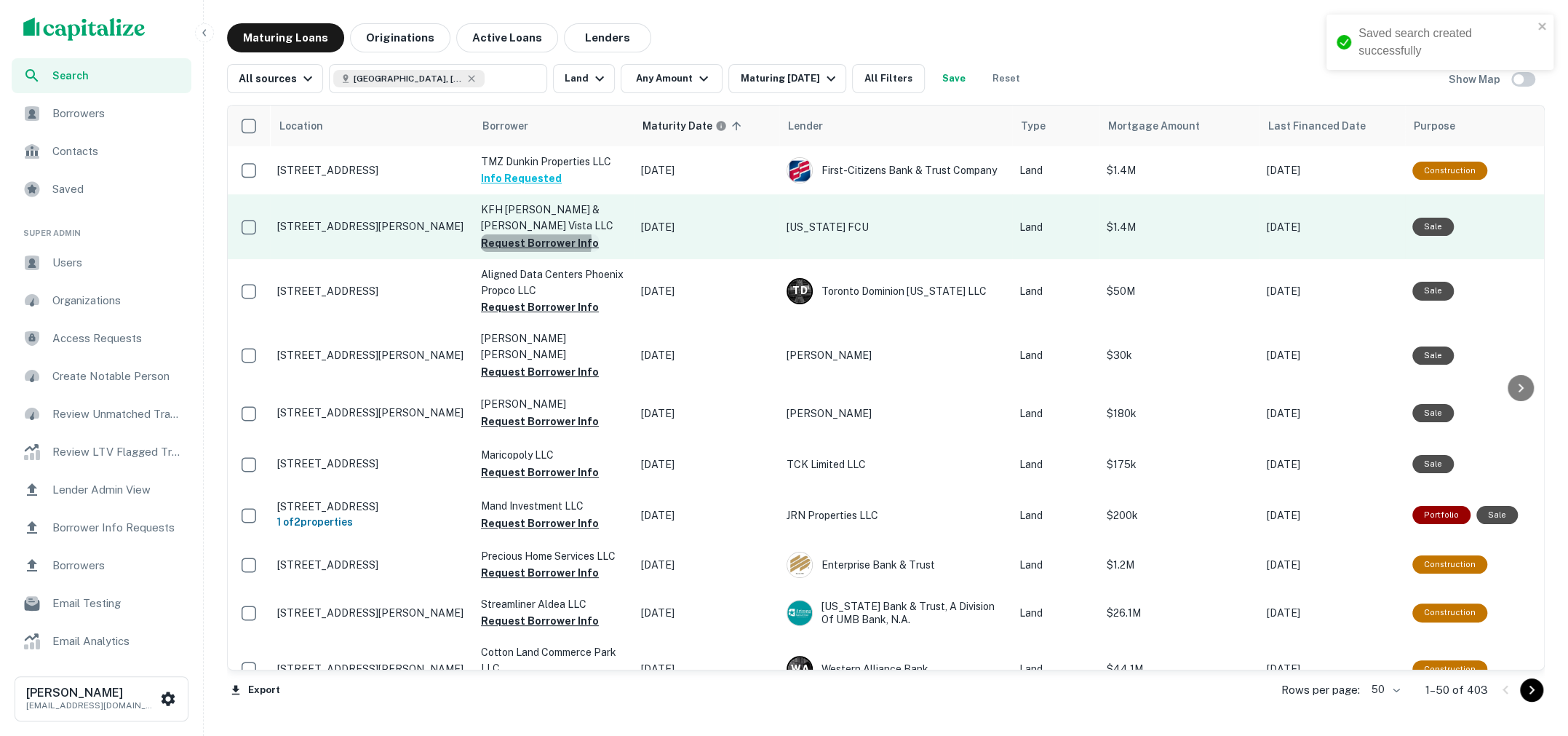
click at [523, 234] on button "Request Borrower Info" at bounding box center [539, 243] width 118 height 17
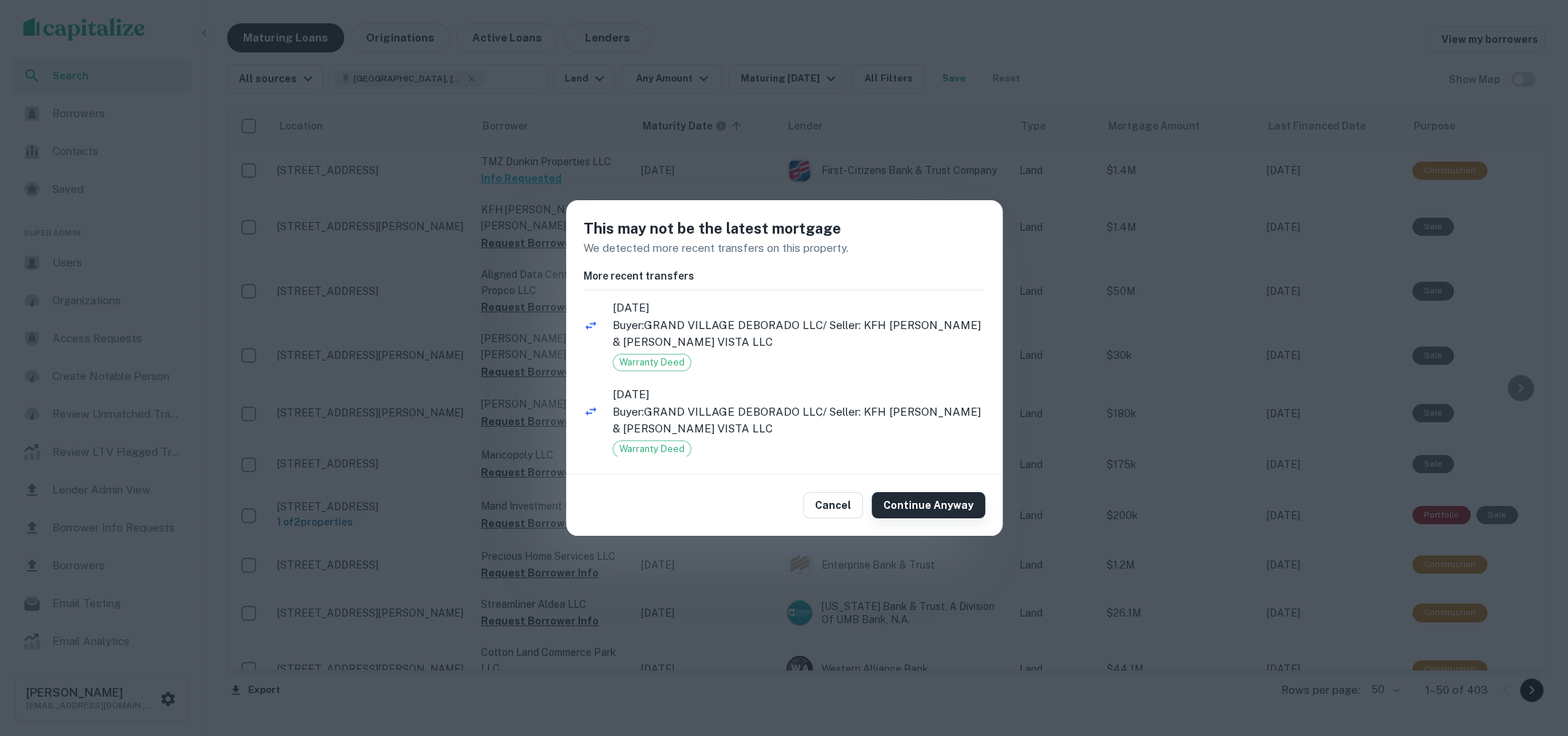
click at [938, 503] on button "Continue Anyway" at bounding box center [929, 505] width 114 height 27
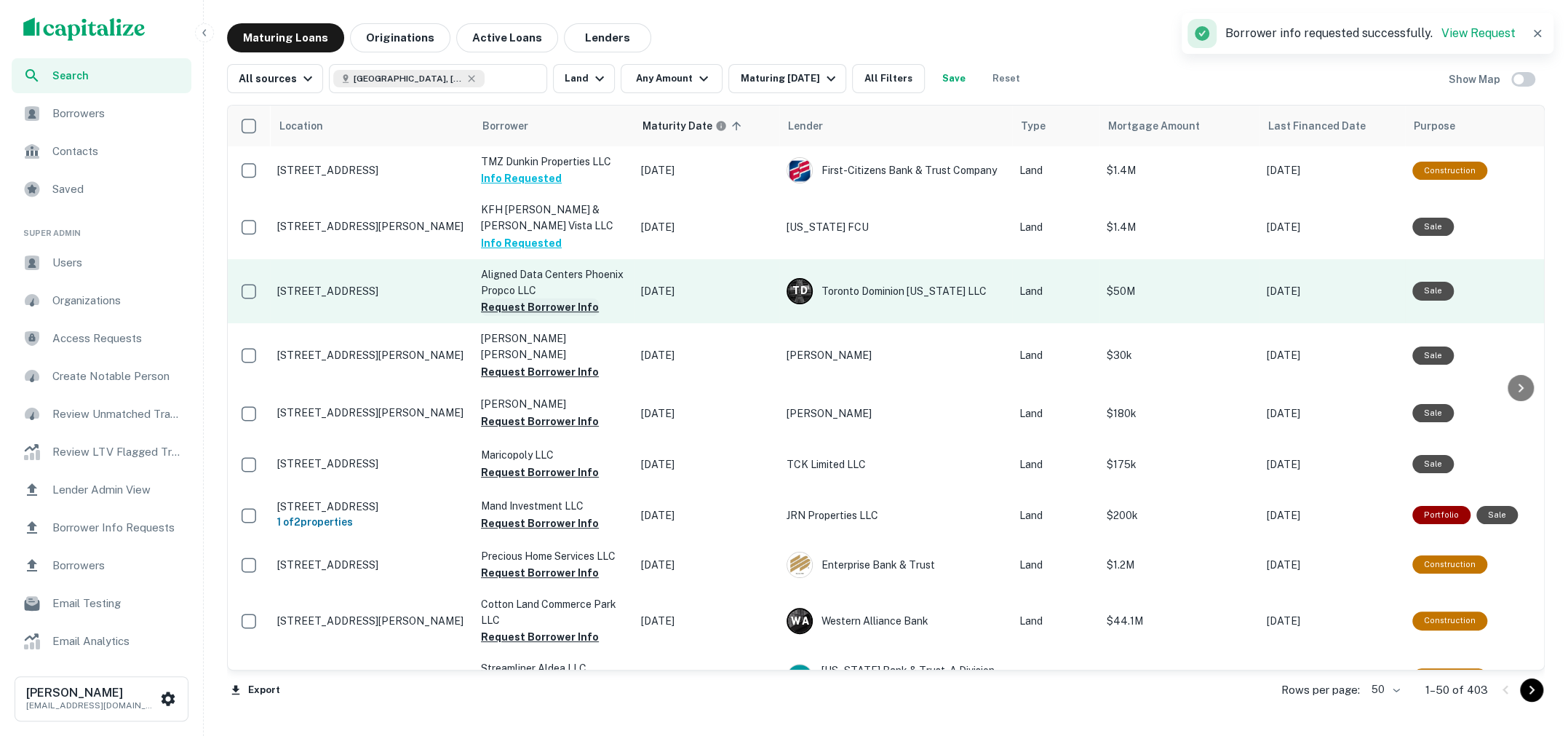
click at [523, 298] on button "Request Borrower Info" at bounding box center [539, 307] width 118 height 17
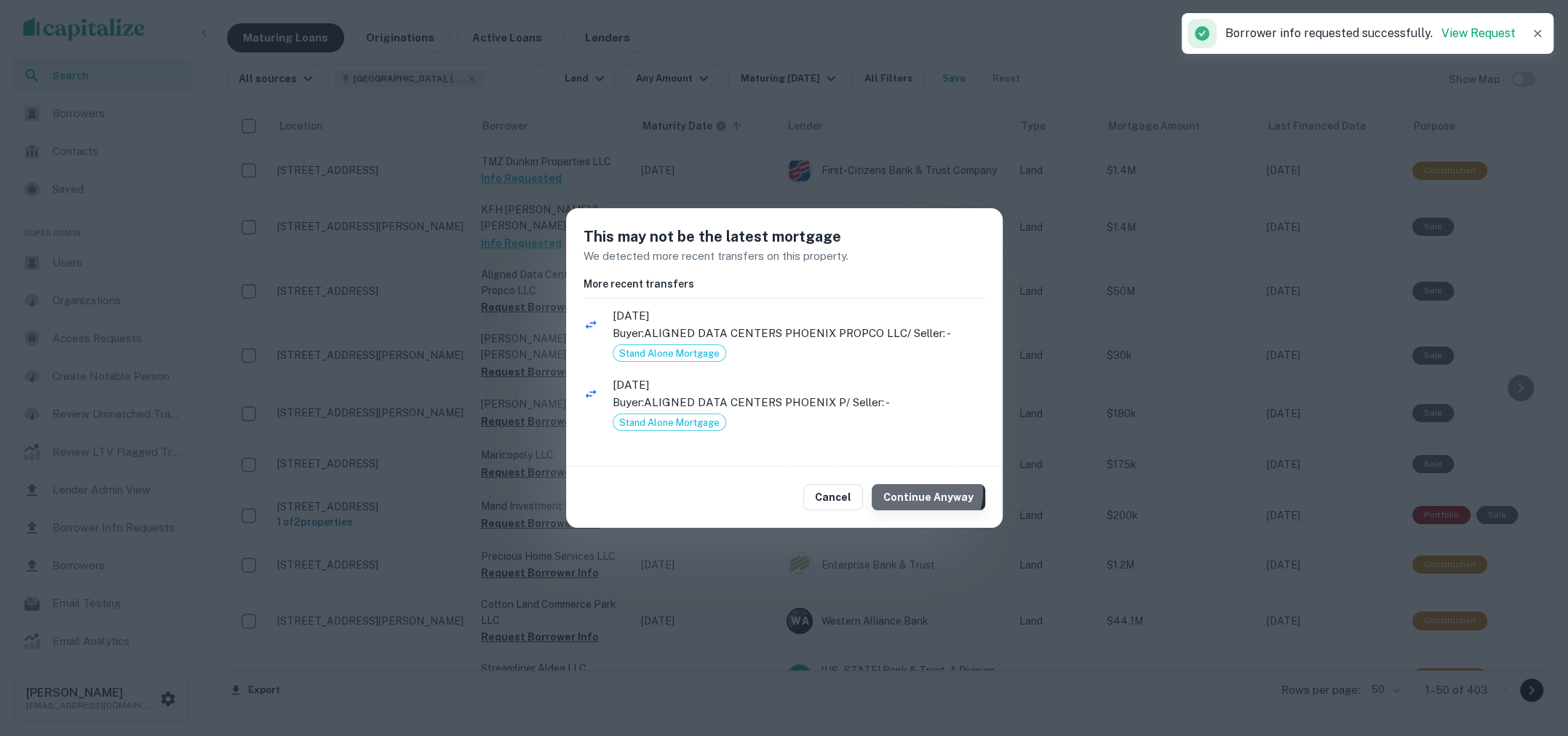
click at [917, 491] on button "Continue Anyway" at bounding box center [929, 497] width 114 height 27
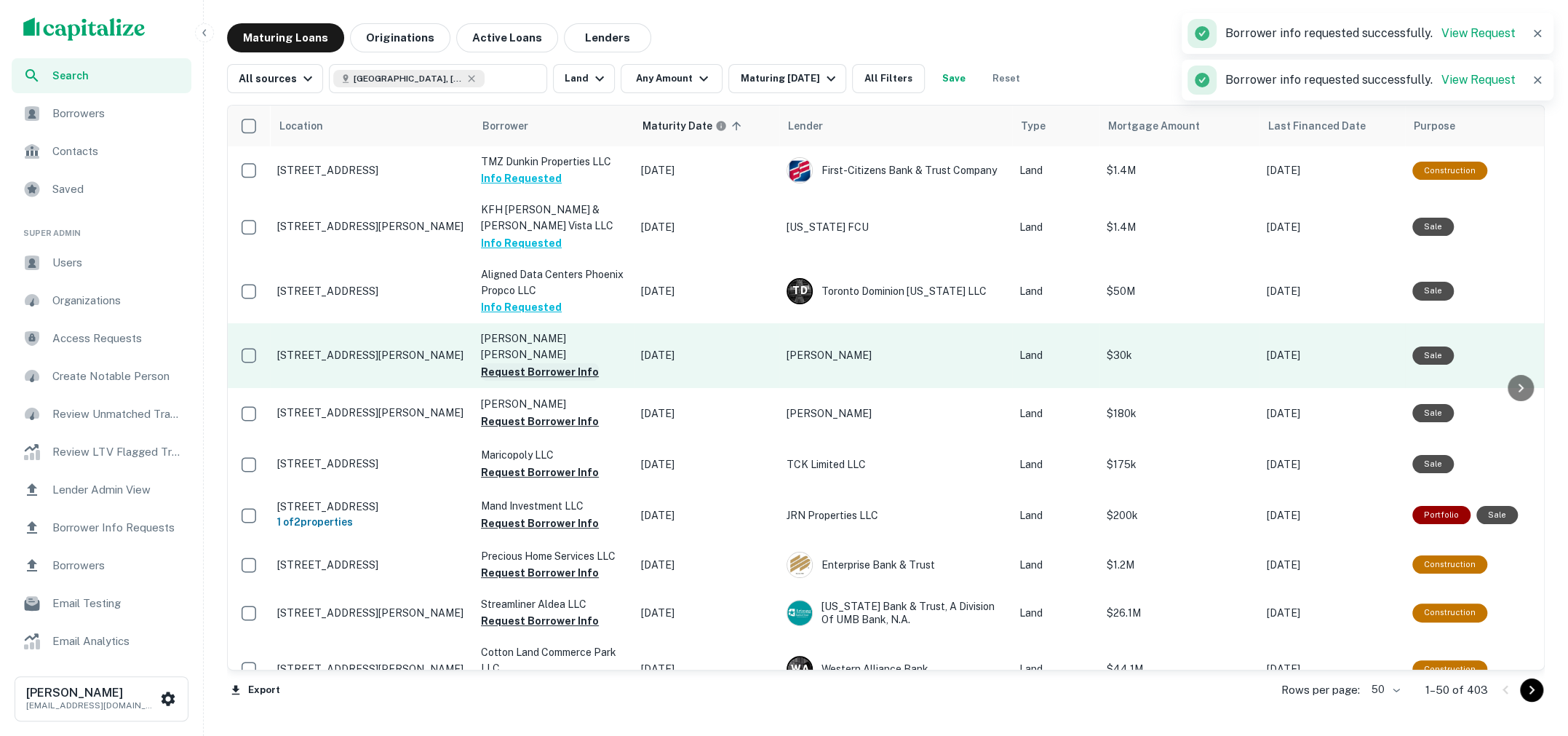
click at [506, 363] on button "Request Borrower Info" at bounding box center [539, 372] width 118 height 17
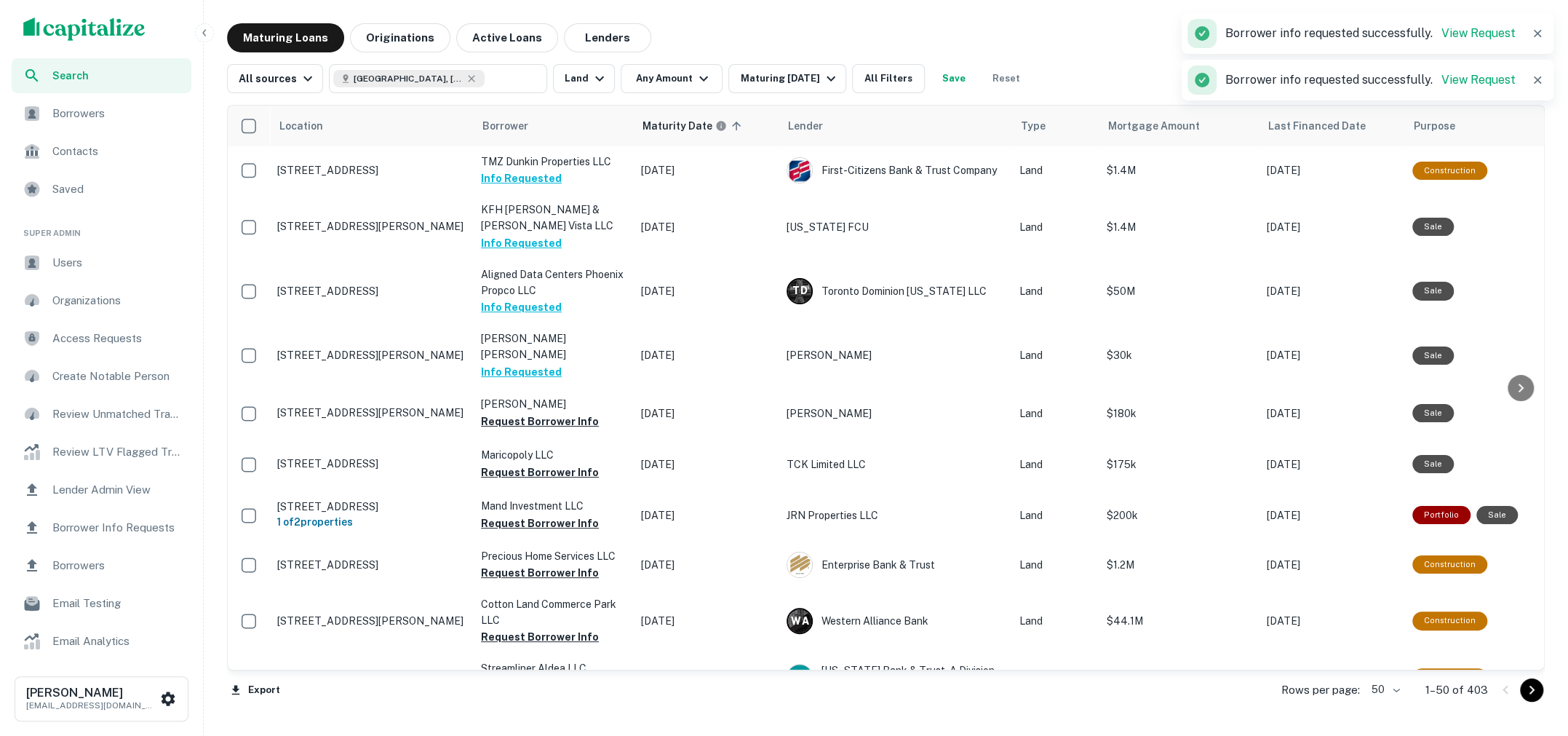
click at [74, 107] on span "Borrowers" at bounding box center [118, 113] width 130 height 17
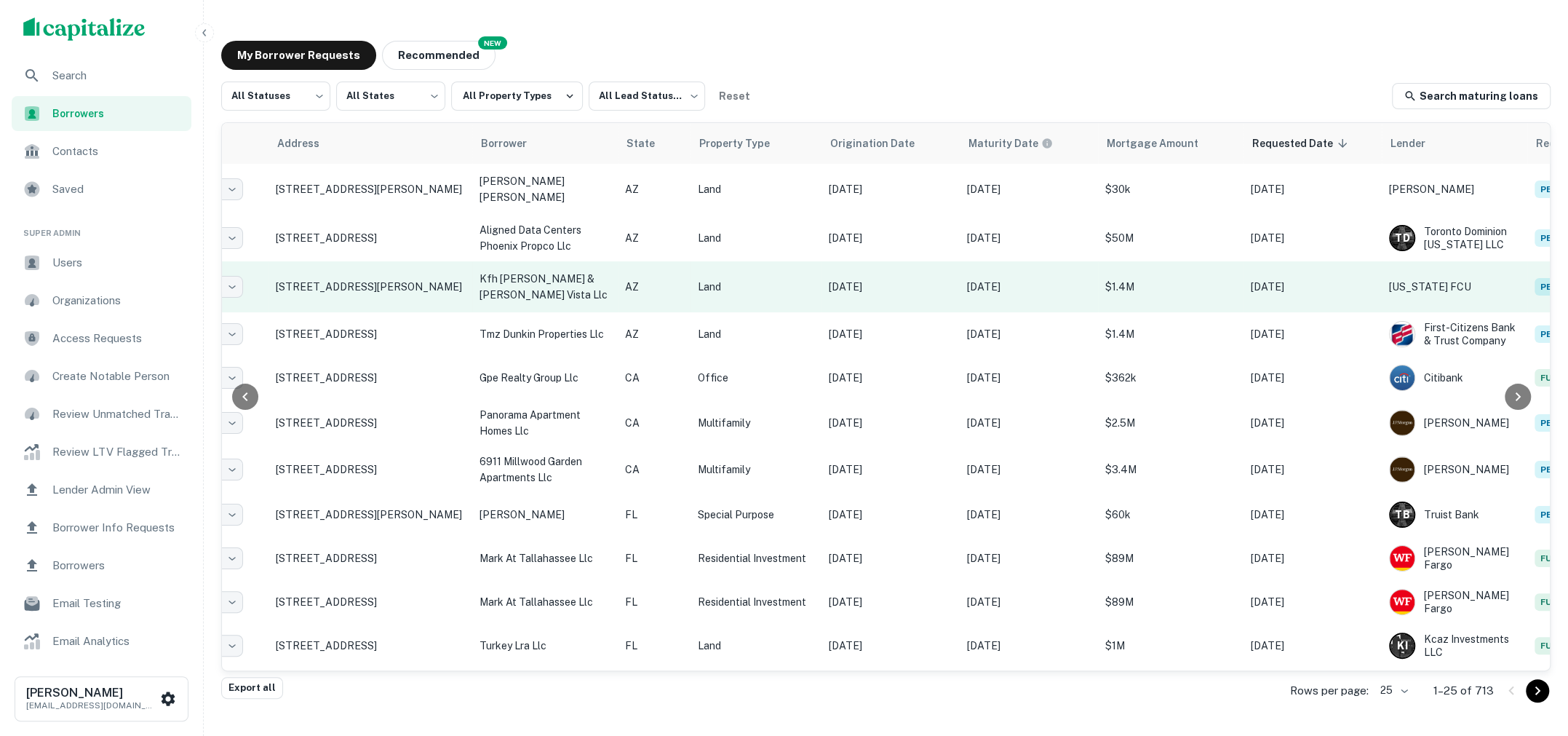
scroll to position [0, 126]
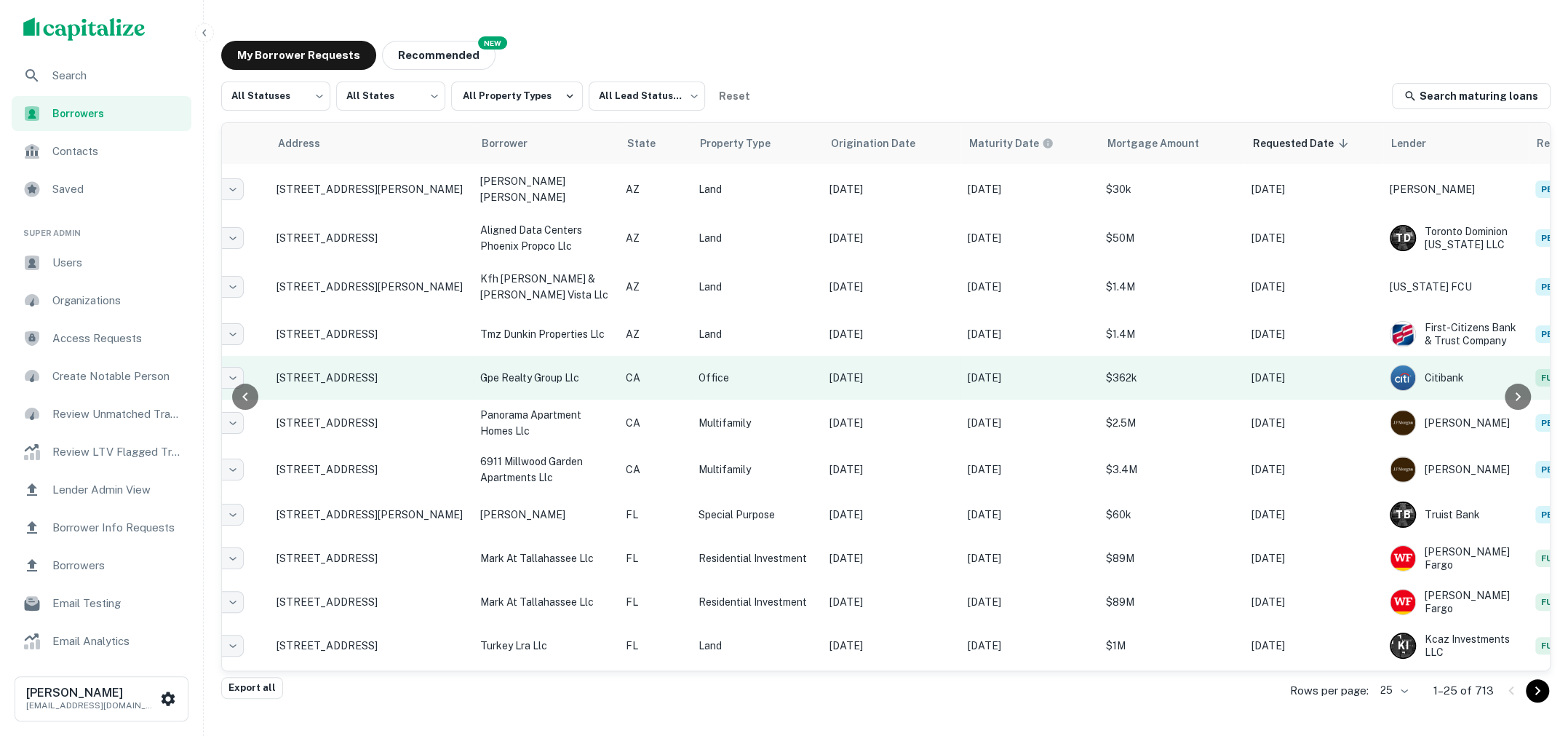
click at [779, 364] on td "Office" at bounding box center [756, 378] width 131 height 44
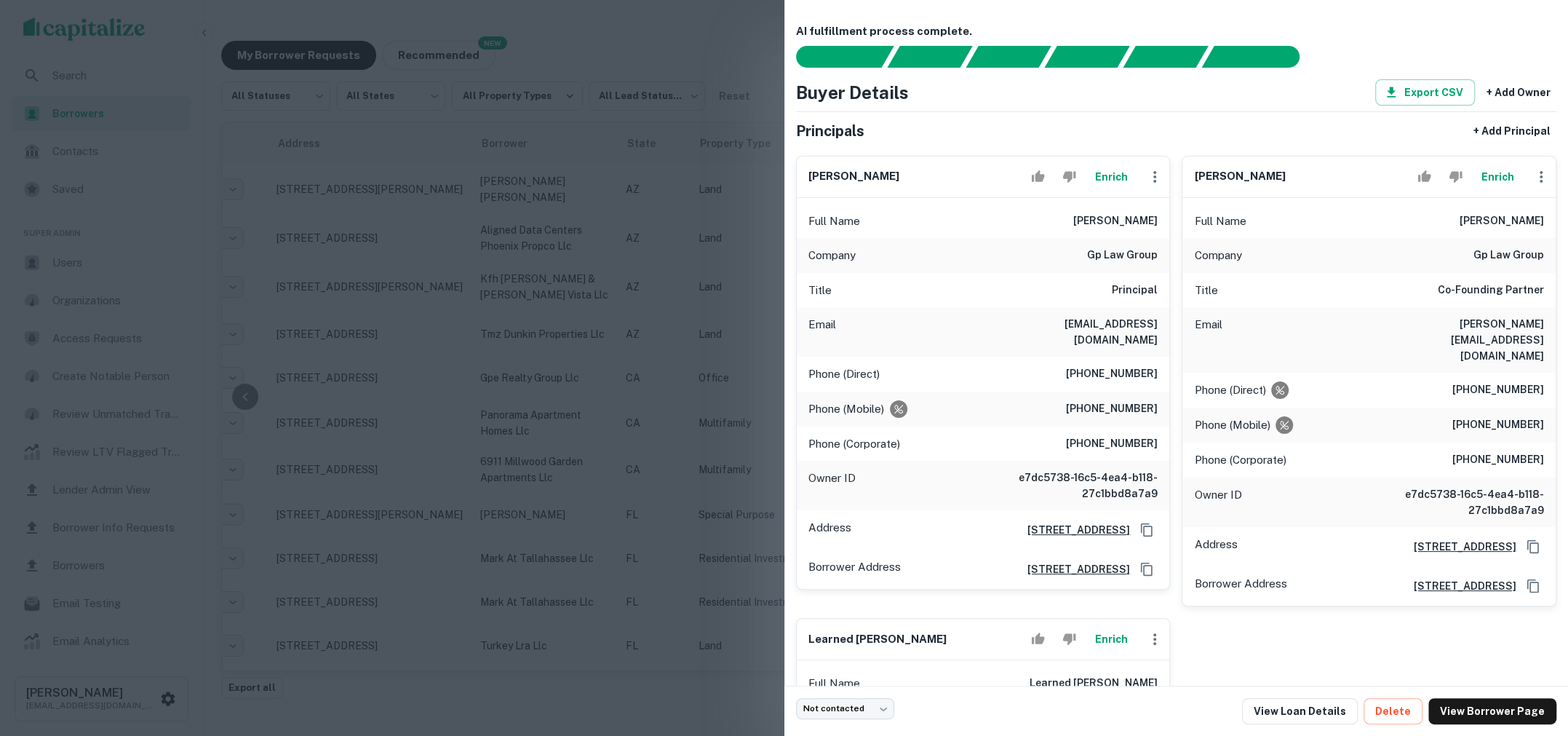
click at [283, 356] on div at bounding box center [784, 368] width 1568 height 736
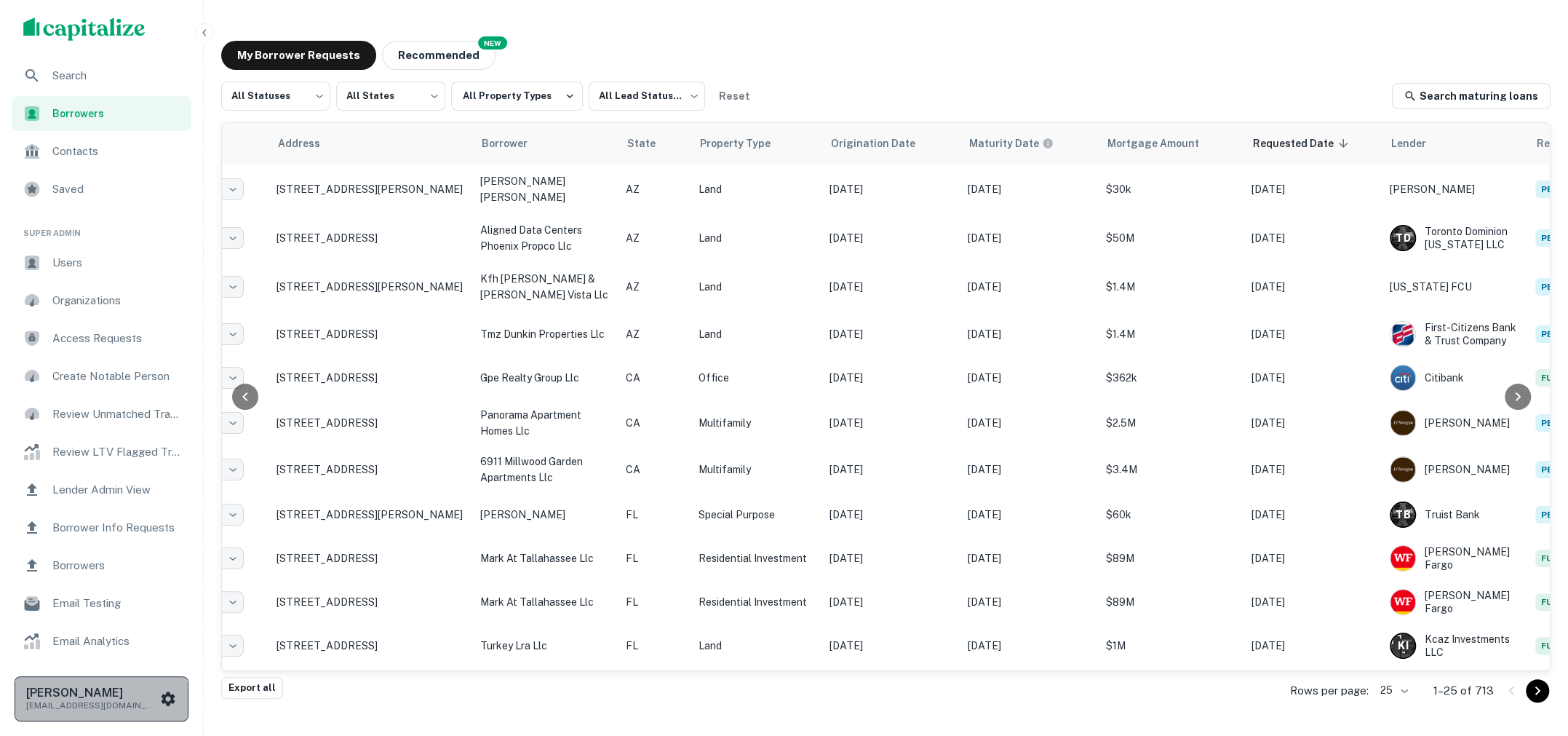
click at [168, 691] on icon "scrollable content" at bounding box center [168, 698] width 17 height 17
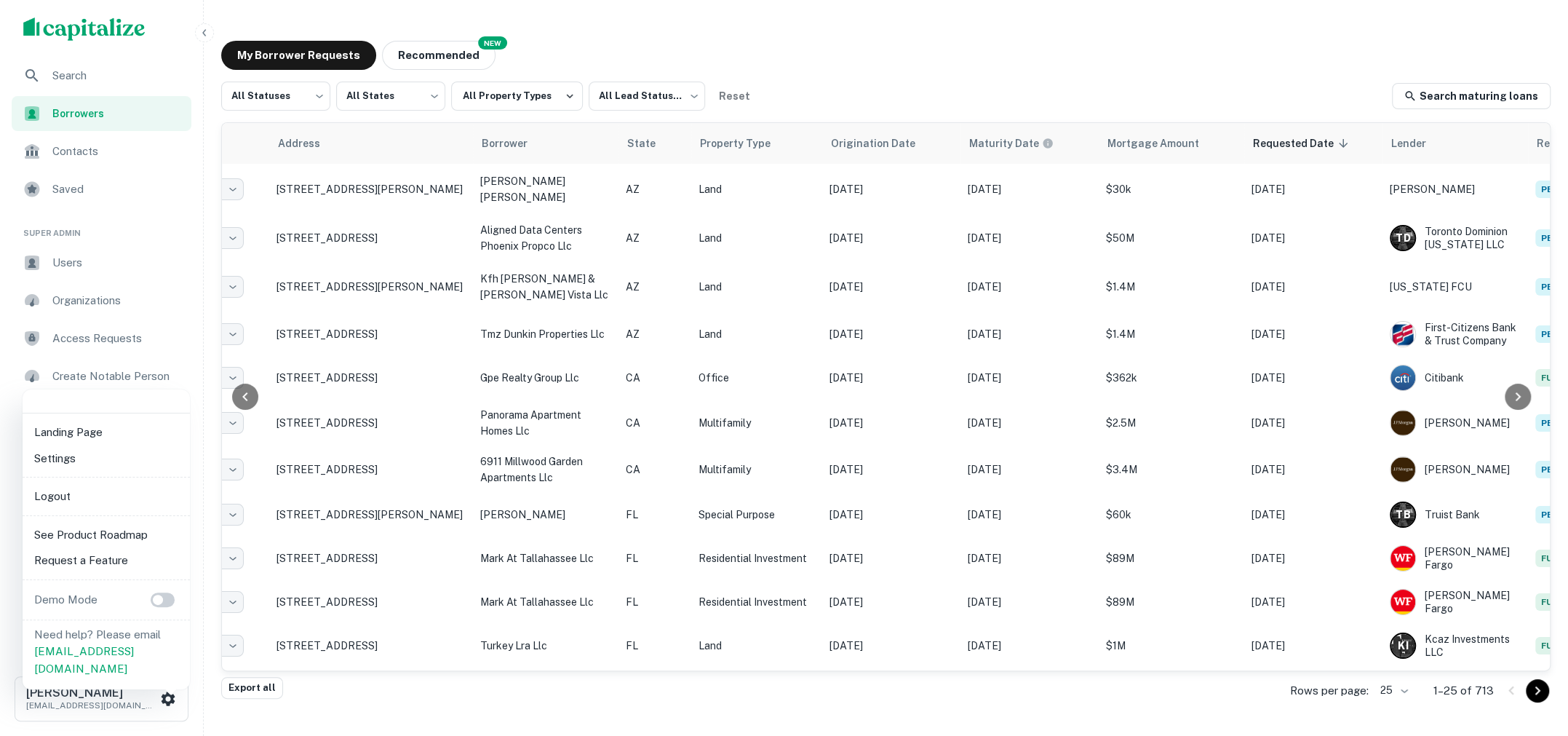
click at [330, 697] on div at bounding box center [784, 368] width 1568 height 736
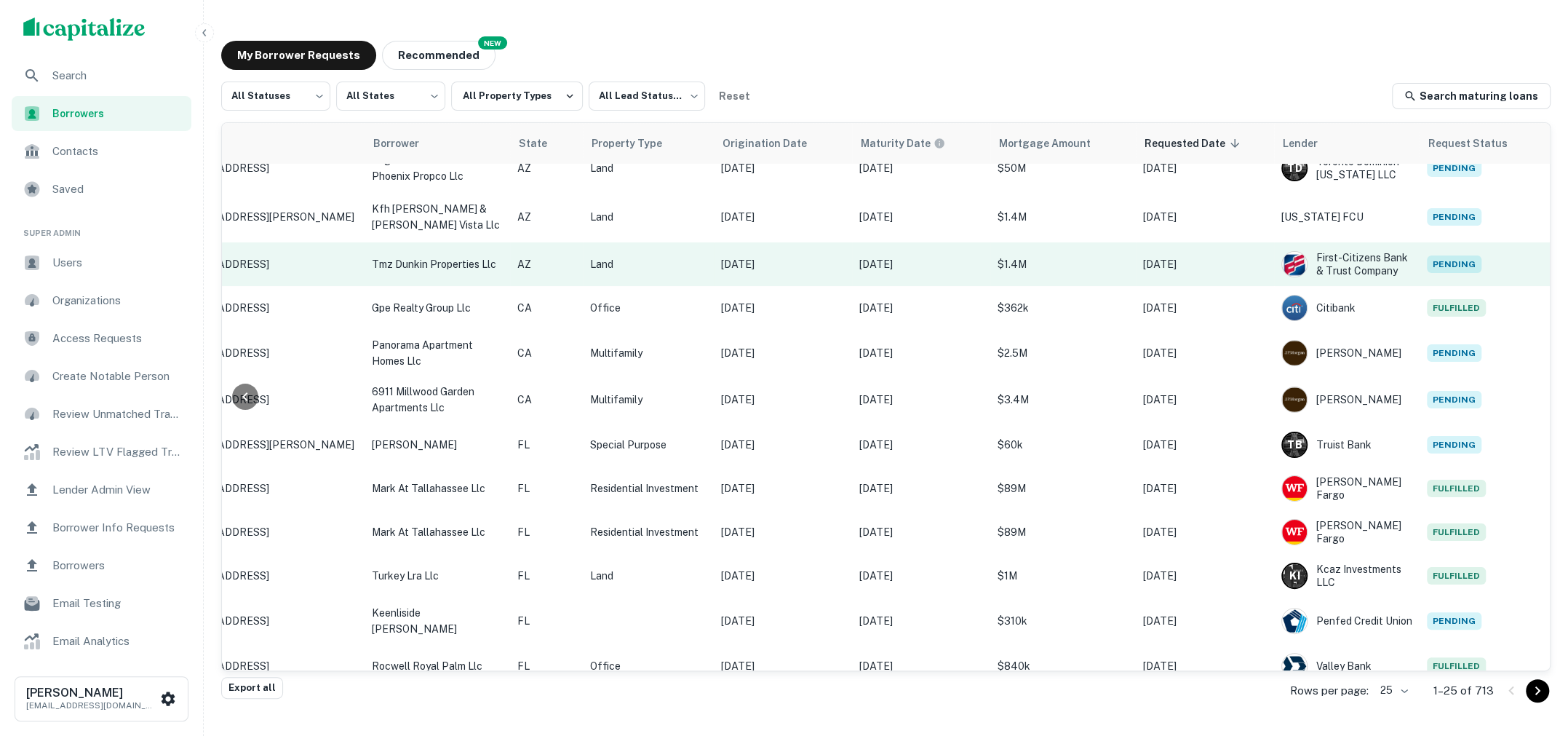
scroll to position [0, 234]
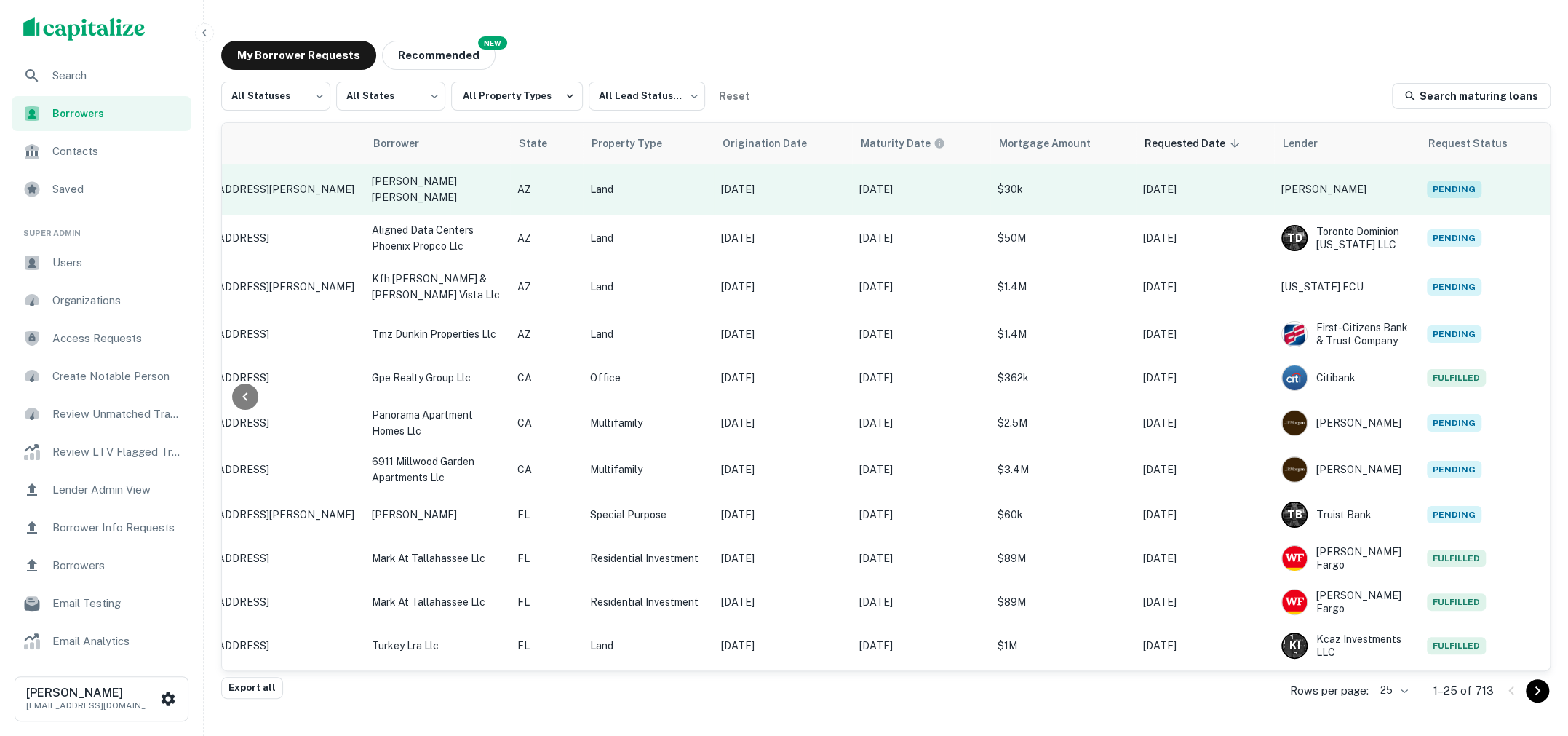
click at [1068, 175] on td "$30k" at bounding box center [1064, 189] width 146 height 51
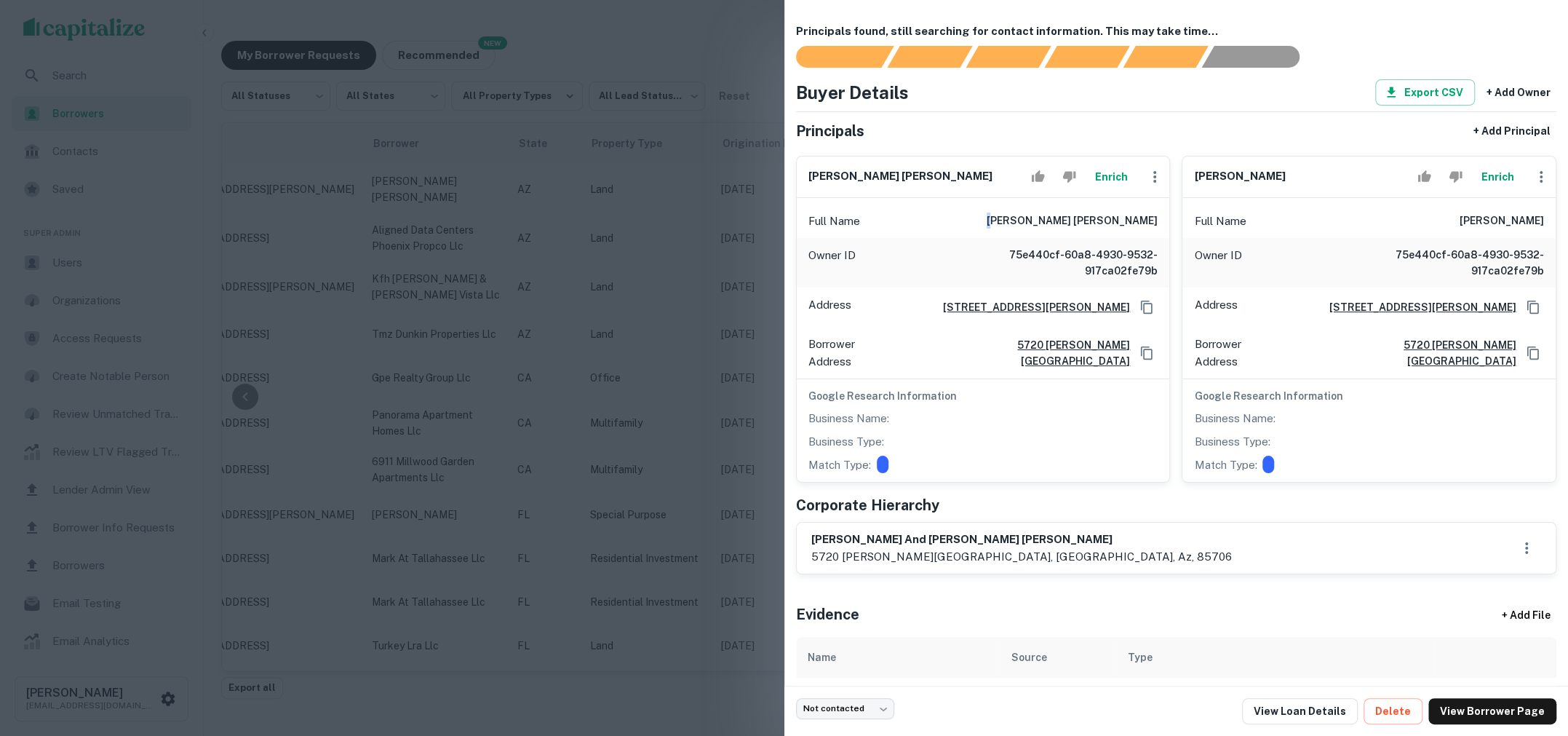
drag, startPoint x: 1012, startPoint y: 219, endPoint x: 1027, endPoint y: 220, distance: 15.0
click at [1027, 220] on div "Full Name [PERSON_NAME] [PERSON_NAME]" at bounding box center [983, 222] width 373 height 35
click at [187, 258] on div at bounding box center [784, 368] width 1568 height 736
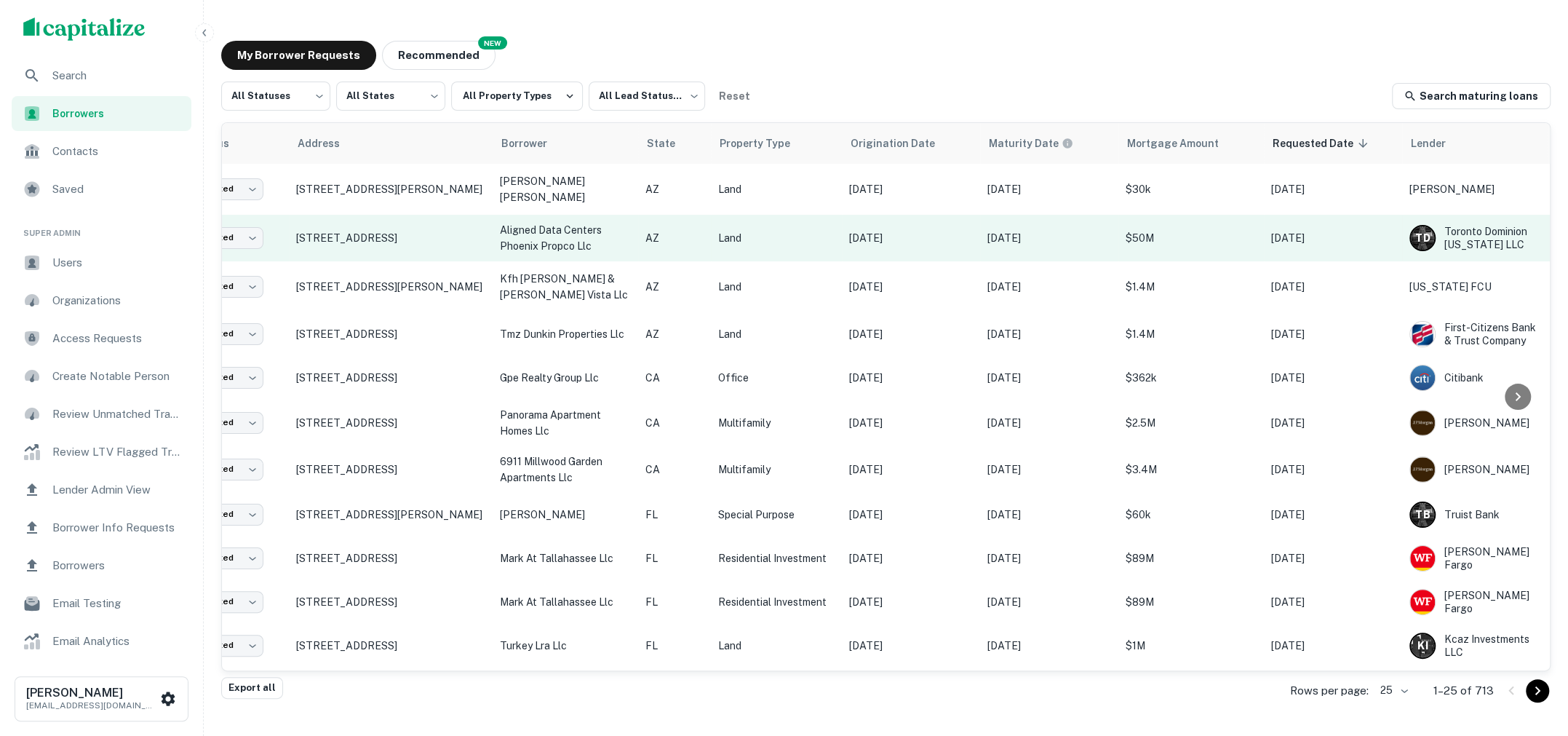
scroll to position [0, 0]
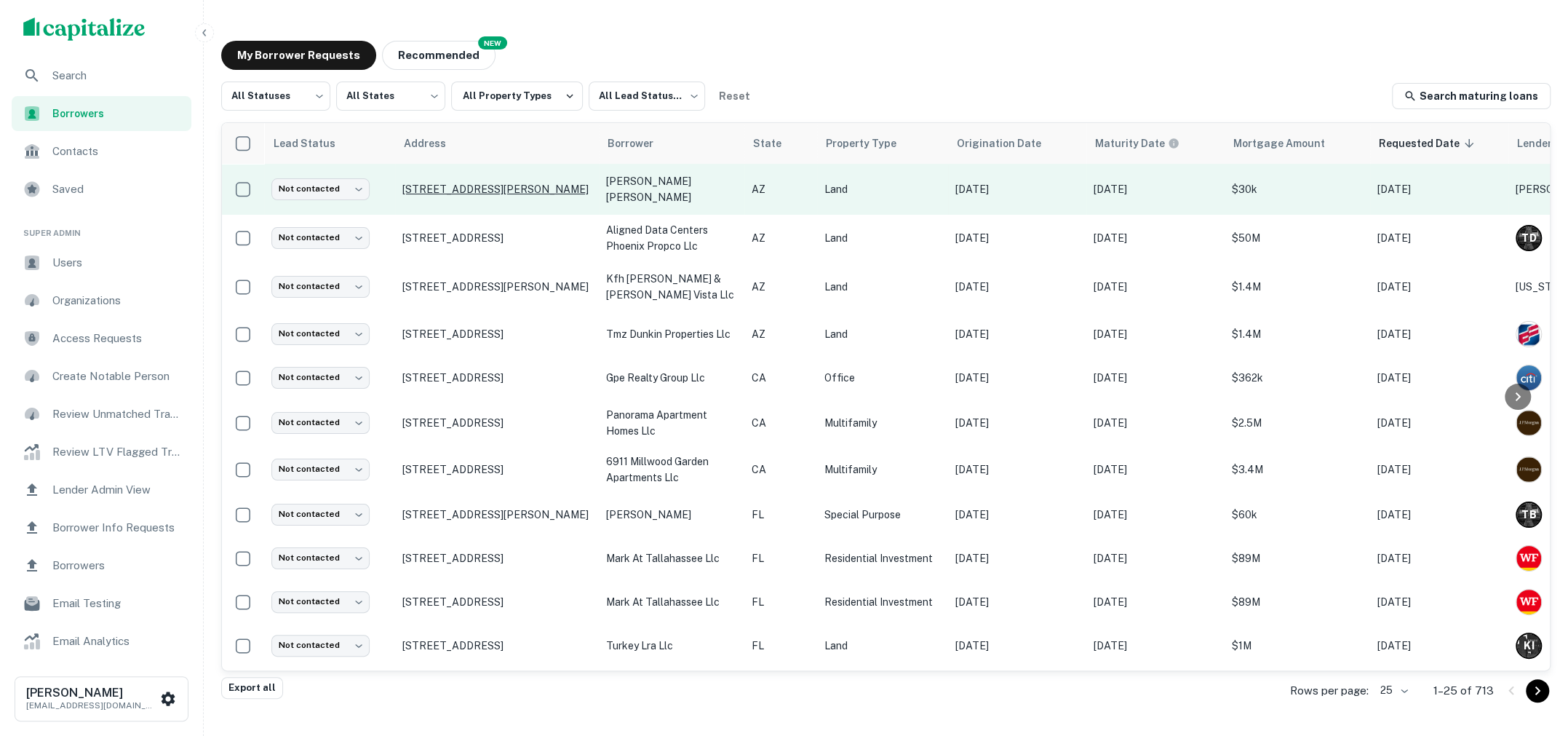
click at [447, 188] on p "3420 E Alvord Rd Tucson, AZ85706" at bounding box center [496, 189] width 189 height 13
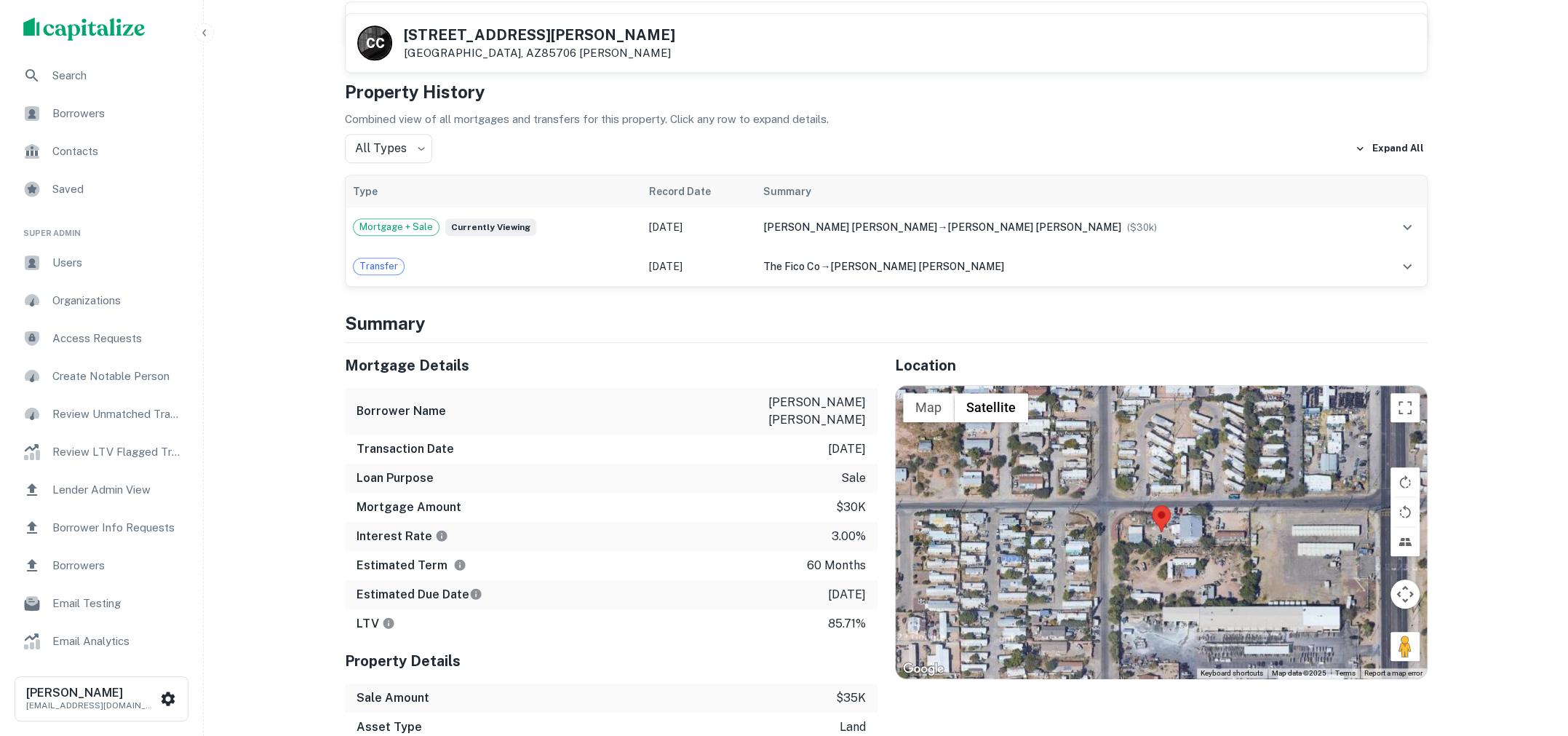
scroll to position [860, 0]
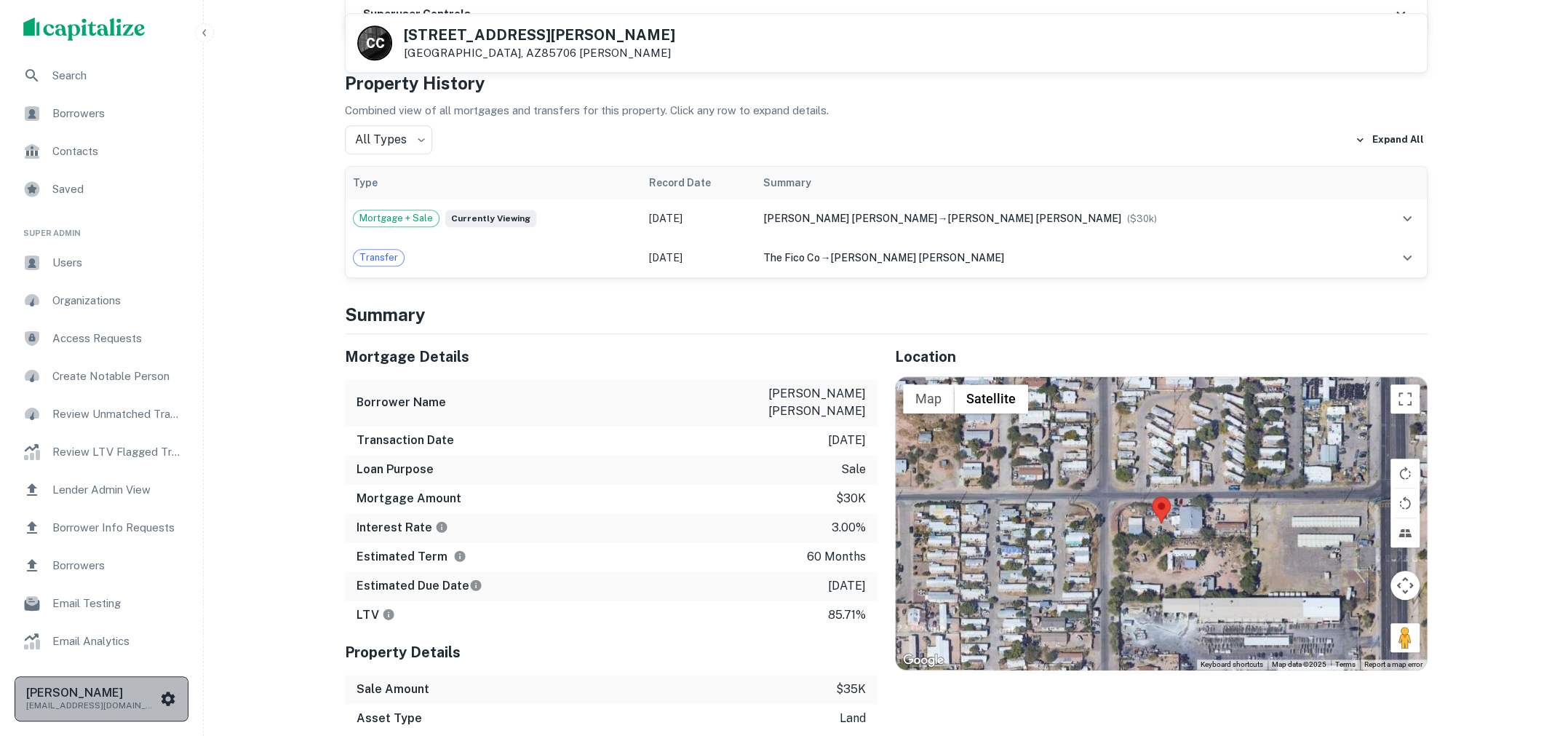
click at [152, 689] on h6 "[PERSON_NAME]" at bounding box center [92, 693] width 131 height 11
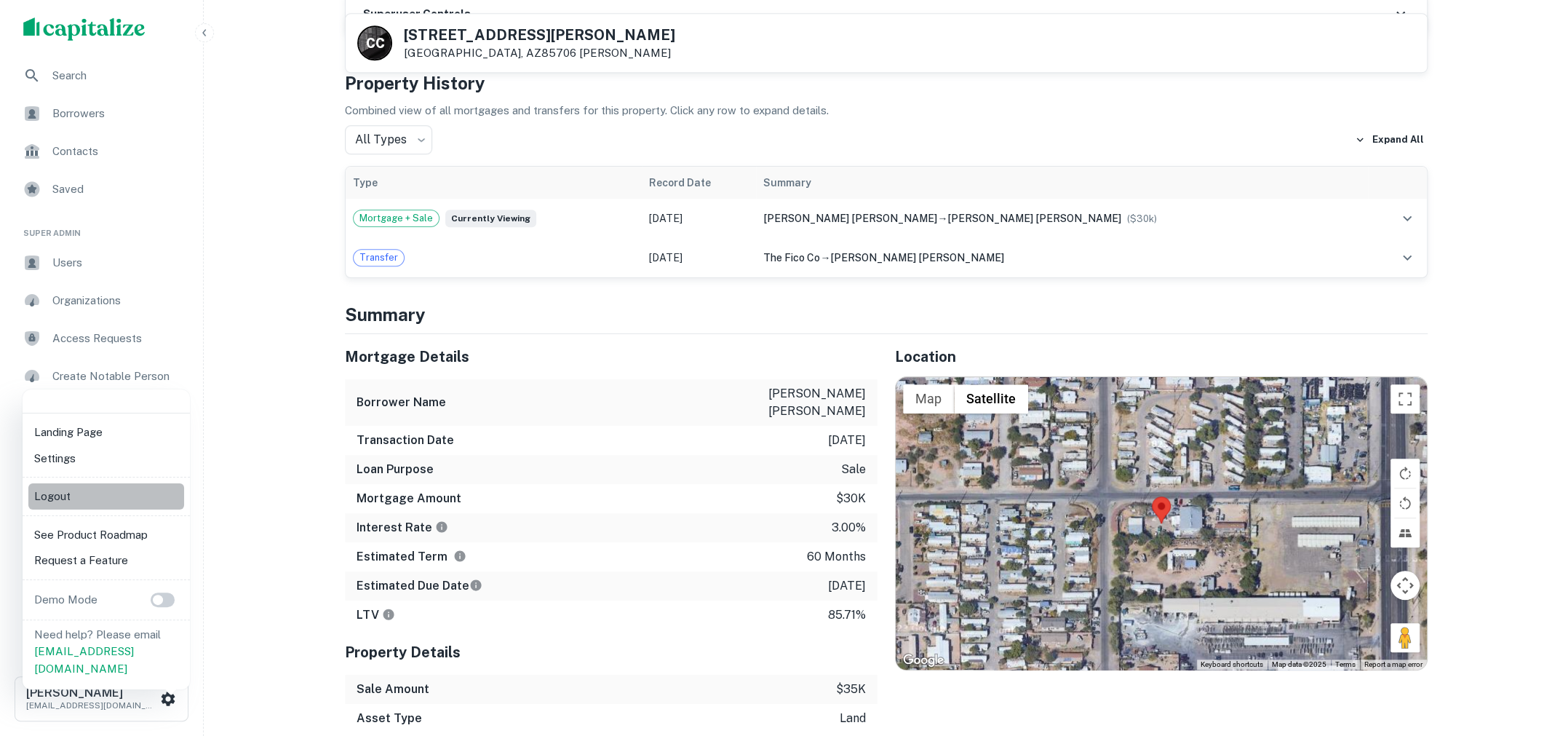
click at [94, 505] on li "Logout" at bounding box center [105, 496] width 156 height 27
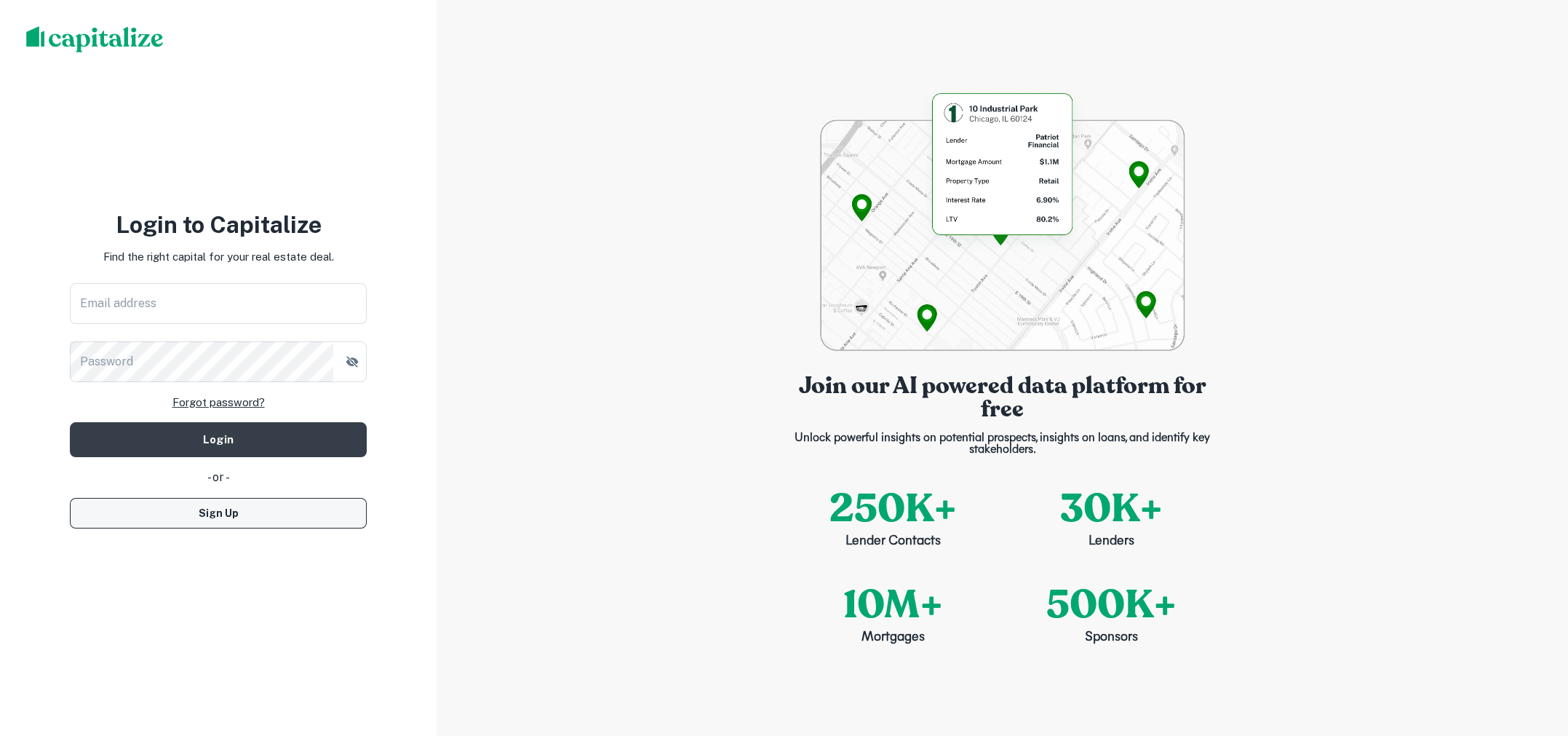
click at [215, 522] on button "Sign Up" at bounding box center [218, 513] width 297 height 30
select select "**"
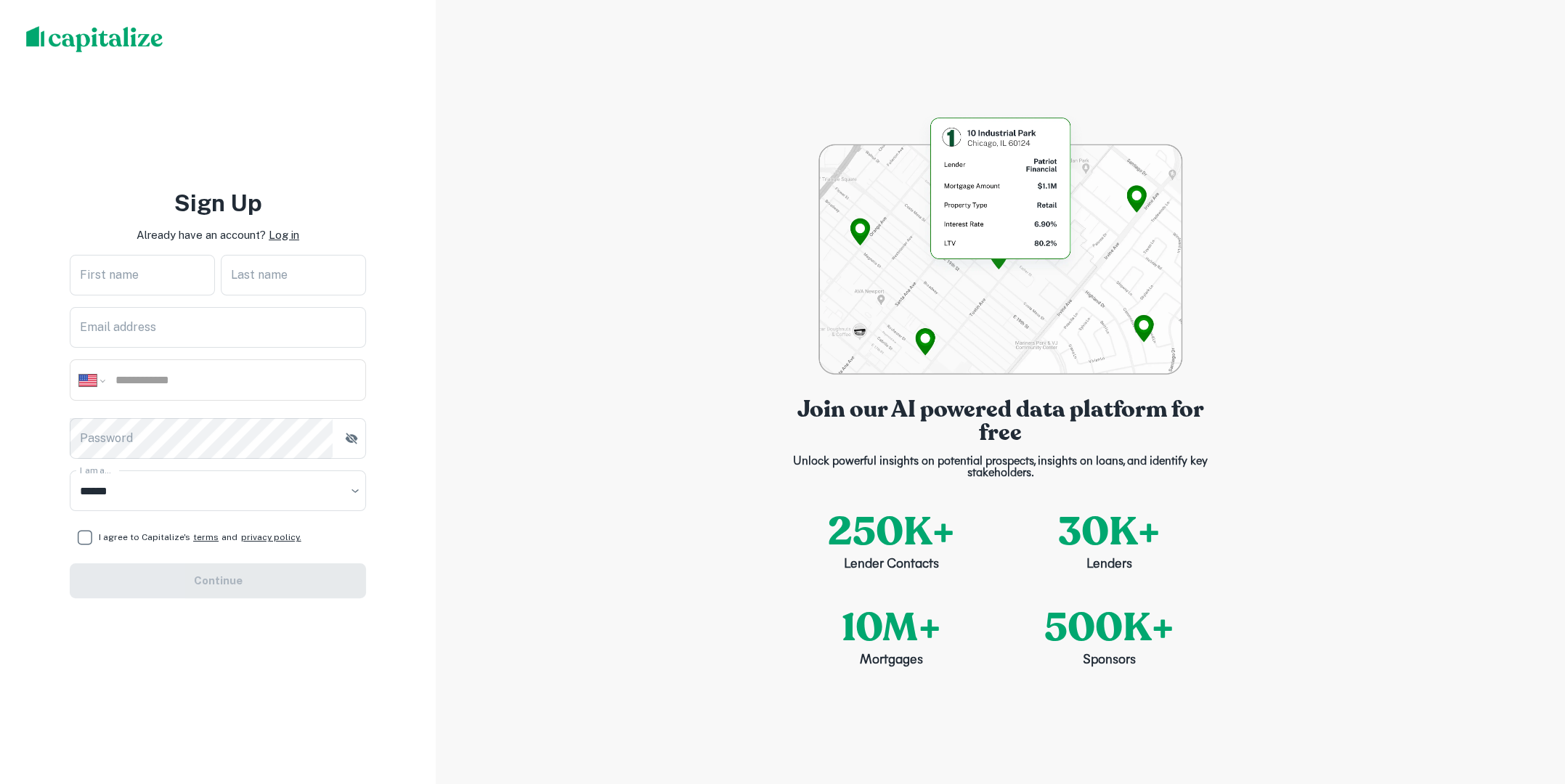
click at [281, 237] on p "Log in" at bounding box center [284, 235] width 30 height 17
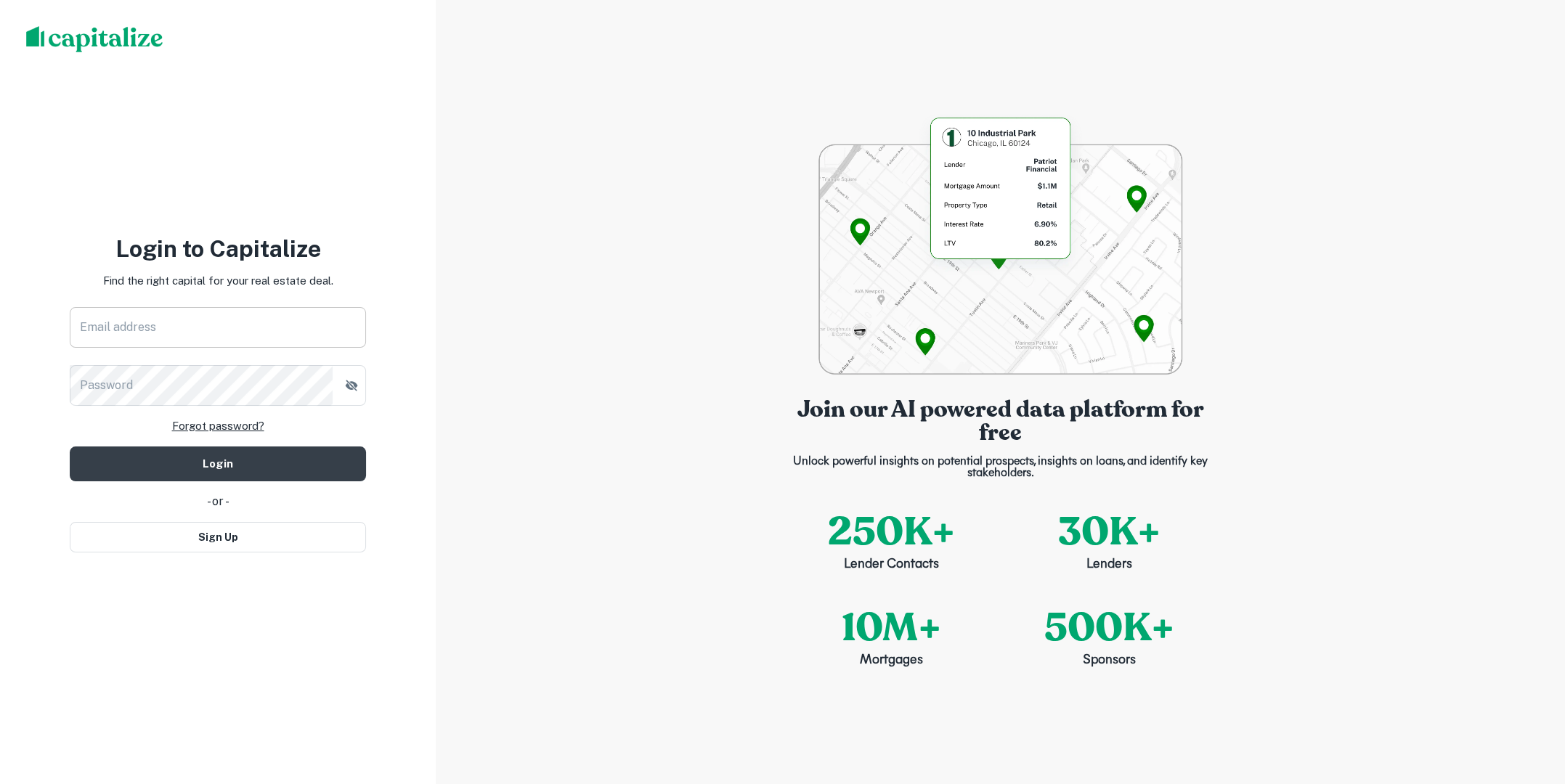
click at [205, 336] on input "Email address" at bounding box center [217, 328] width 296 height 41
type input "**********"
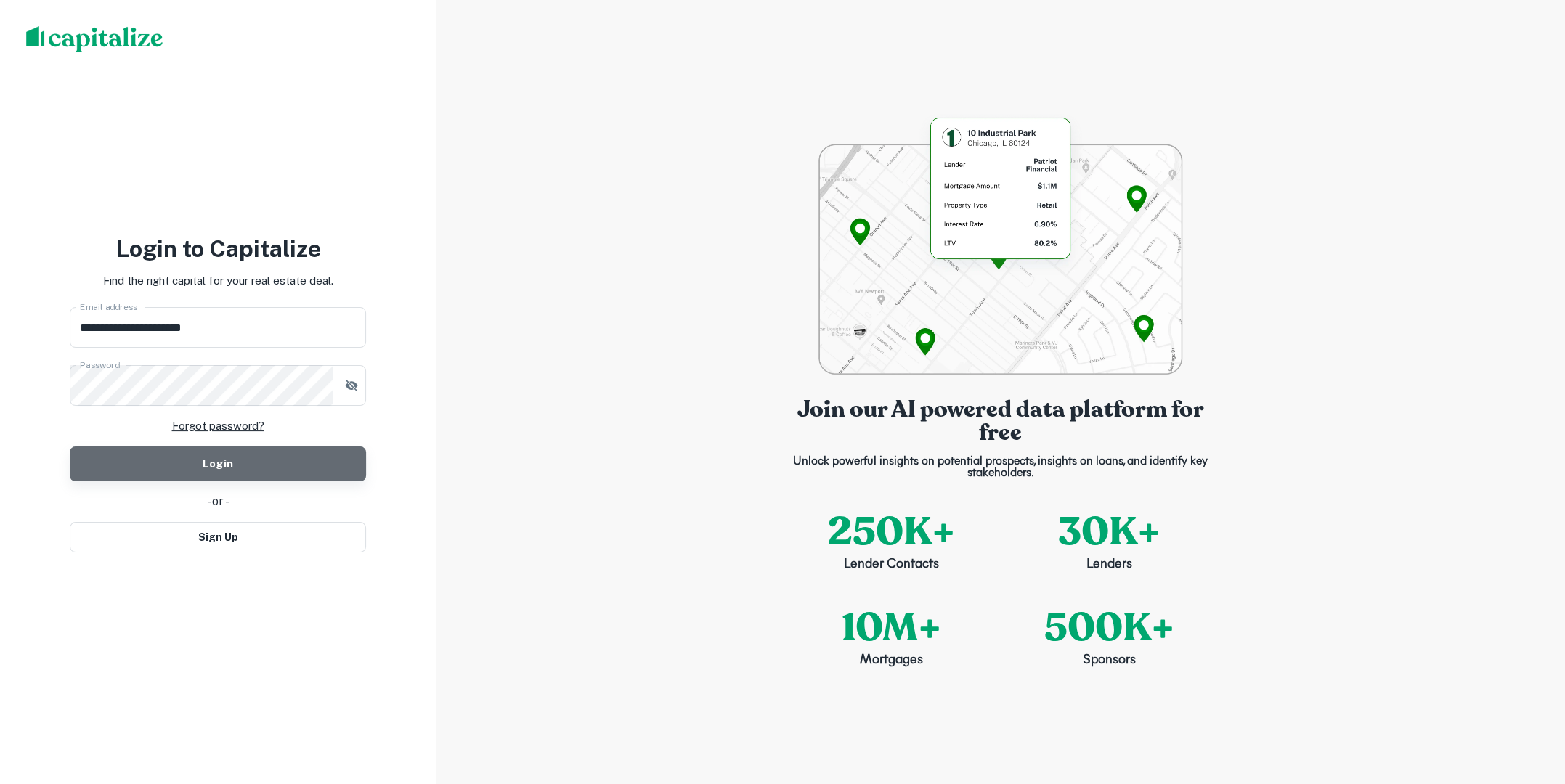
click at [272, 465] on button "Login" at bounding box center [217, 464] width 296 height 35
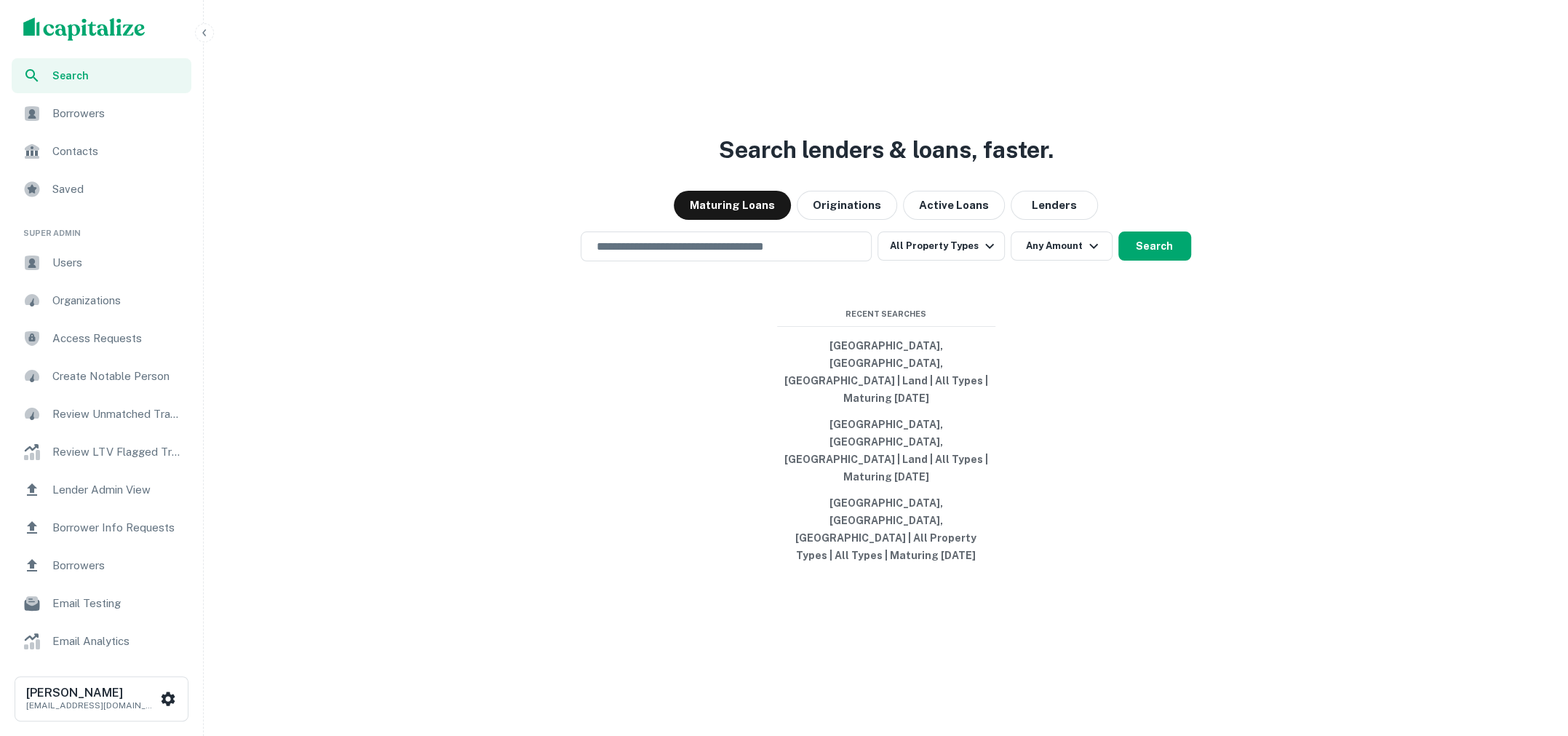
click at [208, 27] on icon "button" at bounding box center [204, 32] width 11 height 11
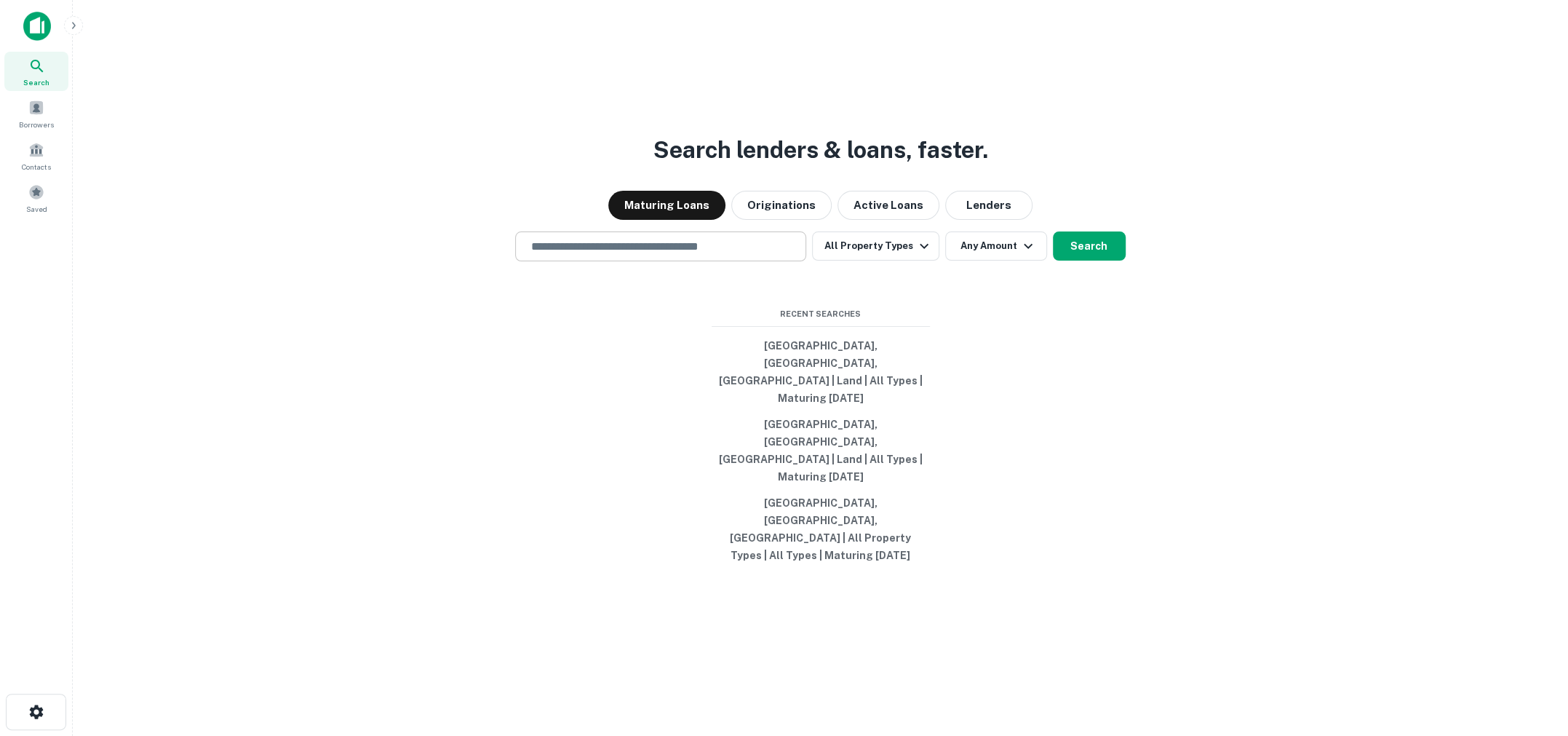
click at [649, 255] on input "text" at bounding box center [661, 247] width 278 height 17
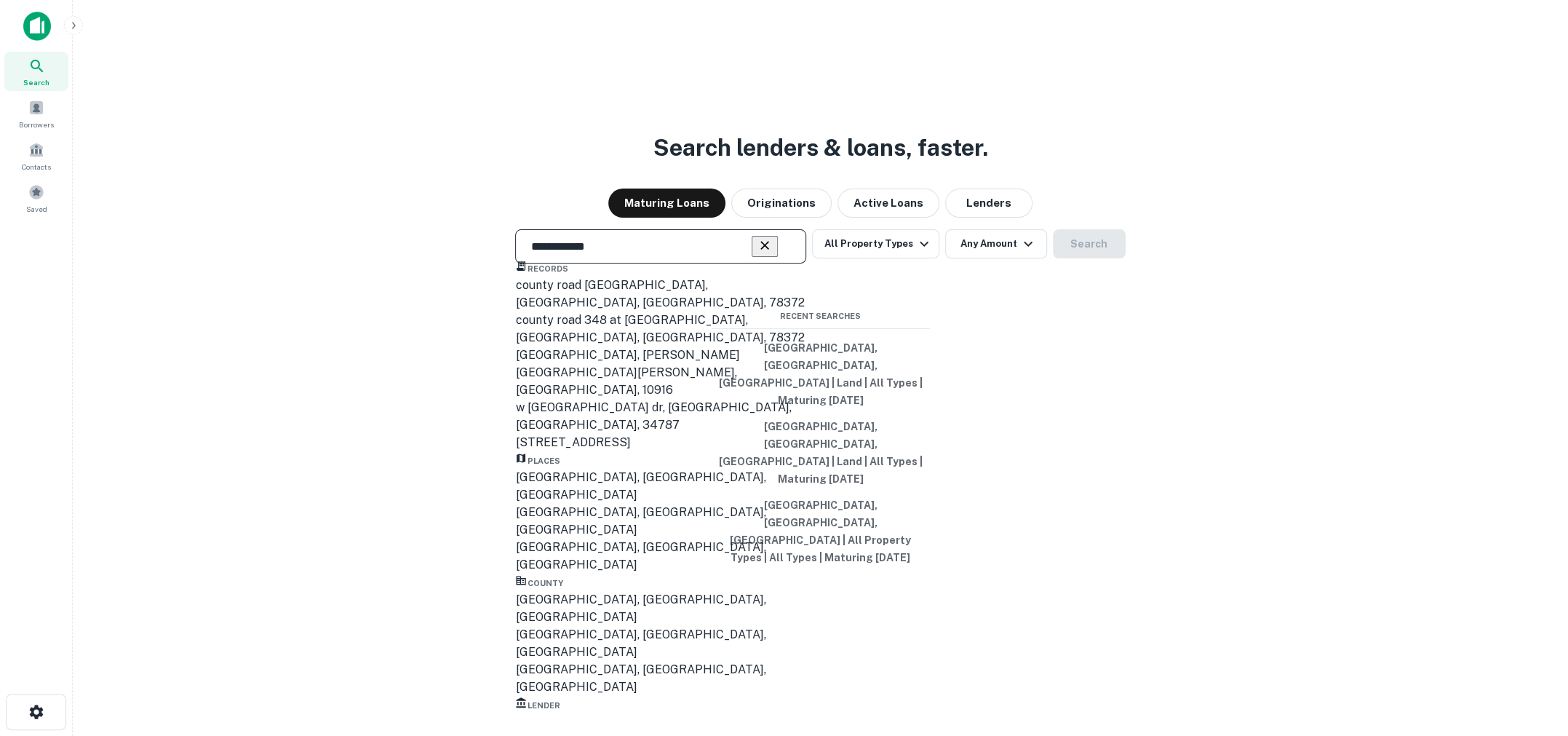
click at [605, 505] on div "Orange County, CA, USA" at bounding box center [661, 487] width 291 height 35
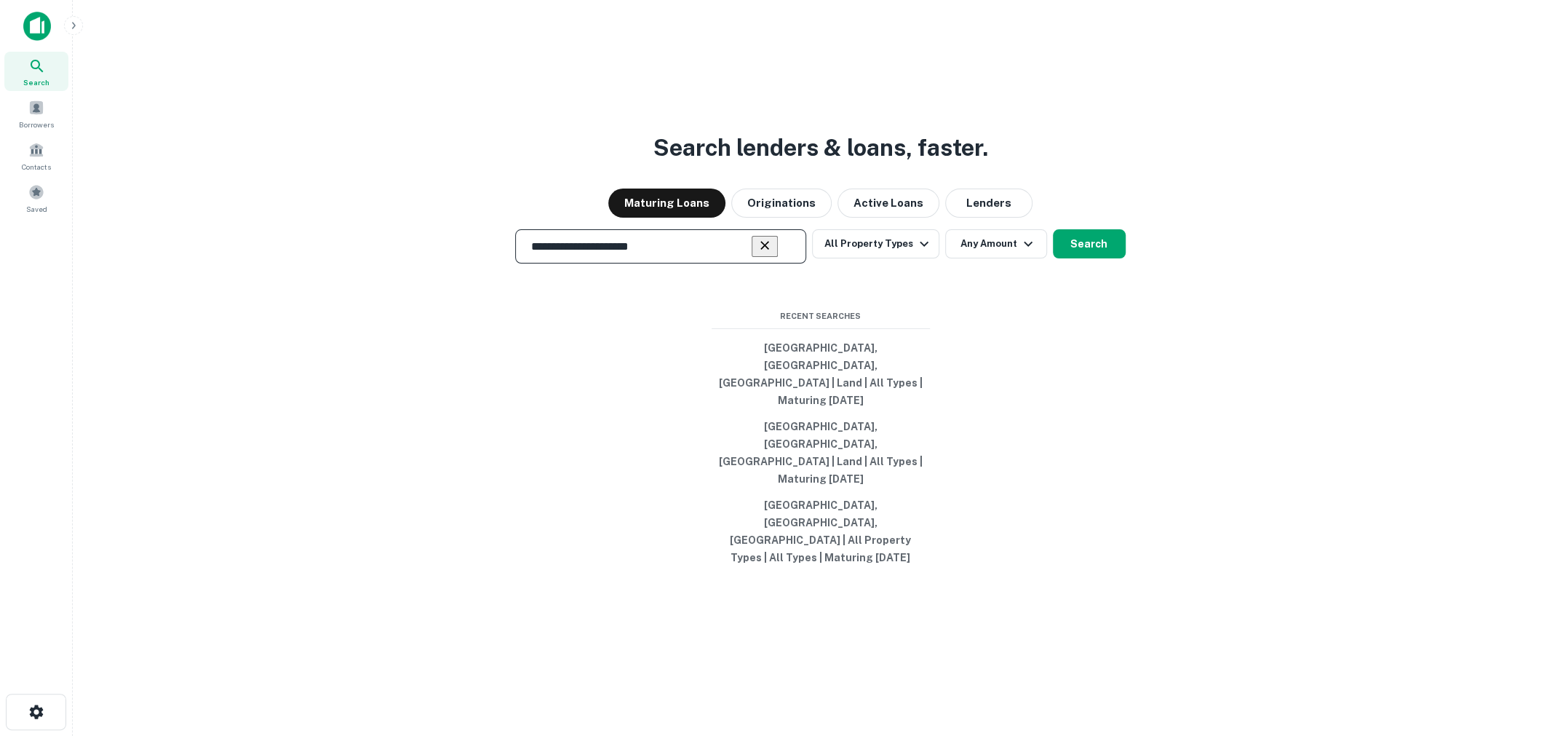
type input "**********"
click at [1094, 259] on button "Search" at bounding box center [1089, 244] width 73 height 29
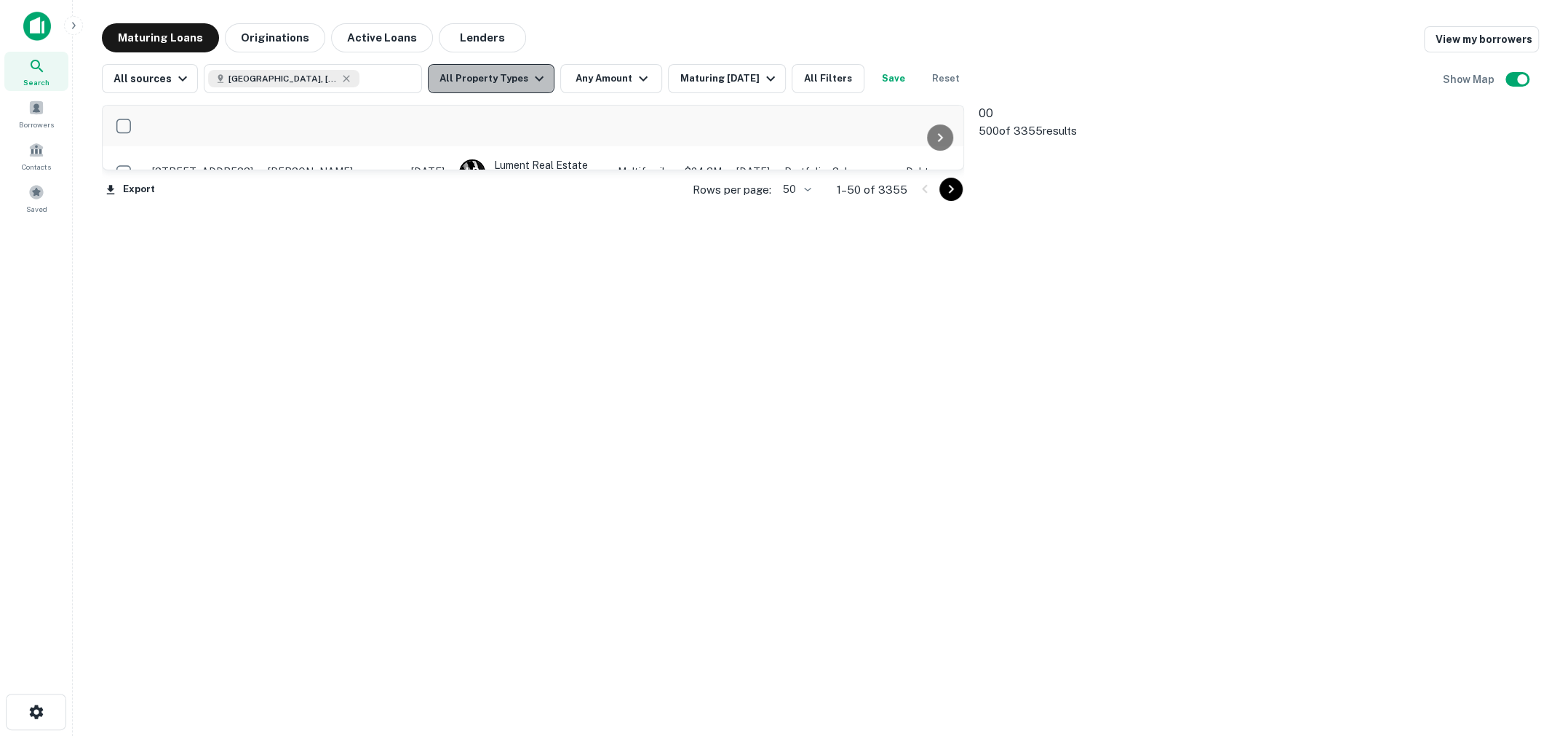
click at [529, 67] on button "All Property Types" at bounding box center [491, 78] width 127 height 29
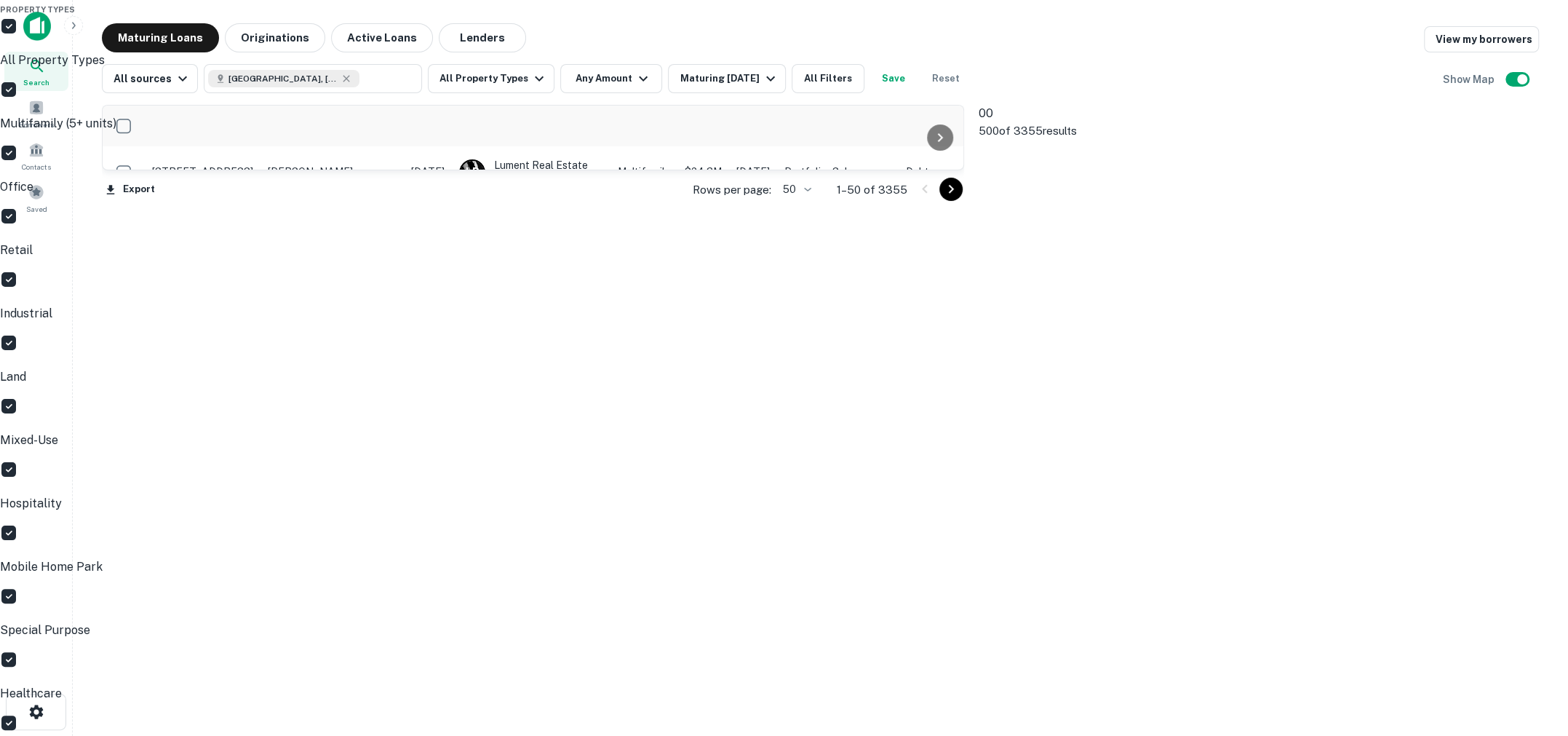
click at [755, 61] on div at bounding box center [784, 368] width 1568 height 736
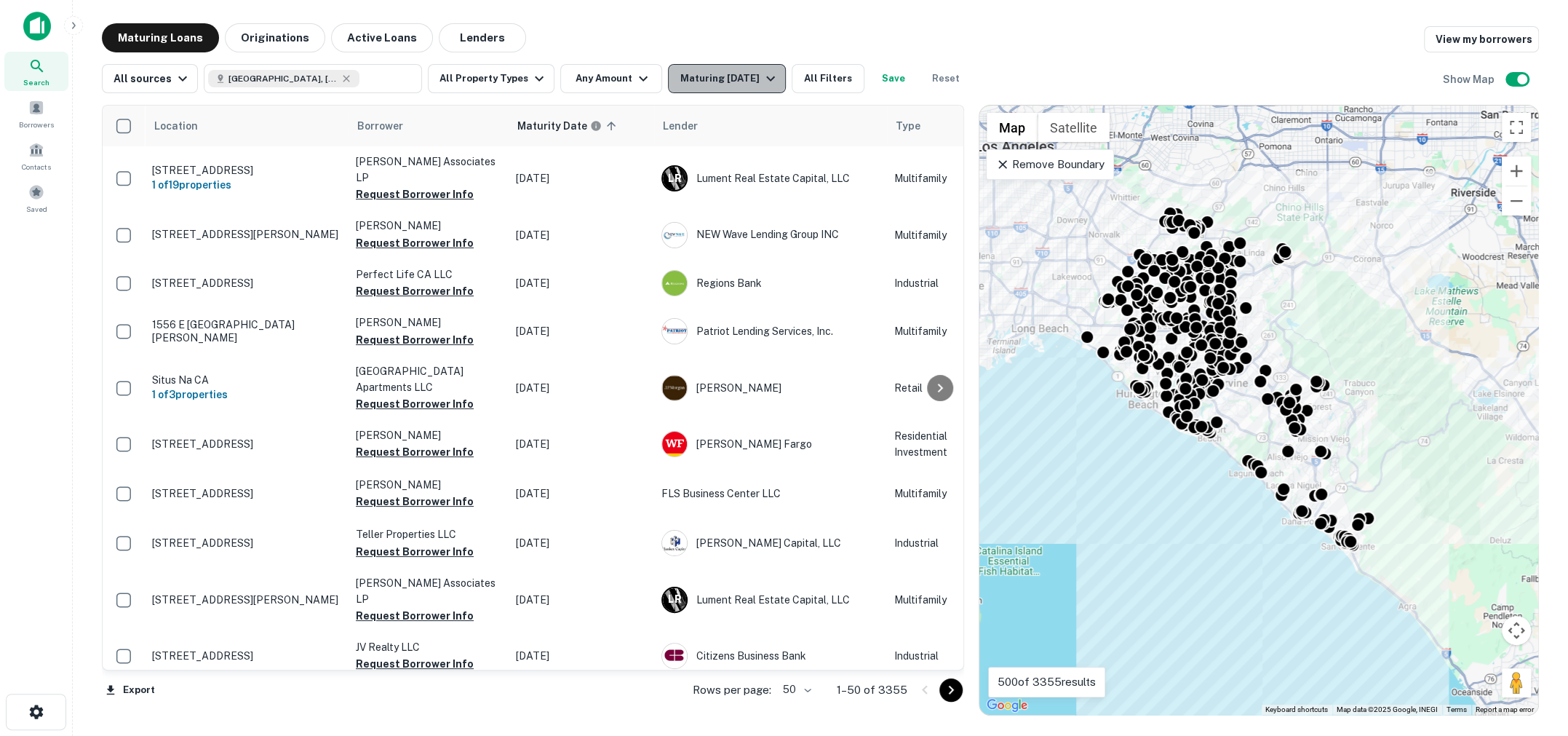
click at [766, 77] on icon "button" at bounding box center [771, 79] width 9 height 5
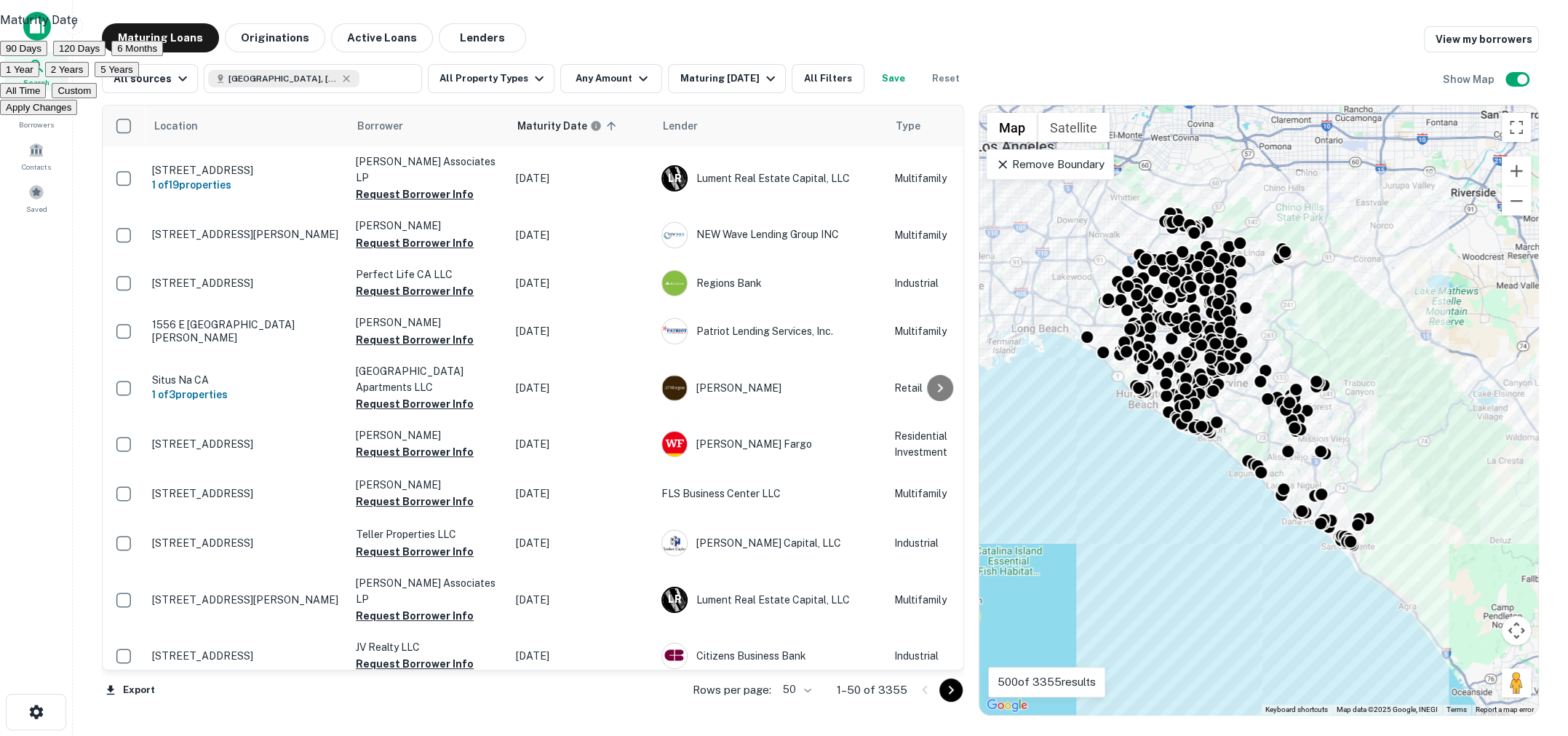
click at [756, 40] on div at bounding box center [784, 368] width 1568 height 736
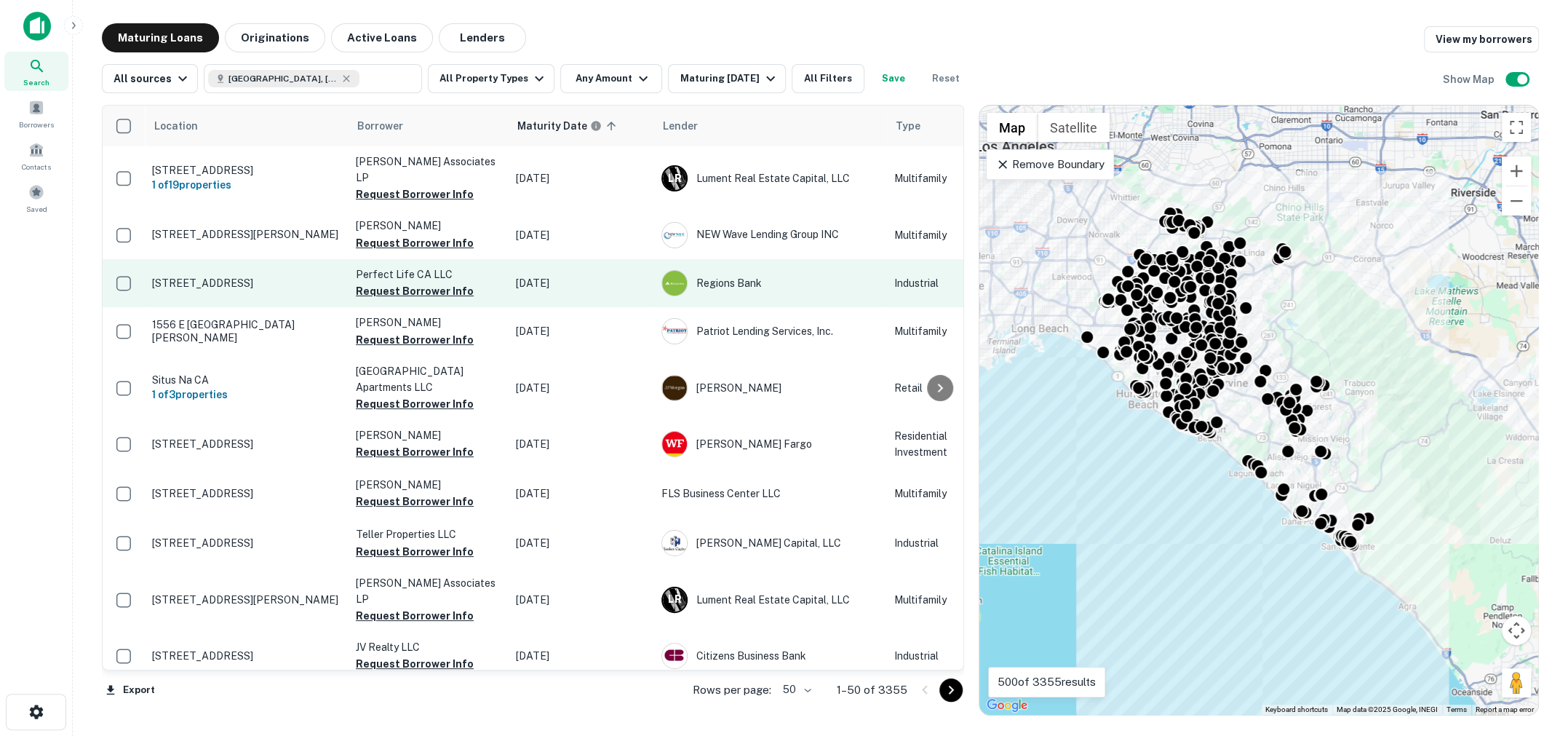
click at [231, 277] on p "1435 Pioneer St Brea, CA92821" at bounding box center [246, 283] width 189 height 13
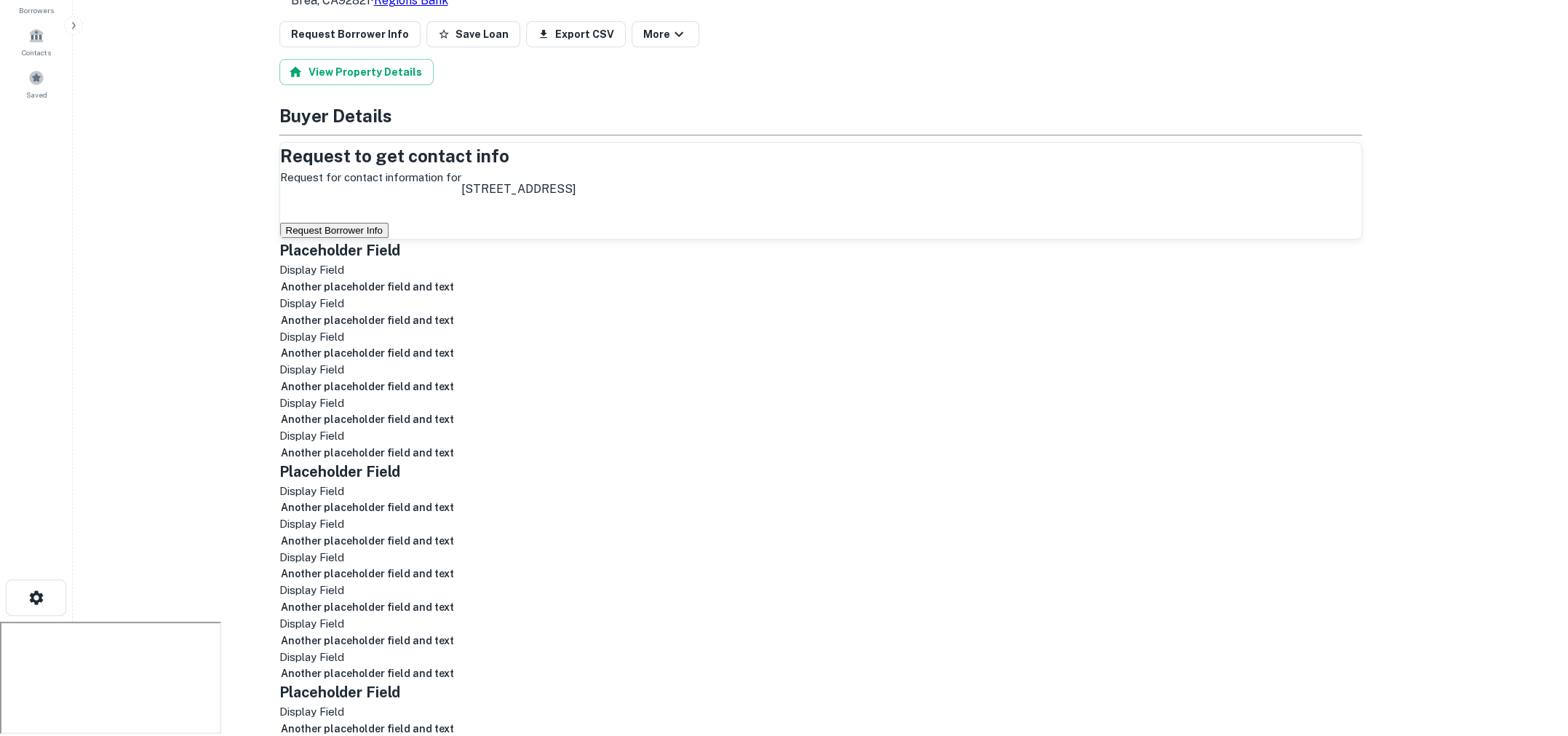
scroll to position [45, 0]
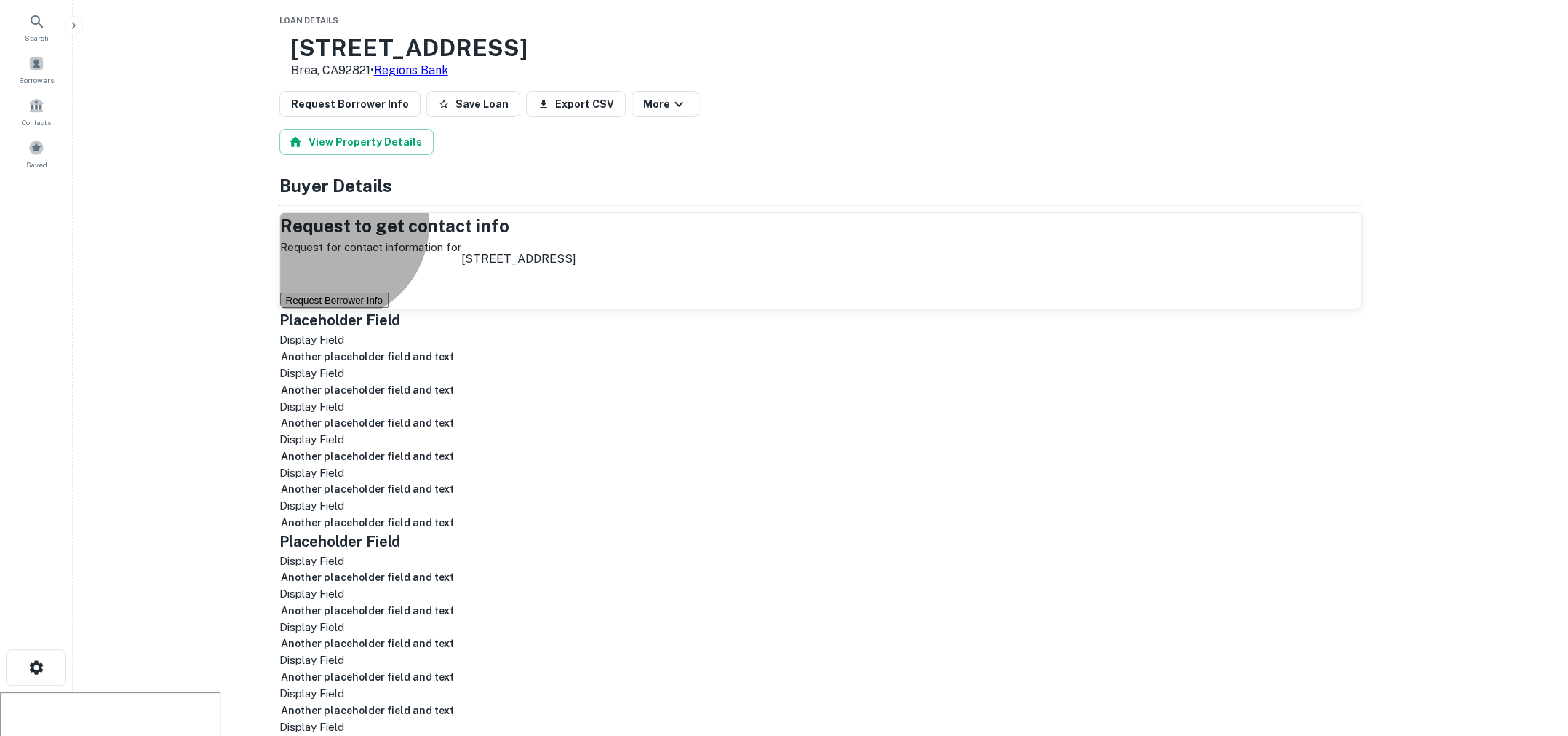
click at [388, 305] on button "Request Borrower Info" at bounding box center [334, 300] width 108 height 15
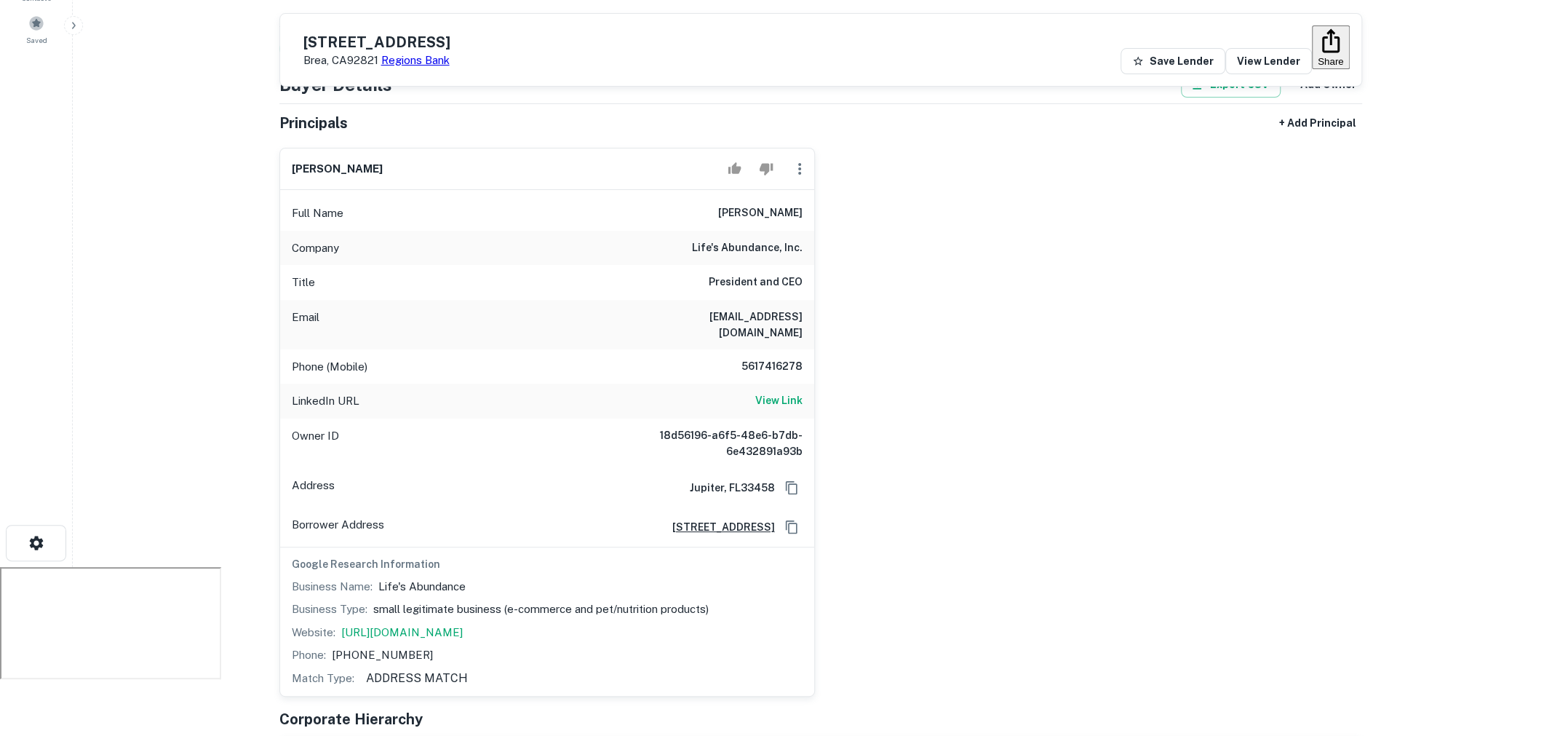
scroll to position [172, 0]
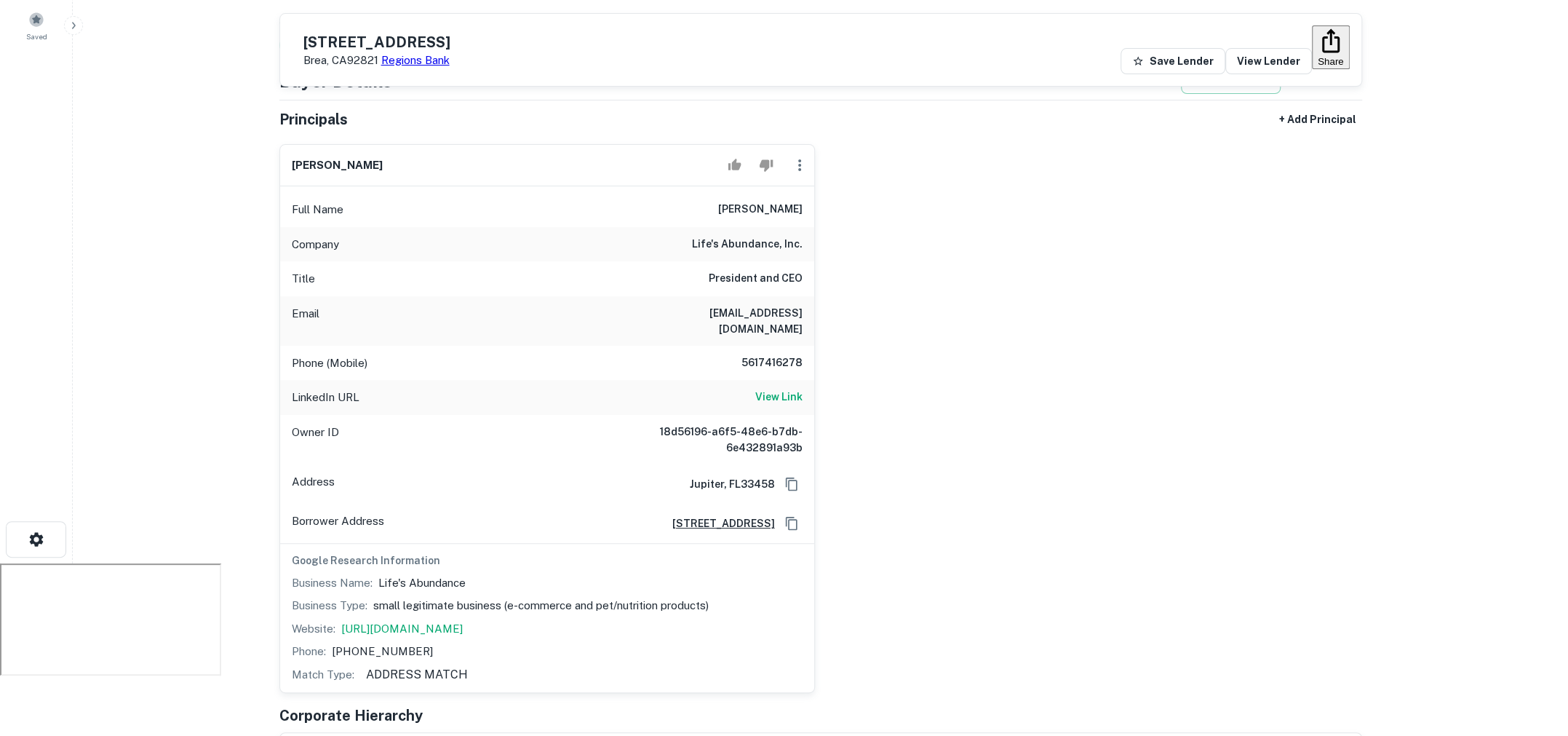
drag, startPoint x: 721, startPoint y: 197, endPoint x: 805, endPoint y: 200, distance: 84.1
click at [805, 200] on div "Full Name lester thornhill" at bounding box center [547, 209] width 534 height 35
click at [890, 271] on div "lester thornhill Full Name lester thornhill Company life's abundance, inc. Titl…" at bounding box center [815, 413] width 1095 height 561
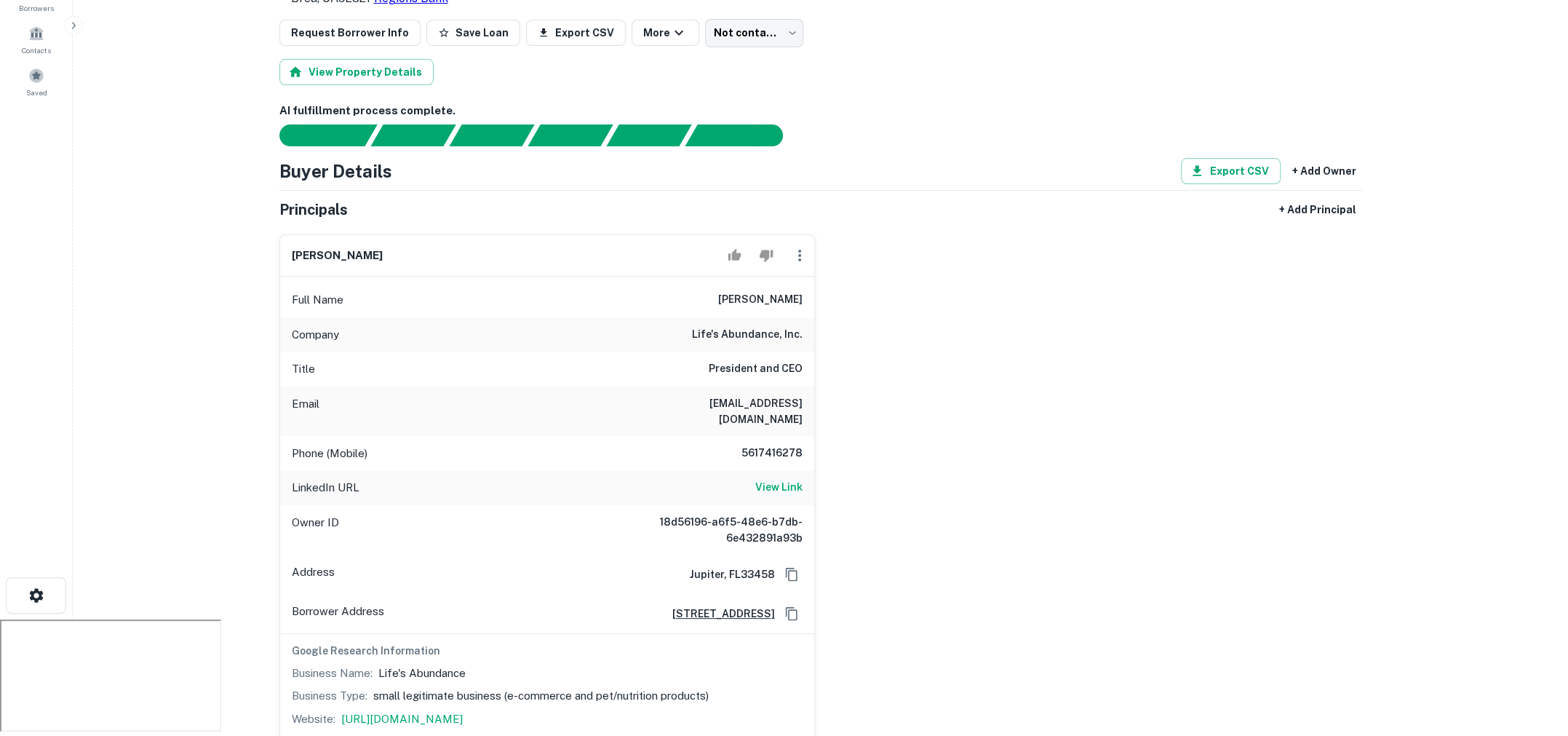
scroll to position [0, 0]
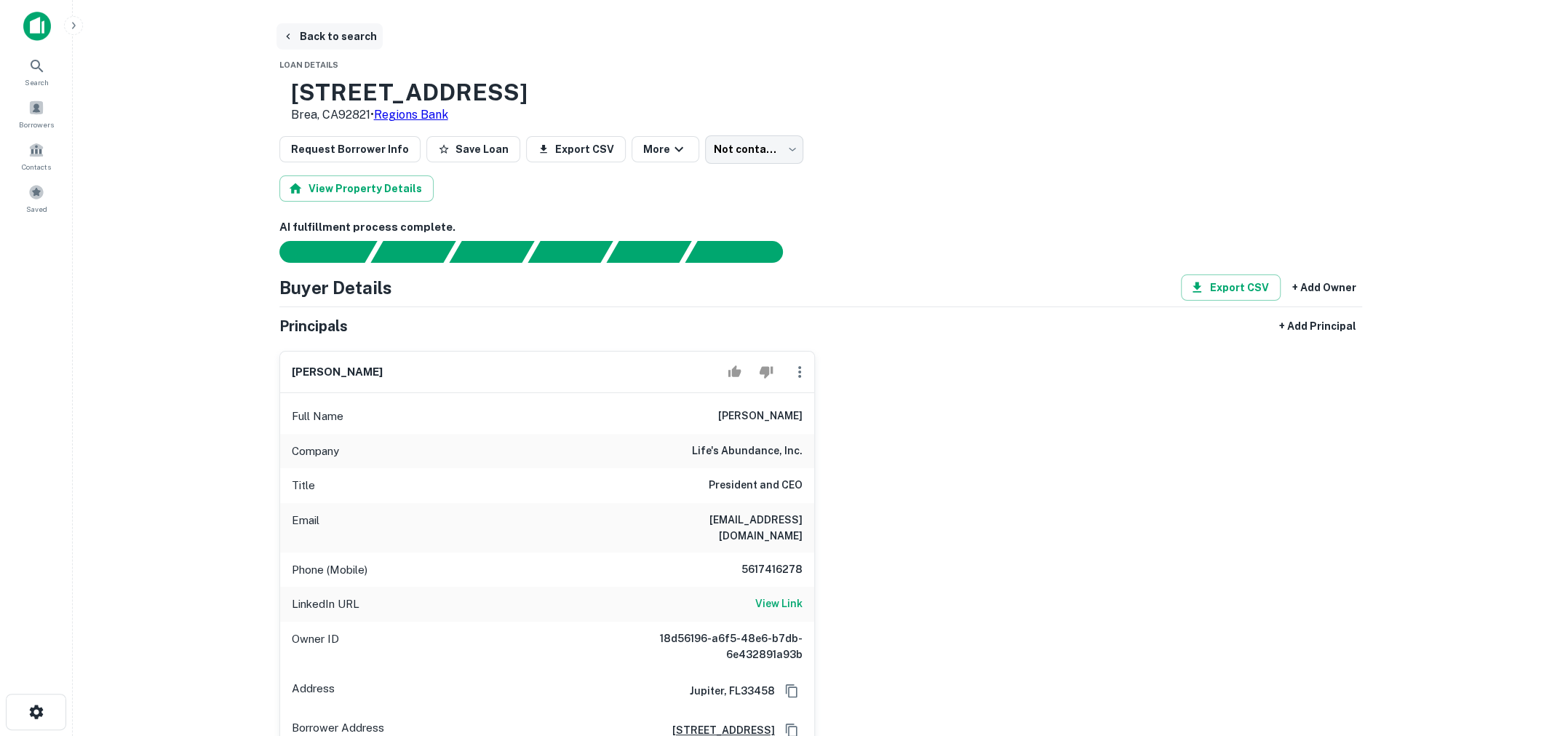
click at [341, 42] on button "Back to search" at bounding box center [330, 36] width 106 height 27
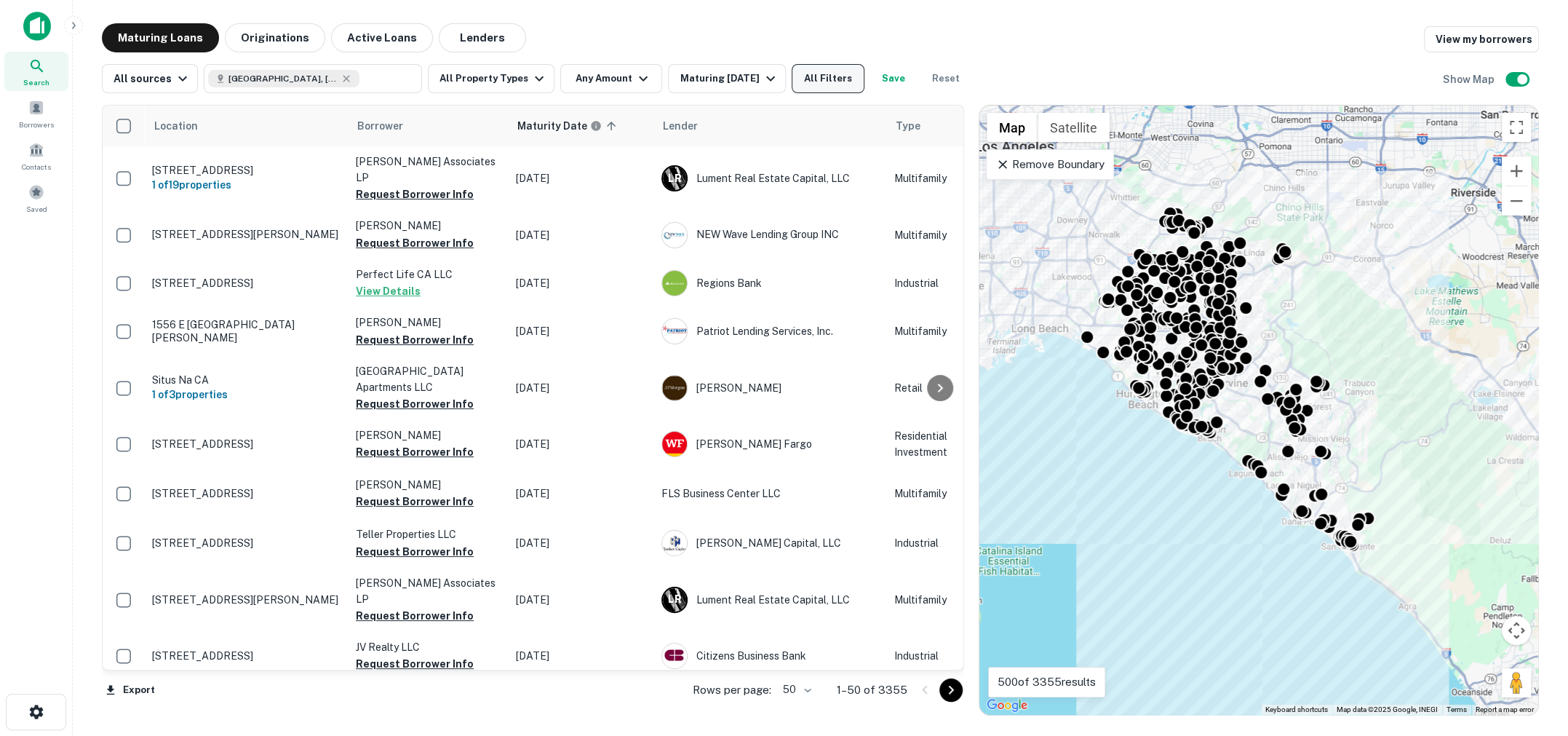
click at [812, 72] on button "All Filters" at bounding box center [828, 78] width 73 height 29
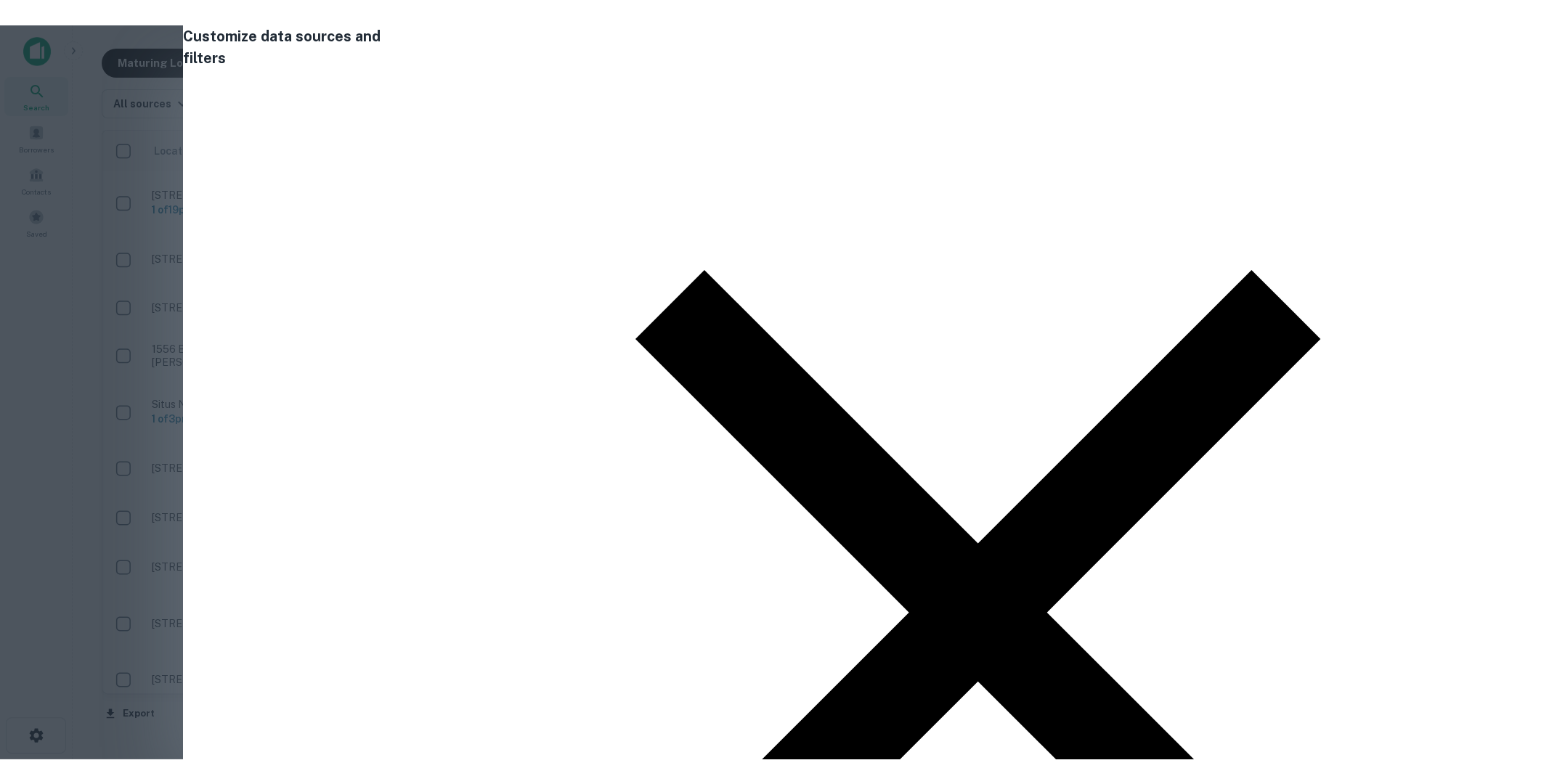
scroll to position [781, 0]
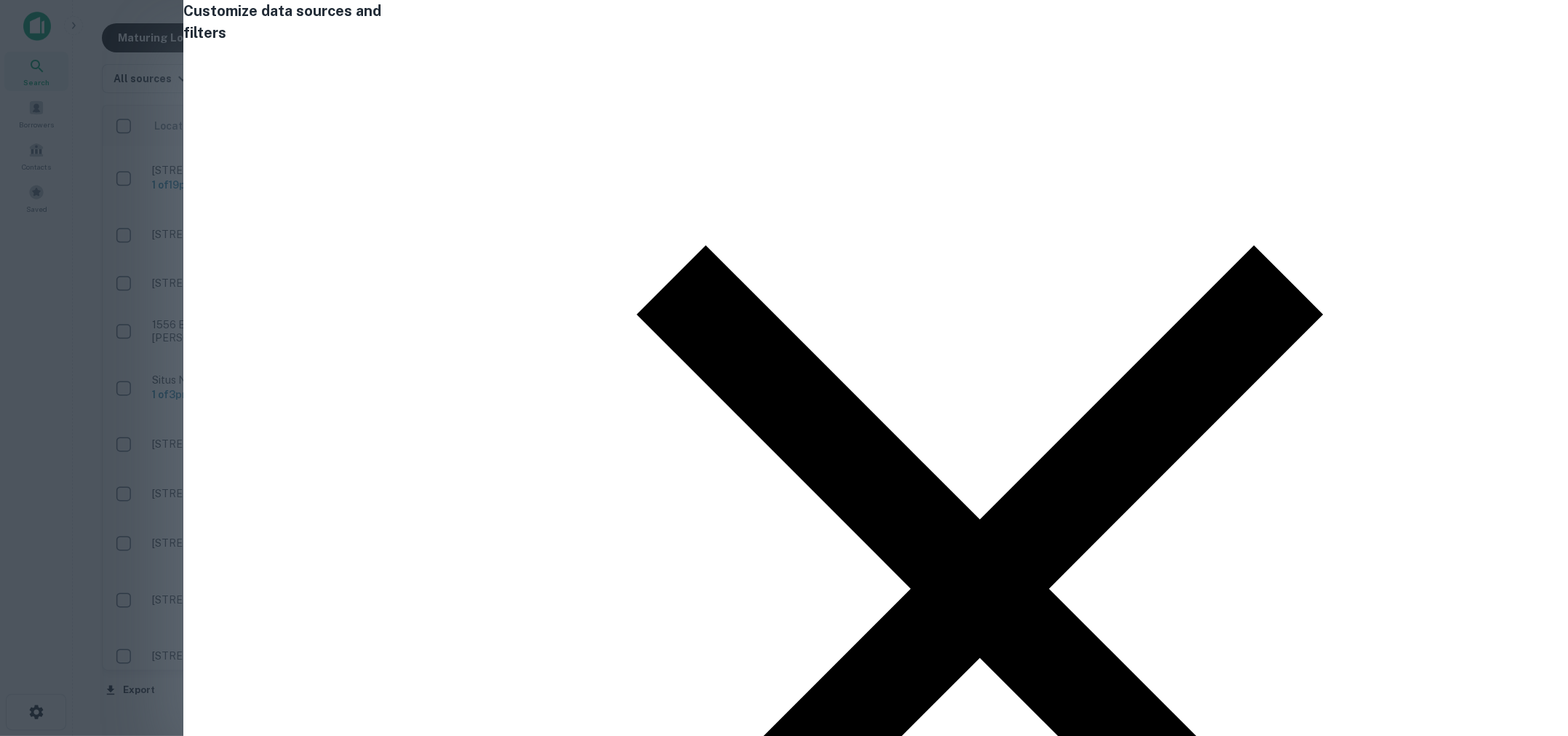
click at [1070, 509] on div at bounding box center [784, 368] width 1568 height 736
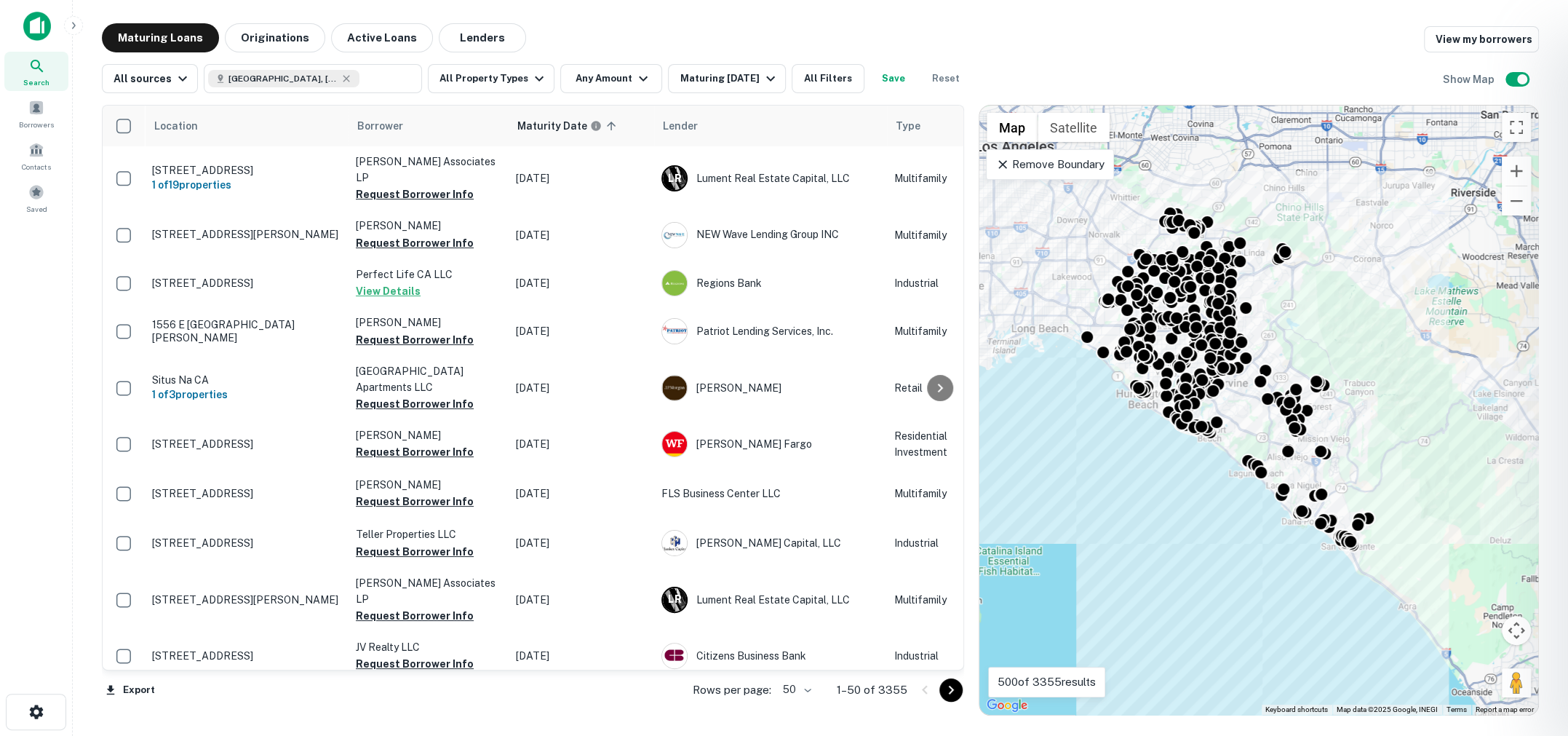
click at [1082, 58] on div at bounding box center [784, 368] width 1568 height 736
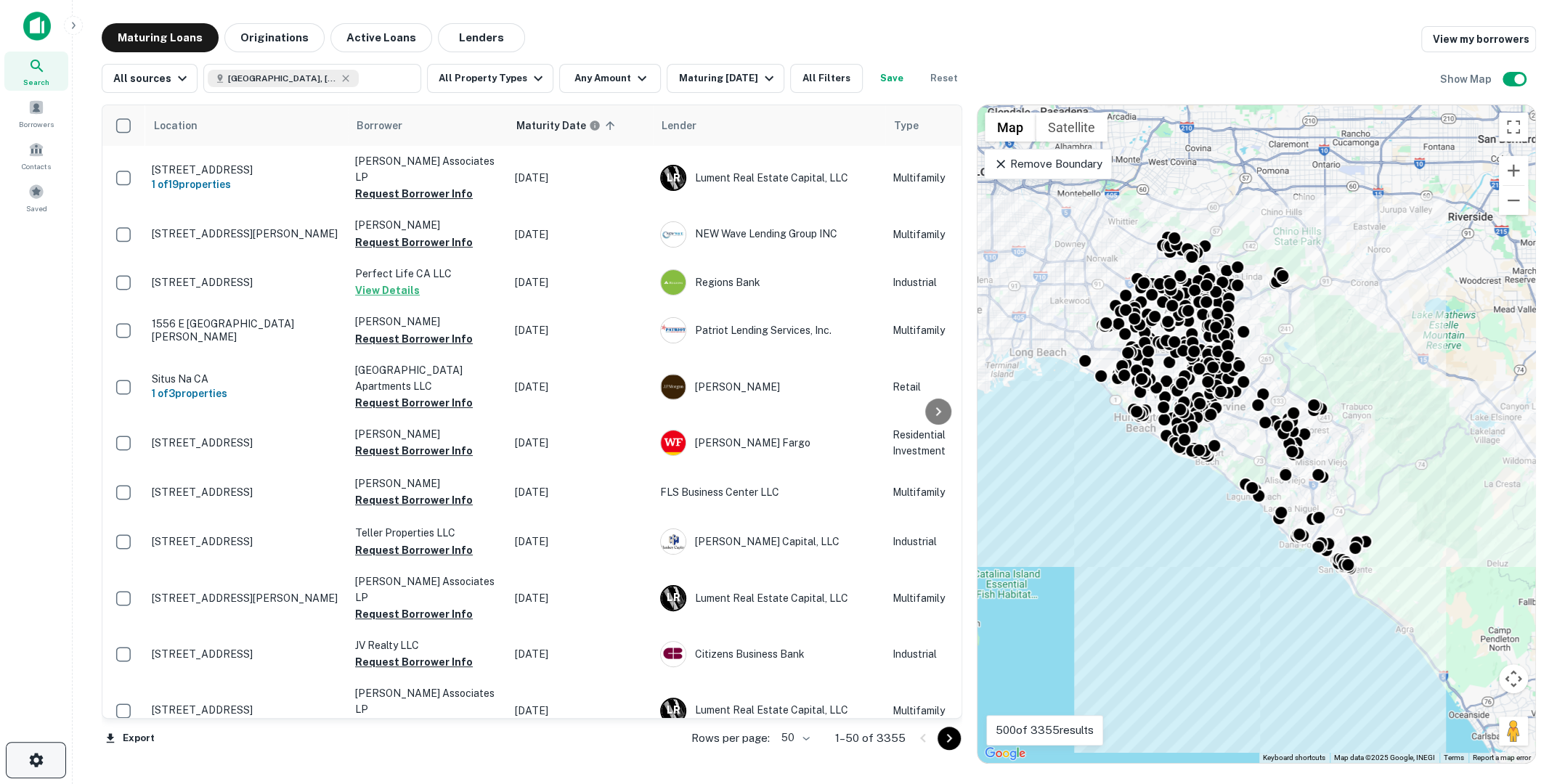
click at [26, 733] on button "button" at bounding box center [36, 760] width 61 height 36
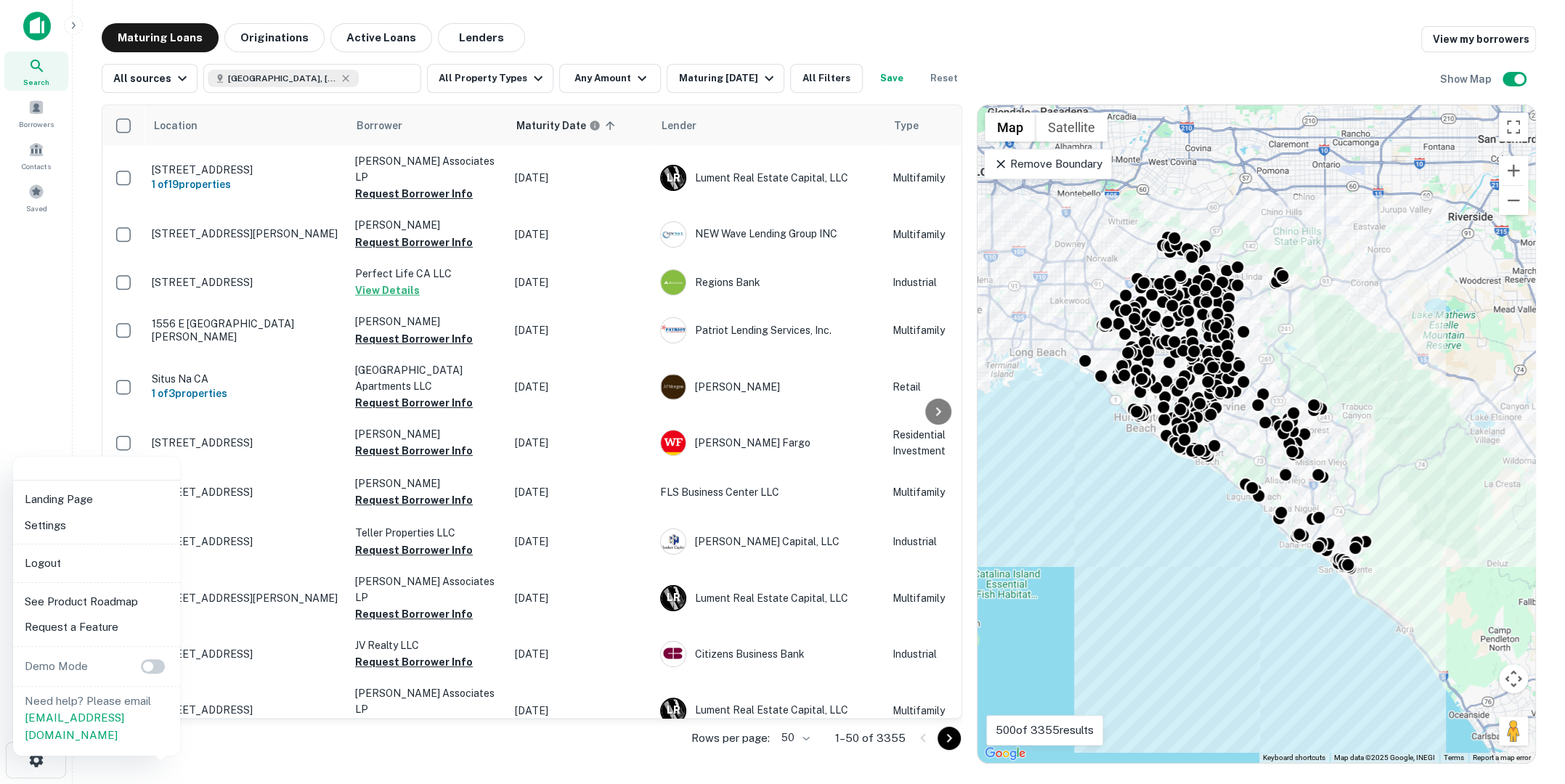
click at [39, 104] on div at bounding box center [782, 392] width 1565 height 784
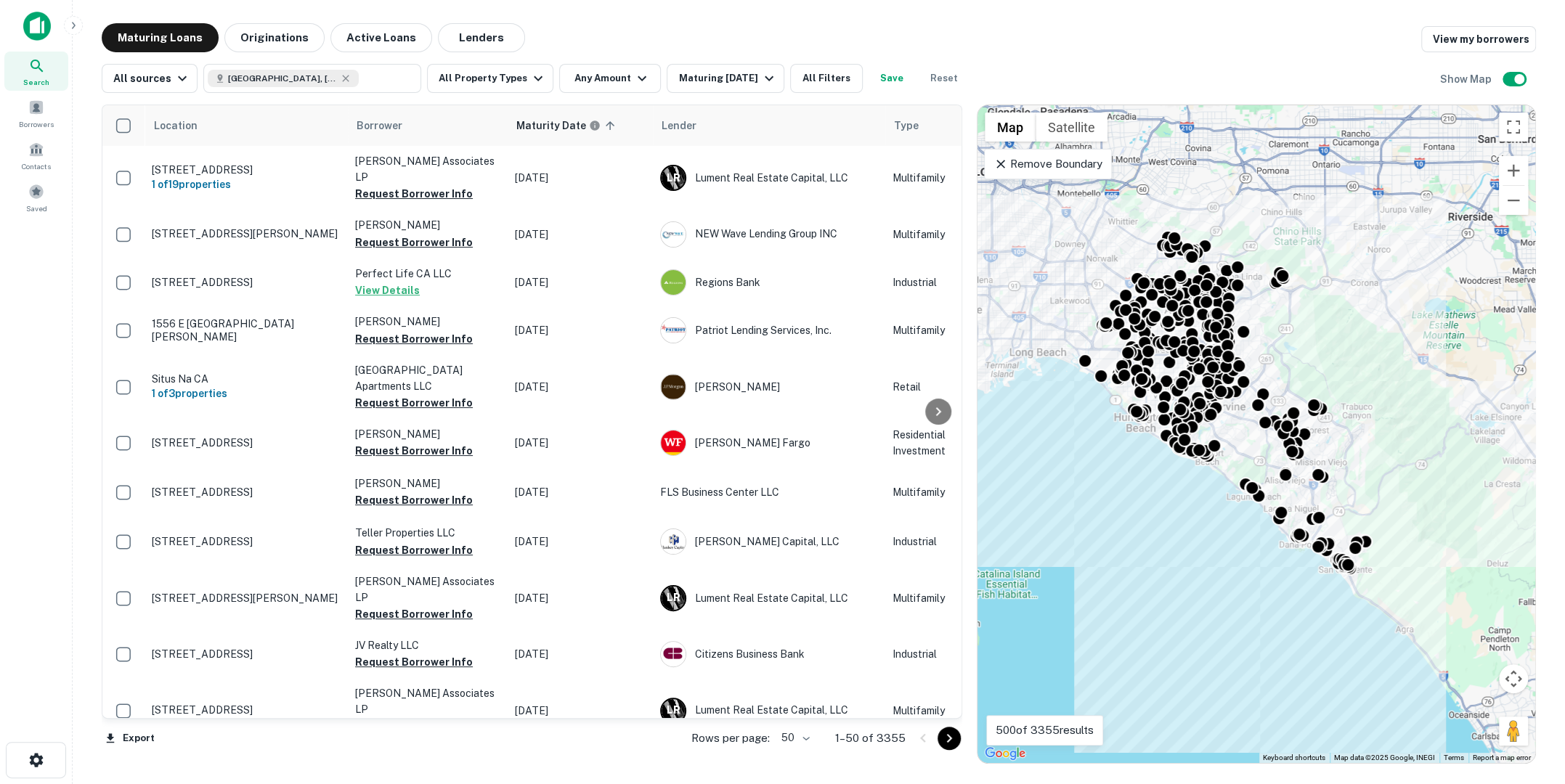
click at [74, 21] on icon "button" at bounding box center [73, 25] width 11 height 11
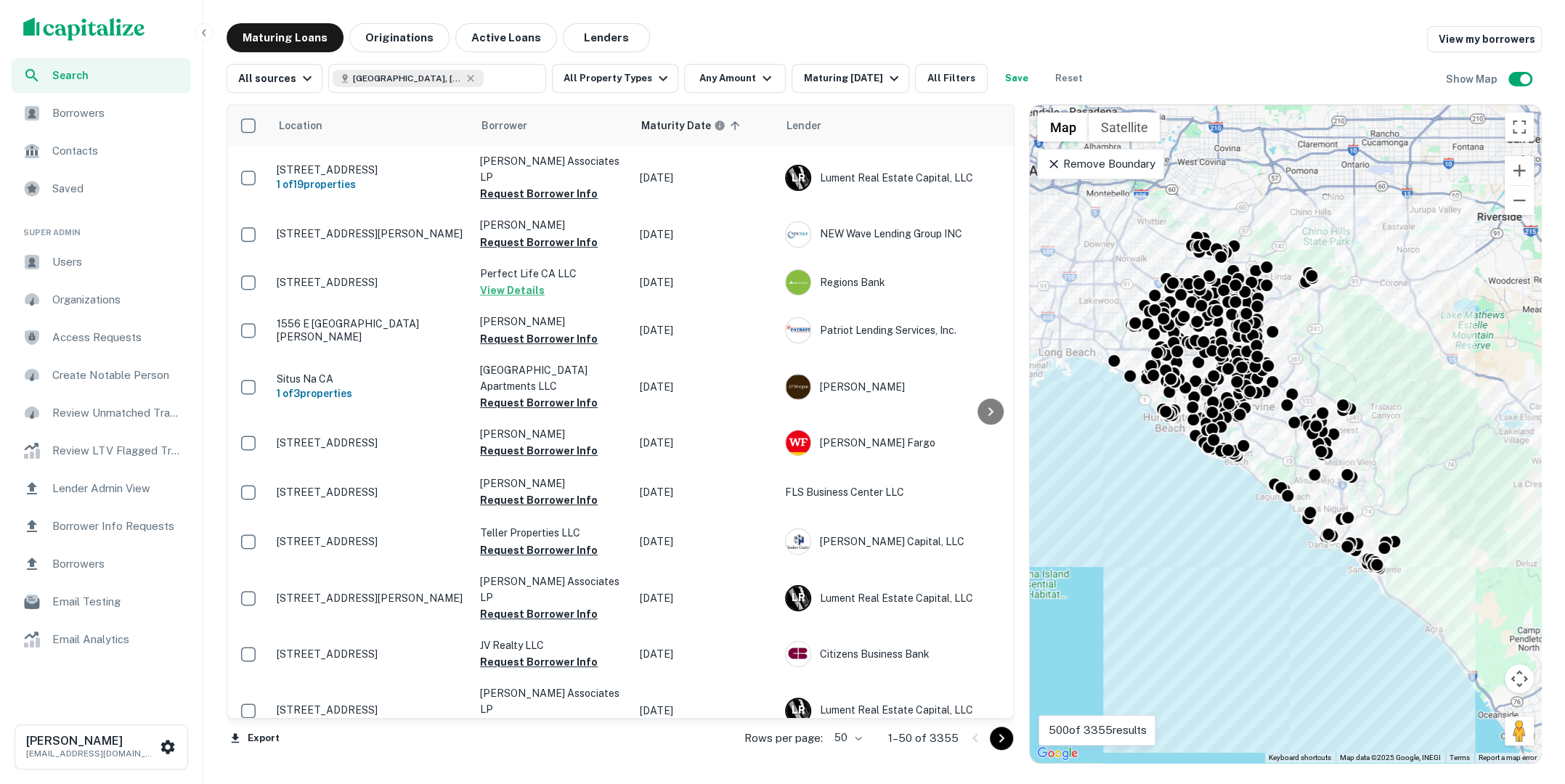
click at [78, 260] on span "Users" at bounding box center [117, 262] width 130 height 17
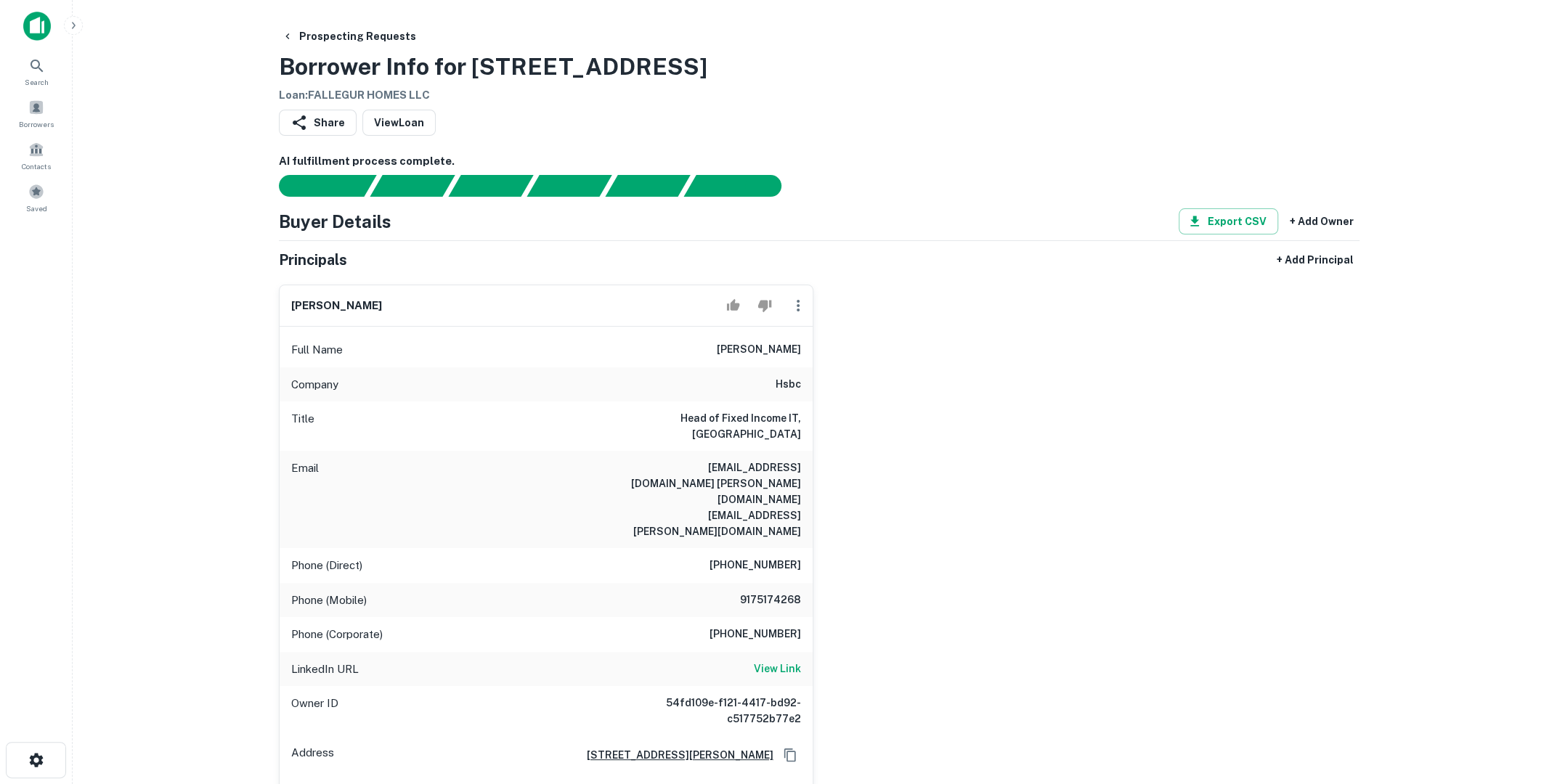
click at [73, 27] on icon "button" at bounding box center [73, 25] width 11 height 11
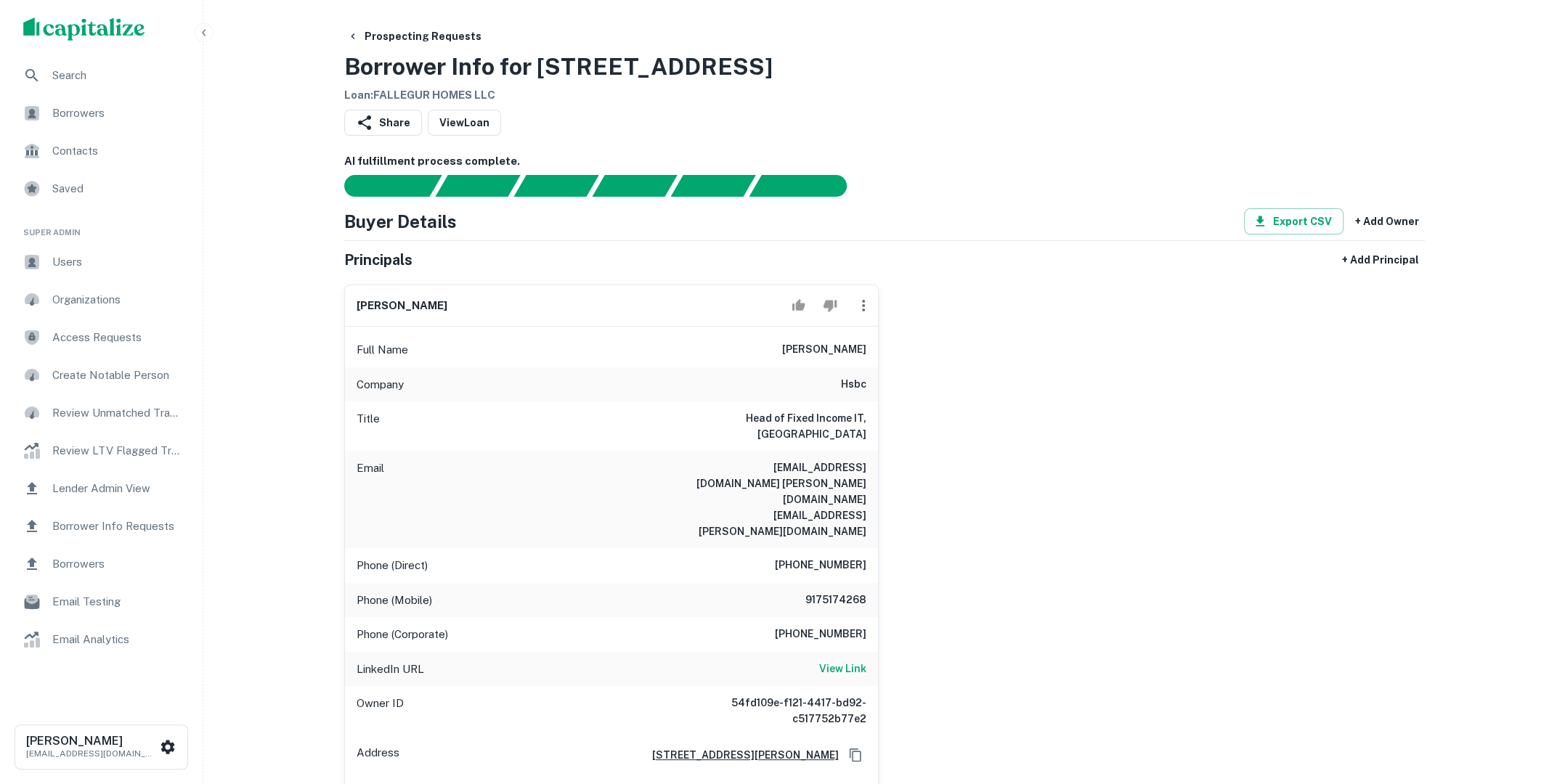
click at [81, 257] on span "Users" at bounding box center [117, 262] width 130 height 17
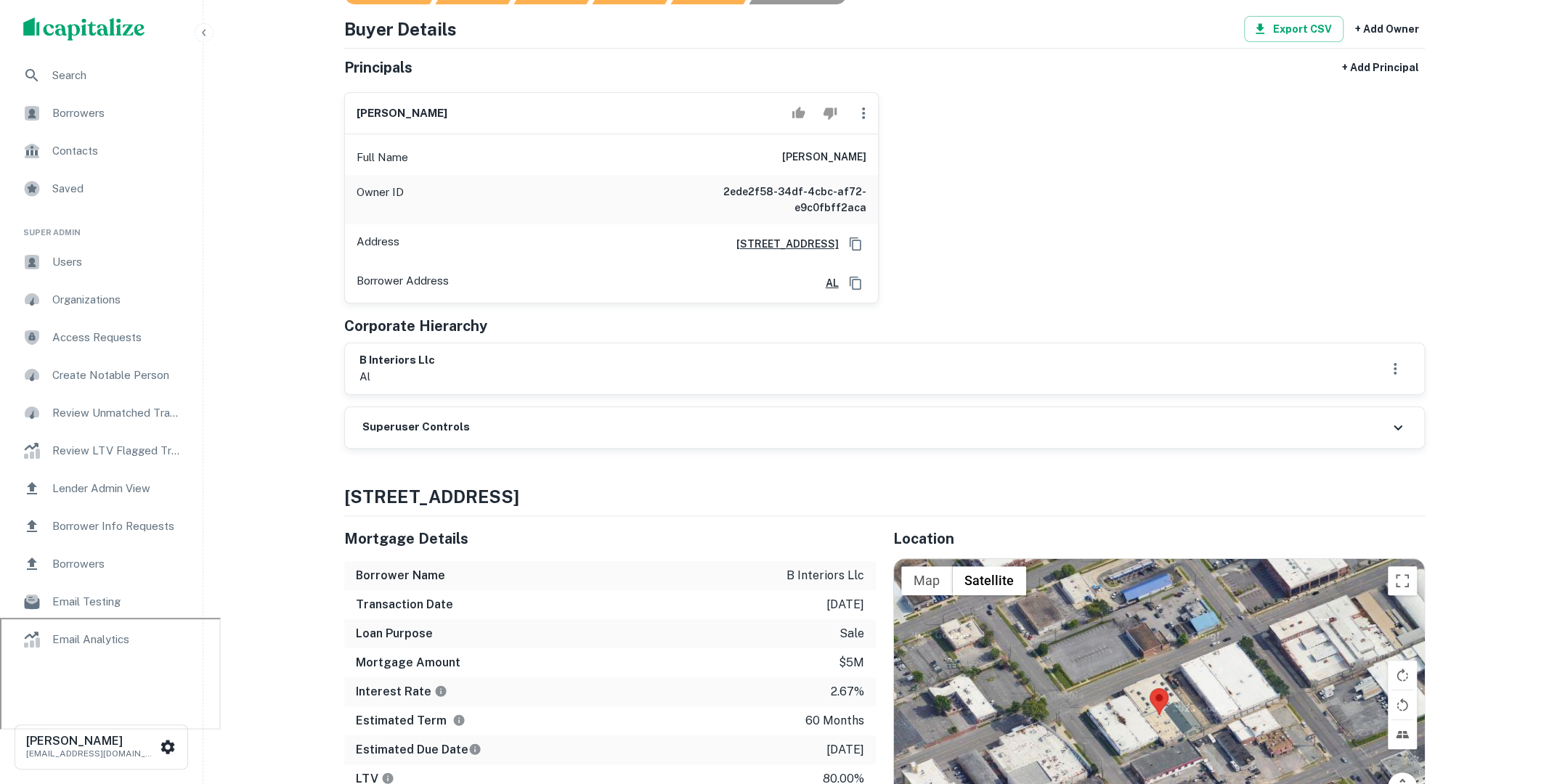
scroll to position [110, 0]
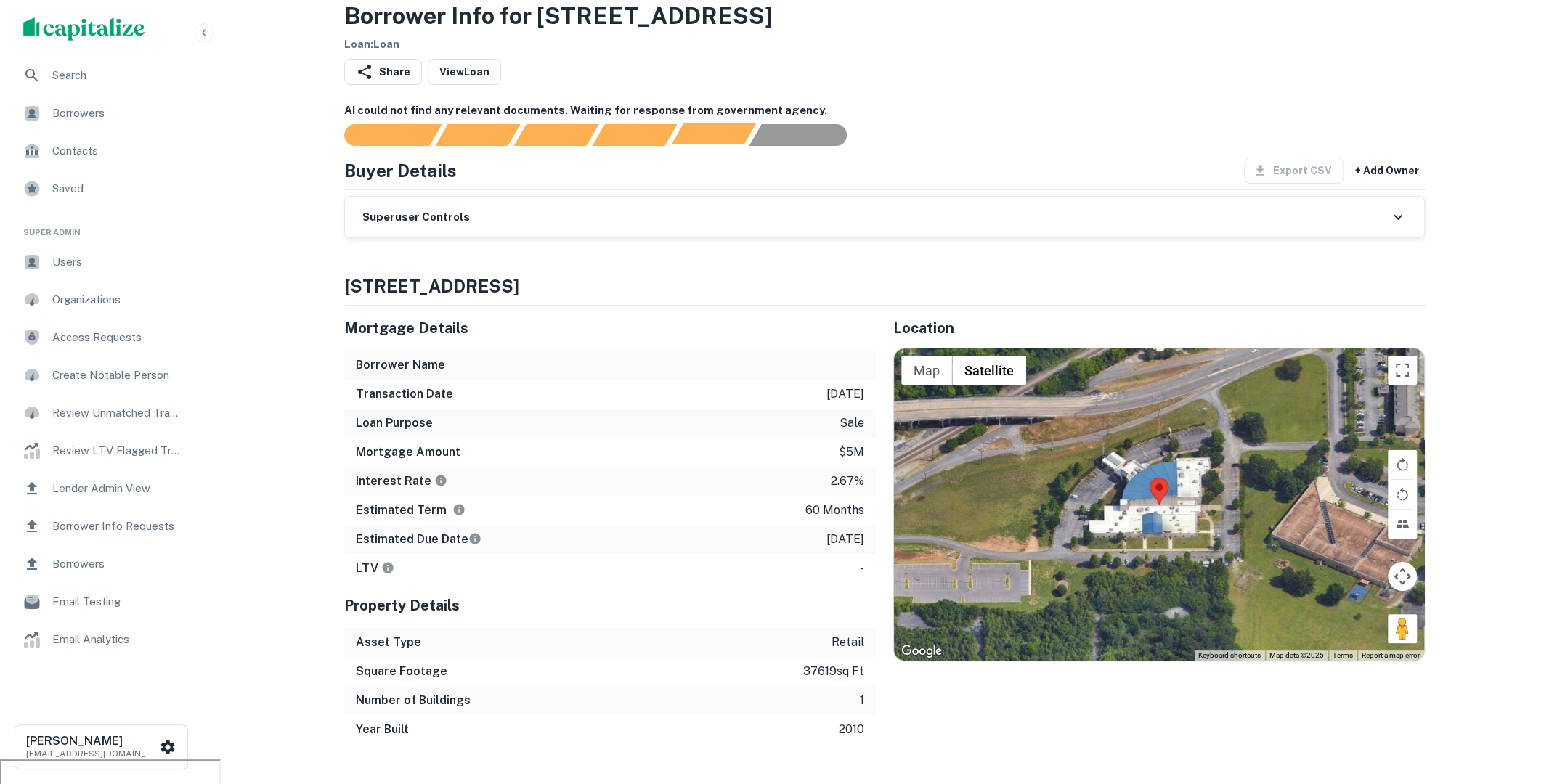
scroll to position [23, 0]
